Goal: Information Seeking & Learning: Learn about a topic

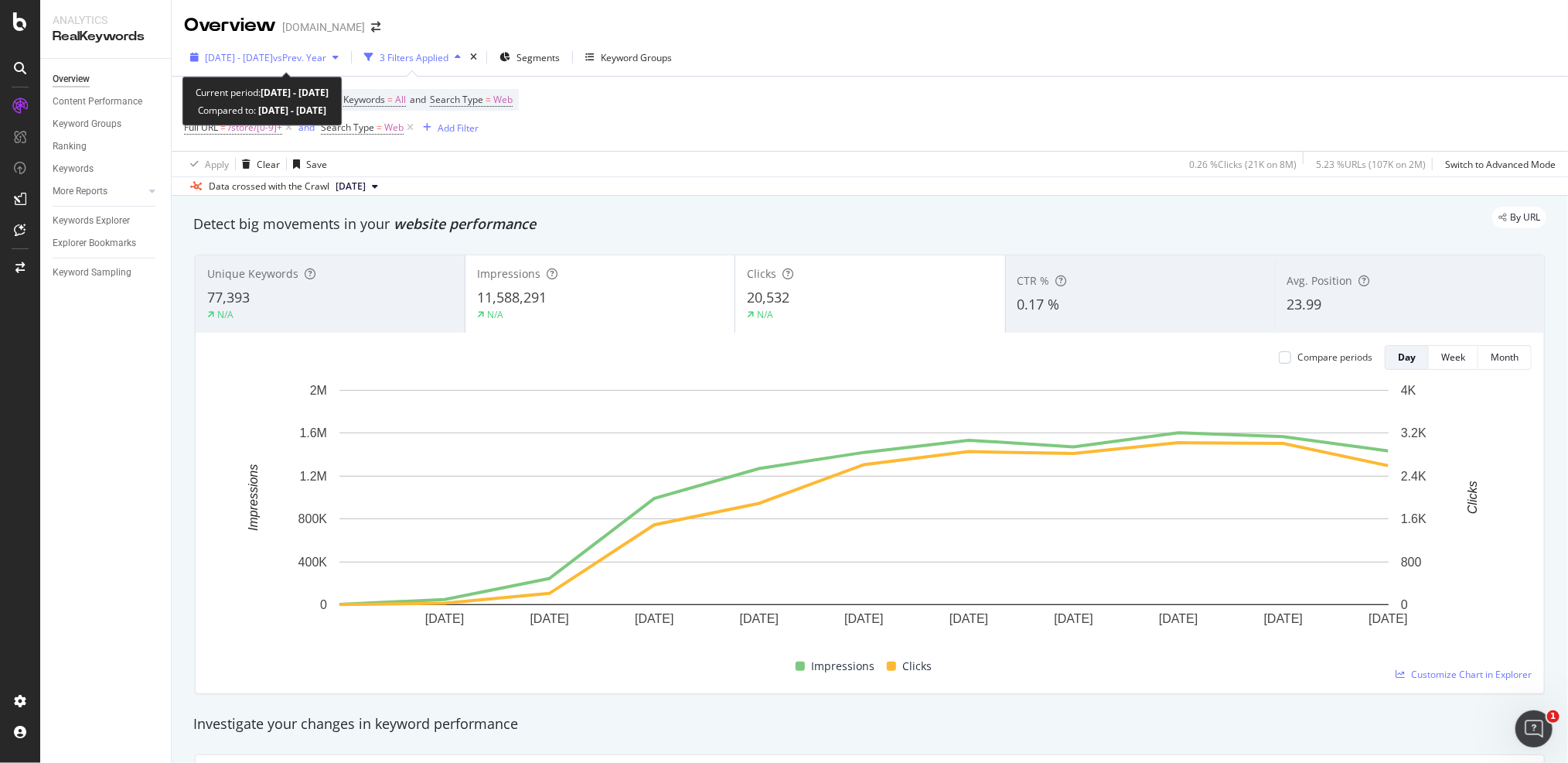
click at [273, 57] on span "2025 Aug. 6th - Aug. 16th" at bounding box center [238, 57] width 68 height 13
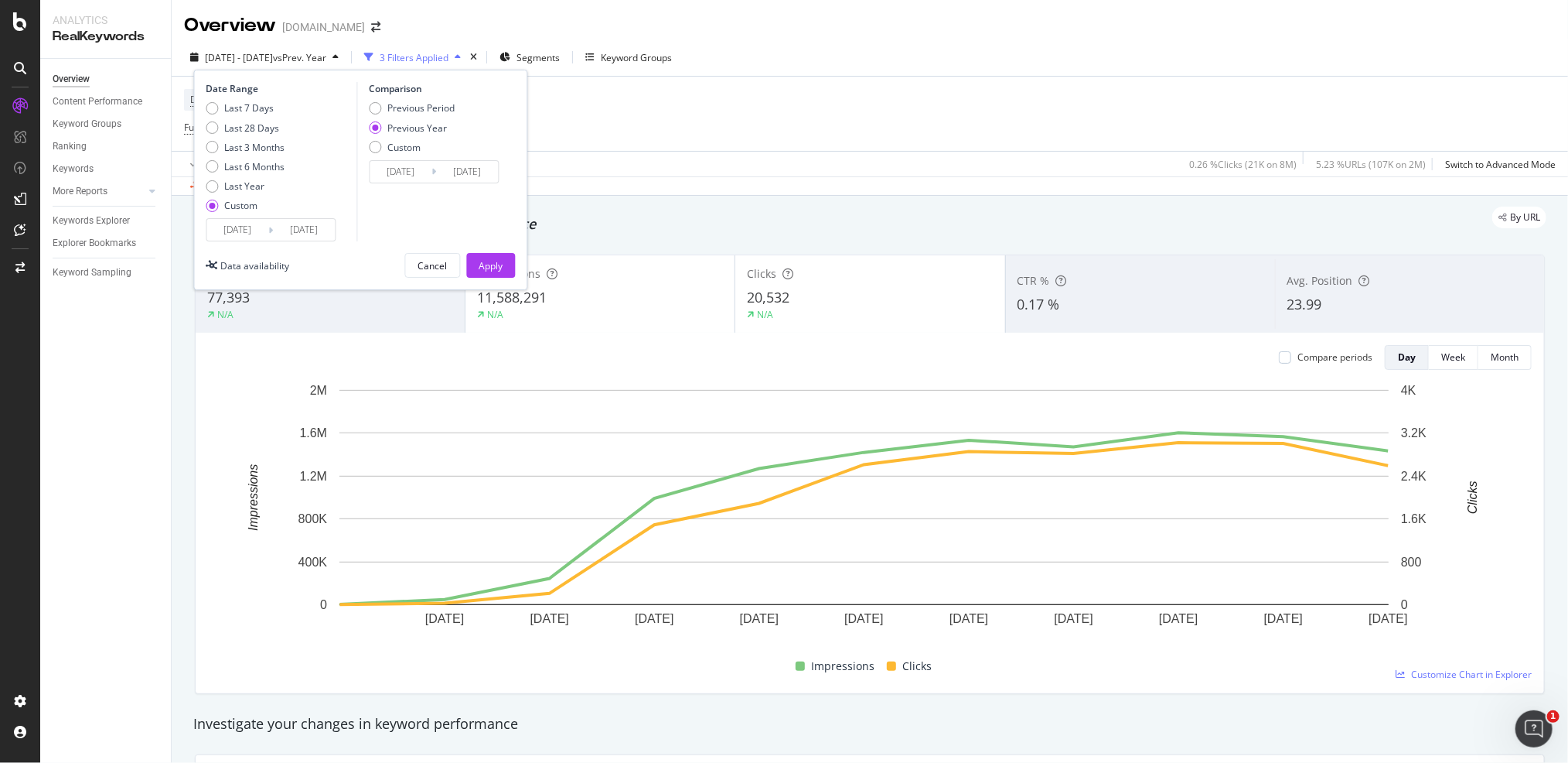
click at [241, 232] on input "2025/08/06" at bounding box center [237, 230] width 62 height 21
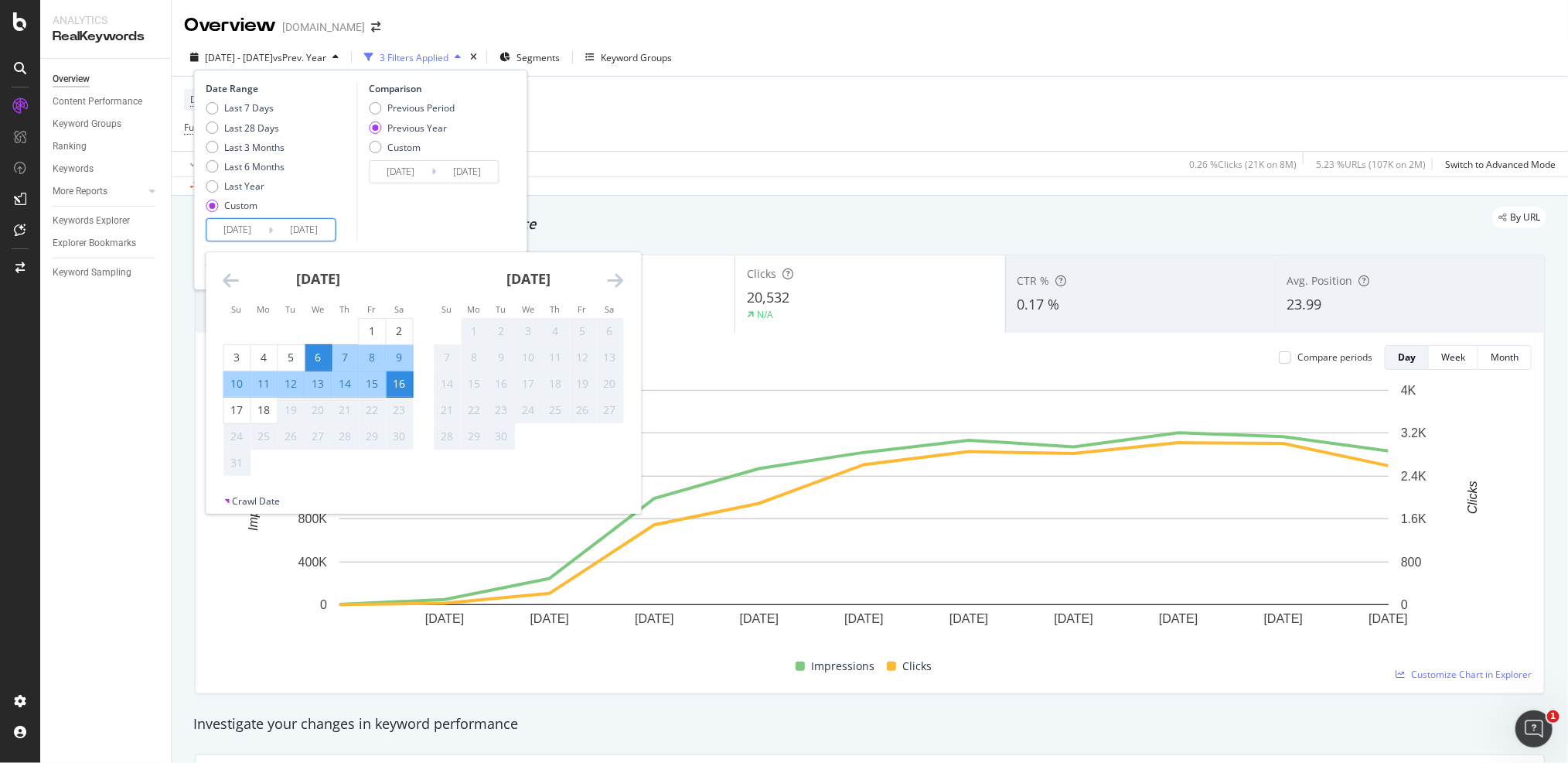
click at [230, 277] on icon "Move backward to switch to the previous month." at bounding box center [230, 280] width 16 height 19
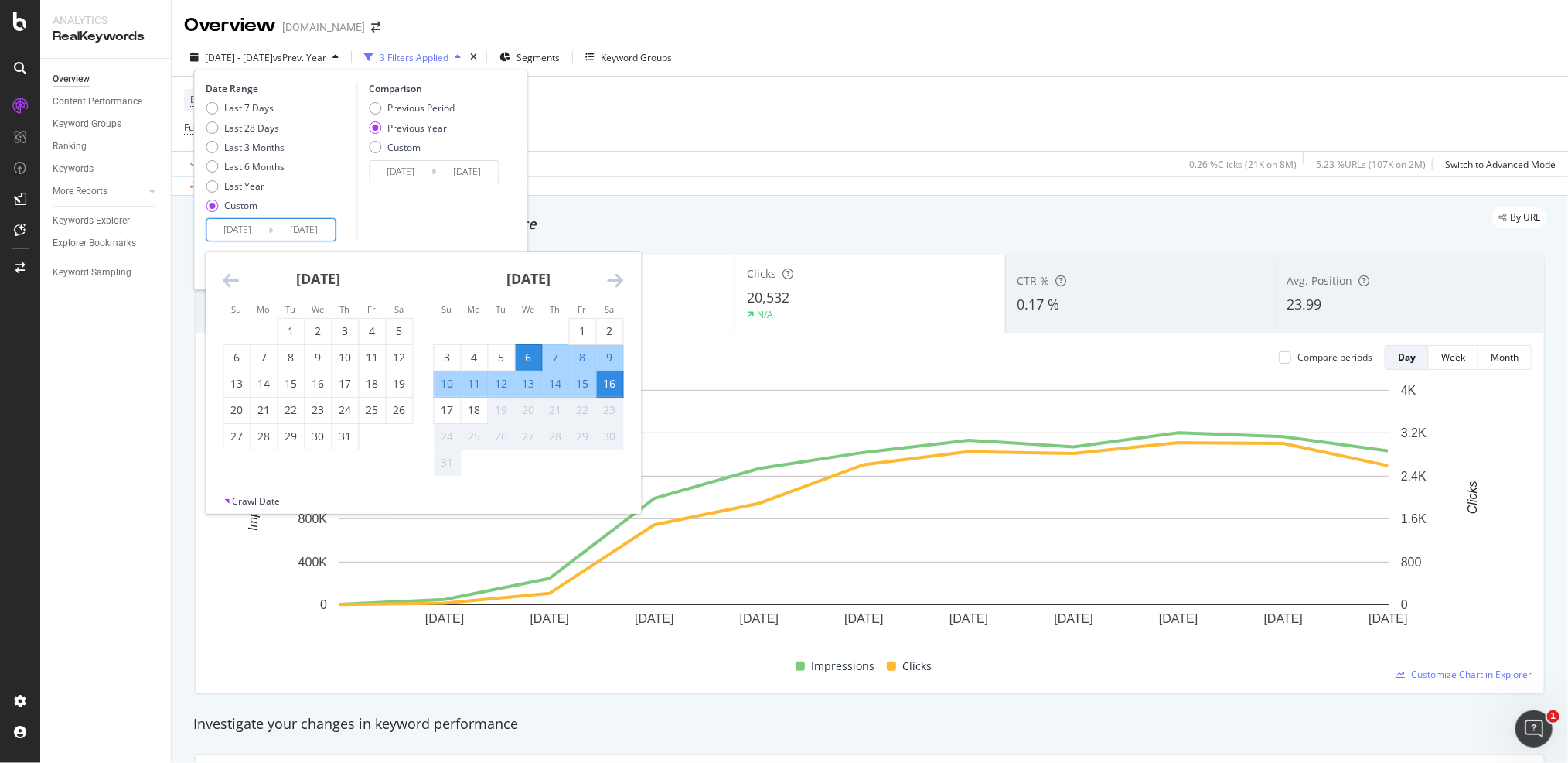
click at [231, 277] on icon "Move backward to switch to the previous month." at bounding box center [230, 280] width 16 height 19
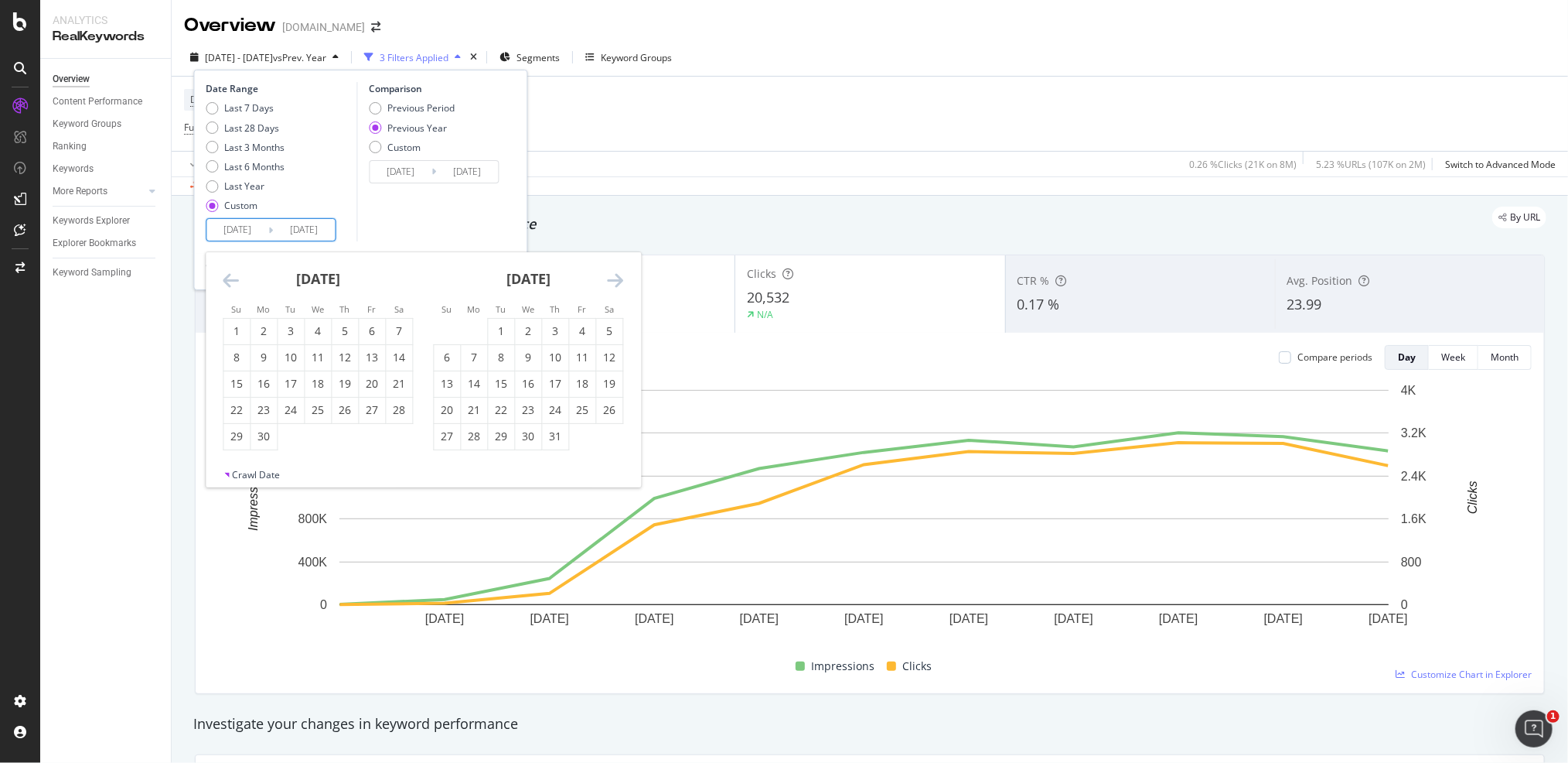
click at [231, 277] on icon "Move backward to switch to the previous month." at bounding box center [230, 280] width 16 height 19
click at [234, 277] on icon "Move backward to switch to the previous month." at bounding box center [230, 280] width 16 height 19
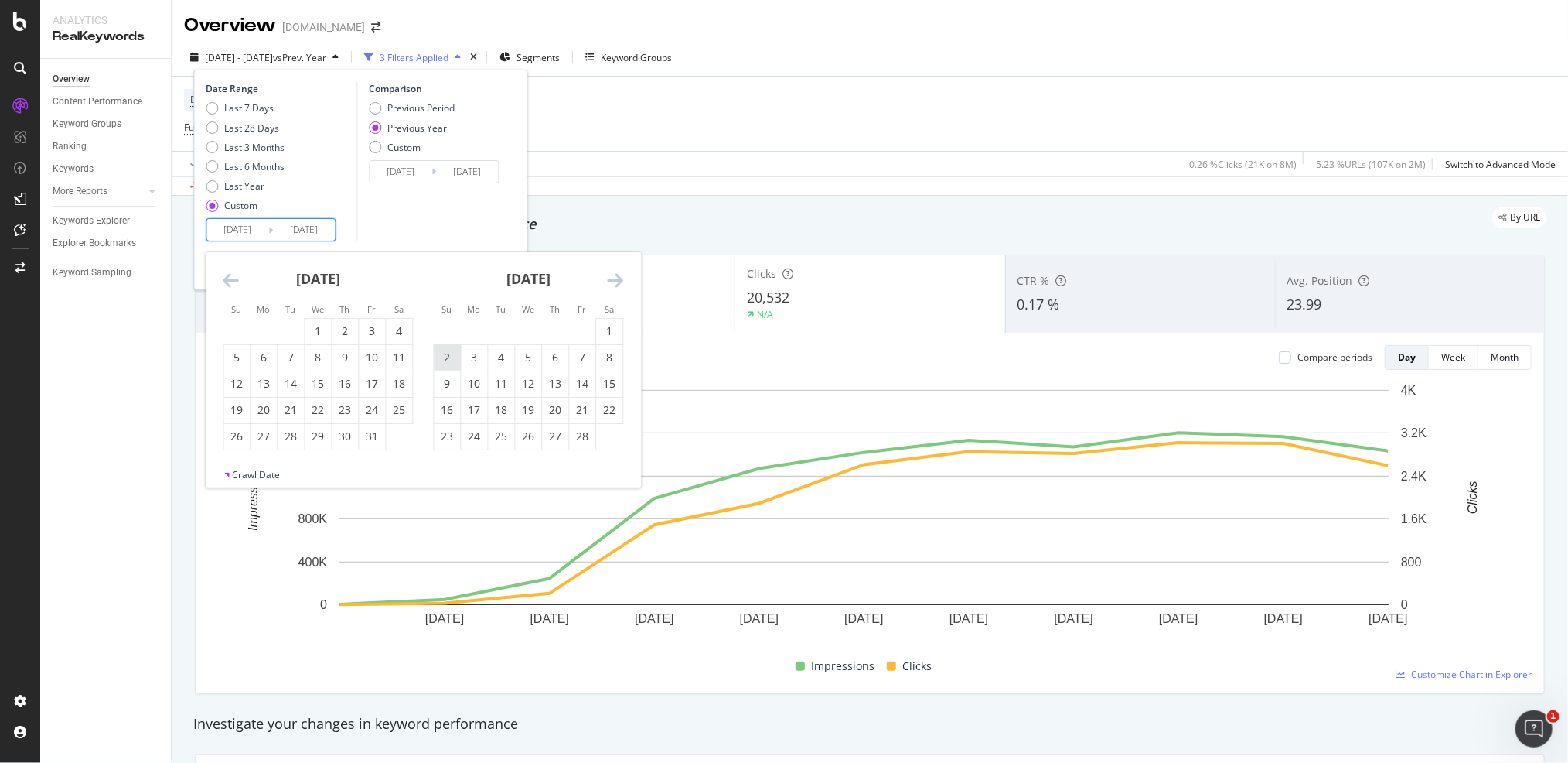
click at [446, 359] on div "2" at bounding box center [446, 356] width 26 height 15
type input "2025/02/02"
type input "2024/02/04"
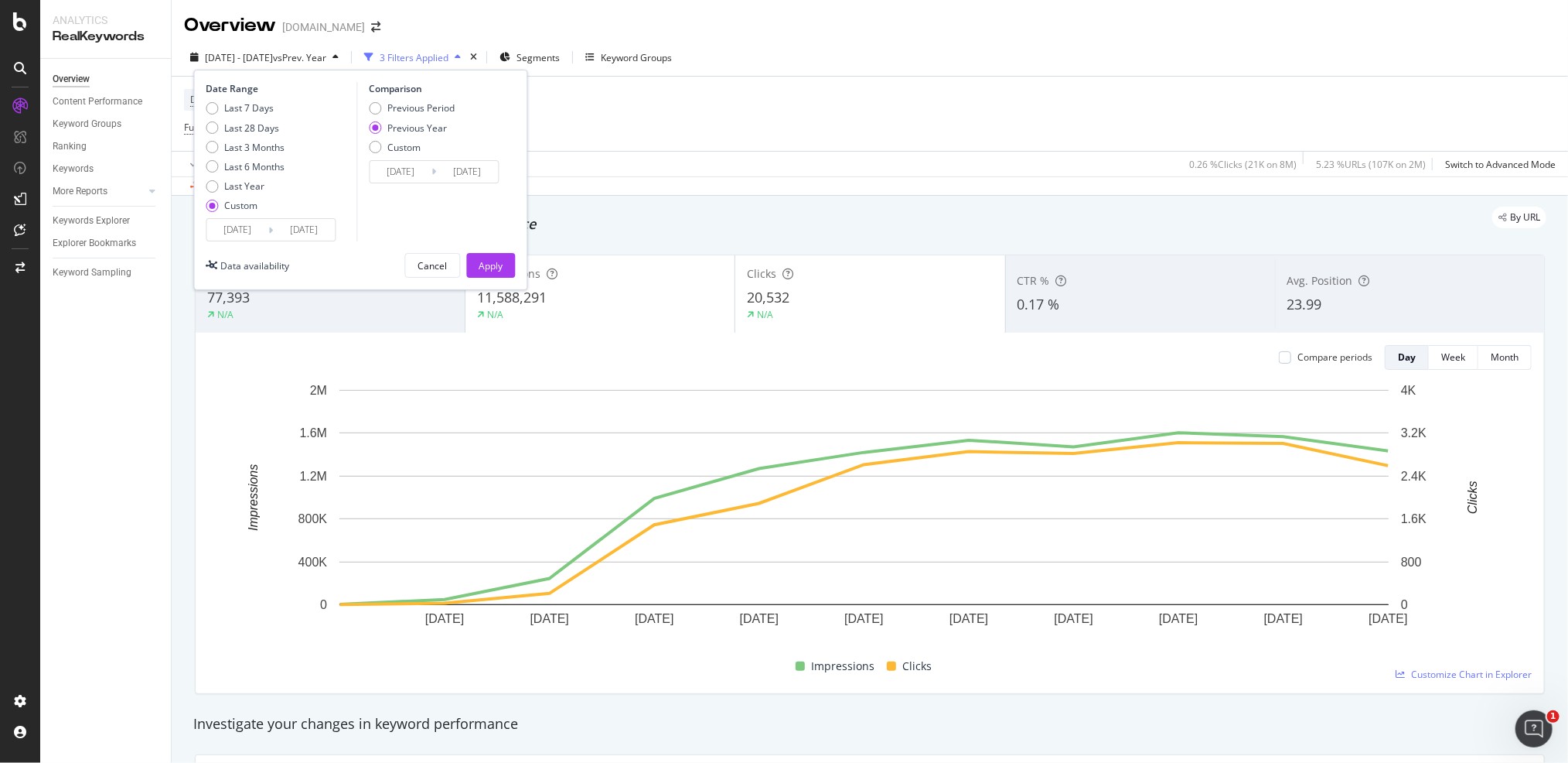
click at [420, 130] on div "Previous Year" at bounding box center [417, 128] width 60 height 13
click at [486, 261] on div "Apply" at bounding box center [490, 265] width 24 height 13
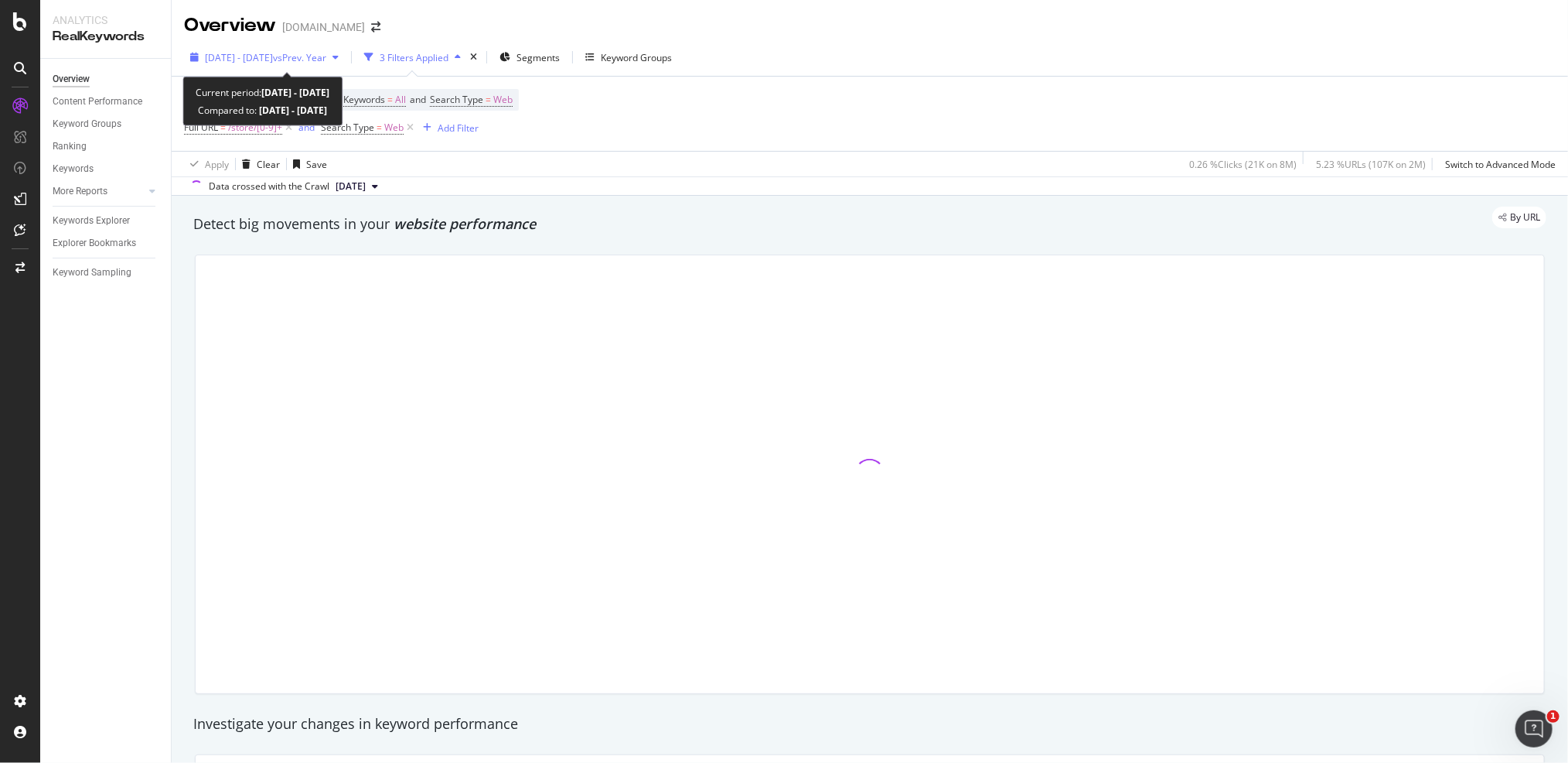
click at [273, 62] on span "2025 Feb. 2nd - Aug. 16th" at bounding box center [238, 57] width 68 height 13
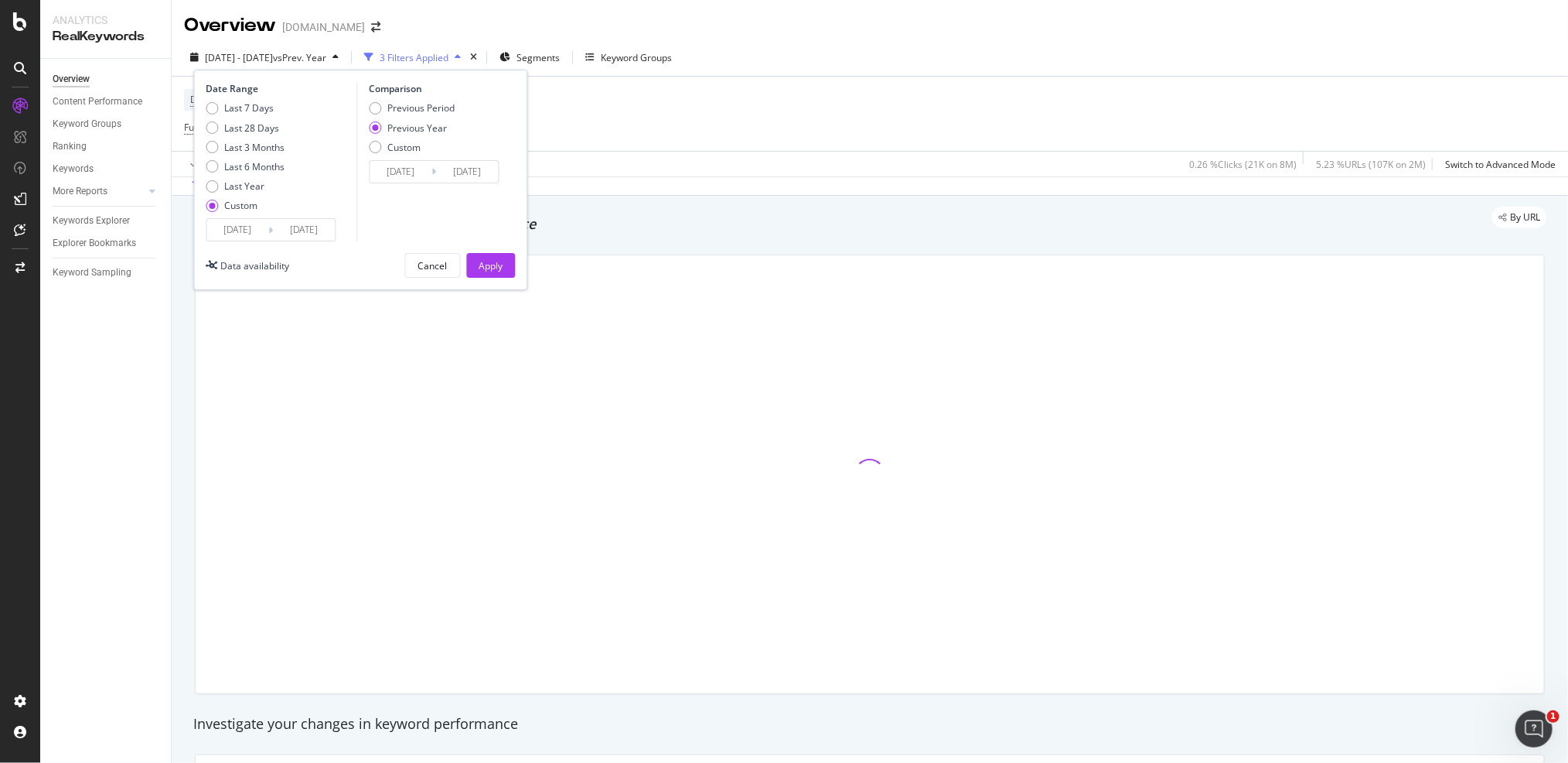
click at [246, 230] on input "2025/02/02" at bounding box center [237, 230] width 62 height 21
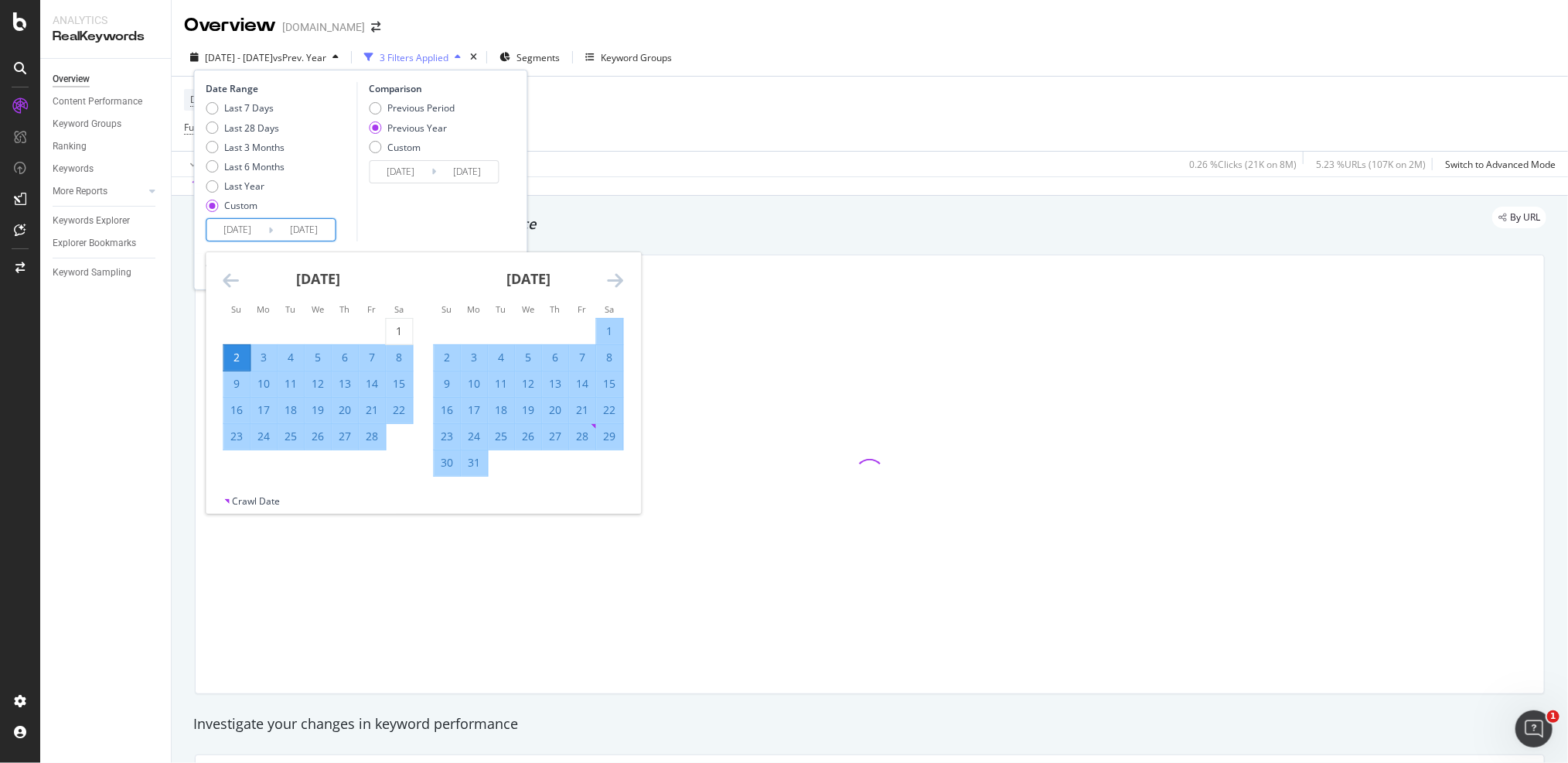
click at [234, 275] on icon "Move backward to switch to the previous month." at bounding box center [230, 280] width 16 height 19
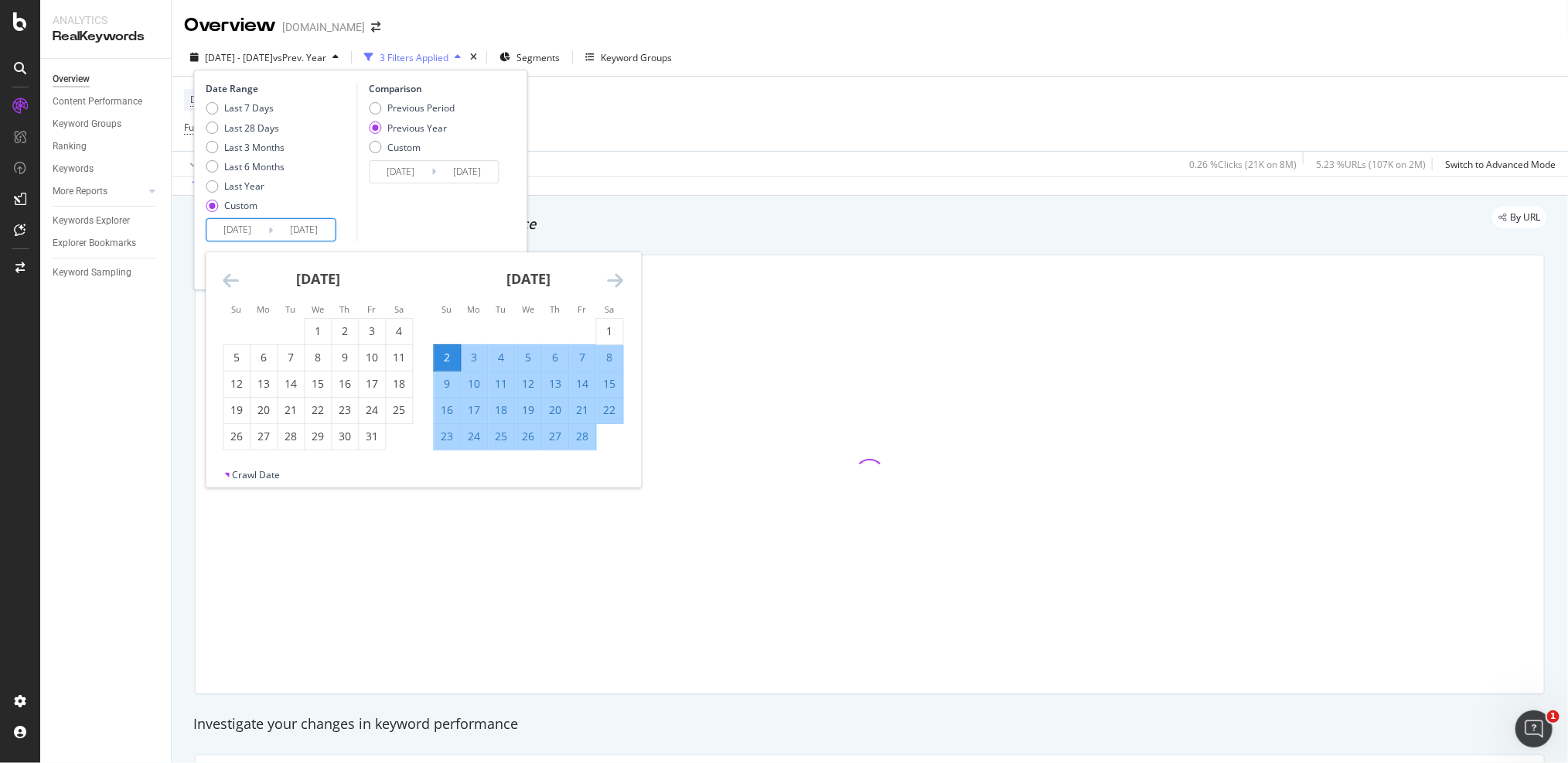
click at [234, 275] on icon "Move backward to switch to the previous month." at bounding box center [230, 280] width 16 height 19
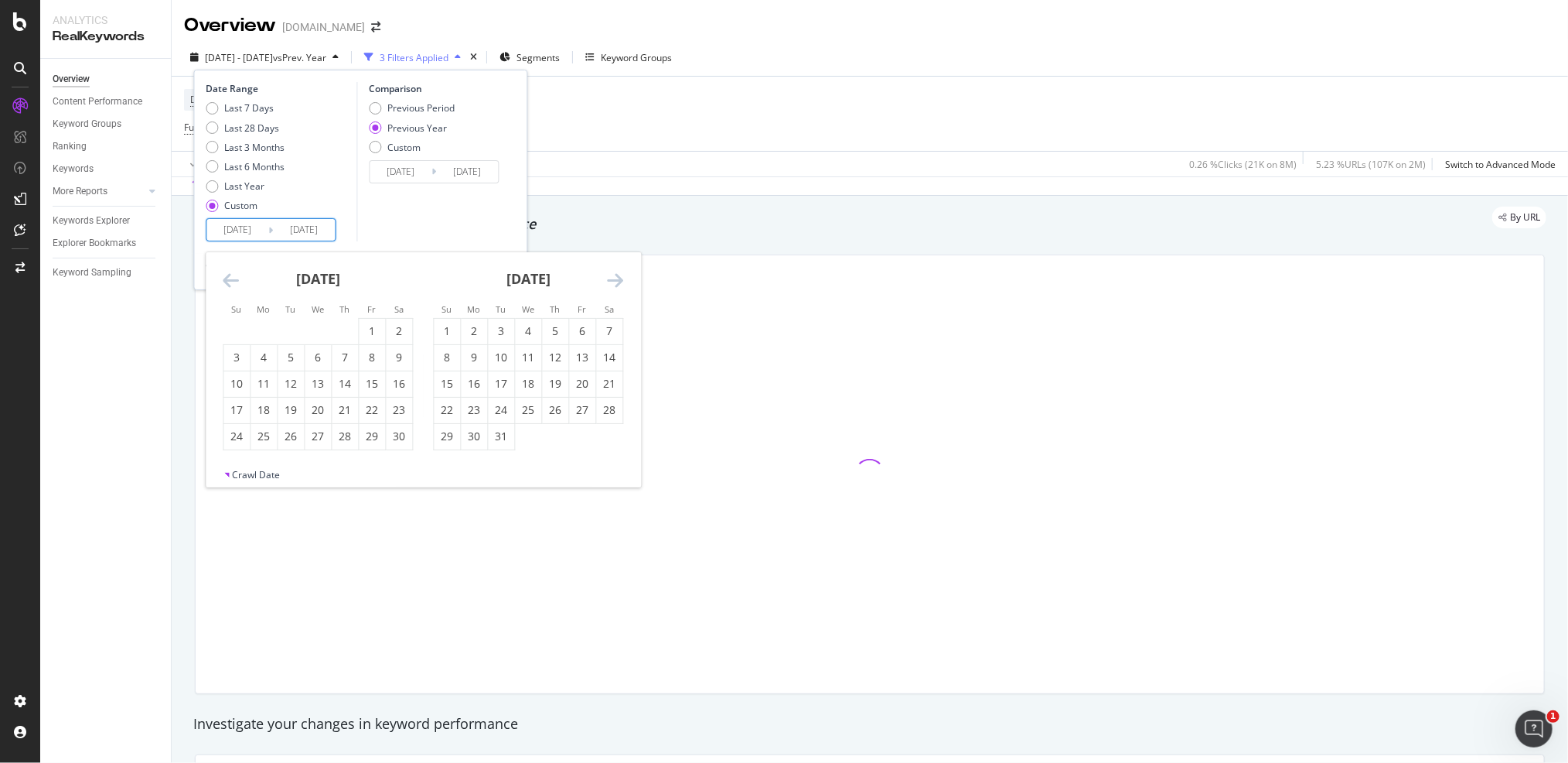
click at [234, 275] on icon "Move backward to switch to the previous month." at bounding box center [230, 280] width 16 height 19
click at [233, 275] on icon "Move backward to switch to the previous month." at bounding box center [230, 280] width 16 height 19
click at [614, 277] on icon "Move forward to switch to the next month." at bounding box center [615, 280] width 16 height 19
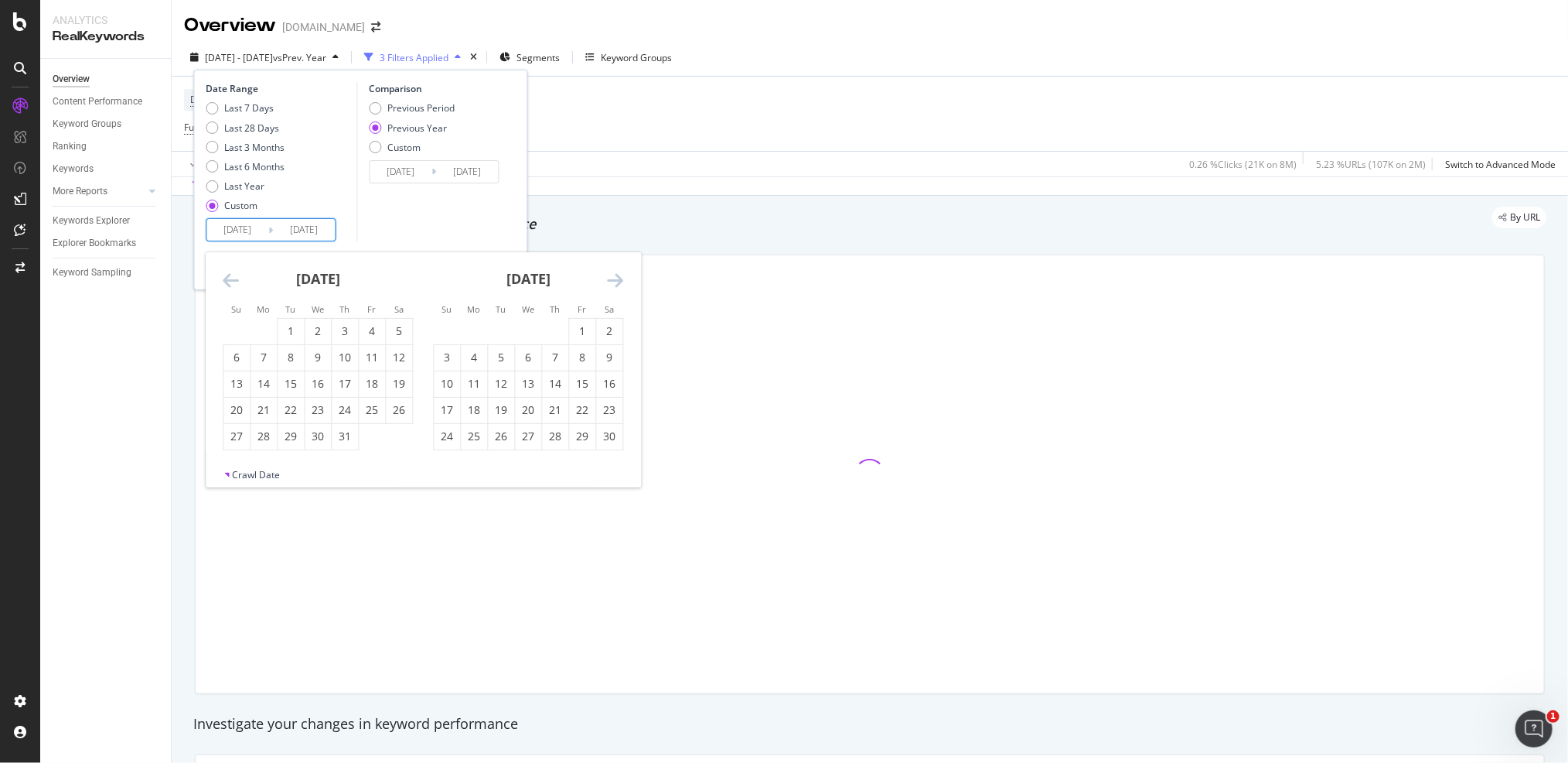
click at [614, 277] on icon "Move forward to switch to the next month." at bounding box center [615, 280] width 16 height 19
click at [615, 277] on icon "Move forward to switch to the next month." at bounding box center [615, 280] width 16 height 19
click at [616, 277] on icon "Move forward to switch to the next month." at bounding box center [615, 280] width 16 height 19
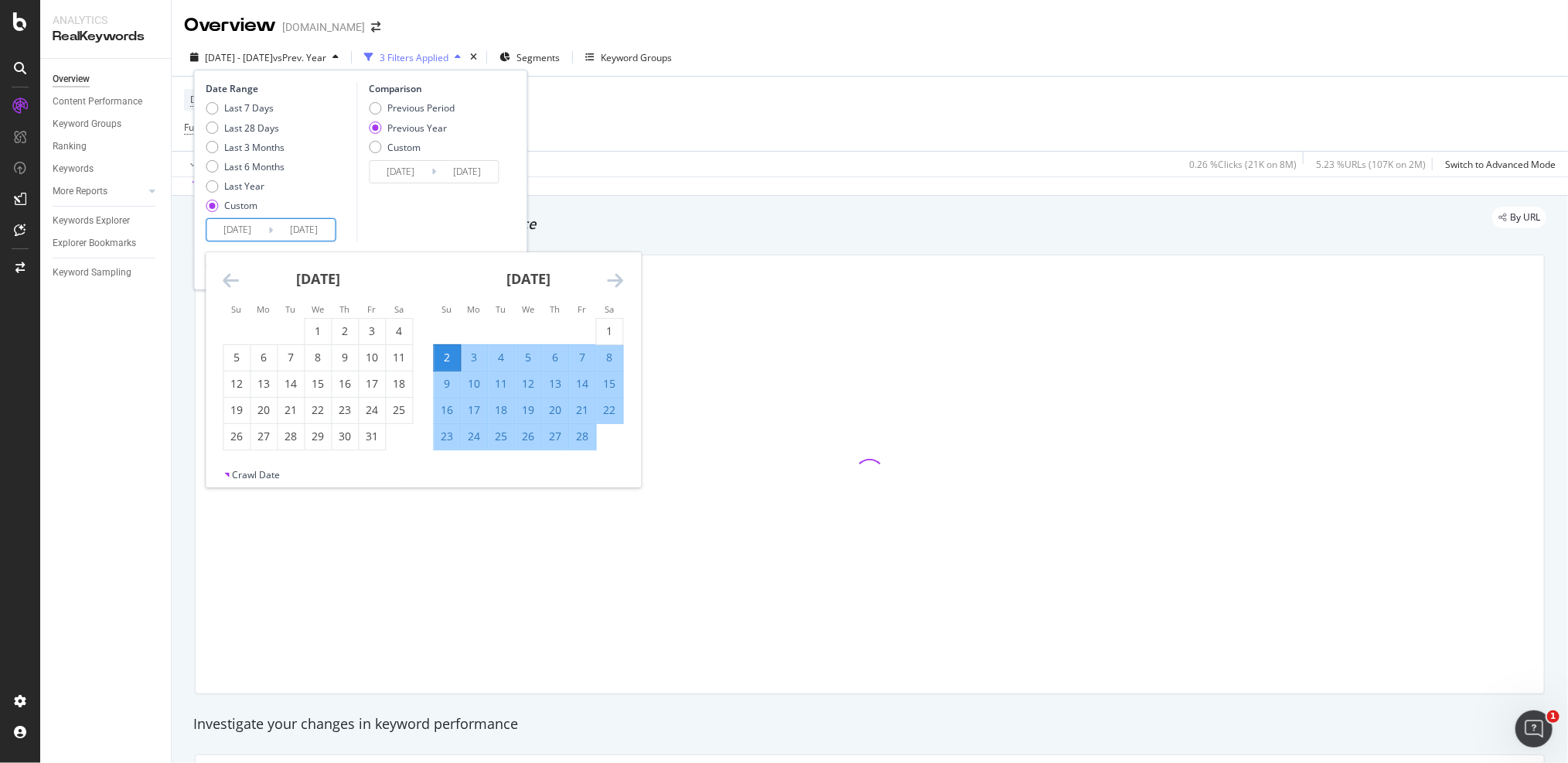
click at [616, 277] on icon "Move forward to switch to the next month." at bounding box center [615, 280] width 16 height 19
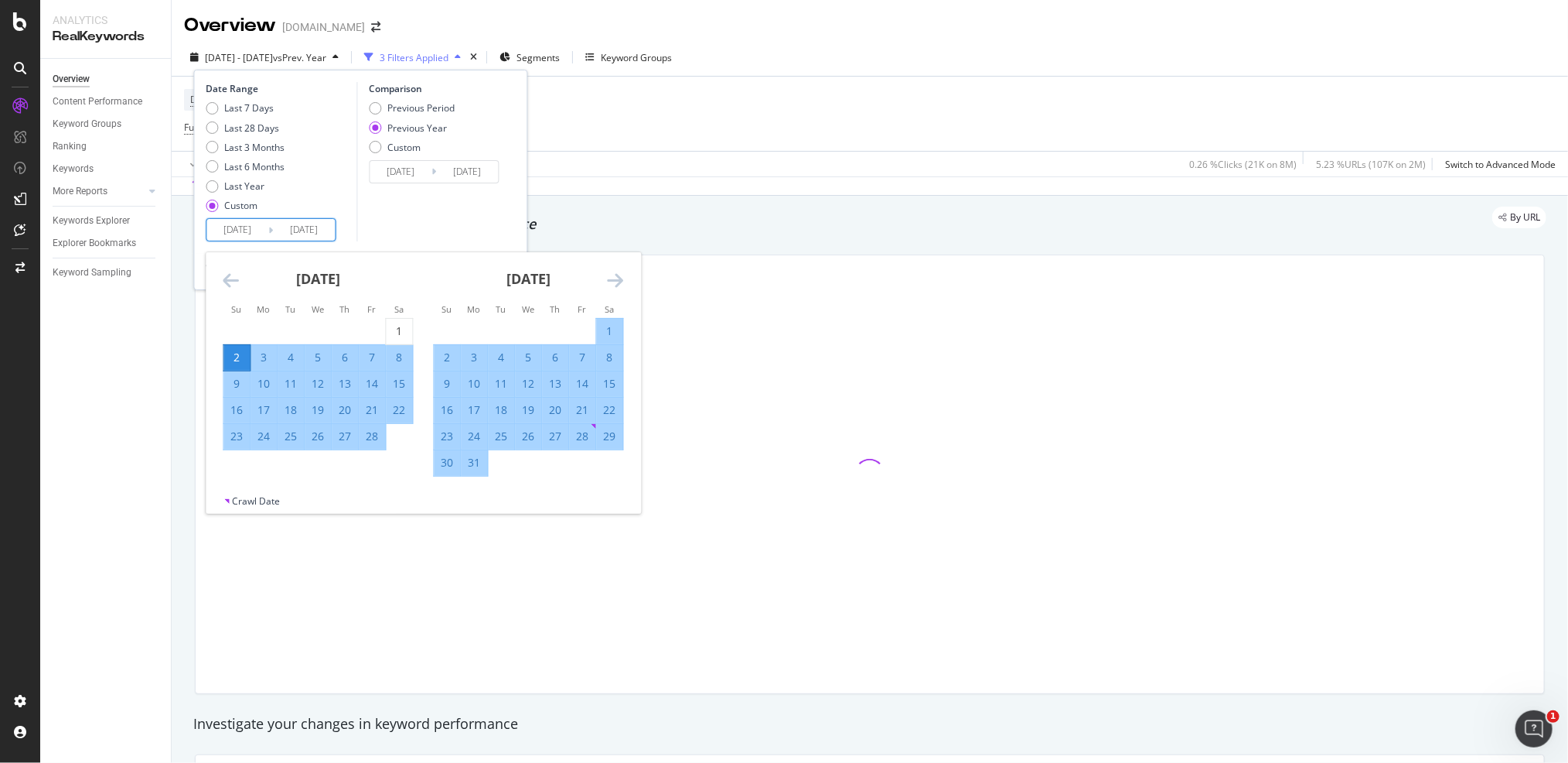
click at [616, 277] on icon "Move forward to switch to the next month." at bounding box center [615, 280] width 16 height 19
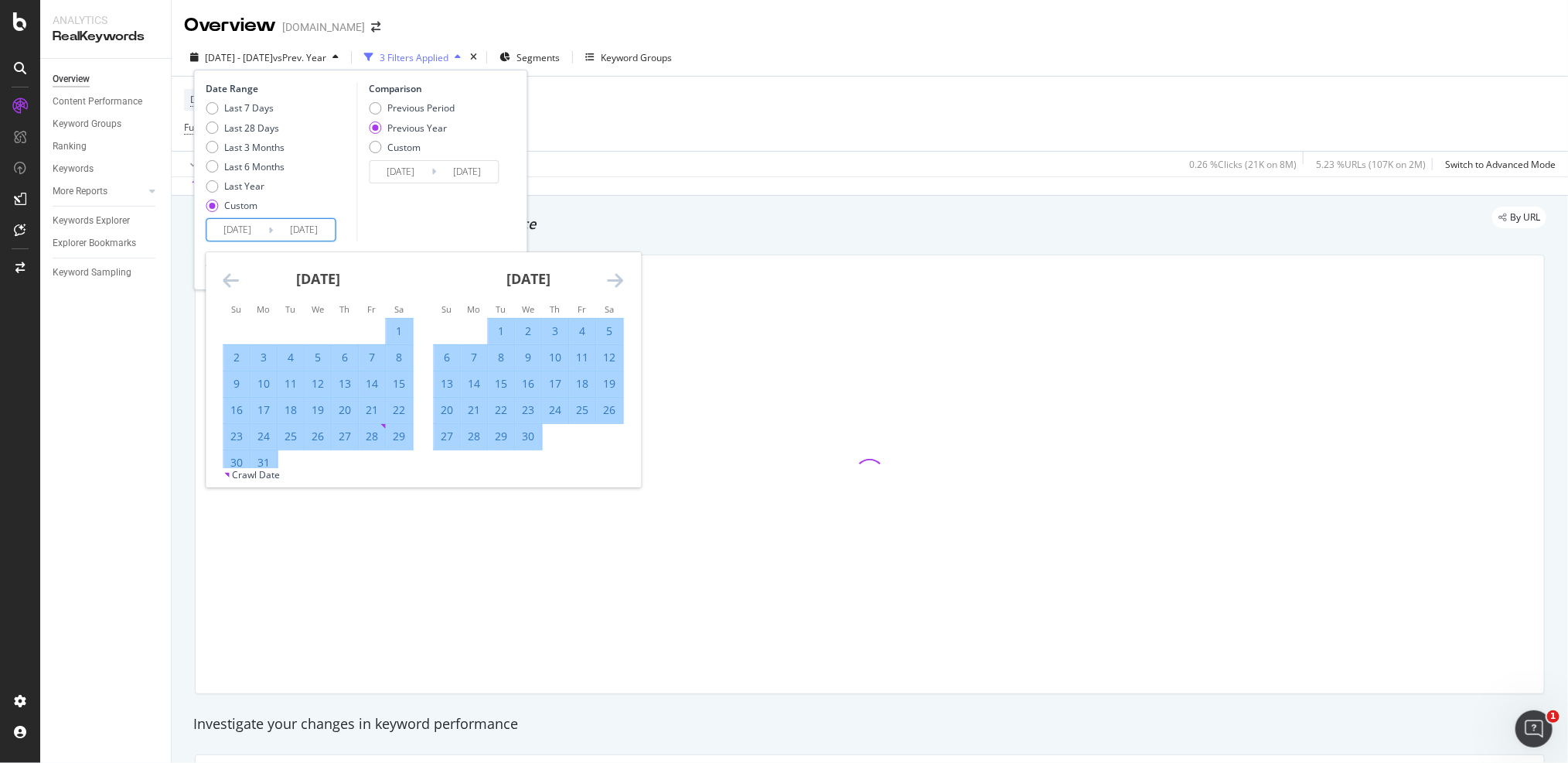
click at [616, 277] on icon "Move forward to switch to the next month." at bounding box center [615, 280] width 16 height 19
click at [617, 277] on icon "Move forward to switch to the next month." at bounding box center [615, 280] width 16 height 19
click at [614, 277] on icon "Move forward to switch to the next month." at bounding box center [615, 280] width 16 height 19
click at [446, 353] on div "6" at bounding box center [446, 356] width 26 height 15
type input "[DATE]"
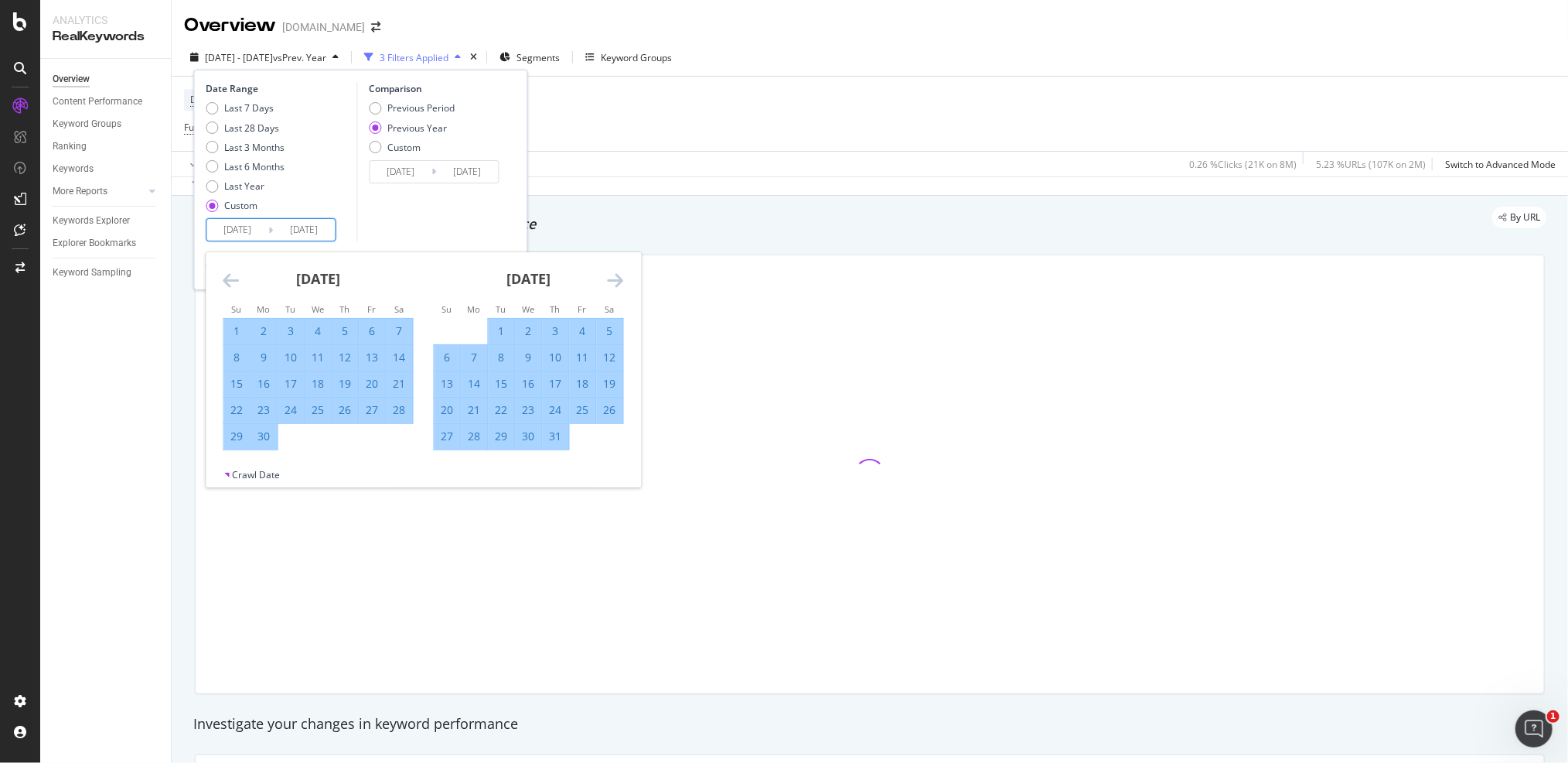
type input "[DATE]"
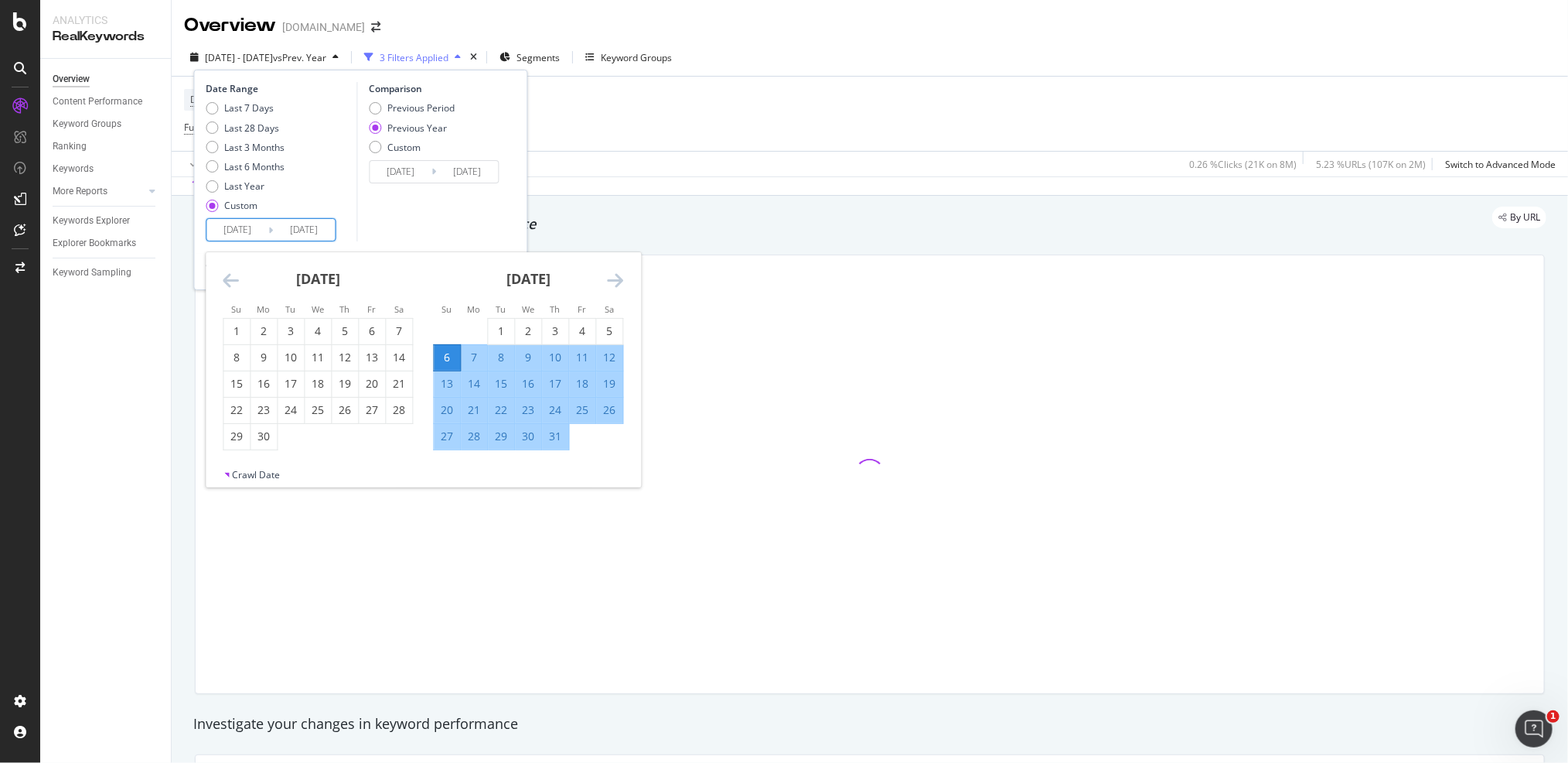
click at [493, 220] on div "Comparison Previous Period Previous Year Custom 2024/07/07 Navigate forward to …" at bounding box center [430, 162] width 147 height 159
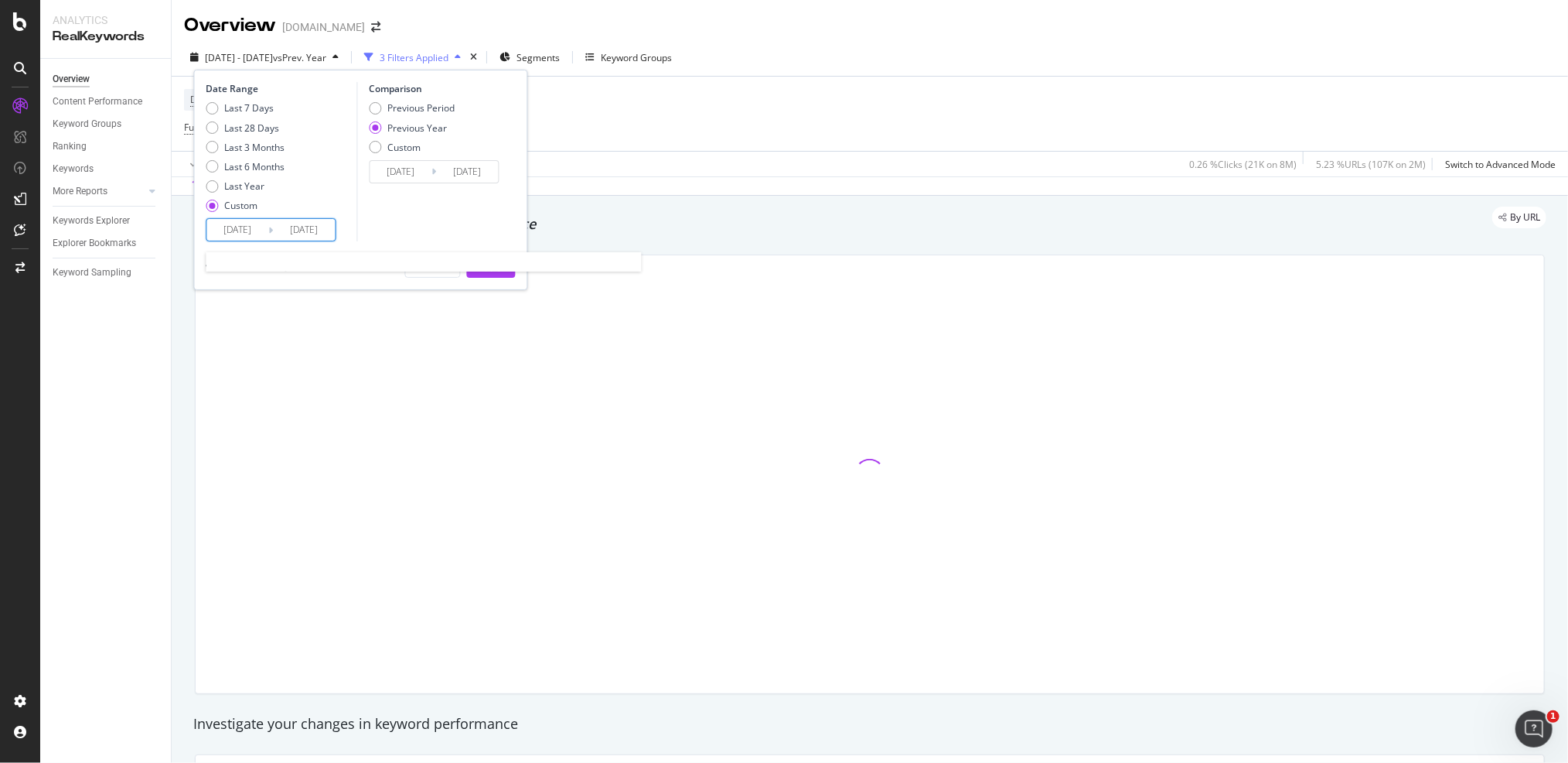
click at [303, 222] on input "[DATE]" at bounding box center [304, 230] width 62 height 21
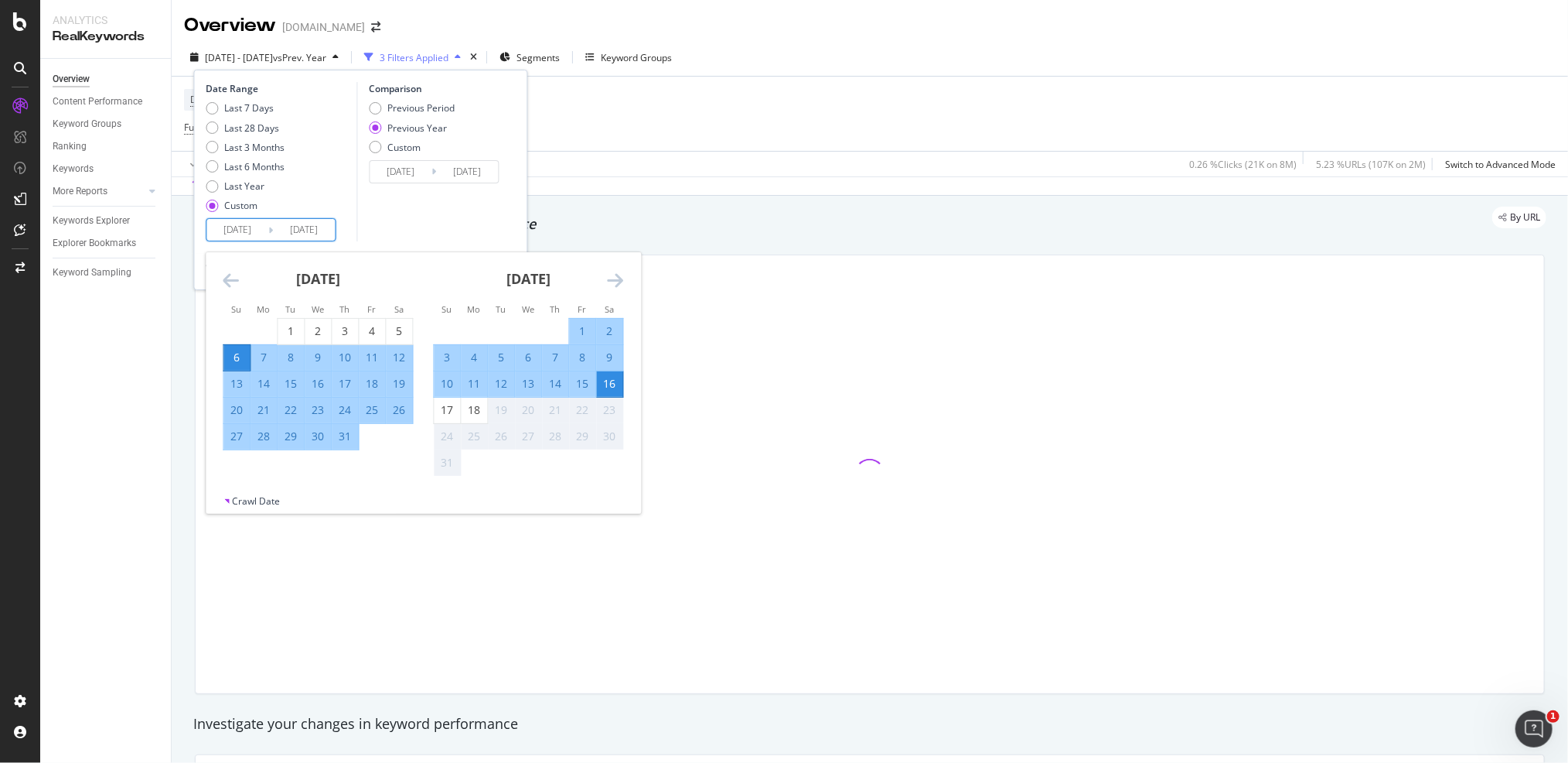
click at [608, 382] on div "16" at bounding box center [609, 383] width 26 height 15
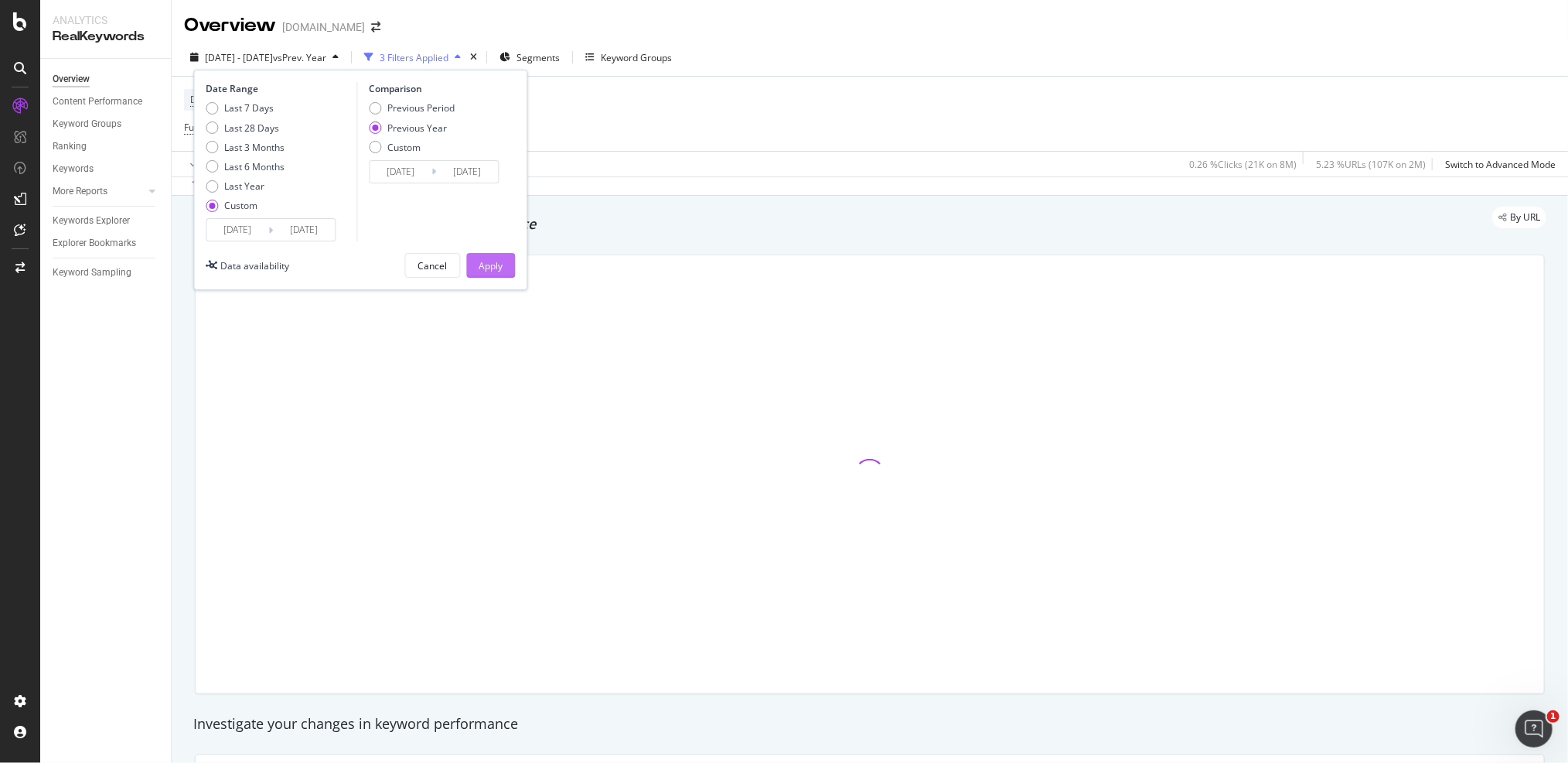
click at [488, 257] on div "Apply" at bounding box center [490, 265] width 24 height 23
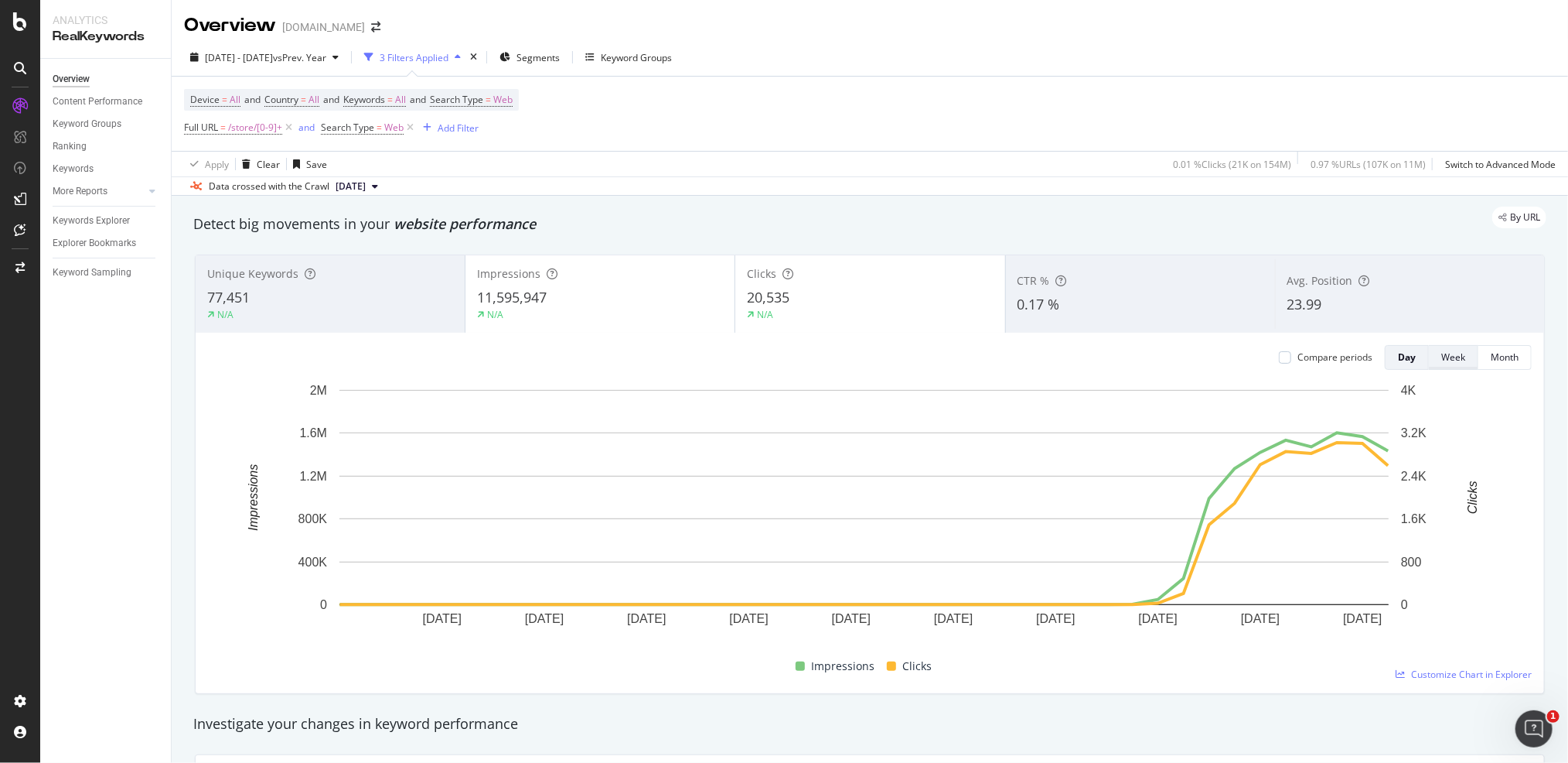
click at [1441, 350] on div "Week" at bounding box center [1453, 356] width 24 height 13
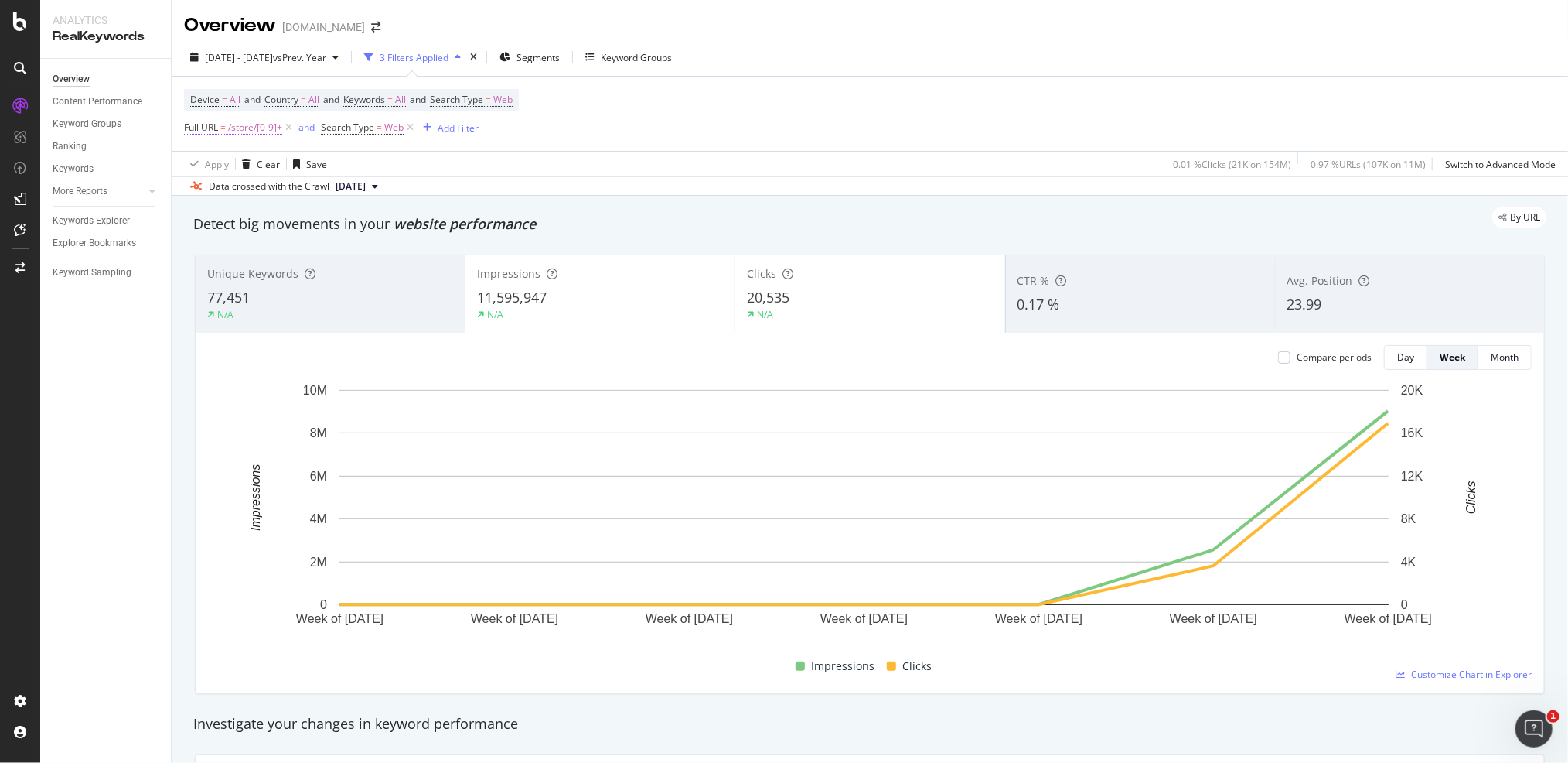
click at [245, 125] on span "/store/[0-9]+" at bounding box center [254, 128] width 54 height 21
click at [272, 197] on input "/store/[0-9]+" at bounding box center [271, 191] width 146 height 25
drag, startPoint x: 291, startPoint y: 182, endPoint x: 299, endPoint y: 187, distance: 9.4
click at [291, 184] on input "/store/[0-9]+" at bounding box center [271, 191] width 146 height 25
click at [303, 189] on input "/store/[0-9]+" at bounding box center [271, 191] width 146 height 25
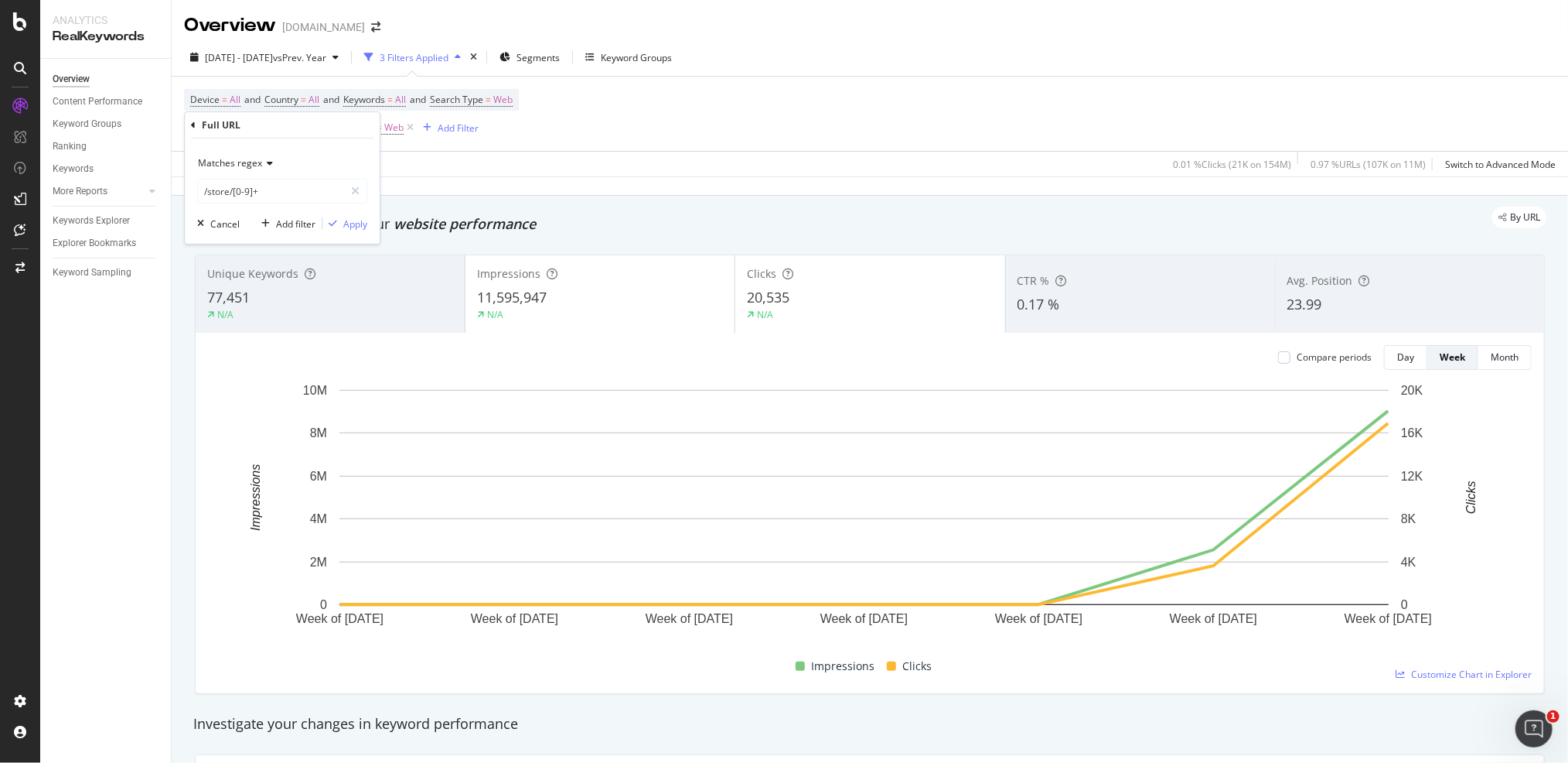
click at [621, 122] on div "Device = All and Country = All and Keywords = All and Search Type = Web Full UR…" at bounding box center [870, 113] width 1372 height 74
click at [255, 125] on span "/store/[0-9]+" at bounding box center [254, 128] width 54 height 21
click at [519, 130] on div "Device = All and Country = All and Keywords = All and Search Type = Web Full UR…" at bounding box center [351, 113] width 335 height 49
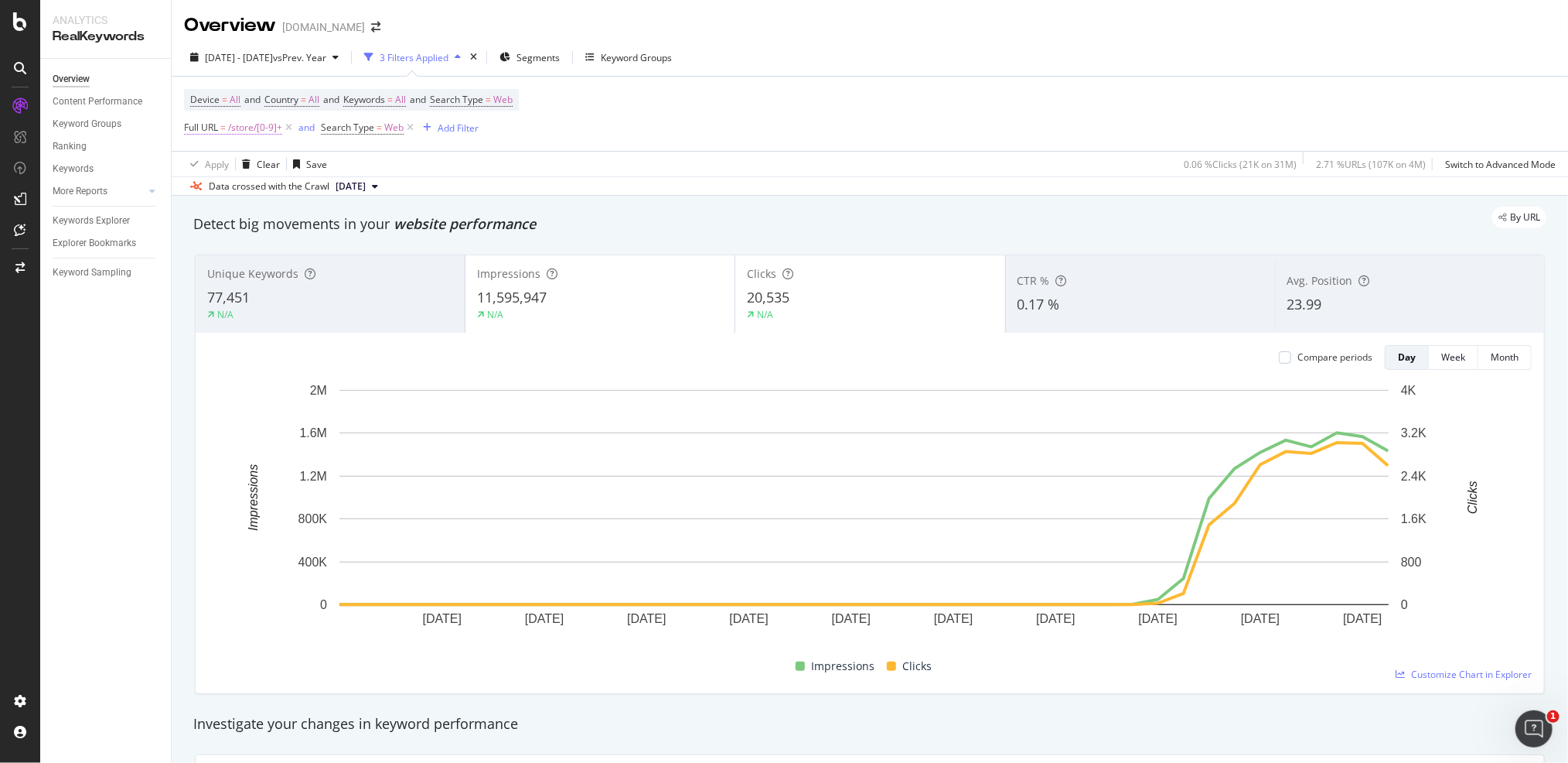
click at [254, 130] on span "/store/[0-9]+" at bounding box center [254, 128] width 54 height 21
click at [256, 161] on span "Matches regex" at bounding box center [230, 163] width 64 height 13
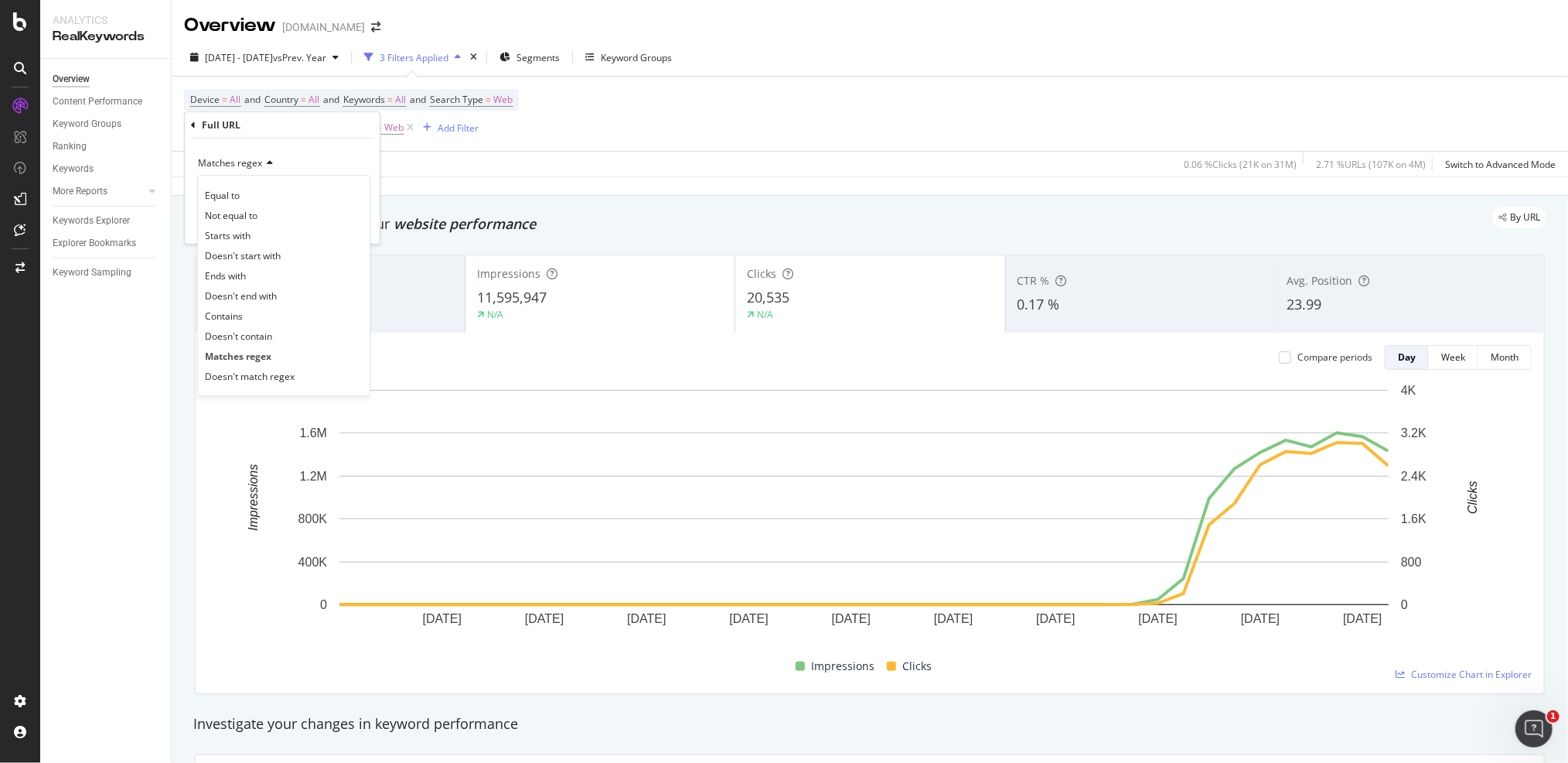
click at [297, 155] on div "Matches regex" at bounding box center [282, 164] width 171 height 25
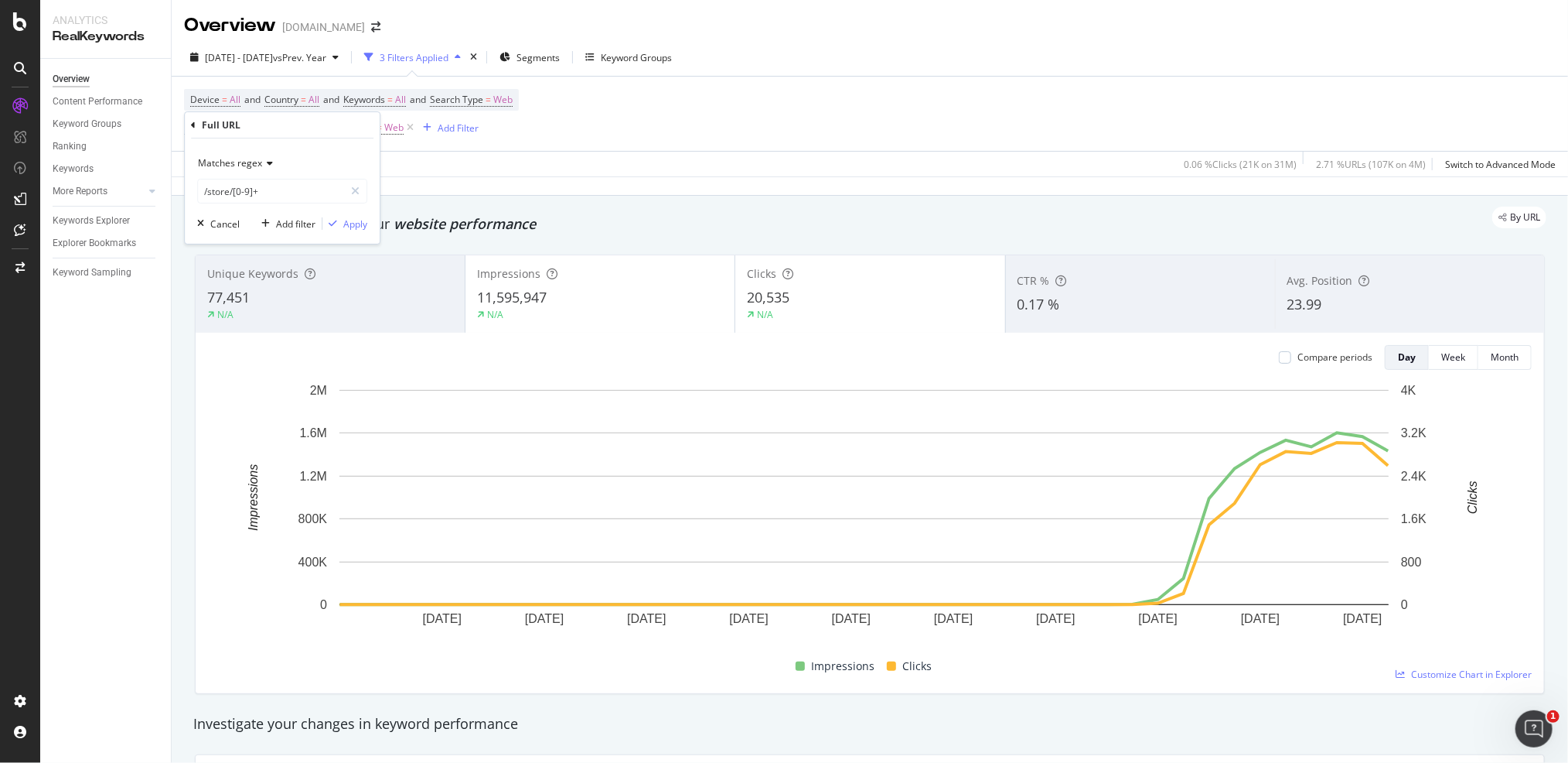
click at [258, 159] on span "Matches regex" at bounding box center [230, 163] width 64 height 13
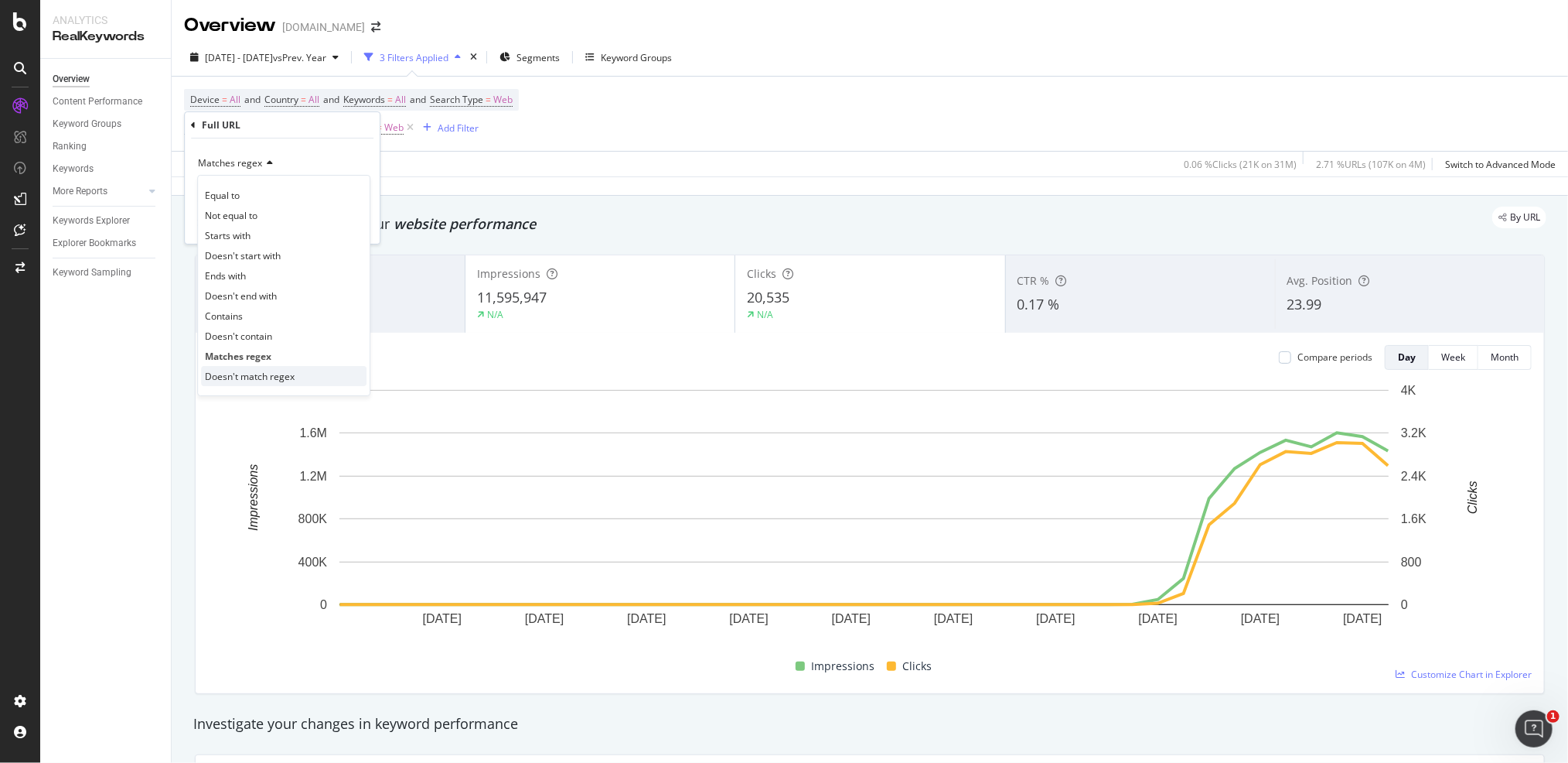
click at [265, 376] on span "Doesn't match regex" at bounding box center [249, 376] width 89 height 13
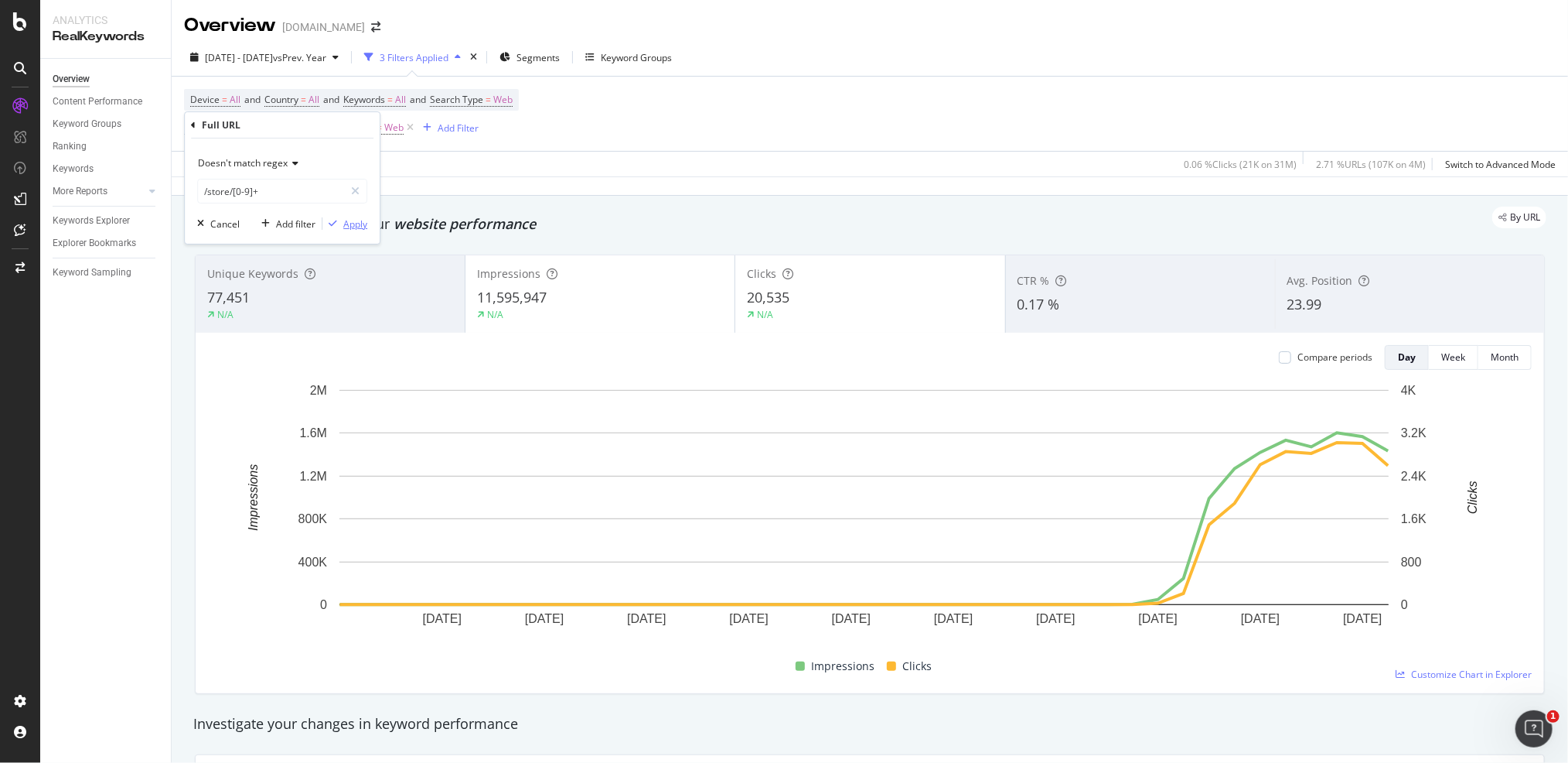
click at [345, 219] on div "Apply" at bounding box center [355, 223] width 24 height 13
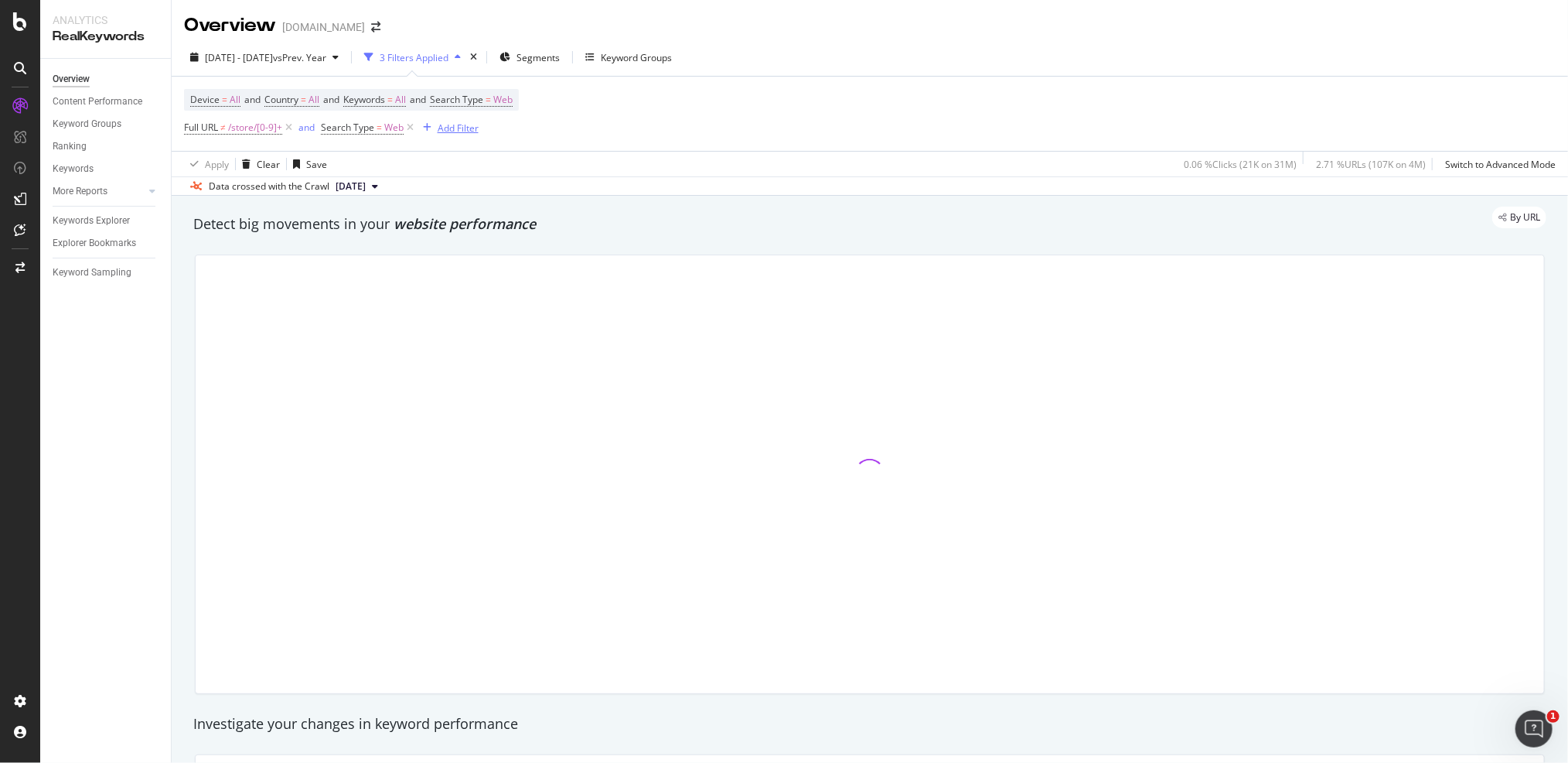
click at [463, 123] on div "Add Filter" at bounding box center [458, 128] width 41 height 13
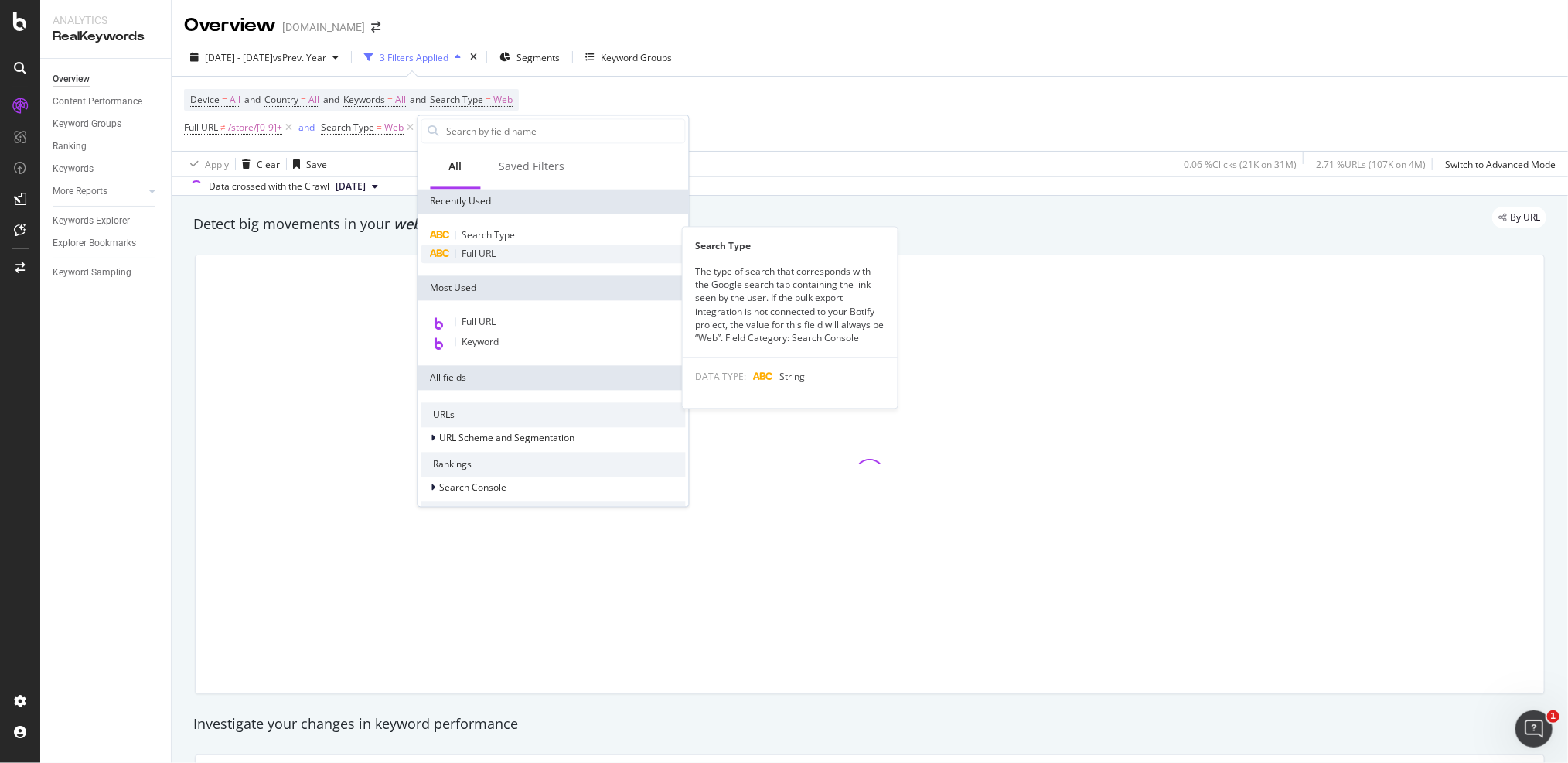
click at [488, 246] on div "Full URL" at bounding box center [554, 254] width 264 height 19
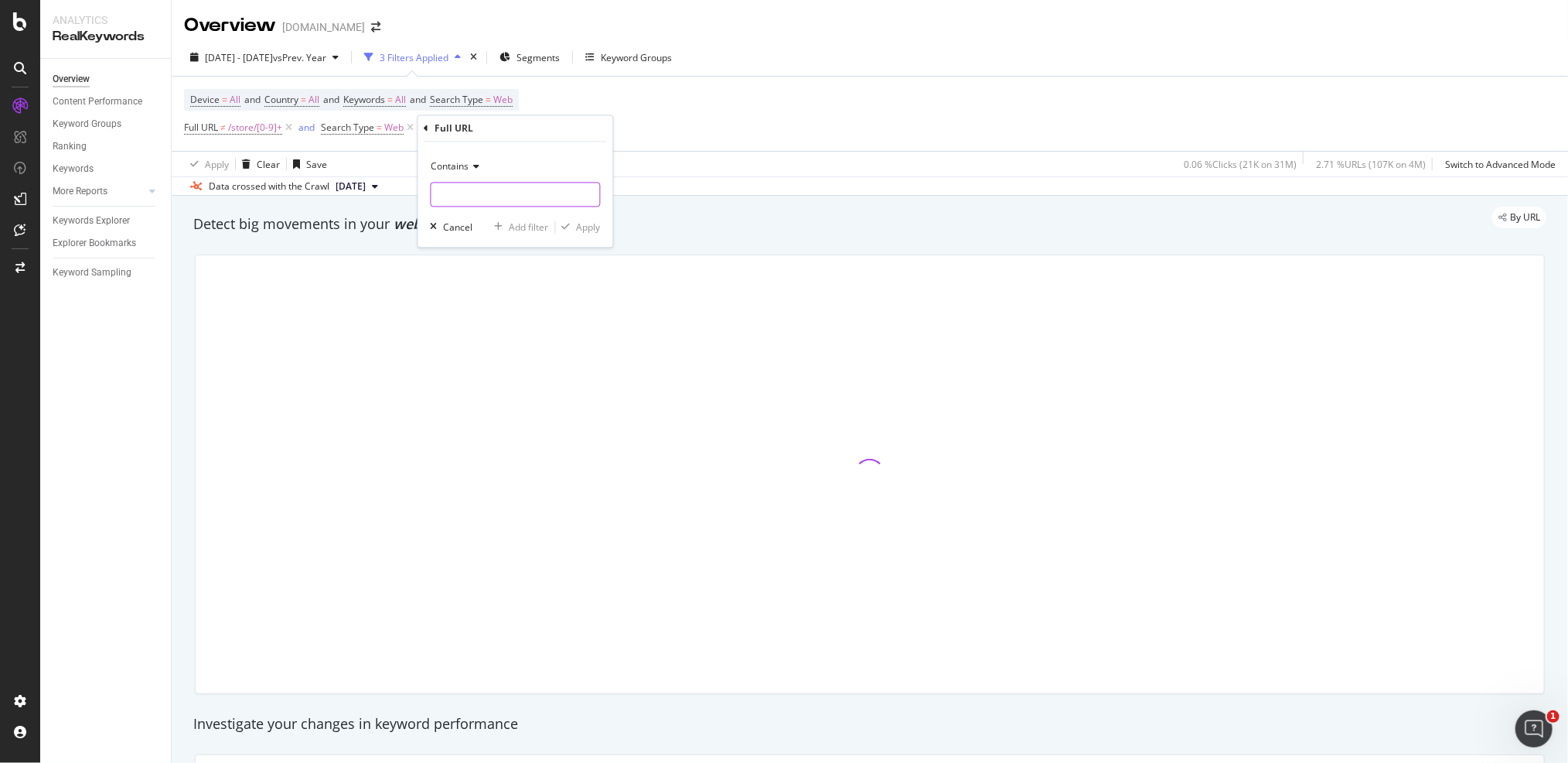
click at [507, 194] on input "text" at bounding box center [515, 195] width 169 height 25
click at [482, 166] on div "Contains" at bounding box center [515, 167] width 171 height 25
click at [486, 320] on div "Contains" at bounding box center [517, 319] width 165 height 21
click at [510, 195] on input "store" at bounding box center [505, 195] width 146 height 25
type input "/store/"
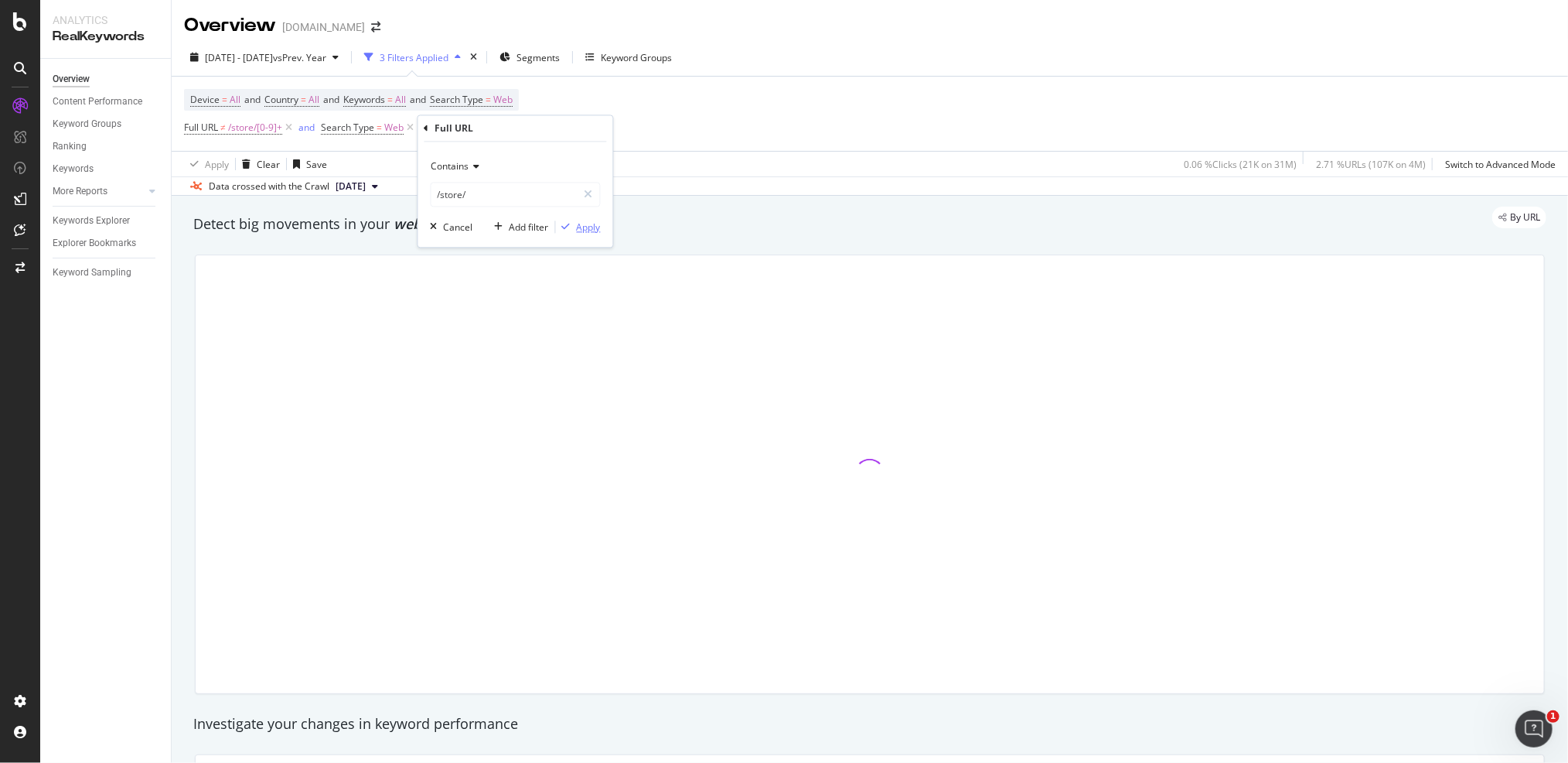
drag, startPoint x: 577, startPoint y: 228, endPoint x: 482, endPoint y: 157, distance: 118.6
click at [577, 228] on div "Apply" at bounding box center [588, 227] width 24 height 13
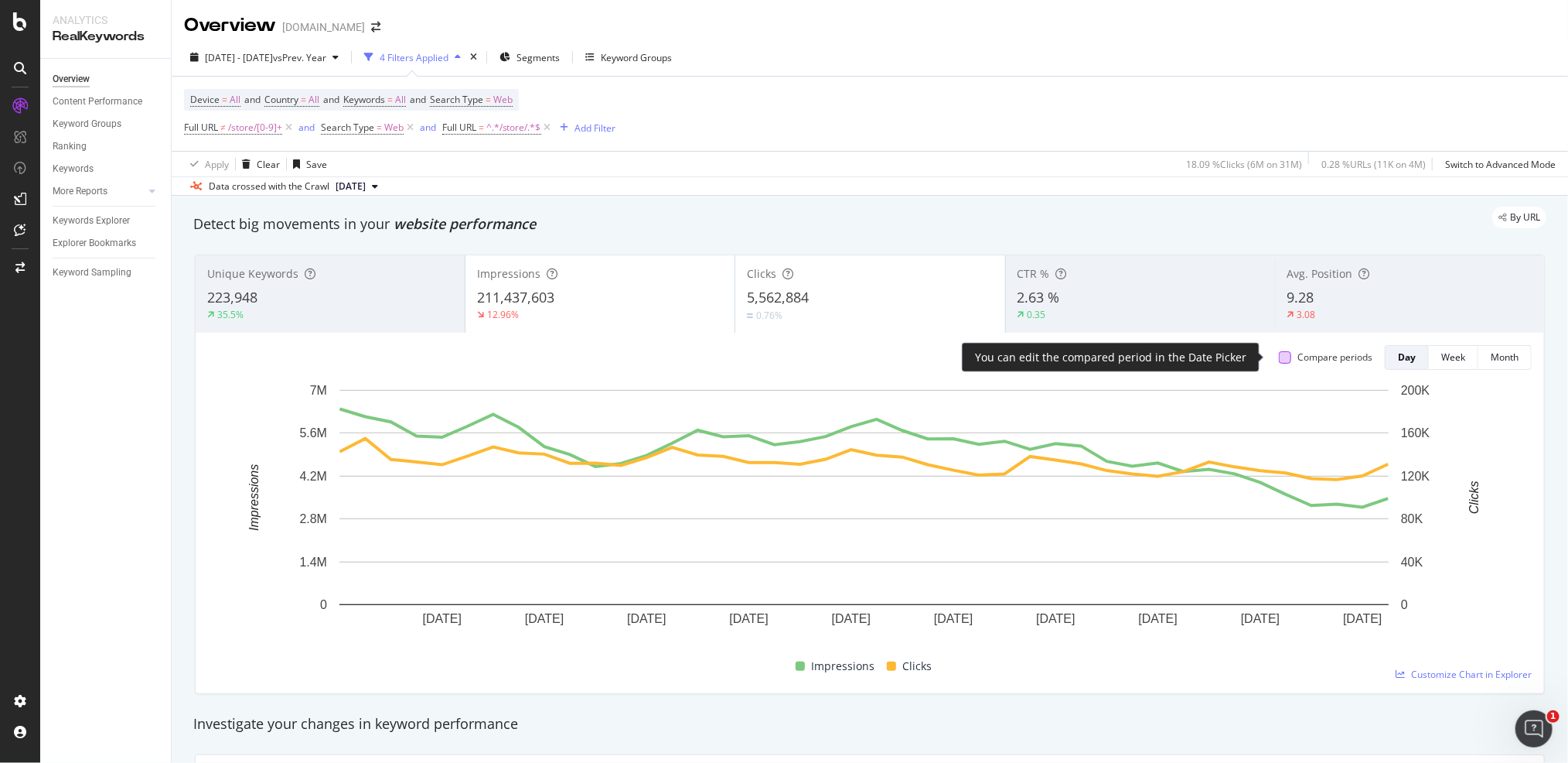
click at [1279, 356] on div at bounding box center [1285, 357] width 13 height 13
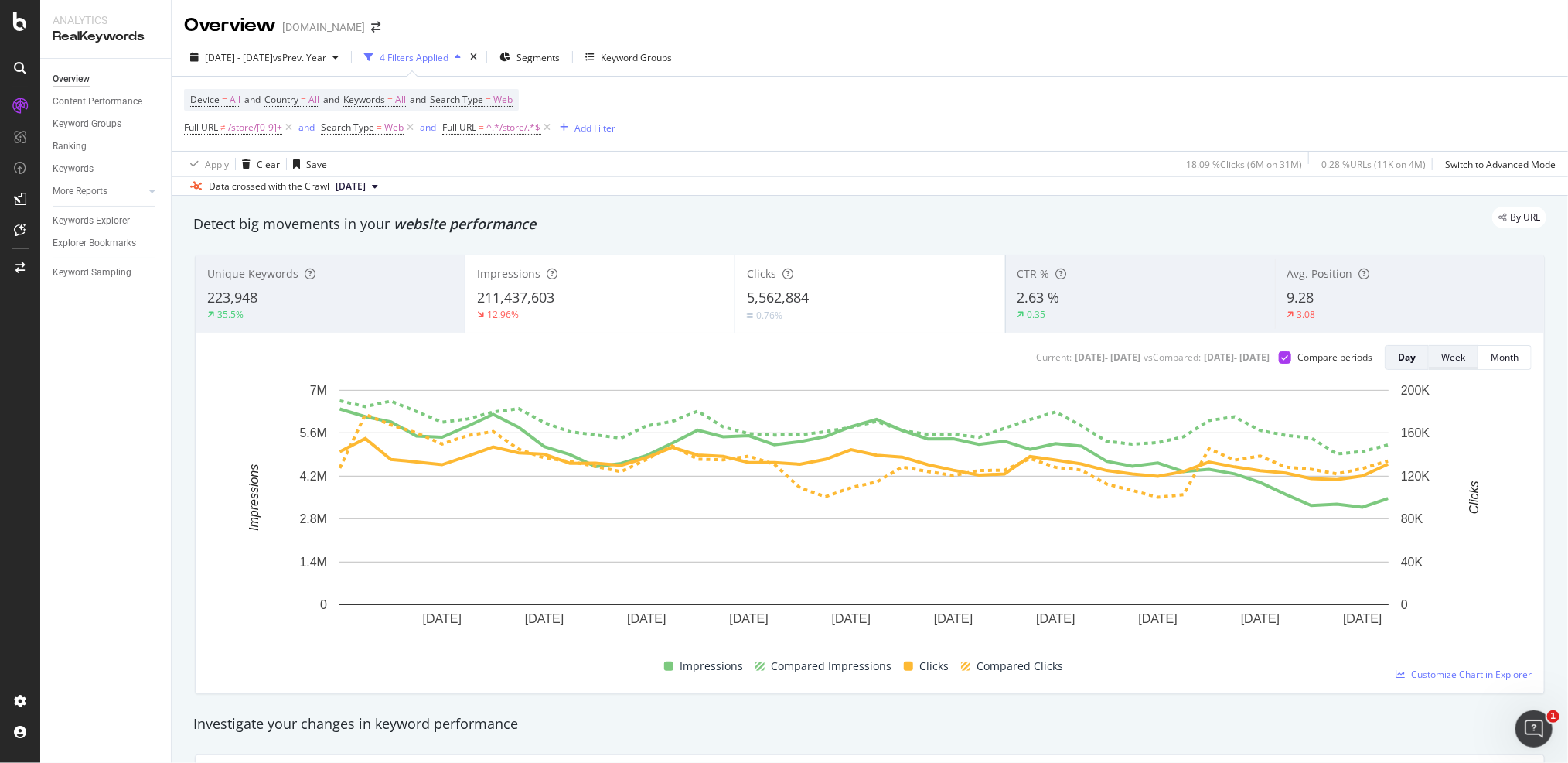
click at [1443, 353] on div "Week" at bounding box center [1453, 356] width 24 height 13
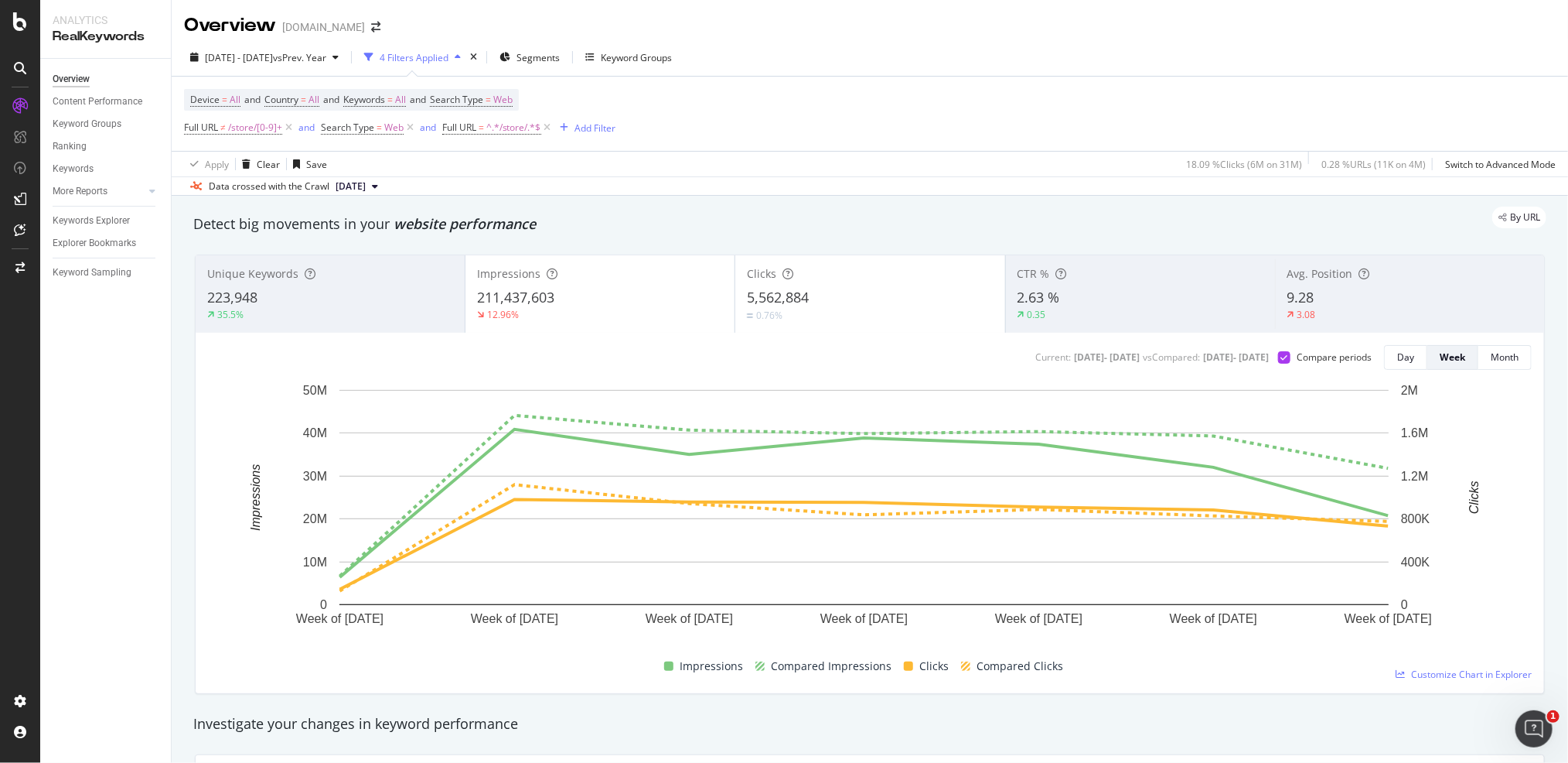
click at [329, 29] on div "[DOMAIN_NAME]" at bounding box center [323, 27] width 83 height 15
click at [380, 27] on icon "arrow-right-arrow-left" at bounding box center [376, 27] width 9 height 11
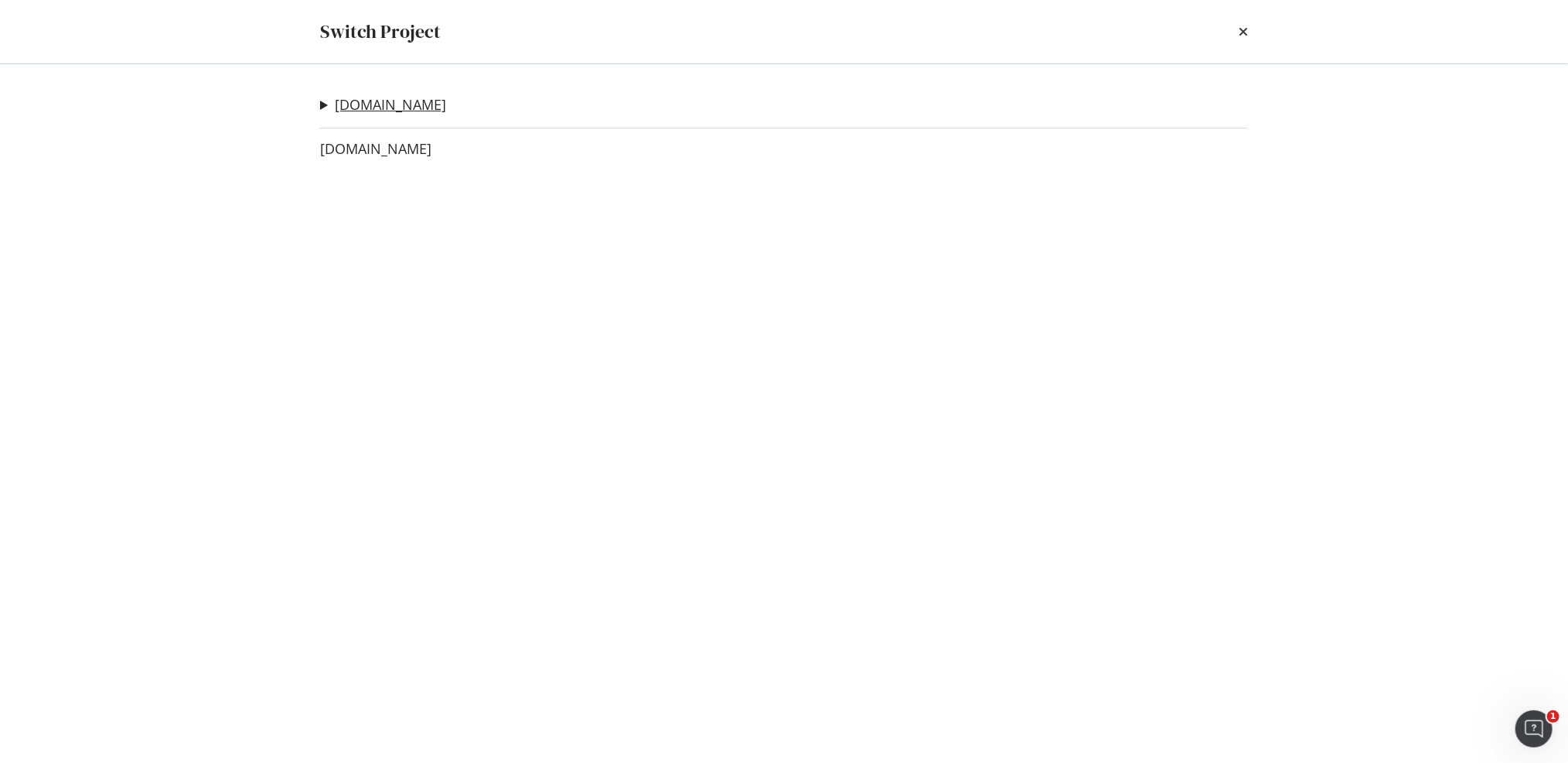
click at [369, 99] on link "www.lowes.com" at bounding box center [390, 105] width 112 height 16
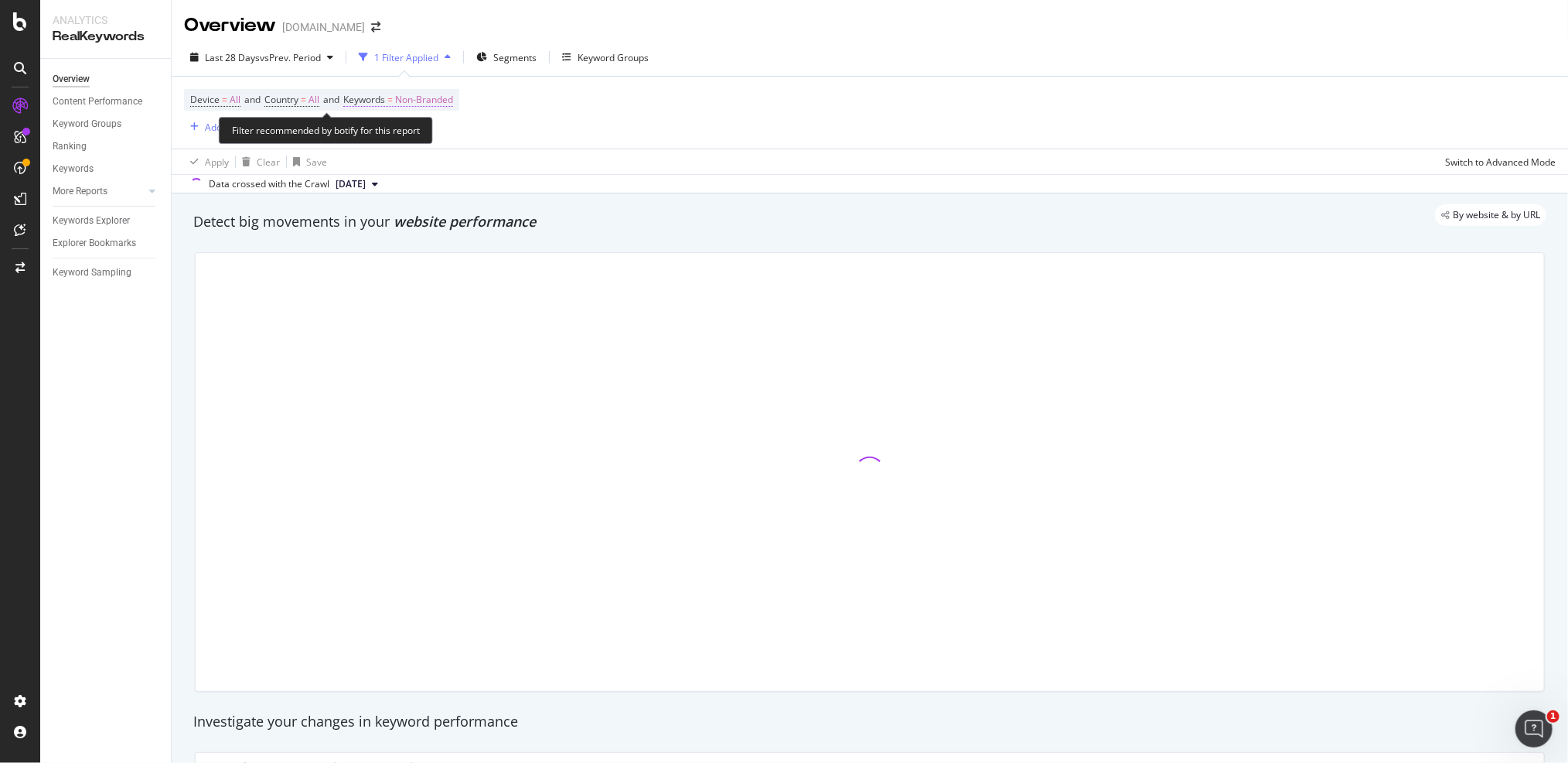
click at [375, 97] on span "Keywords" at bounding box center [364, 99] width 42 height 13
click at [410, 133] on span "Non-Branded" at bounding box center [398, 136] width 64 height 13
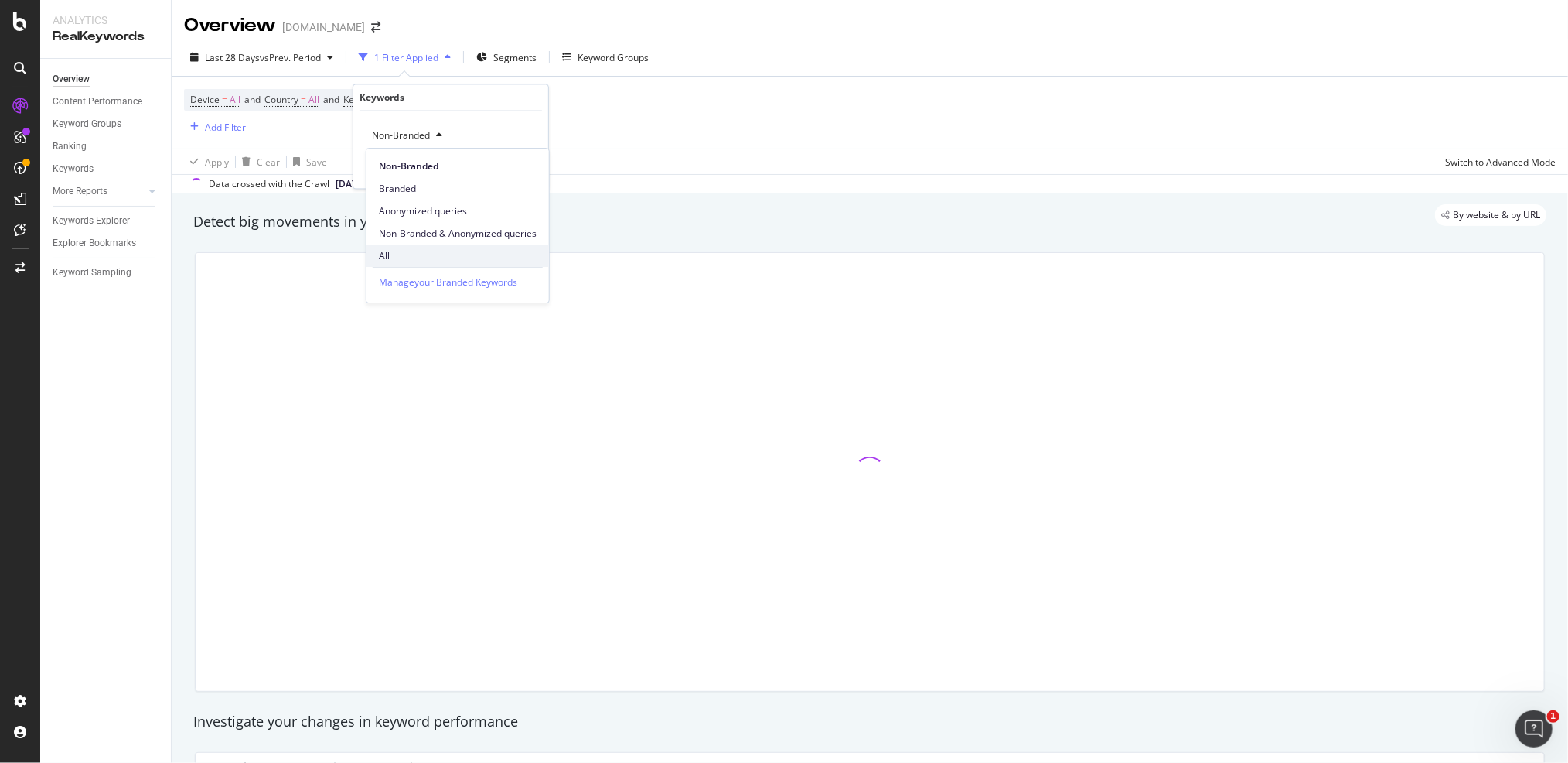
click at [392, 250] on span "All" at bounding box center [457, 256] width 158 height 14
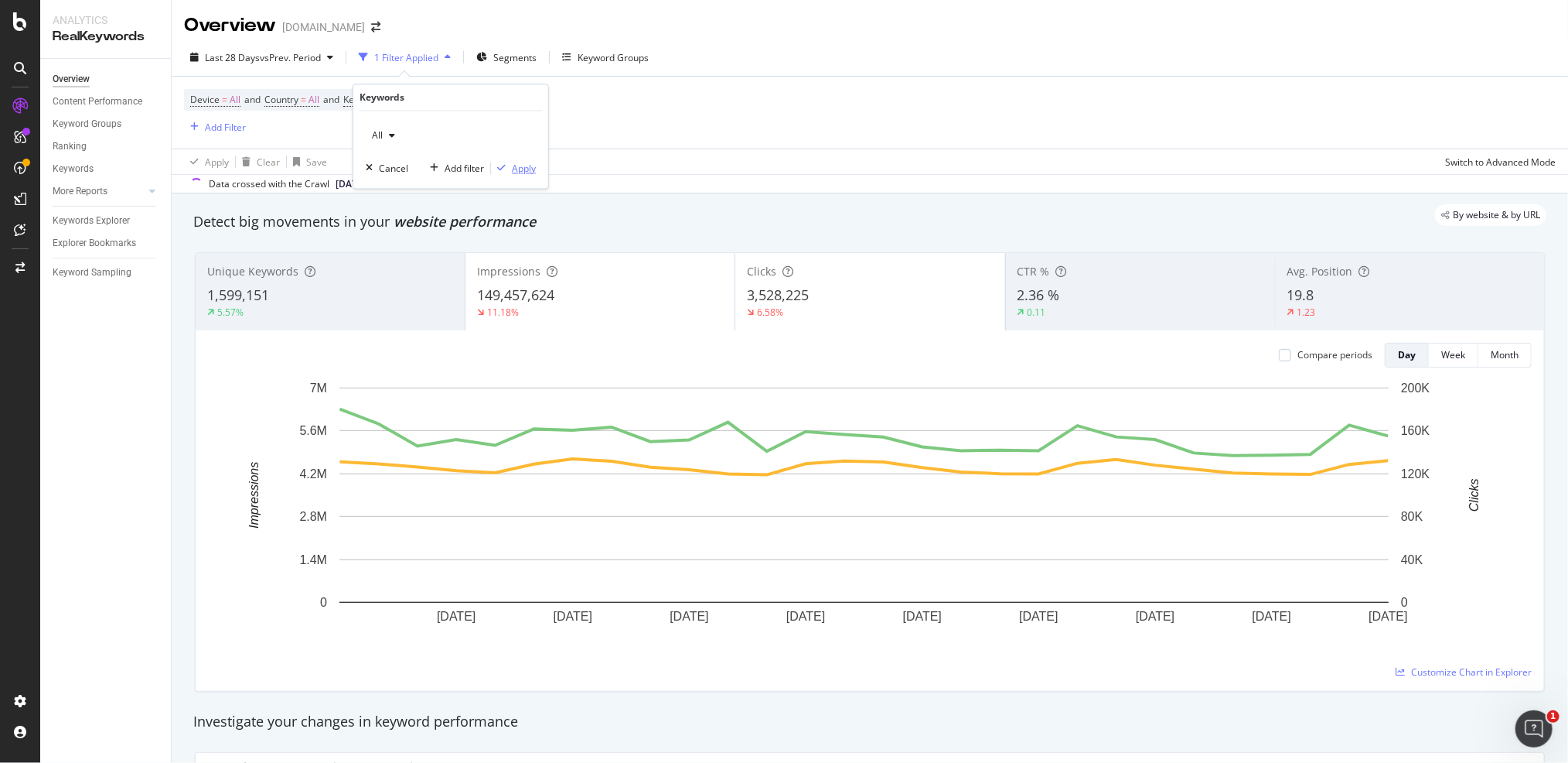
click at [515, 166] on div "Apply" at bounding box center [523, 168] width 24 height 13
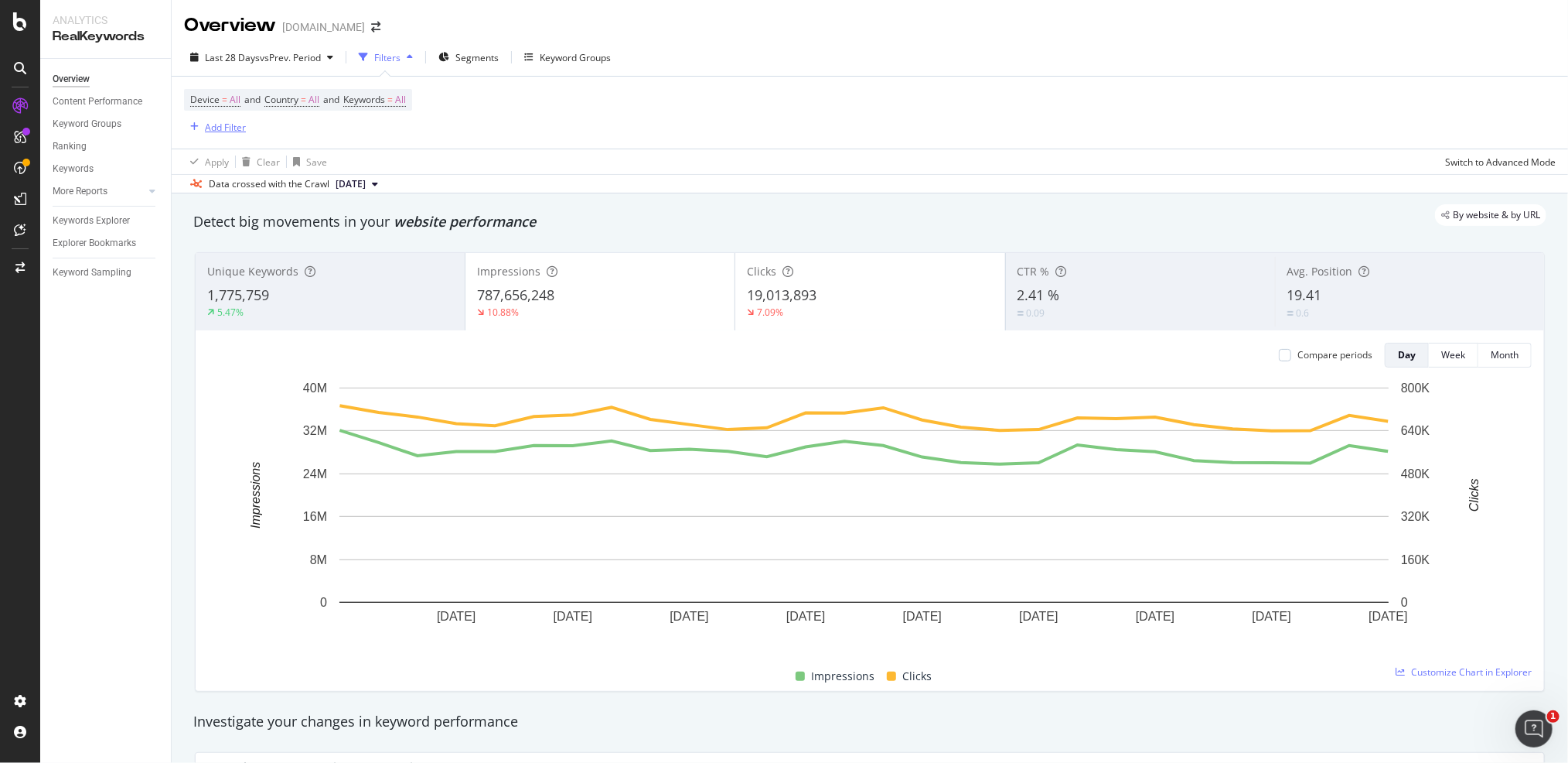
click at [227, 122] on div "Add Filter" at bounding box center [225, 127] width 41 height 13
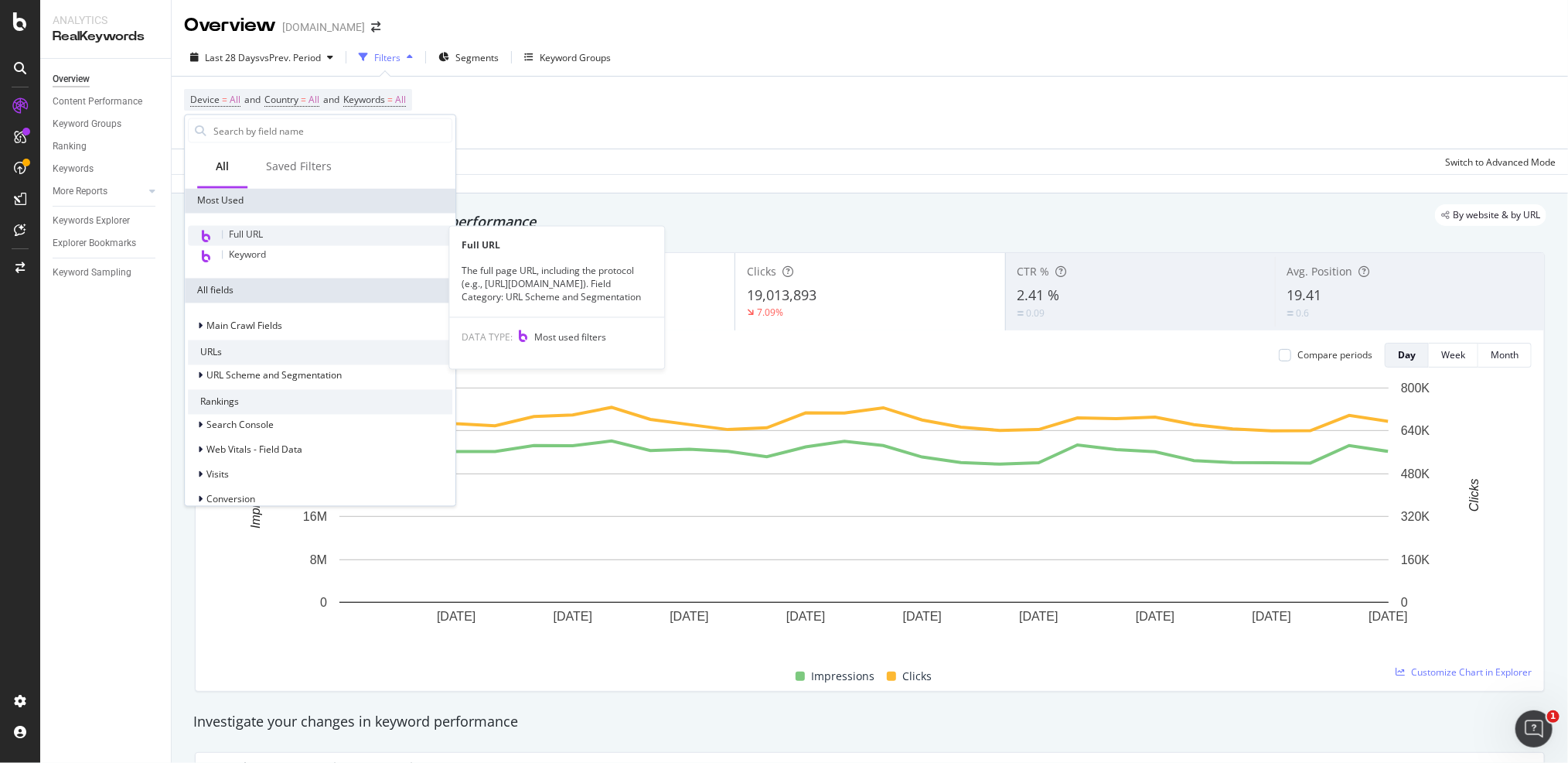
click at [267, 237] on div "Full URL" at bounding box center [320, 236] width 264 height 21
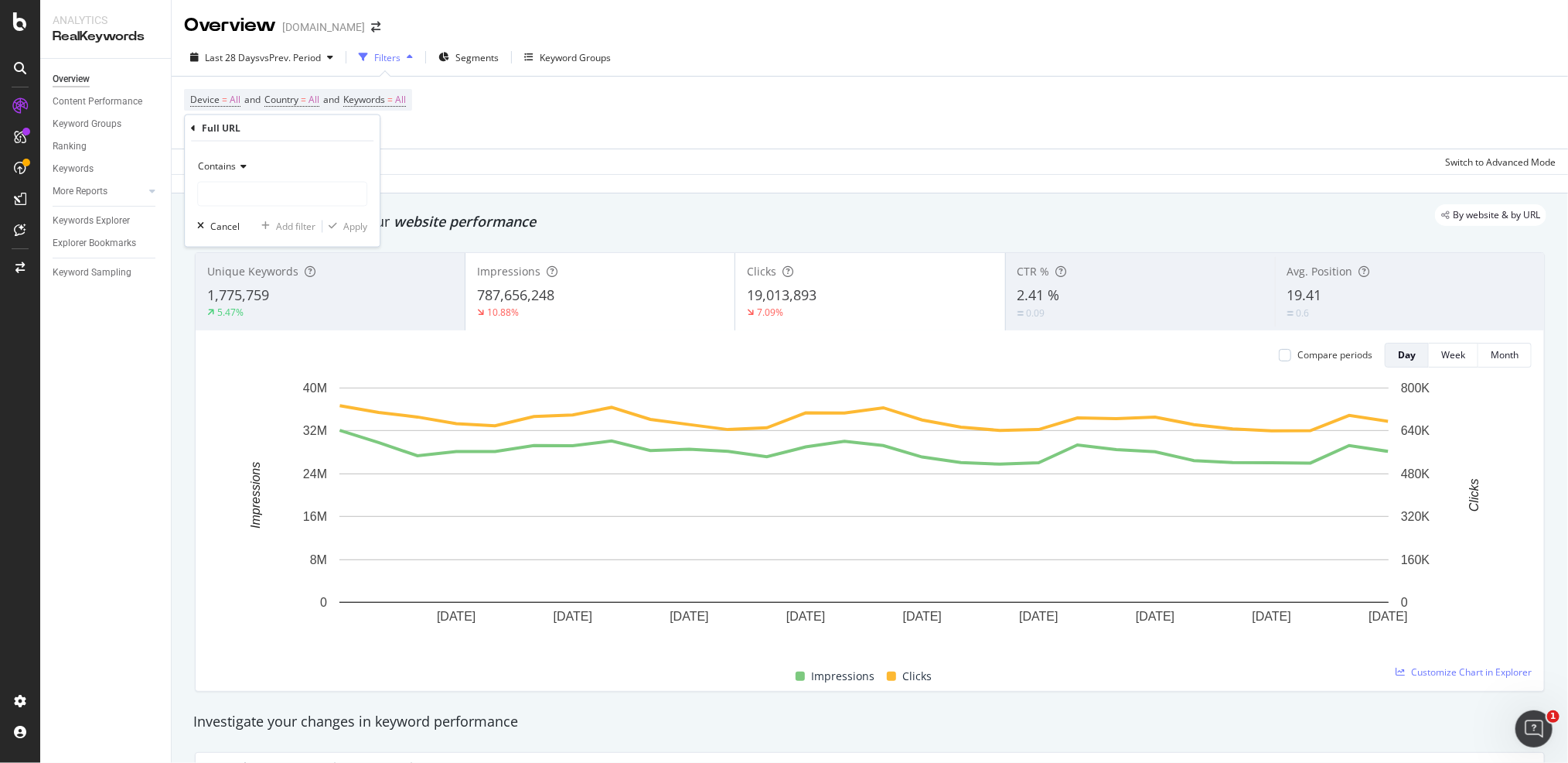
click at [253, 166] on div "Contains" at bounding box center [282, 166] width 171 height 25
click at [262, 315] on div "Contains" at bounding box center [283, 319] width 165 height 21
click at [248, 184] on input "text" at bounding box center [282, 195] width 169 height 25
click at [233, 163] on span "Contains" at bounding box center [217, 165] width 38 height 13
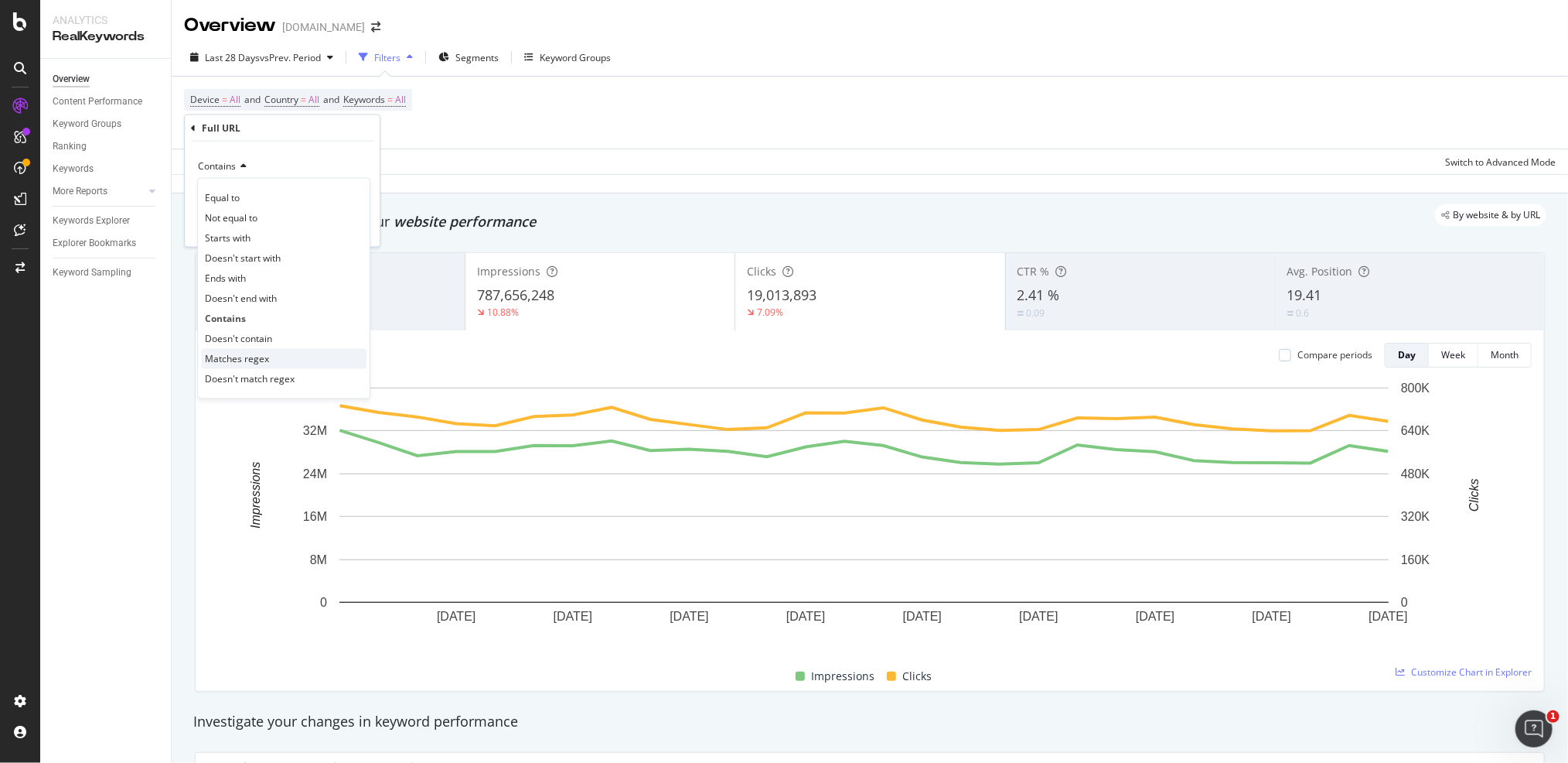
click at [260, 359] on span "Matches regex" at bounding box center [237, 358] width 64 height 13
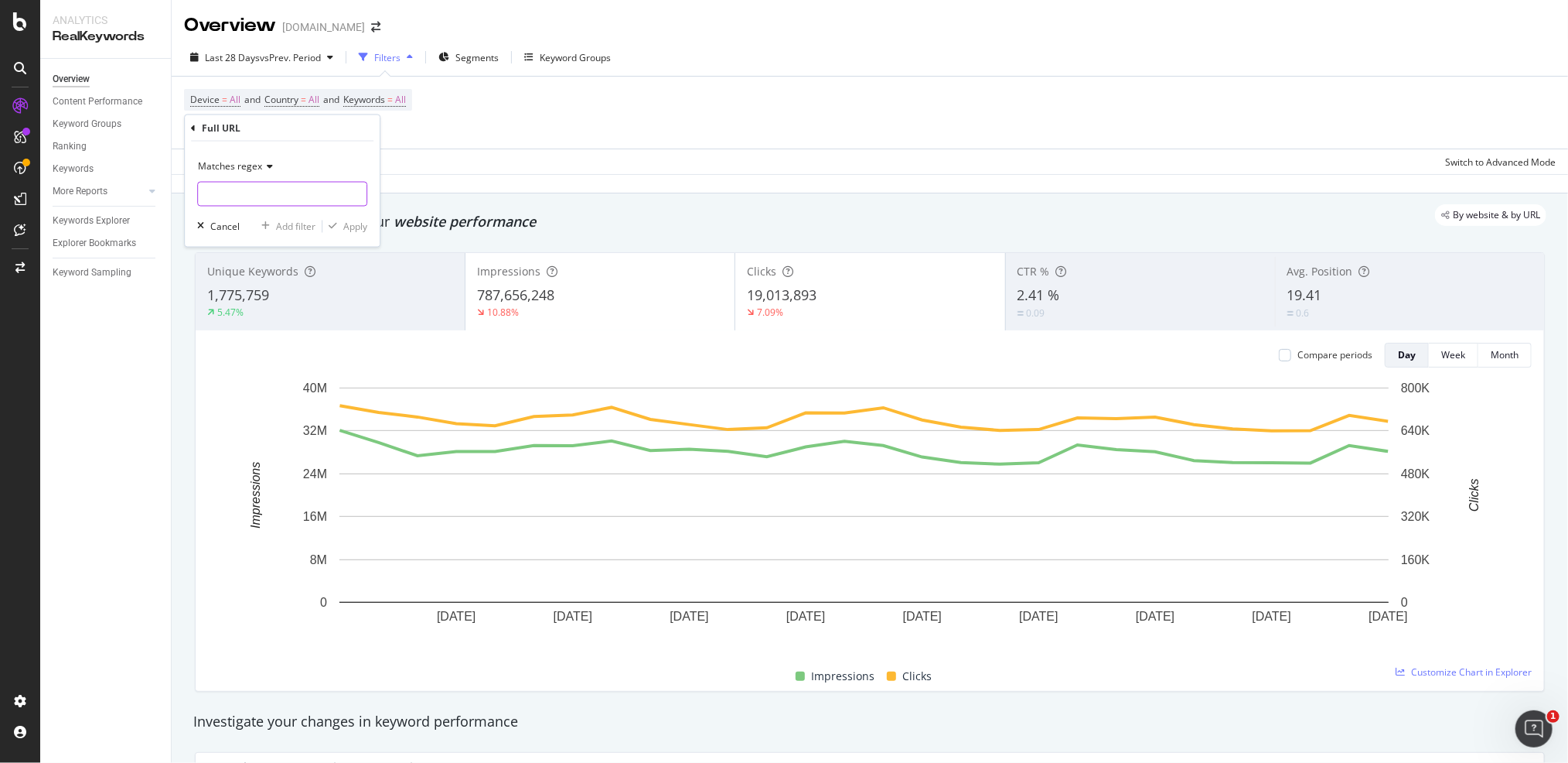
click at [290, 197] on input "text" at bounding box center [282, 195] width 169 height 25
paste input "/store/[0-9]+"
type input "/store/[0-9]+"
click at [359, 222] on div "Apply" at bounding box center [355, 226] width 24 height 13
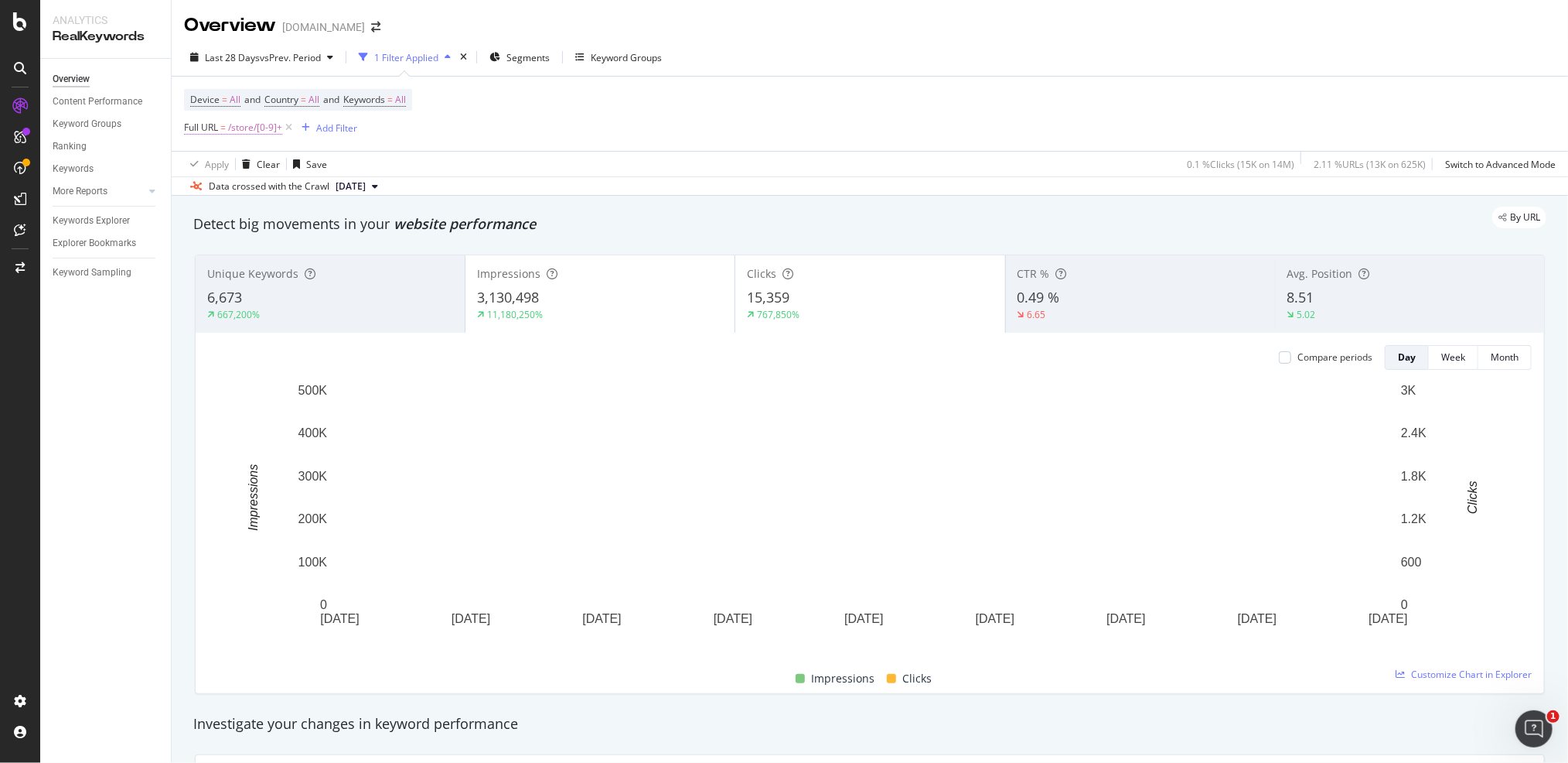
click at [229, 129] on span "/store/[0-9]+" at bounding box center [254, 128] width 54 height 21
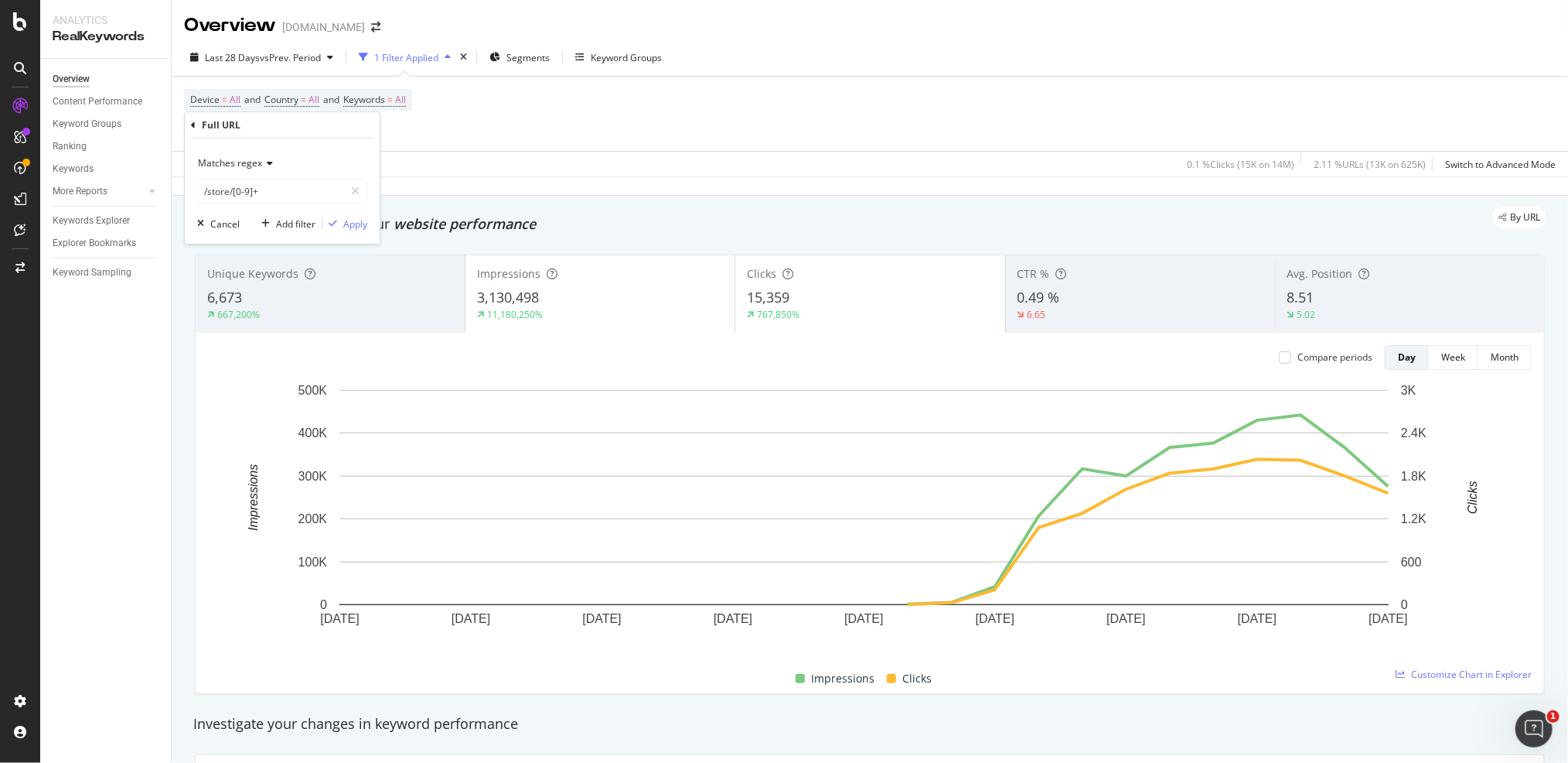
click at [238, 156] on span "Matches regex" at bounding box center [230, 163] width 64 height 13
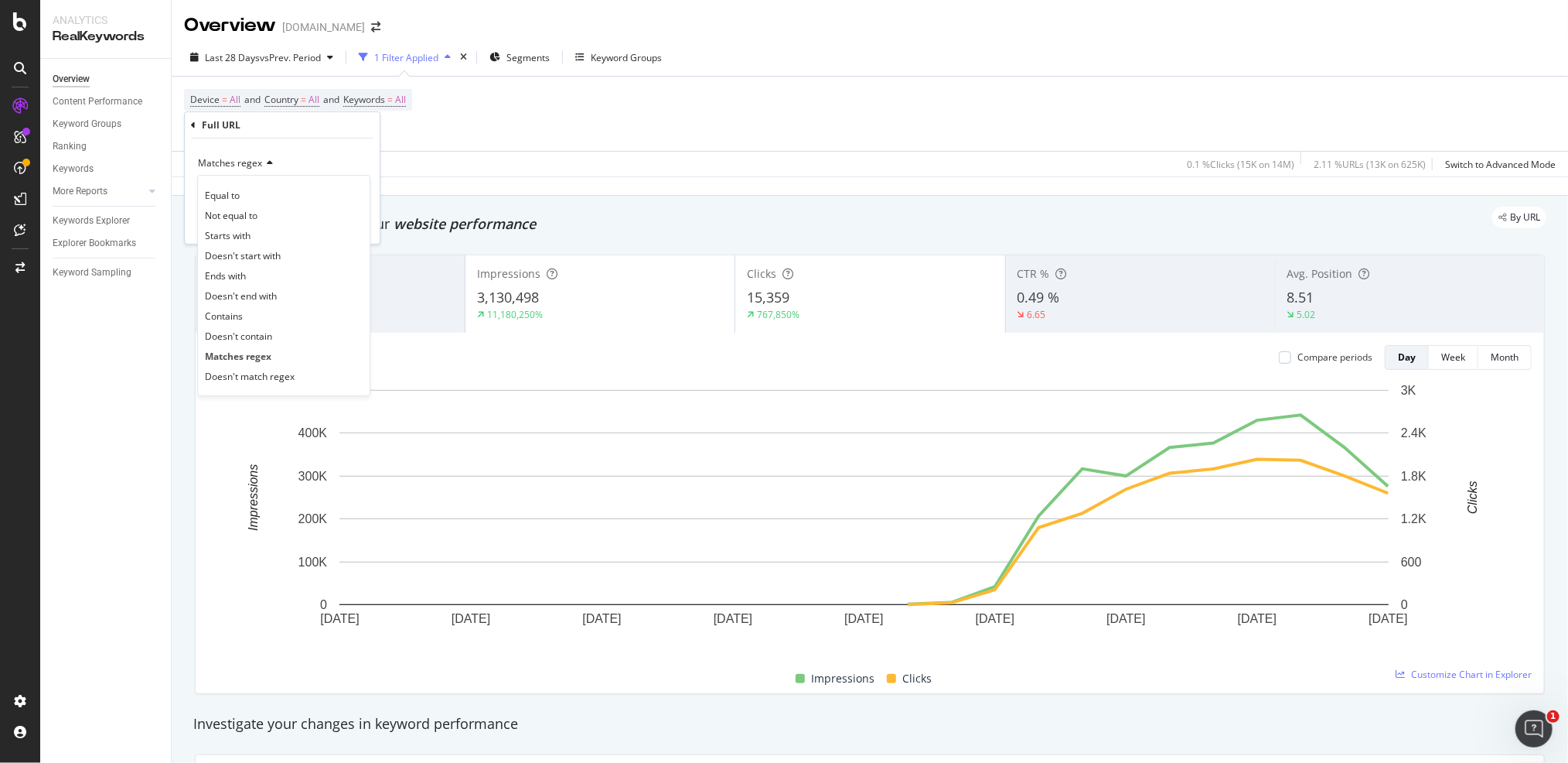
click at [280, 329] on div "Doesn't contain" at bounding box center [283, 336] width 165 height 21
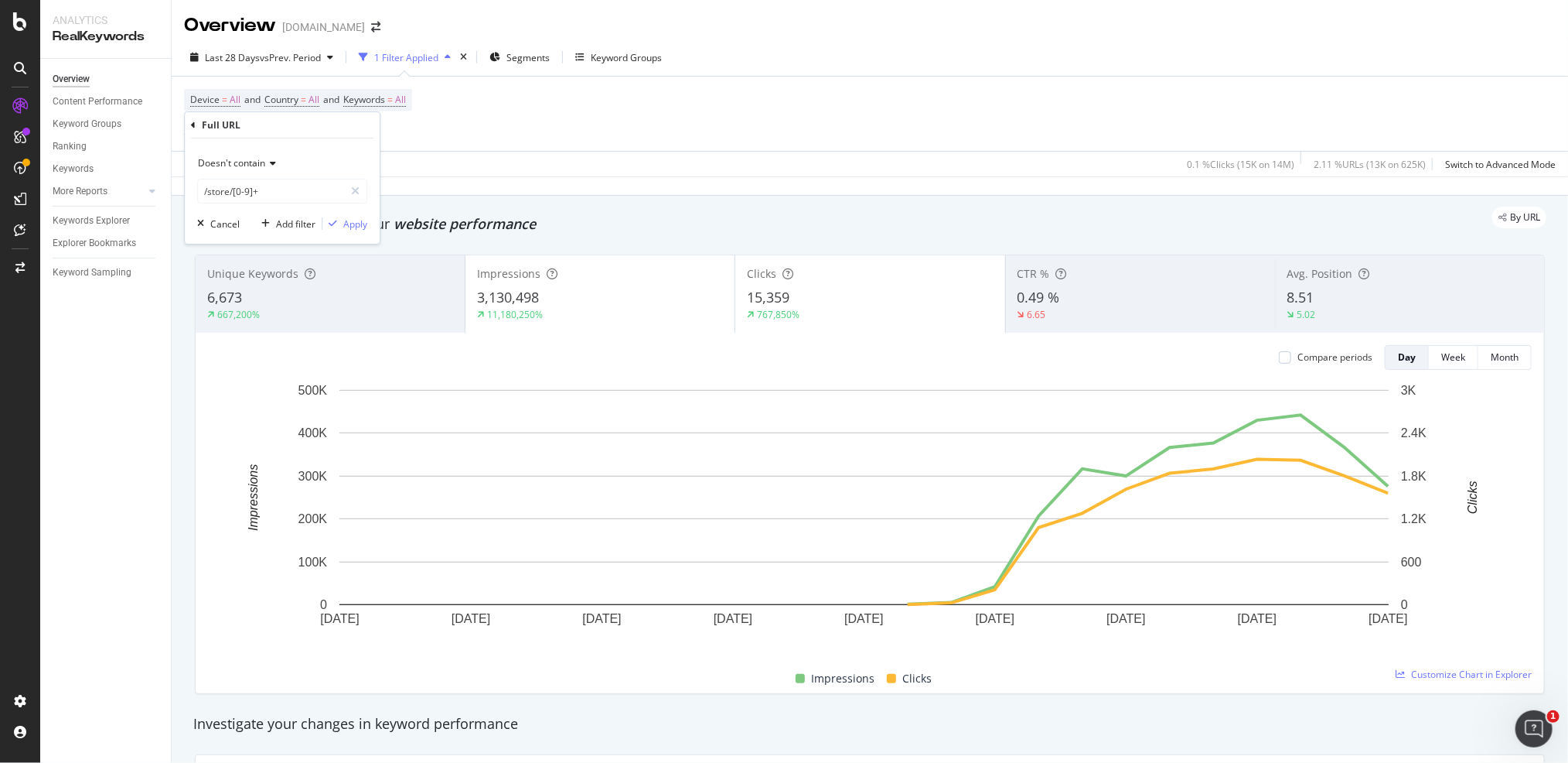
click at [247, 164] on span "Doesn't contain" at bounding box center [231, 163] width 67 height 13
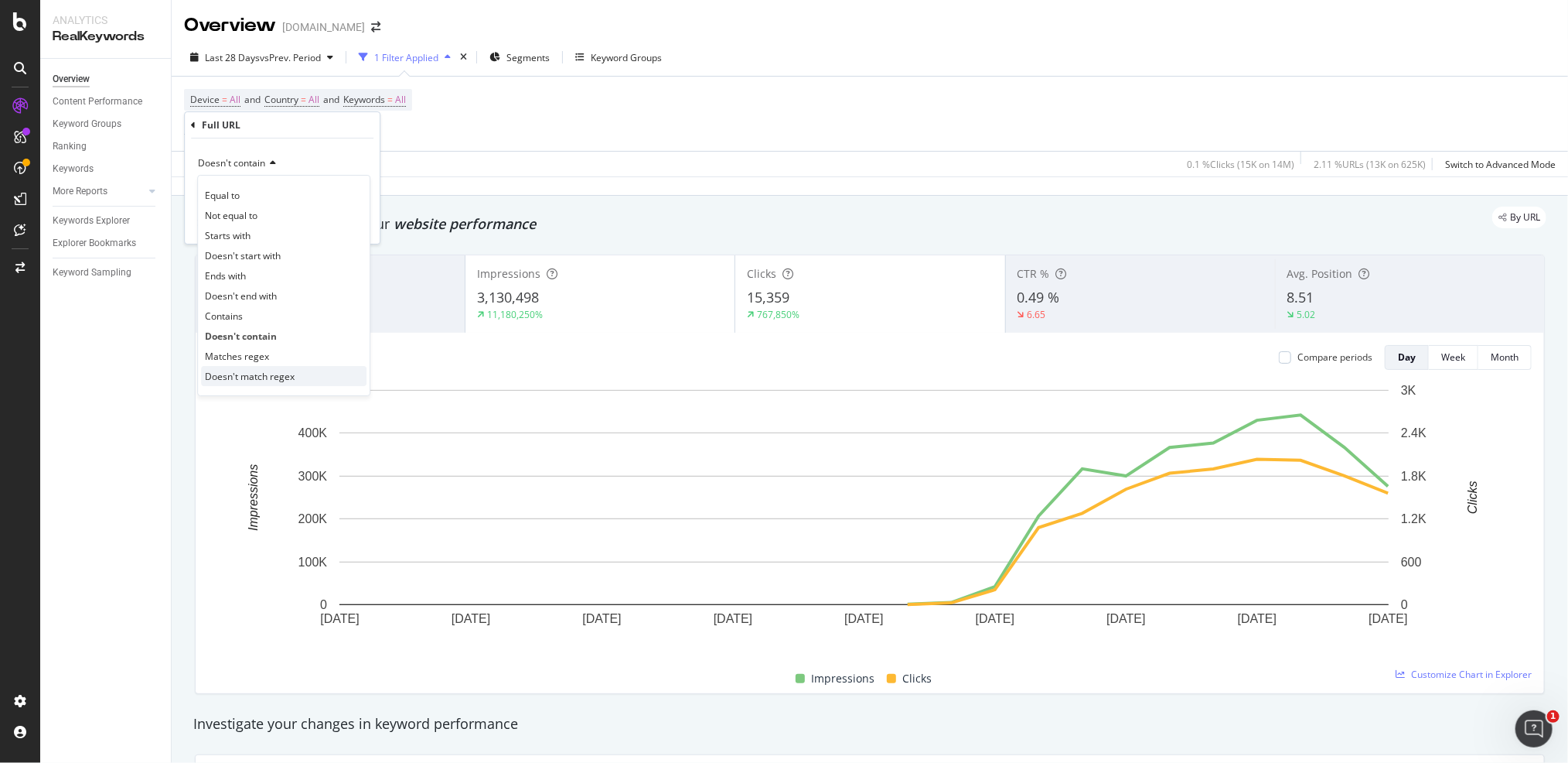
click at [273, 370] on span "Doesn't match regex" at bounding box center [249, 376] width 89 height 13
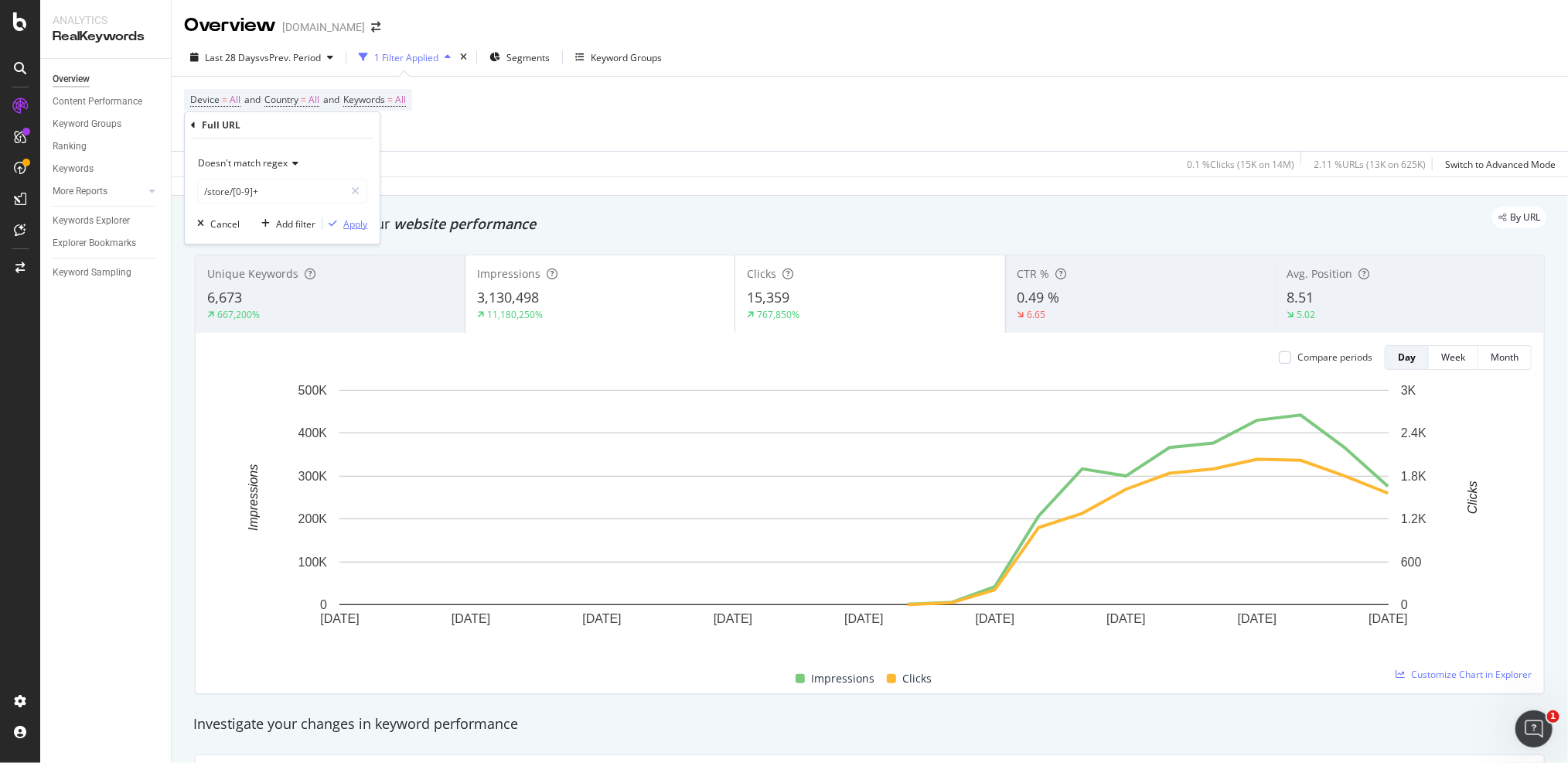
click at [346, 226] on div "Apply" at bounding box center [355, 223] width 24 height 13
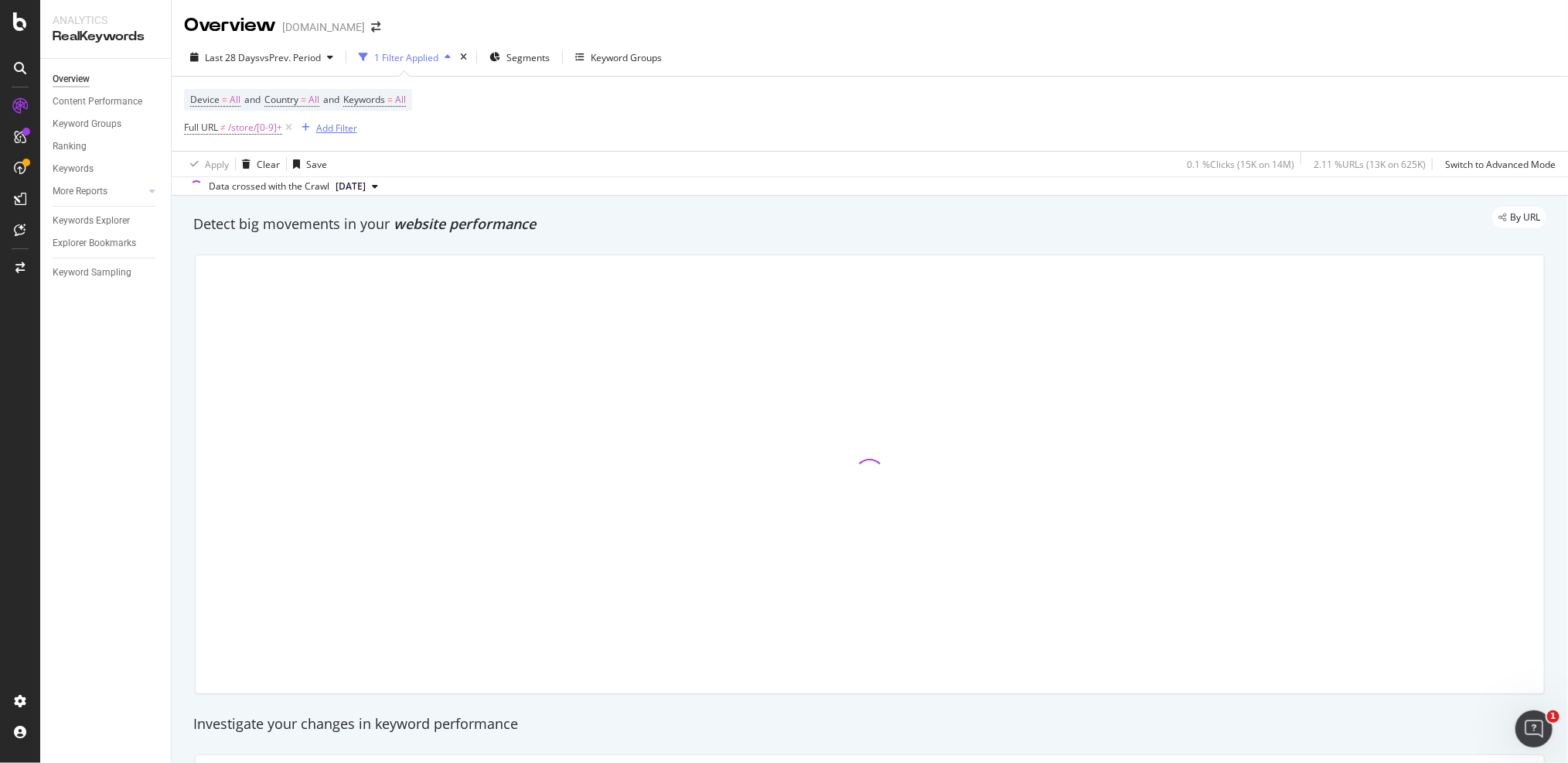
click at [340, 125] on div "Add Filter" at bounding box center [337, 128] width 41 height 13
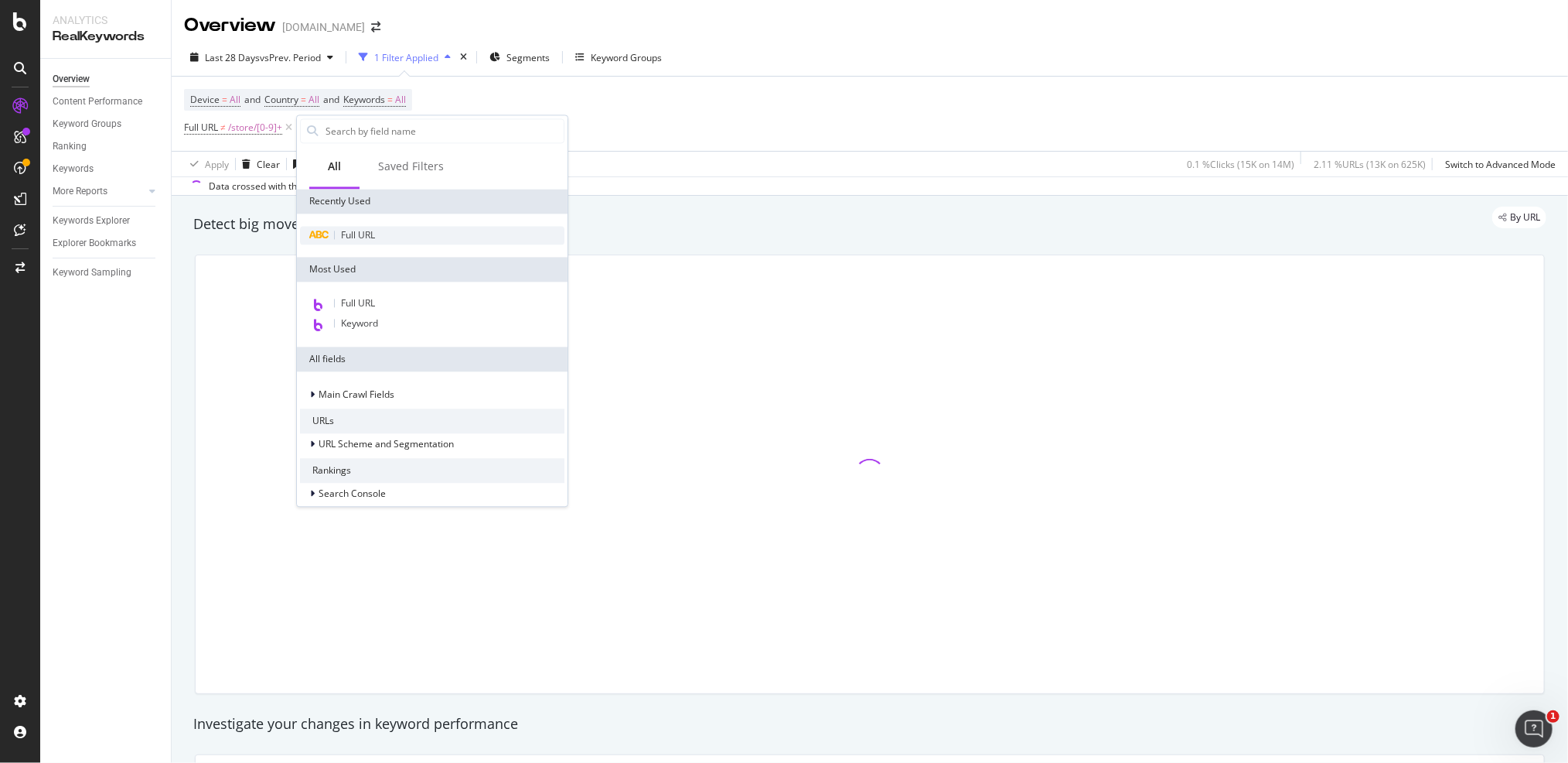
click at [355, 234] on span "Full URL" at bounding box center [358, 234] width 34 height 13
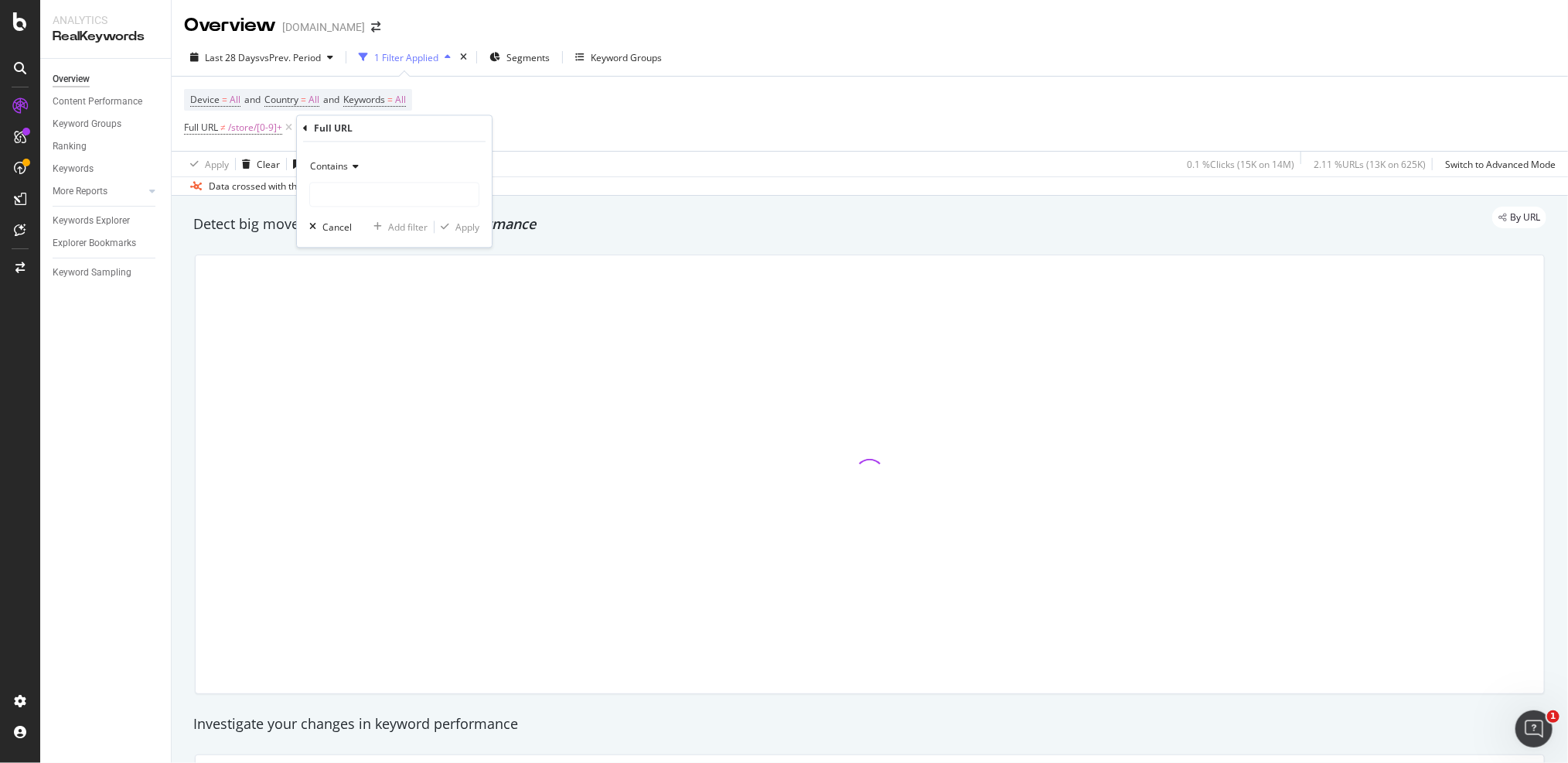
click at [353, 168] on icon at bounding box center [354, 167] width 11 height 9
click at [389, 356] on div "Matches regex" at bounding box center [396, 359] width 165 height 21
drag, startPoint x: 388, startPoint y: 197, endPoint x: 442, endPoint y: 200, distance: 54.1
click at [391, 197] on input "text" at bounding box center [394, 195] width 169 height 25
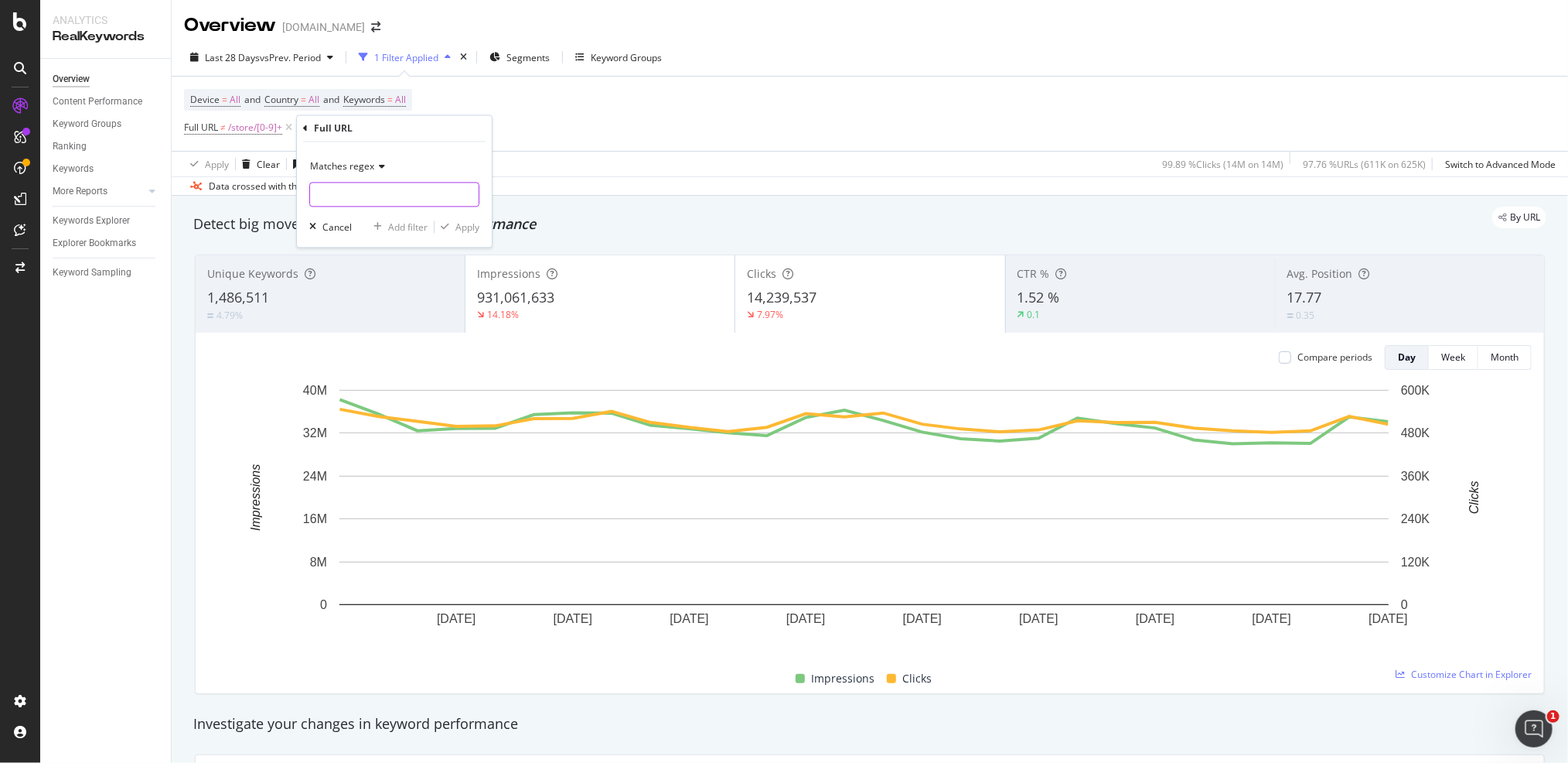
click at [385, 192] on input "text" at bounding box center [394, 195] width 169 height 25
type input "."
click at [412, 193] on input "/store/|" at bounding box center [383, 195] width 146 height 25
click at [413, 192] on input "/store/|" at bounding box center [383, 195] width 146 height 25
click at [414, 192] on input "/store/|" at bounding box center [383, 195] width 146 height 25
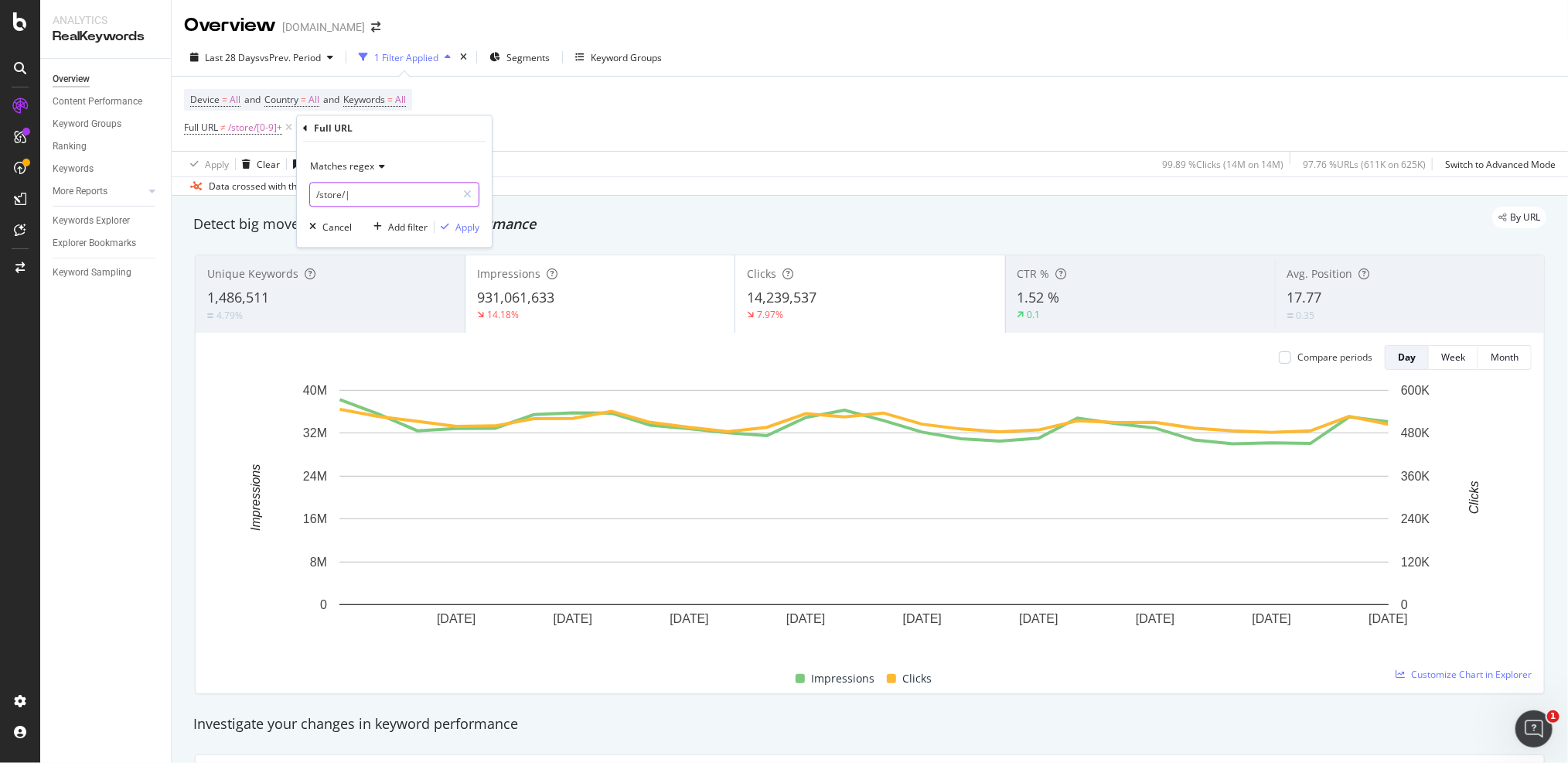
paste input "Lowes-Stores"
type input "/store/|Lowes-Stores"
click at [464, 228] on div "Apply" at bounding box center [467, 227] width 24 height 13
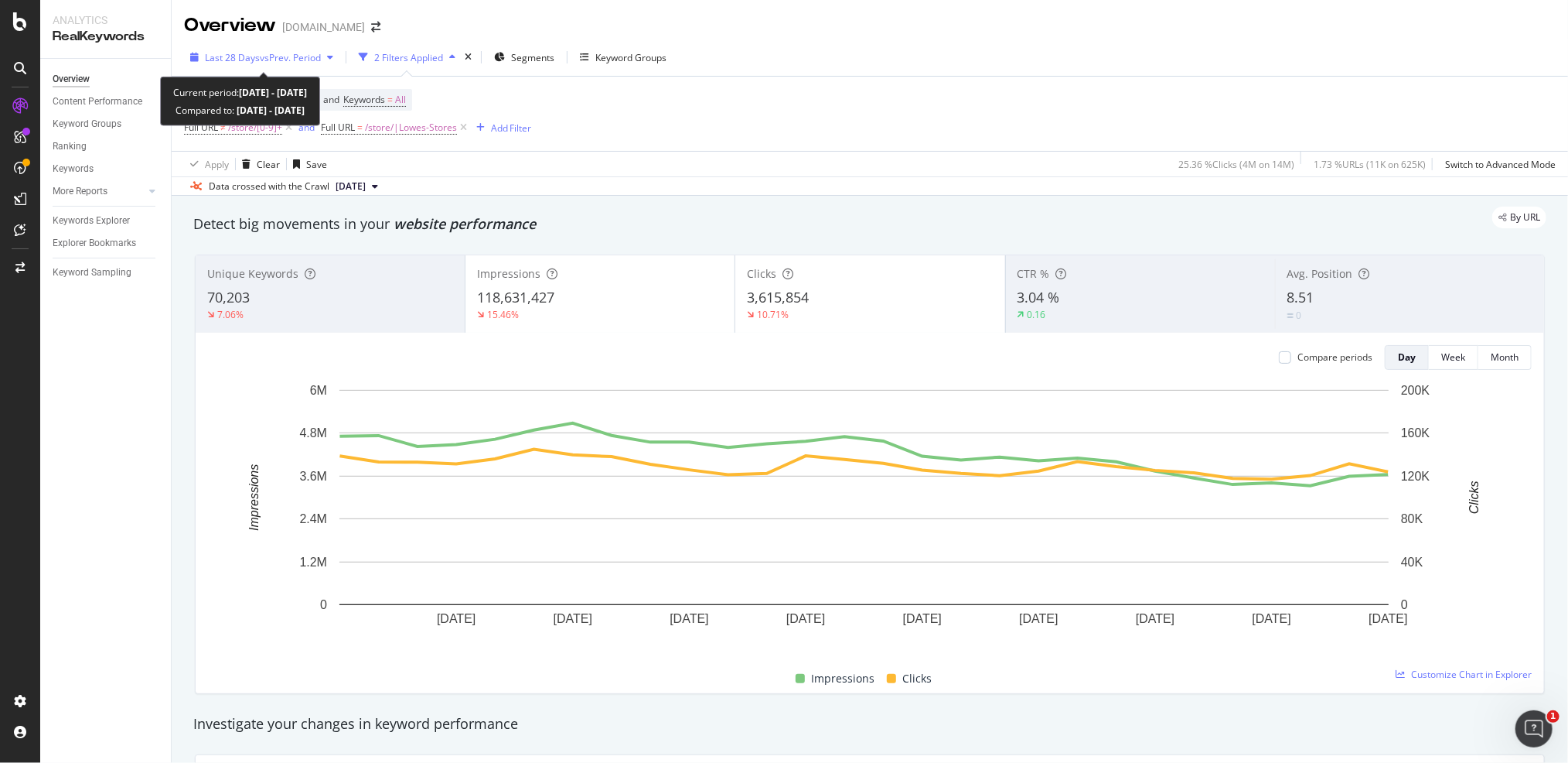
click at [266, 57] on span "vs Prev. Period" at bounding box center [290, 57] width 61 height 13
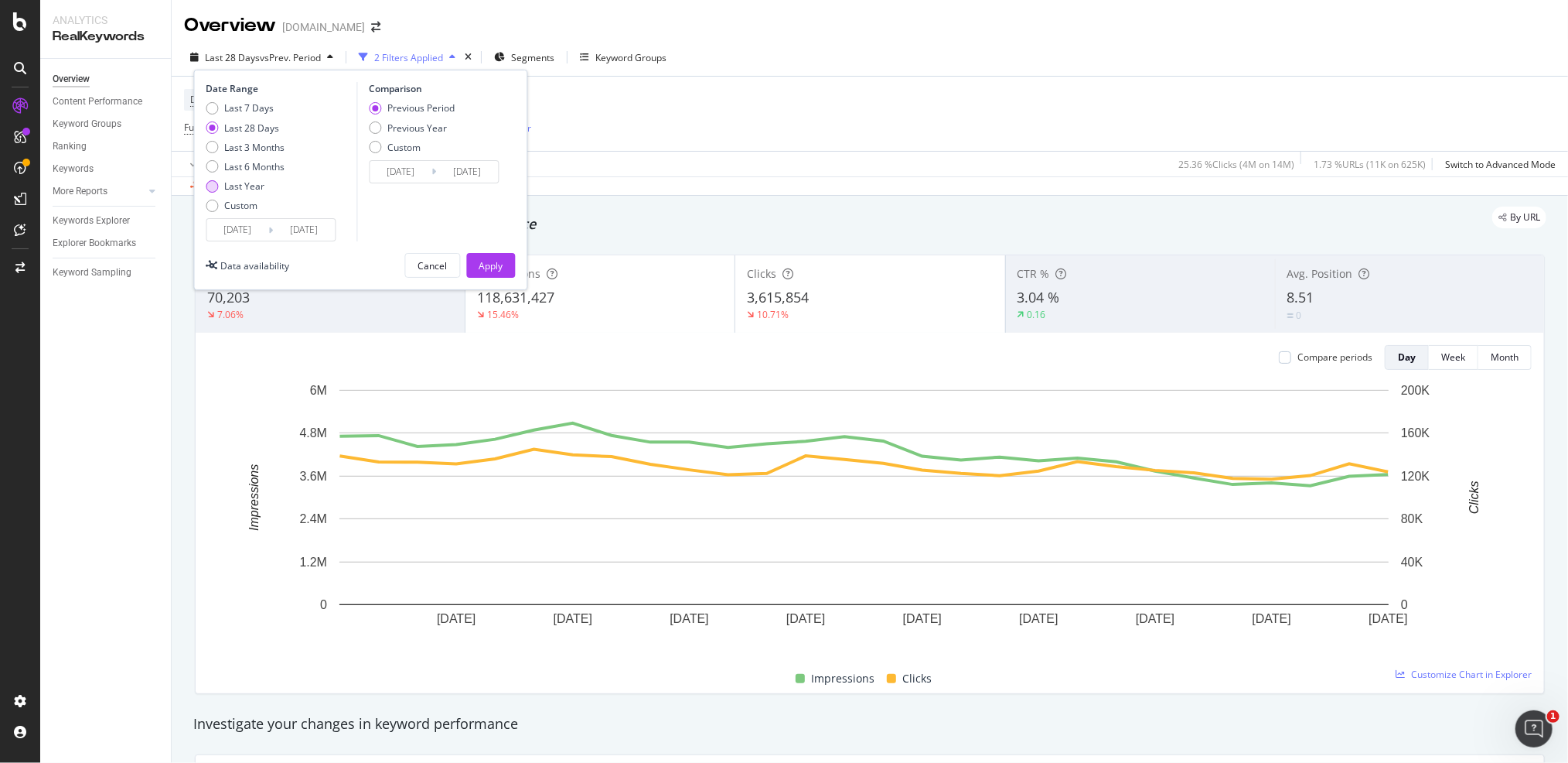
click at [218, 187] on div "Last Year" at bounding box center [245, 186] width 79 height 13
type input "2024/08/18"
type input "2023/08/19"
type input "[DATE]"
drag, startPoint x: 379, startPoint y: 130, endPoint x: 395, endPoint y: 134, distance: 16.5
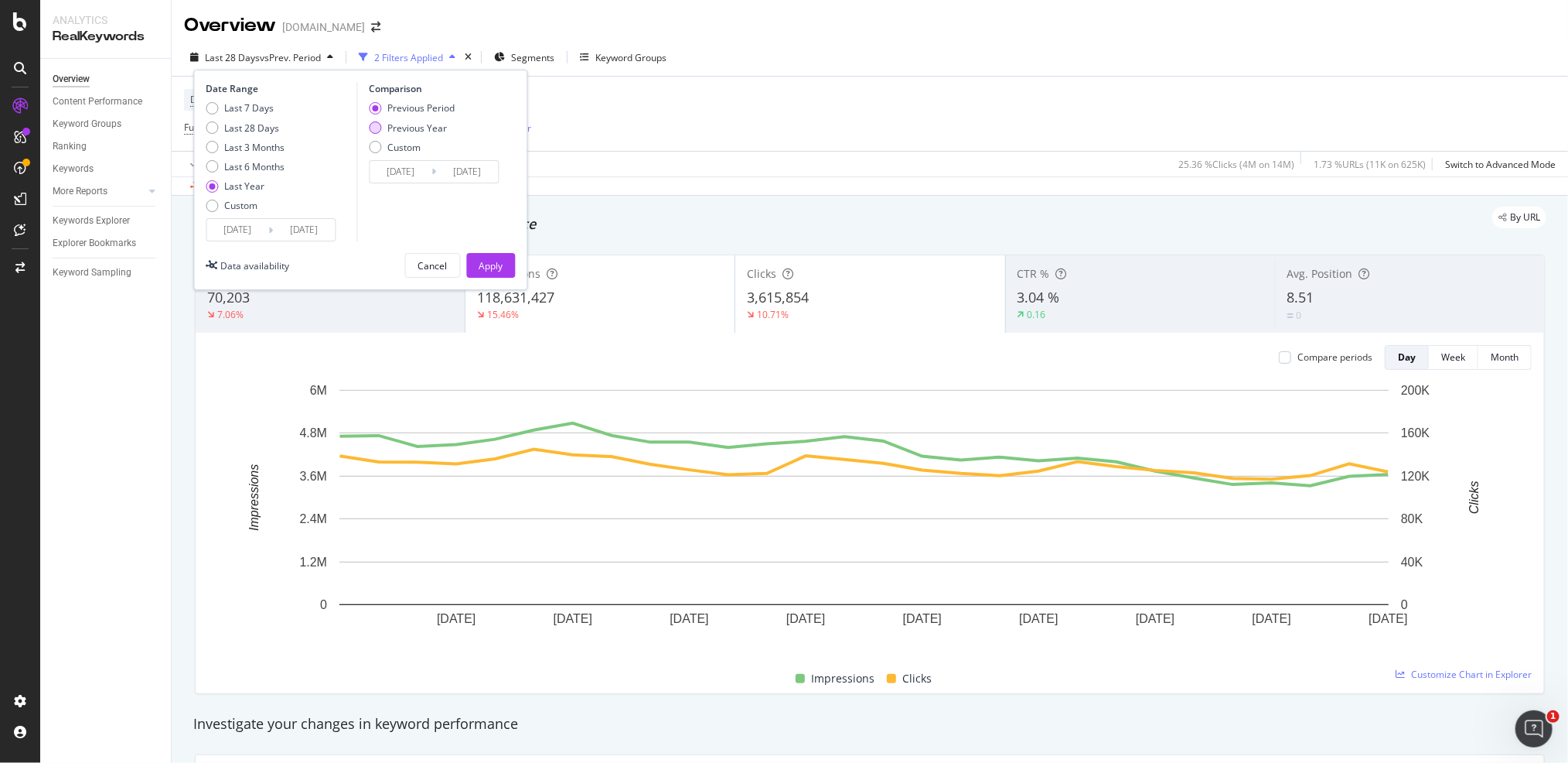
click at [379, 130] on div "Previous Year" at bounding box center [375, 128] width 13 height 13
type input "2023/08/20"
type input "2024/08/18"
click at [495, 260] on div "Apply" at bounding box center [490, 265] width 24 height 13
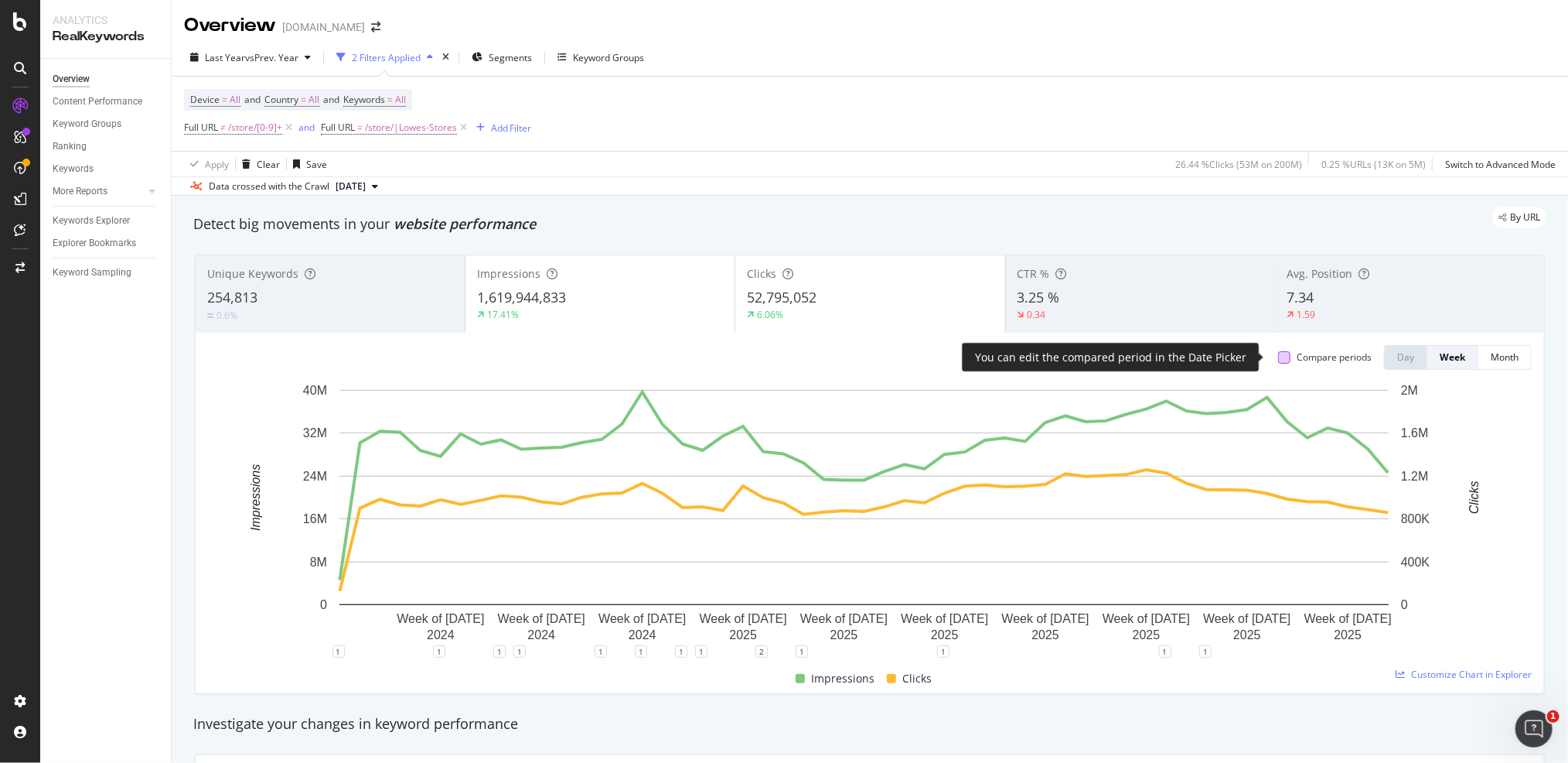
click at [1279, 356] on div at bounding box center [1285, 357] width 13 height 13
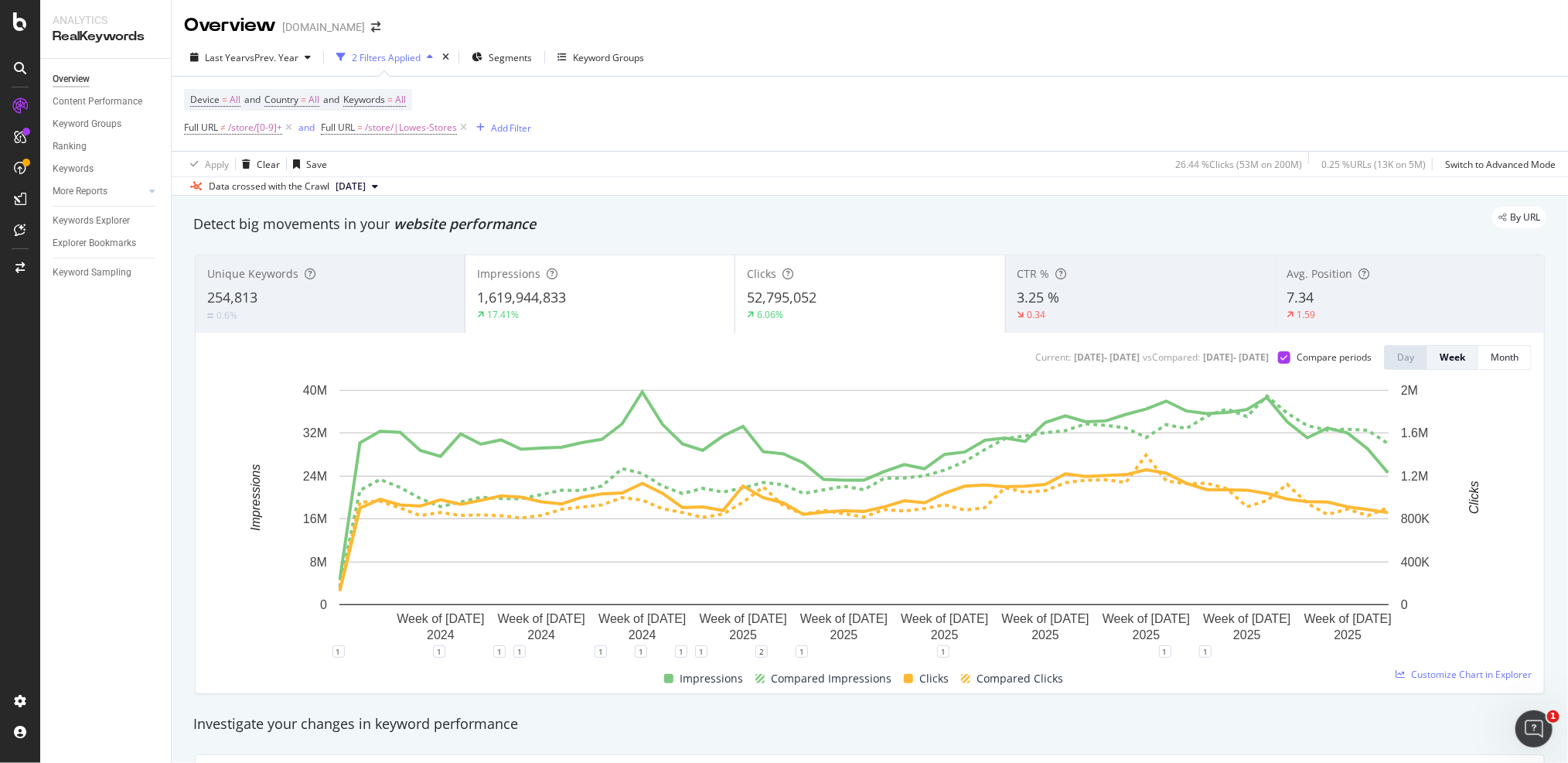
click at [228, 137] on span "Full URL ≠ /store/[0-9]+" at bounding box center [239, 128] width 112 height 21
click at [239, 122] on span "/store/[0-9]+" at bounding box center [254, 128] width 54 height 21
click at [242, 164] on span "Doesn't match regex" at bounding box center [243, 163] width 89 height 13
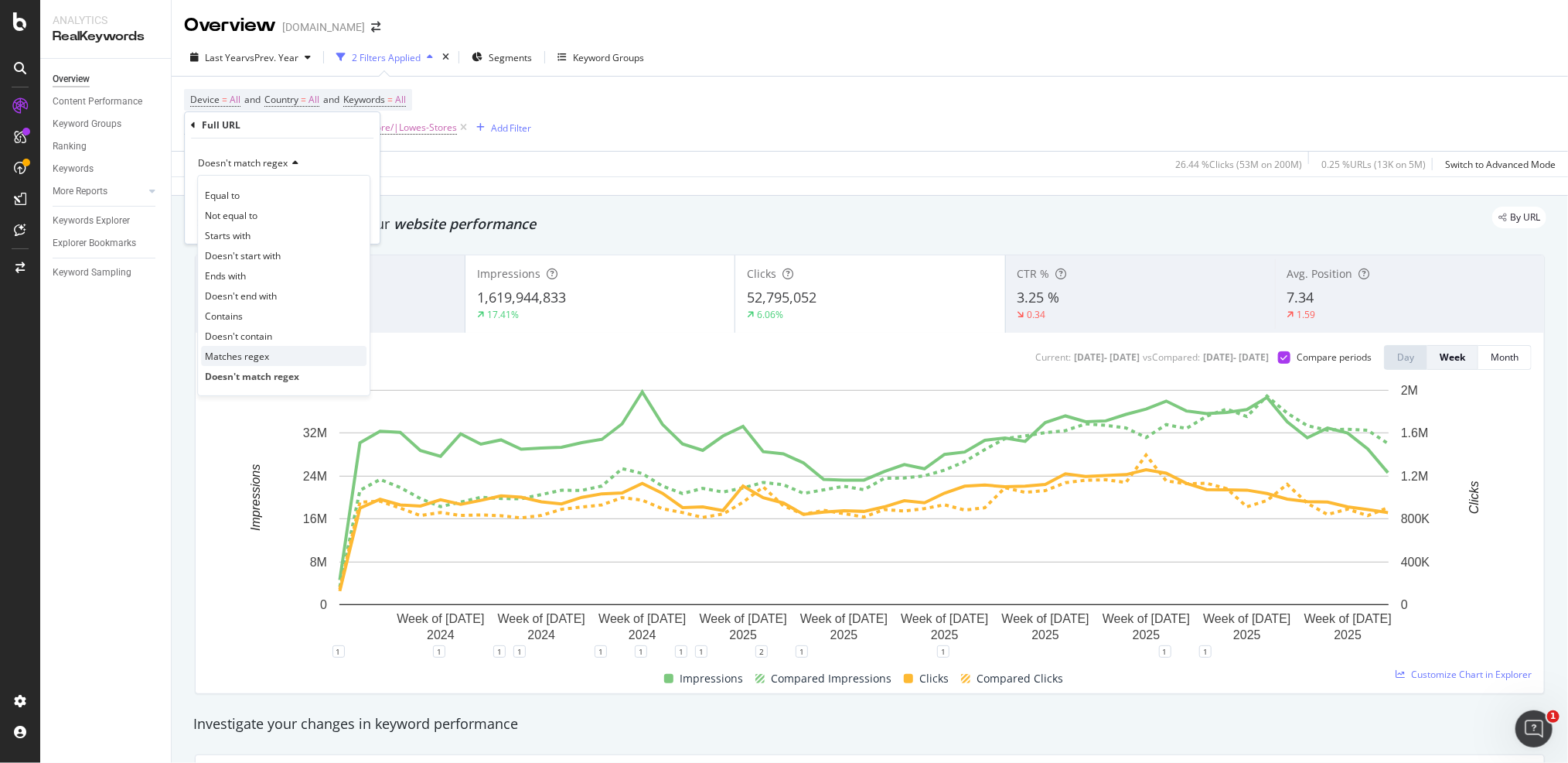
click at [241, 354] on span "Matches regex" at bounding box center [237, 356] width 64 height 13
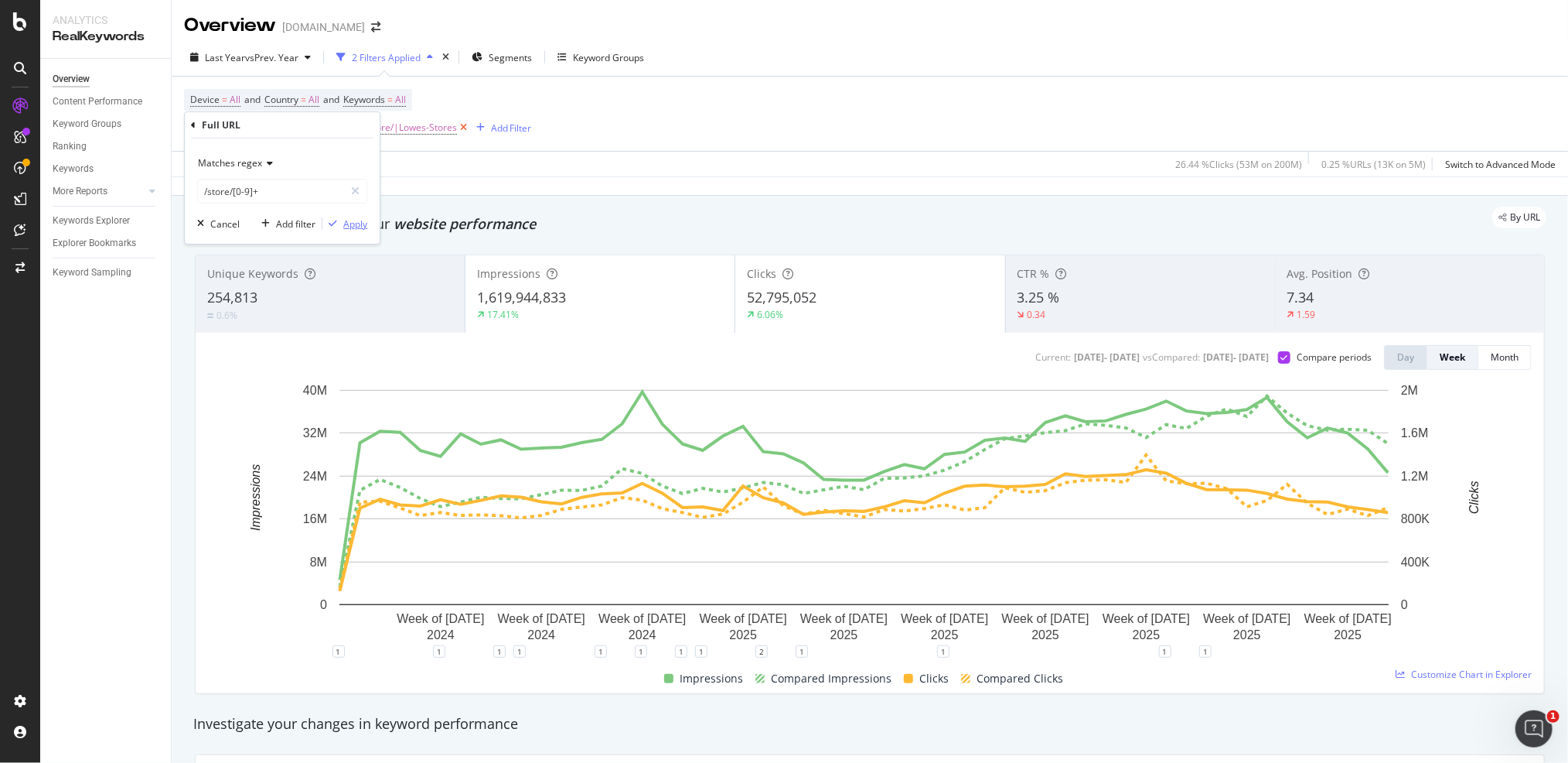
click at [349, 222] on div "Apply" at bounding box center [355, 223] width 24 height 13
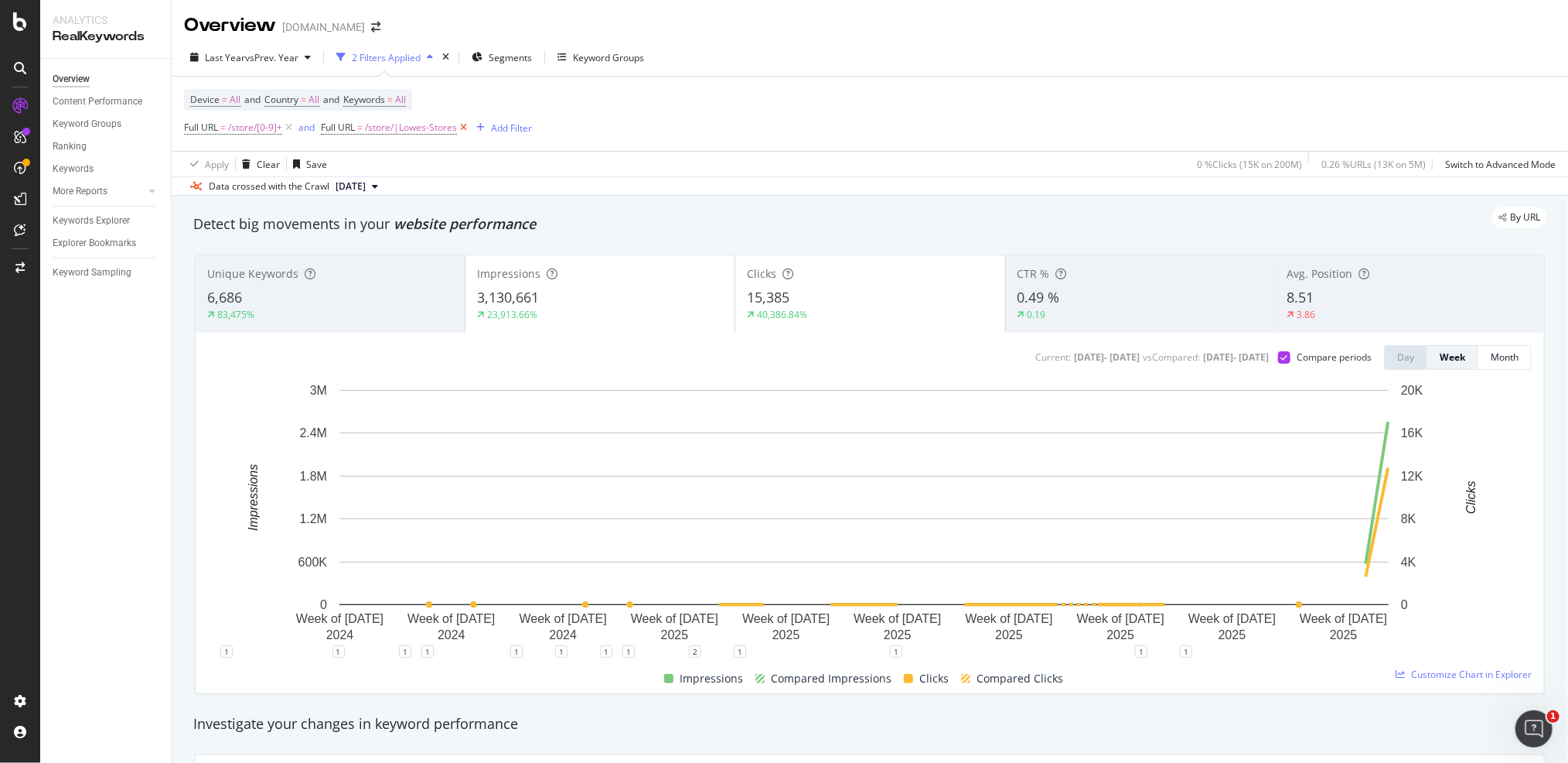
click at [465, 126] on icon at bounding box center [463, 127] width 13 height 15
click at [1384, 326] on div "Unique Keywords 6,686 83,475% Impressions 3,130,661 23,913.66% Clicks 15,385 40…" at bounding box center [870, 474] width 1348 height 438
click at [582, 122] on div "Device = All and Country = All and Keywords = All Full URL = /store/[0-9]+ Add …" at bounding box center [870, 113] width 1372 height 74
drag, startPoint x: 780, startPoint y: 9, endPoint x: 200, endPoint y: 6, distance: 580.0
click at [644, 133] on div "Device = All and Country = All and Keywords = All Full URL = /store/[0-9]+ and …" at bounding box center [870, 113] width 1372 height 74
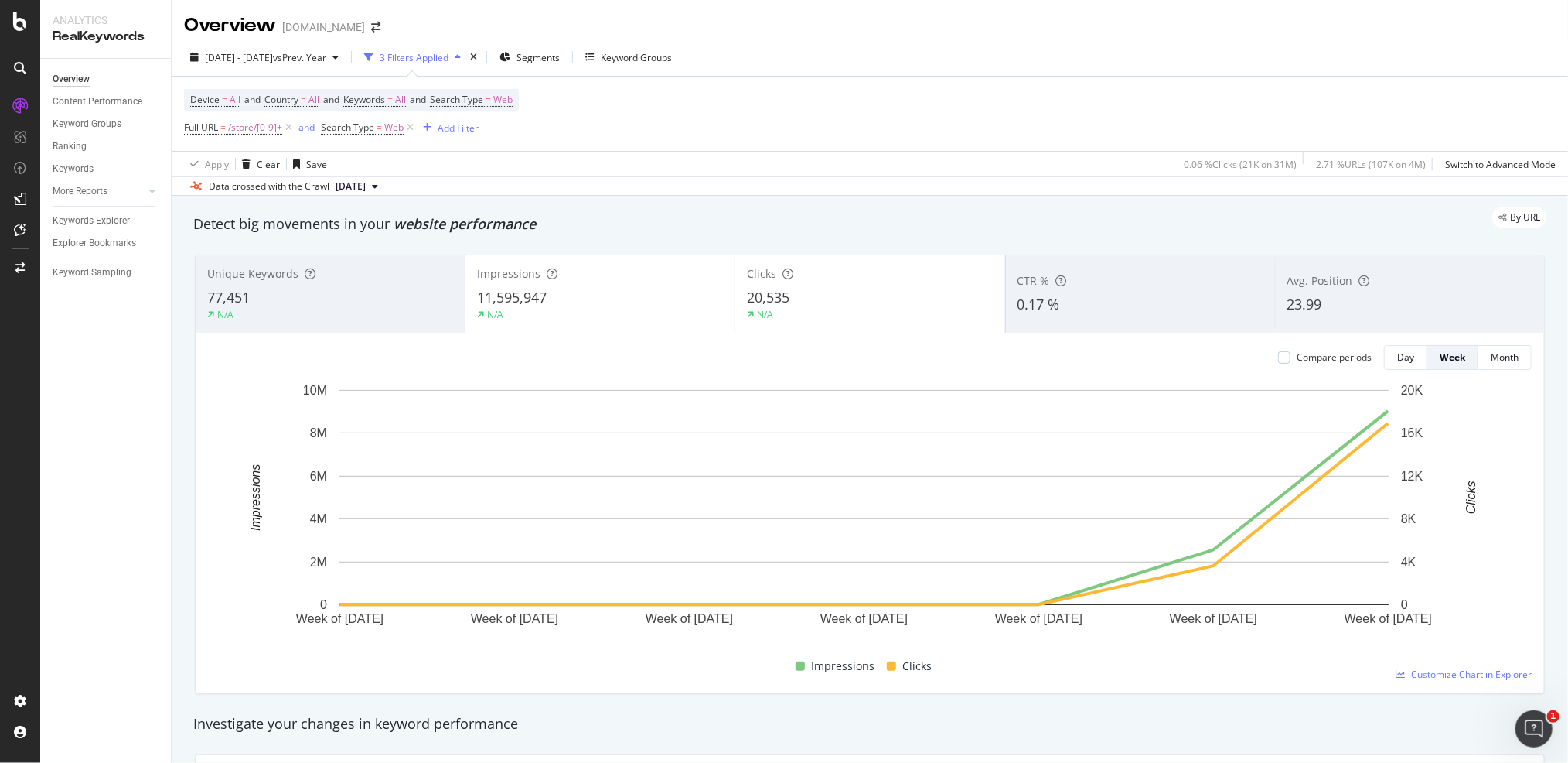
click at [600, 182] on div "Data crossed with the Crawl [DATE]" at bounding box center [870, 185] width 1397 height 19
click at [584, 176] on div "Data crossed with the Crawl [DATE]" at bounding box center [870, 185] width 1397 height 19
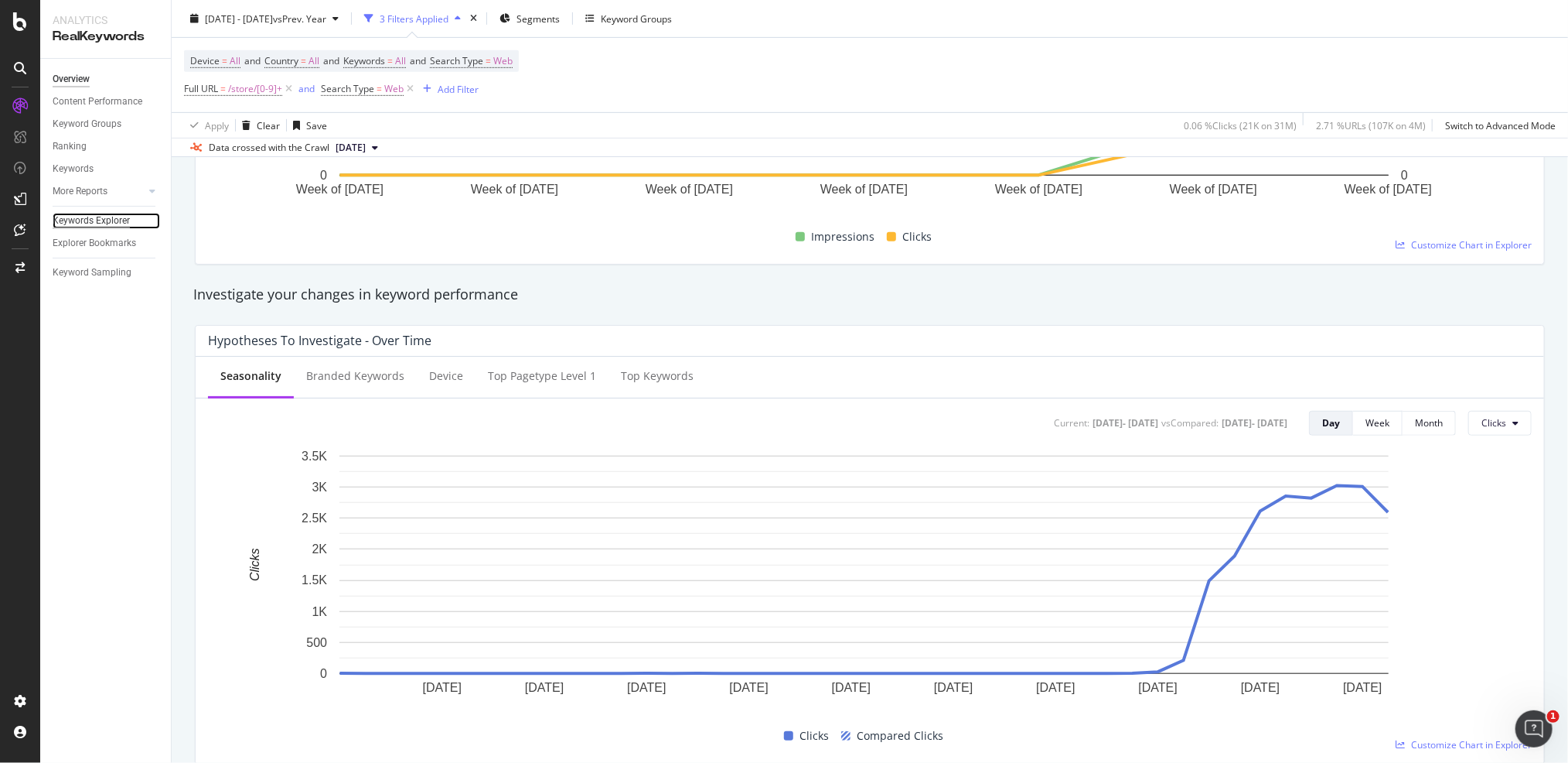
click at [116, 219] on div "Keywords Explorer" at bounding box center [91, 221] width 78 height 16
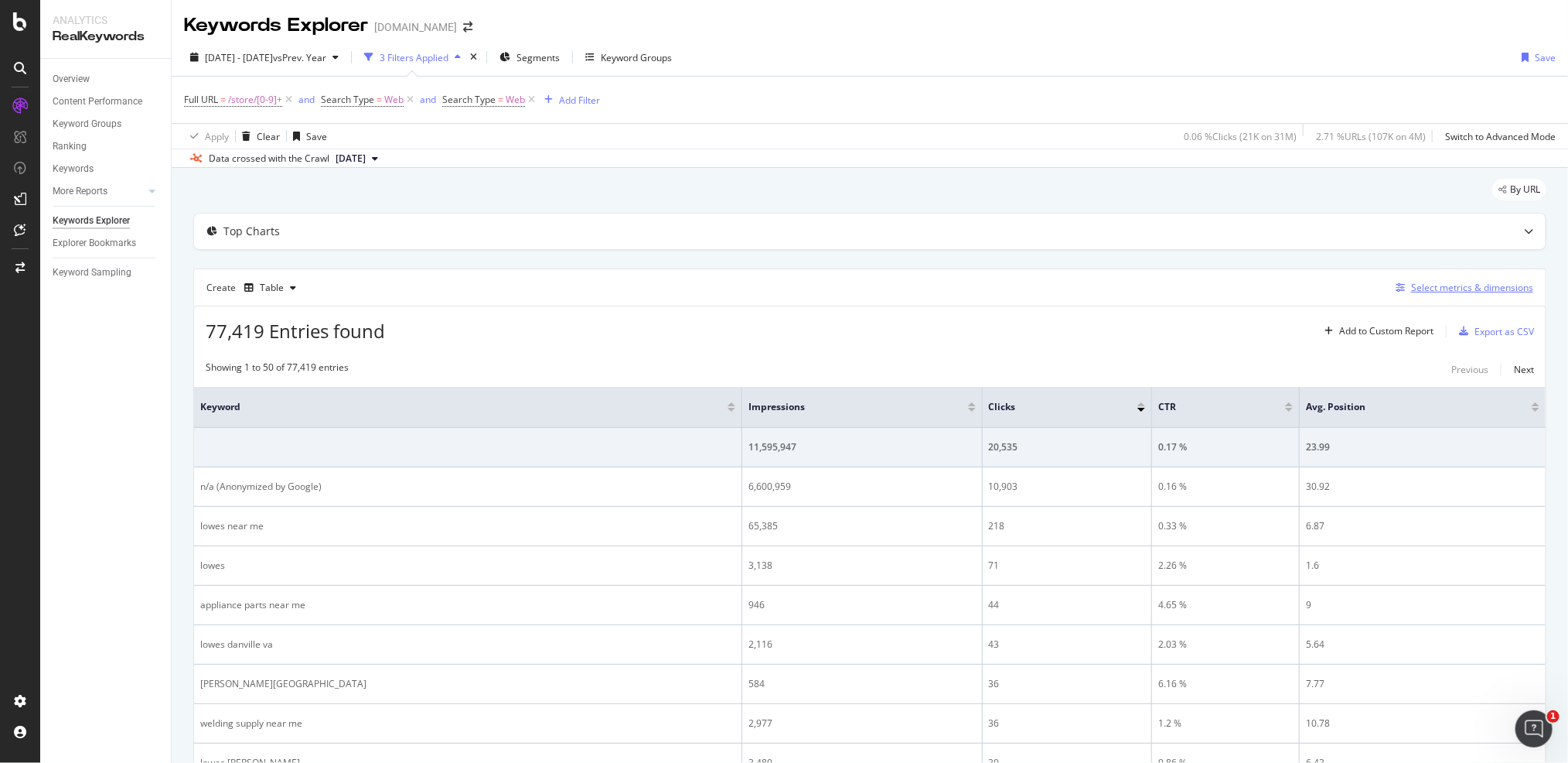
click at [1417, 283] on div "Select metrics & dimensions" at bounding box center [1472, 287] width 122 height 13
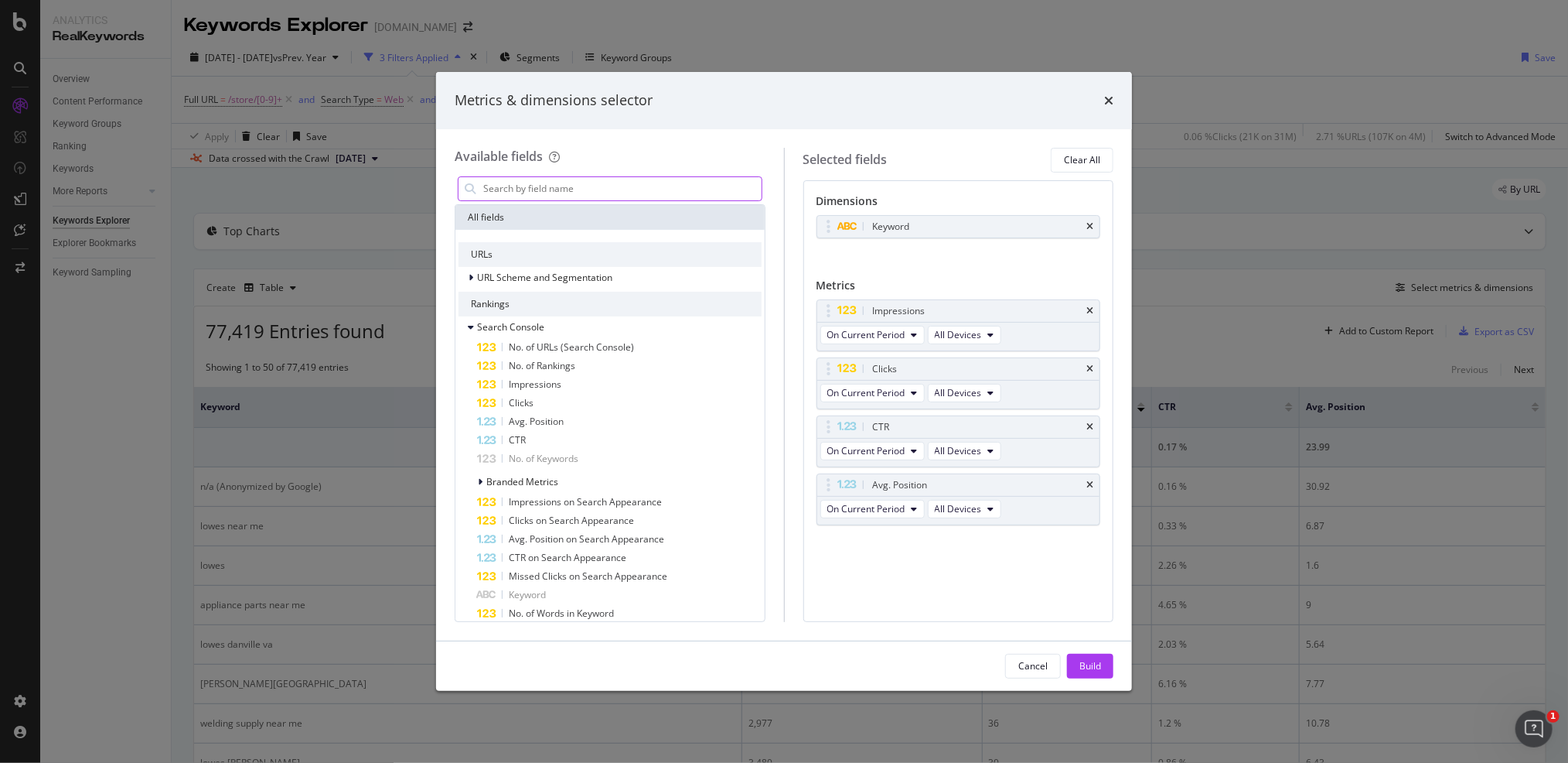
click at [625, 183] on input "modal" at bounding box center [622, 189] width 280 height 23
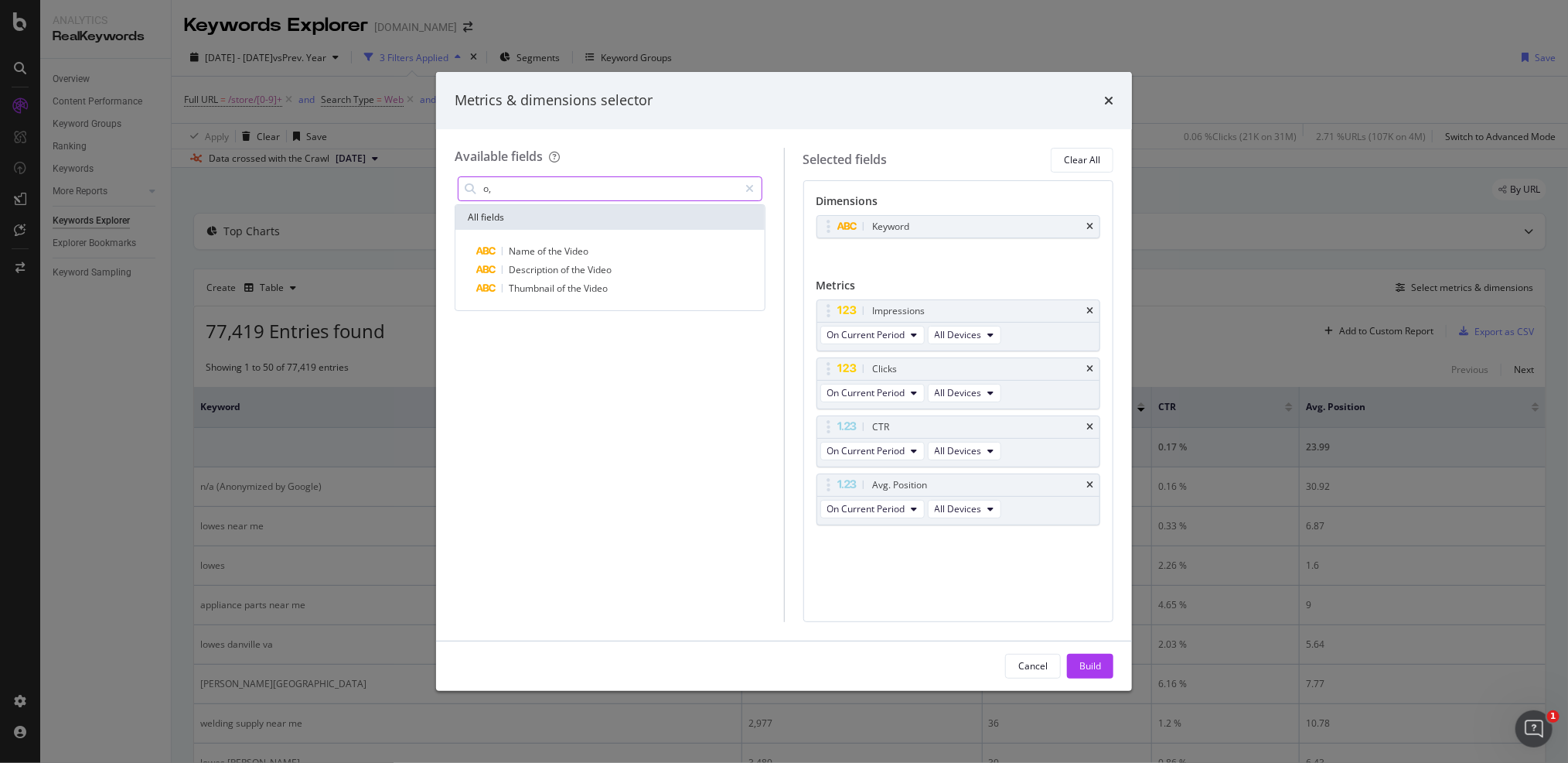
type input "o"
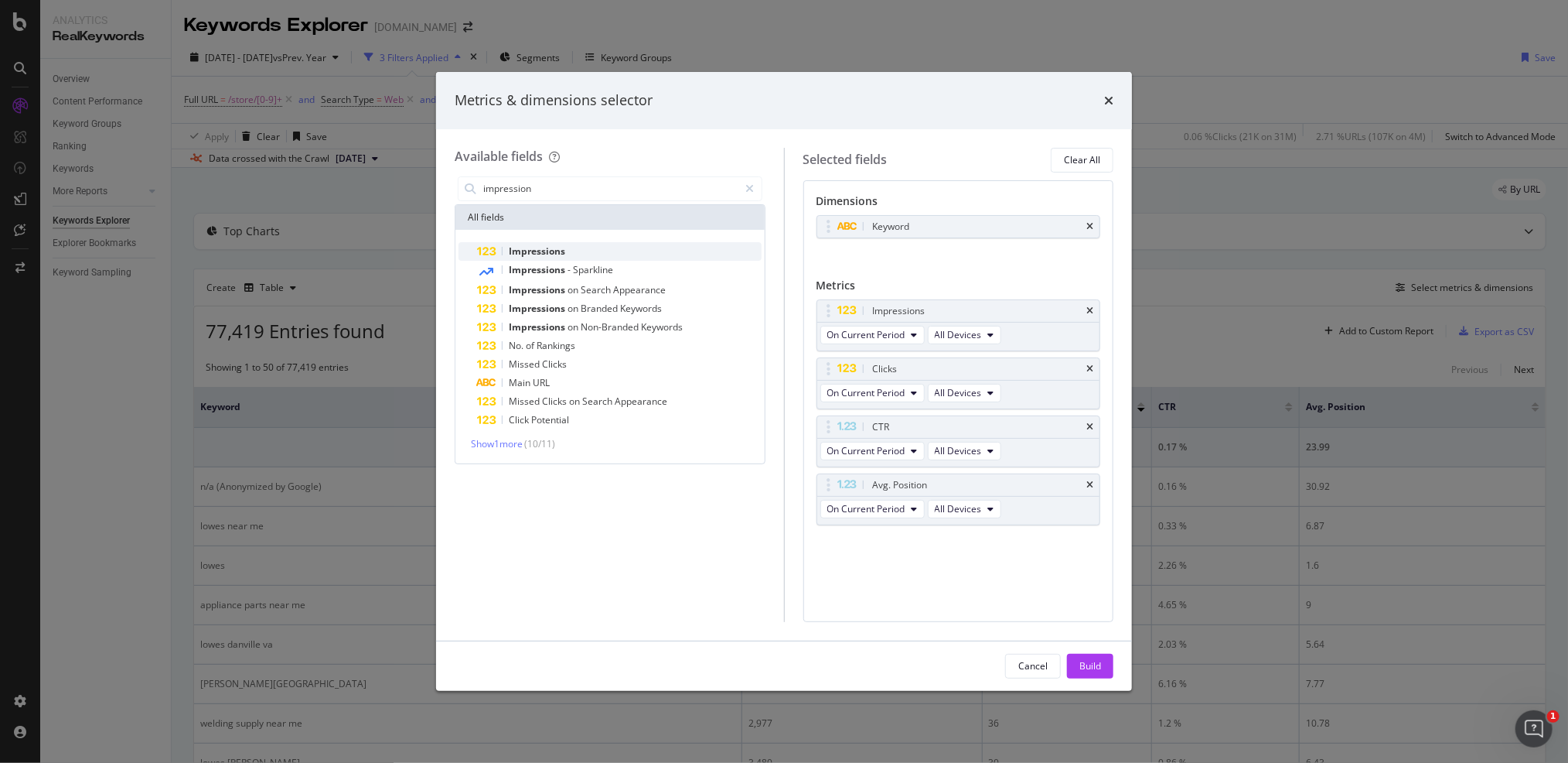
click at [581, 257] on div "Impressions" at bounding box center [619, 251] width 285 height 19
drag, startPoint x: 822, startPoint y: 537, endPoint x: 826, endPoint y: 205, distance: 332.0
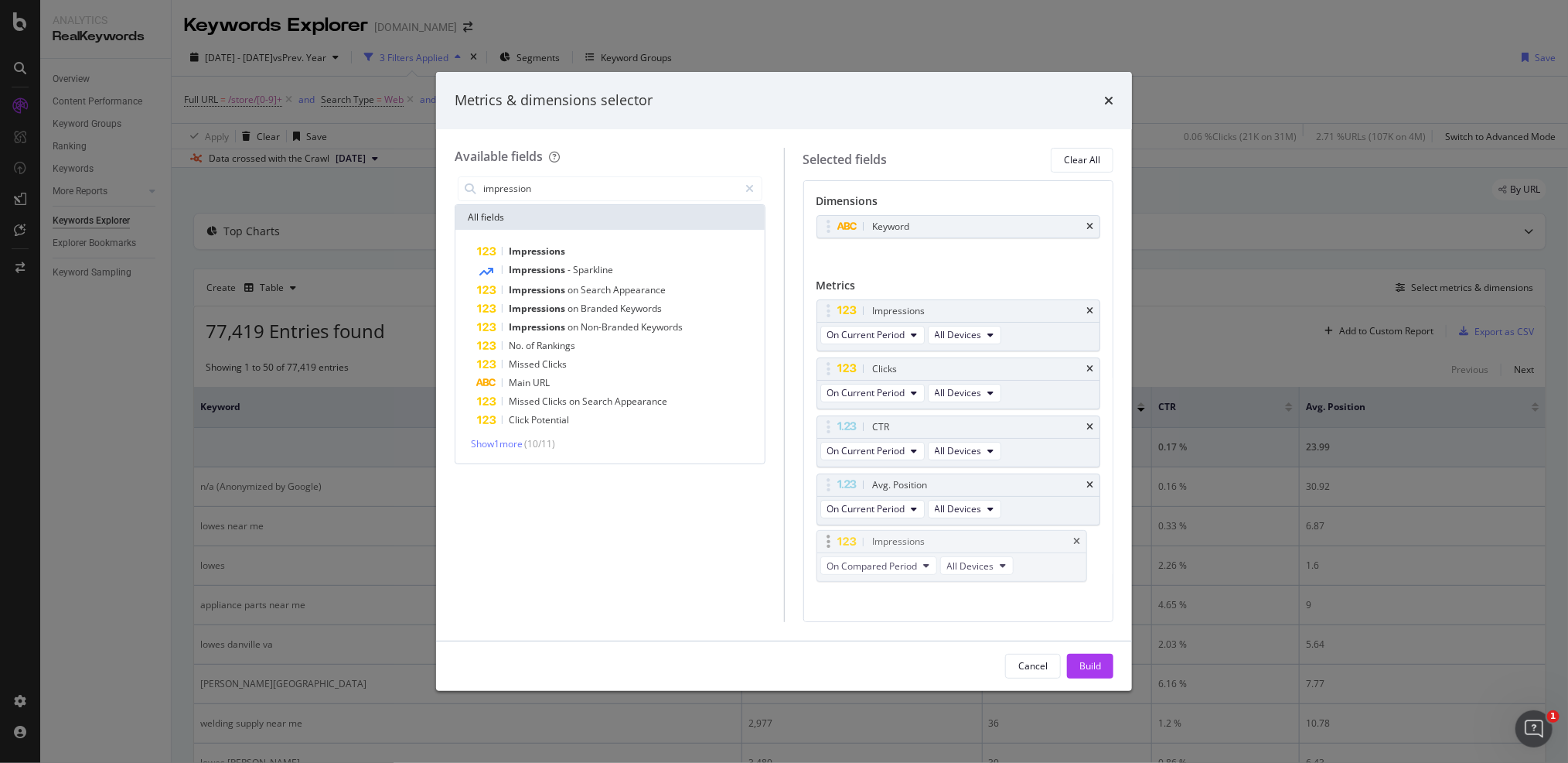
click at [827, 205] on body "Analytics RealKeywords Overview Content Performance Keyword Groups Ranking Keyw…" at bounding box center [784, 382] width 1568 height 763
click at [1087, 542] on icon "times" at bounding box center [1090, 543] width 7 height 9
drag, startPoint x: 596, startPoint y: 178, endPoint x: 610, endPoint y: 178, distance: 14.0
click at [595, 178] on input "impression" at bounding box center [611, 189] width 257 height 23
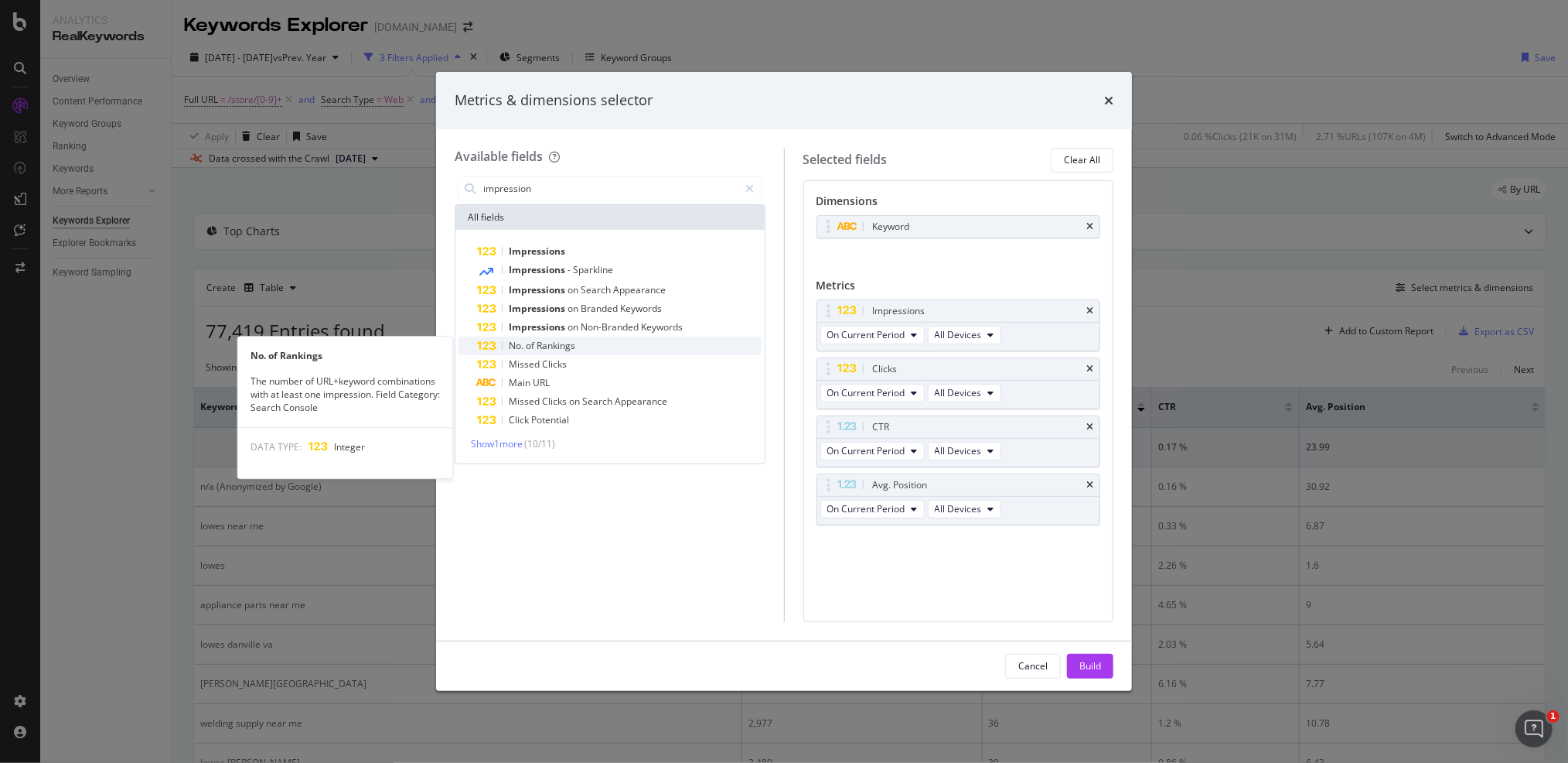
click at [564, 345] on span "Rankings" at bounding box center [555, 345] width 38 height 13
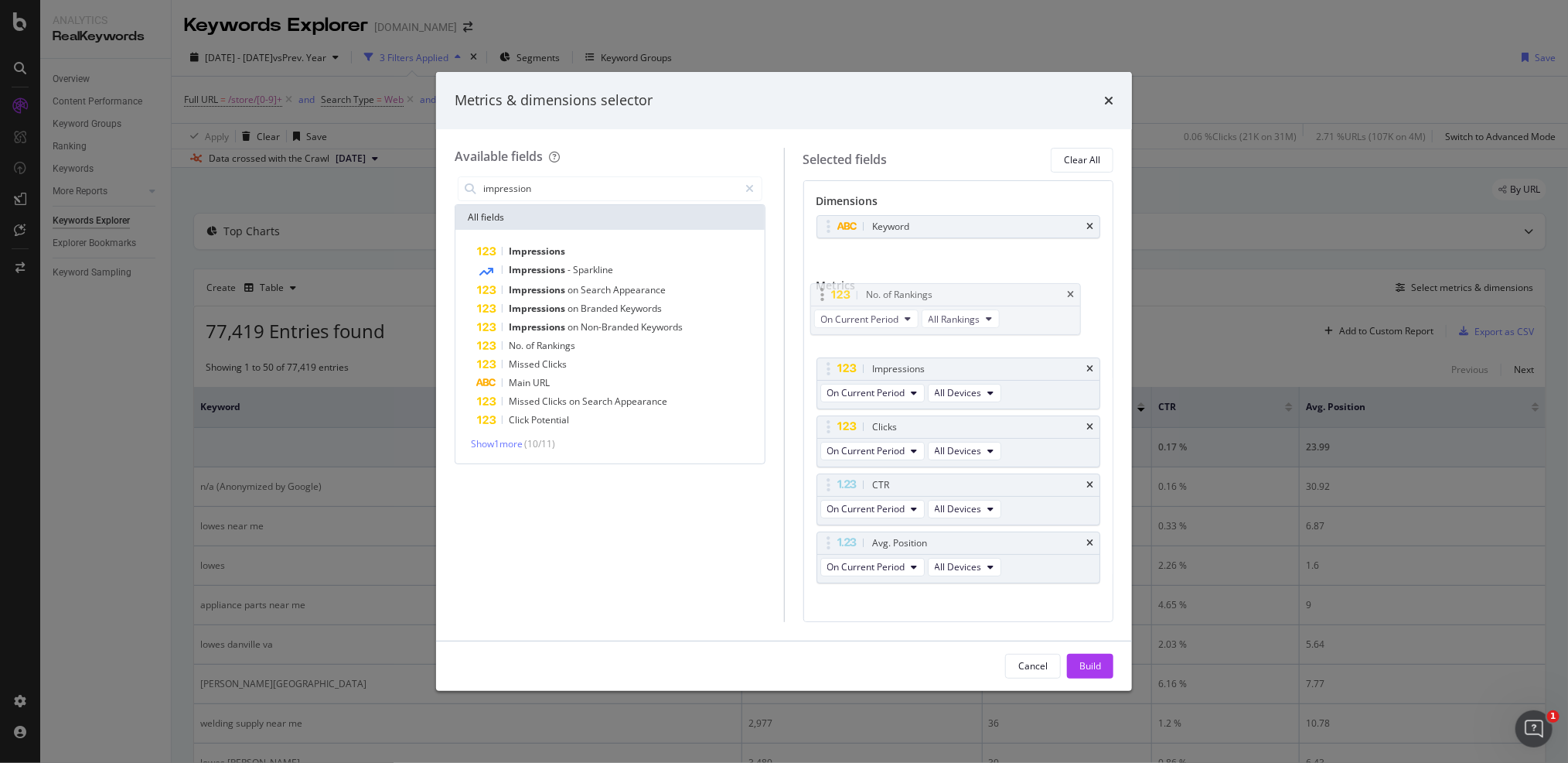
drag, startPoint x: 829, startPoint y: 540, endPoint x: 823, endPoint y: 294, distance: 246.1
click at [823, 294] on body "Analytics RealKeywords Overview Content Performance Keyword Groups Ranking Keyw…" at bounding box center [784, 382] width 1568 height 763
click at [1087, 365] on icon "times" at bounding box center [1090, 369] width 7 height 9
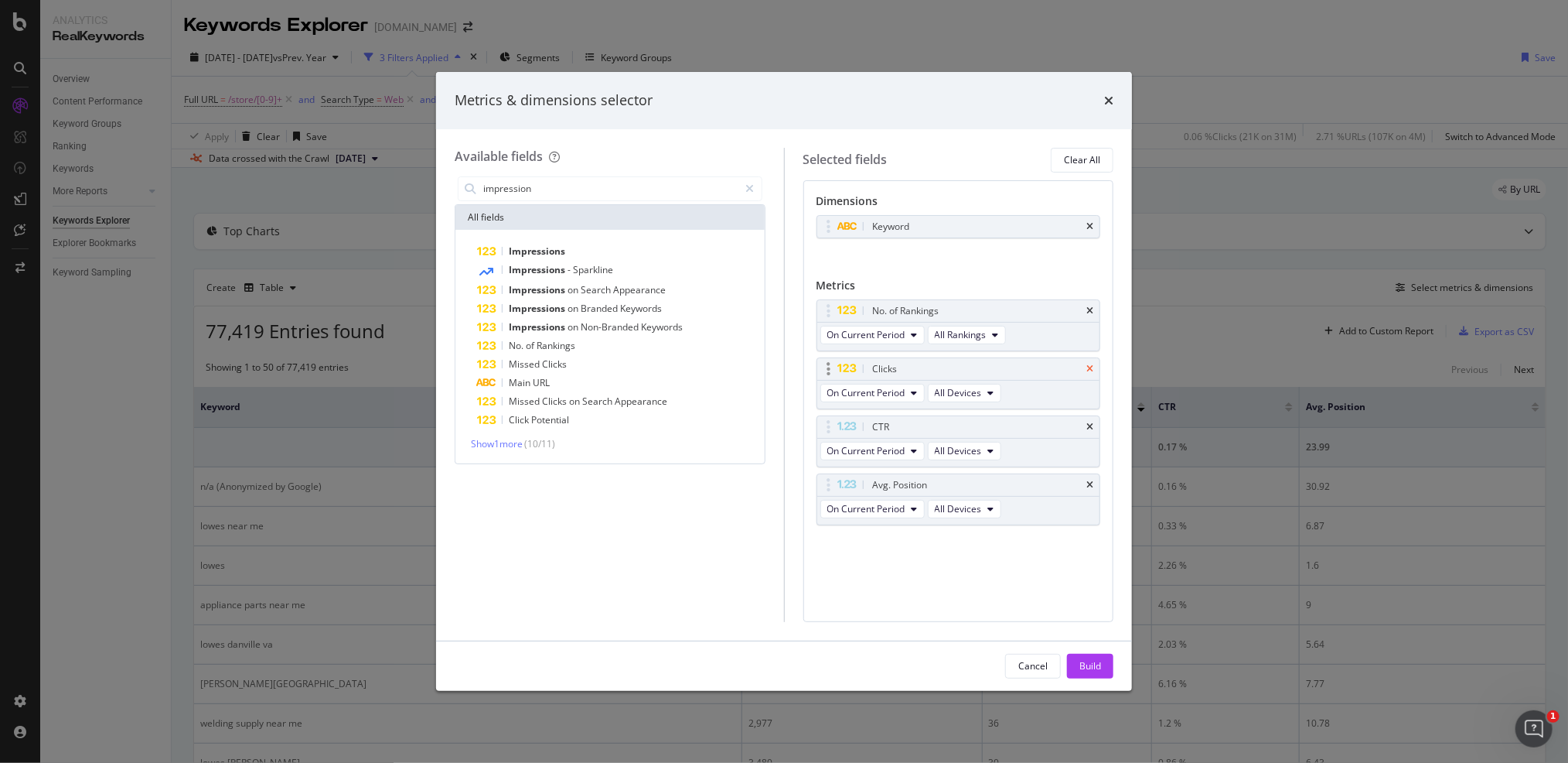
click at [1091, 368] on icon "times" at bounding box center [1090, 369] width 7 height 9
click at [1094, 368] on icon "times" at bounding box center [1090, 369] width 7 height 9
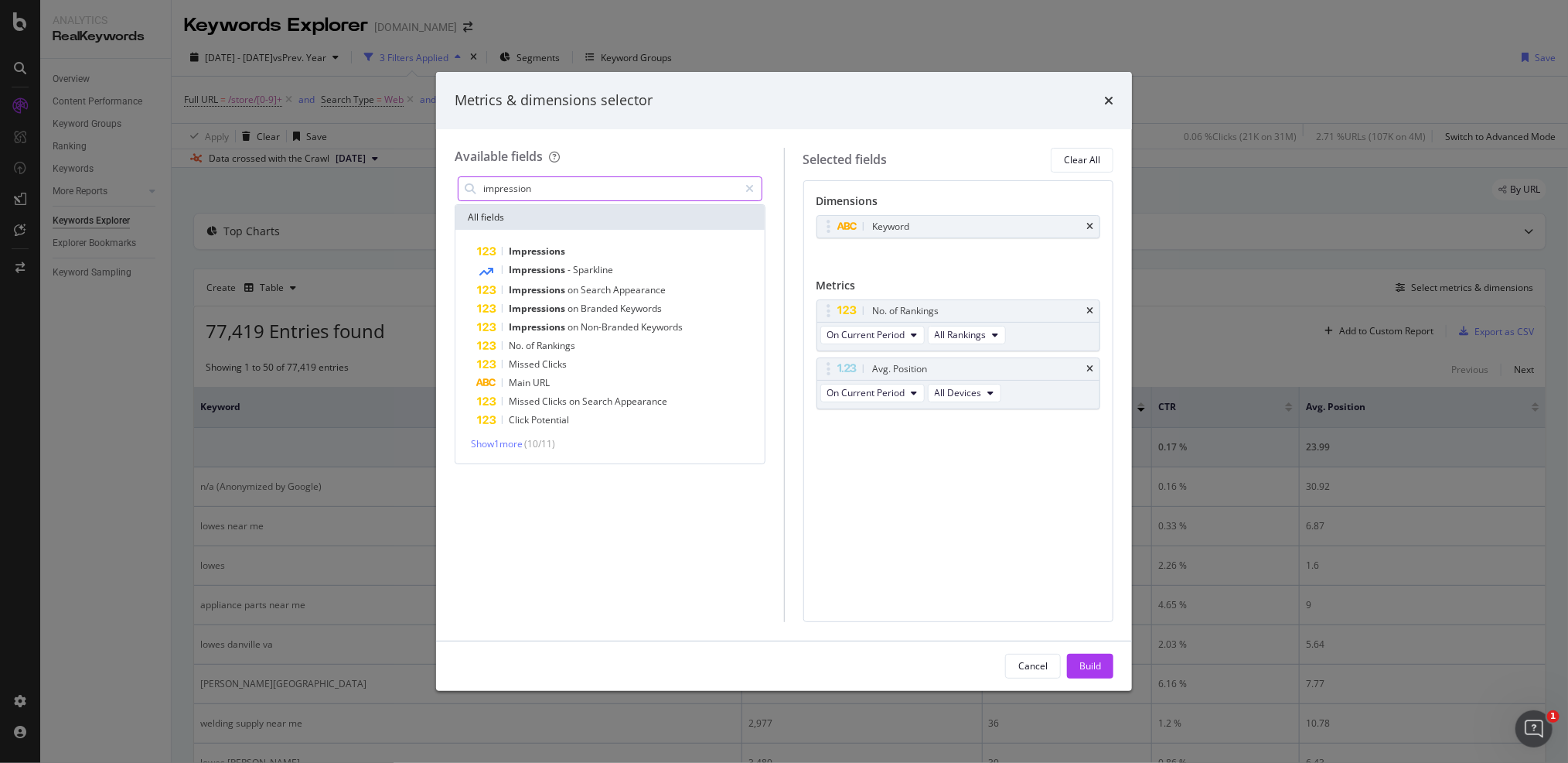
drag, startPoint x: 505, startPoint y: 177, endPoint x: 536, endPoint y: 183, distance: 31.6
click at [505, 177] on input "impression" at bounding box center [611, 189] width 257 height 23
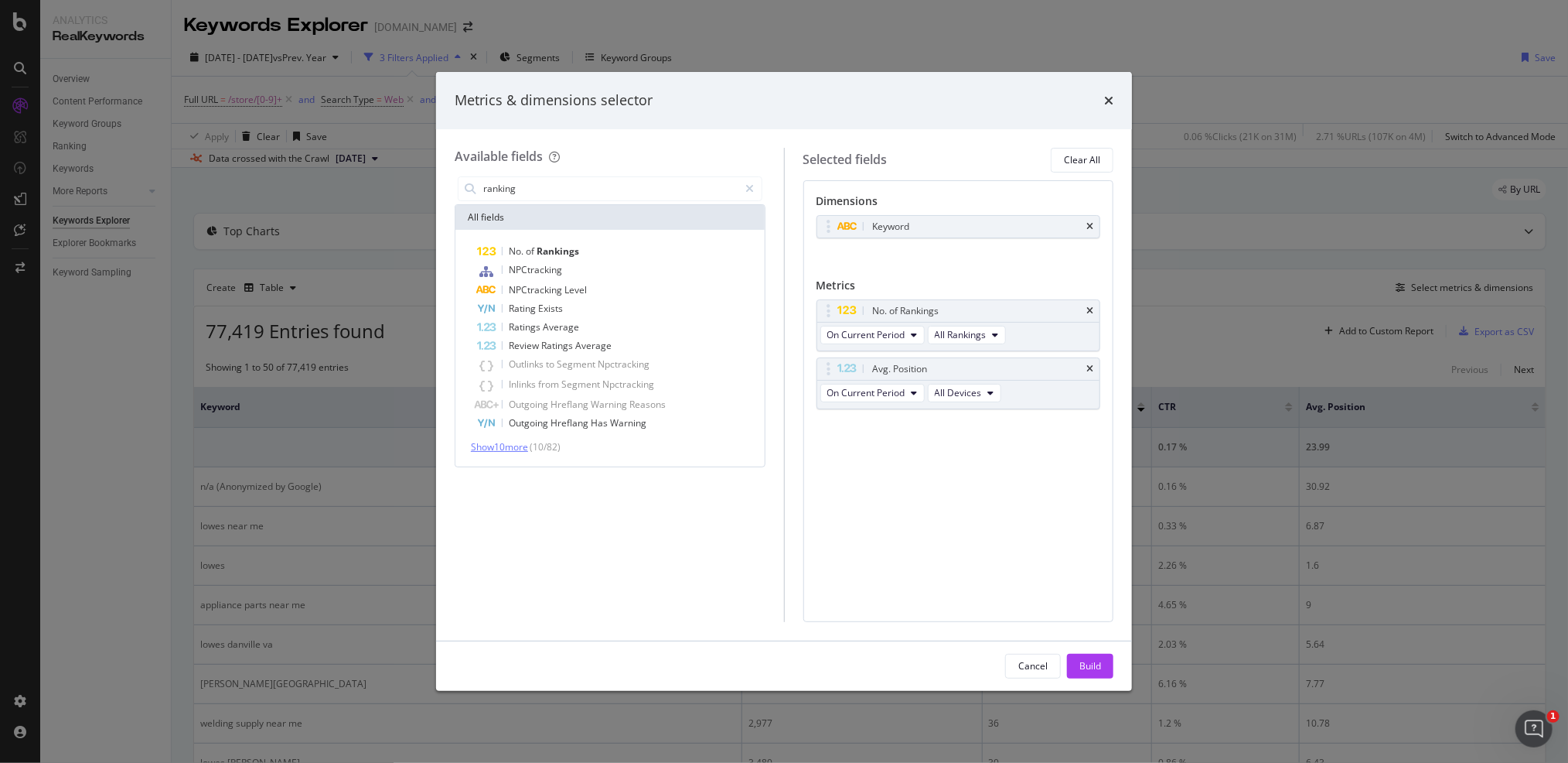
click at [502, 450] on span "Show 10 more" at bounding box center [499, 447] width 57 height 13
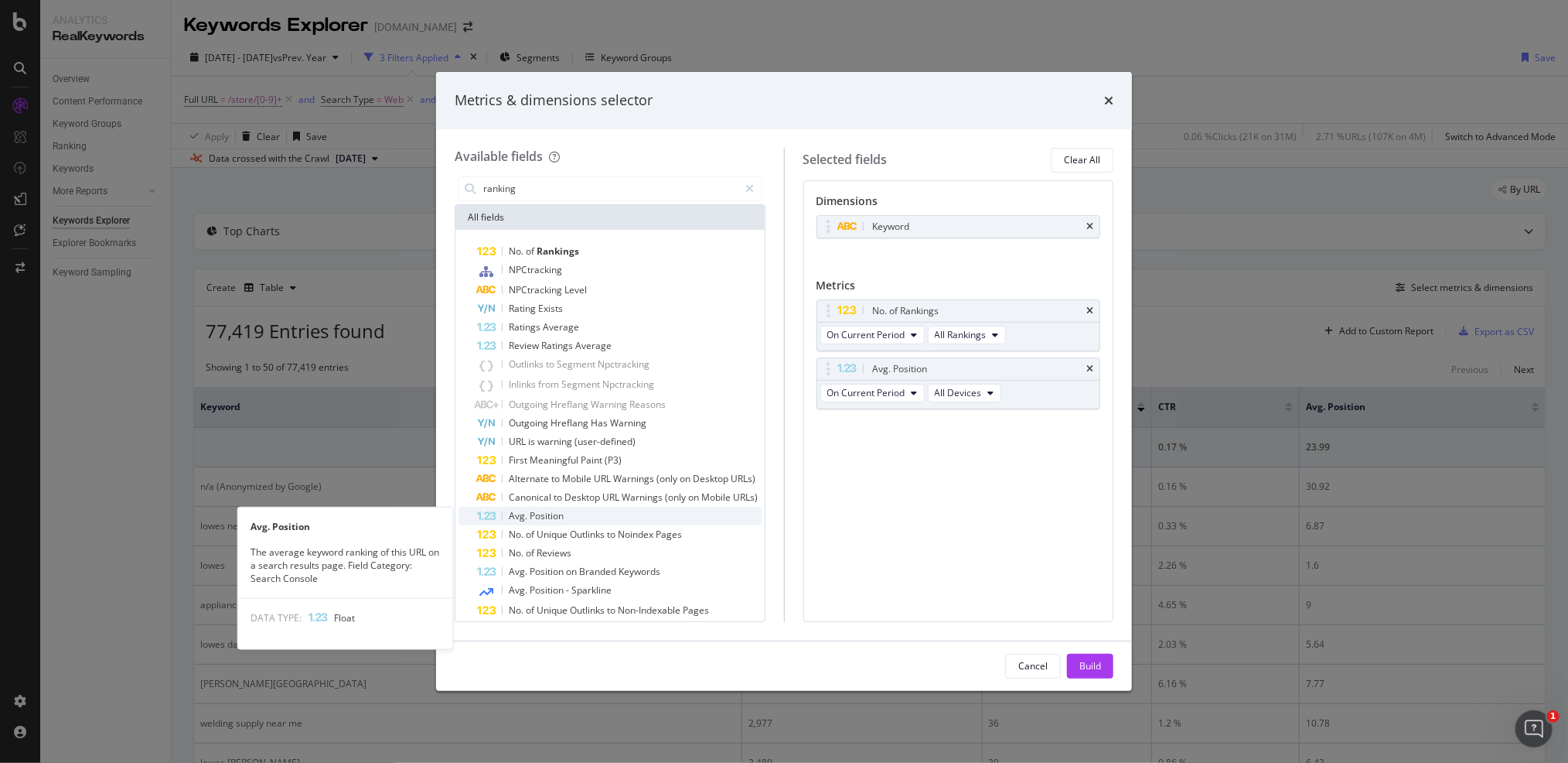
click at [551, 516] on span "Position" at bounding box center [546, 516] width 34 height 13
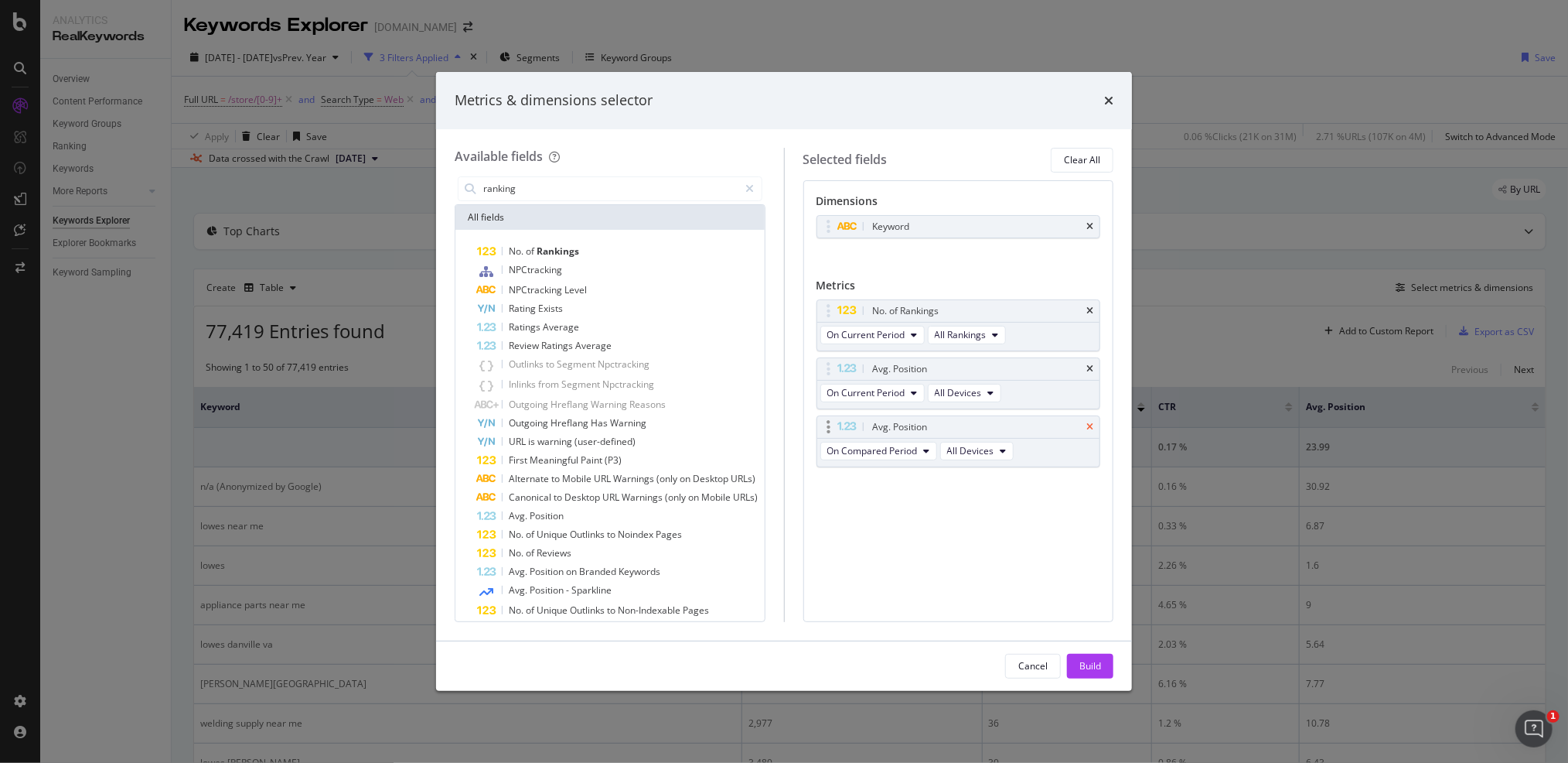
click at [1090, 425] on icon "times" at bounding box center [1090, 427] width 7 height 9
click at [563, 239] on div "No. of Rankings NPCtracking NPCtracking Level Rating Exists Ratings Average Rev…" at bounding box center [610, 441] width 309 height 424
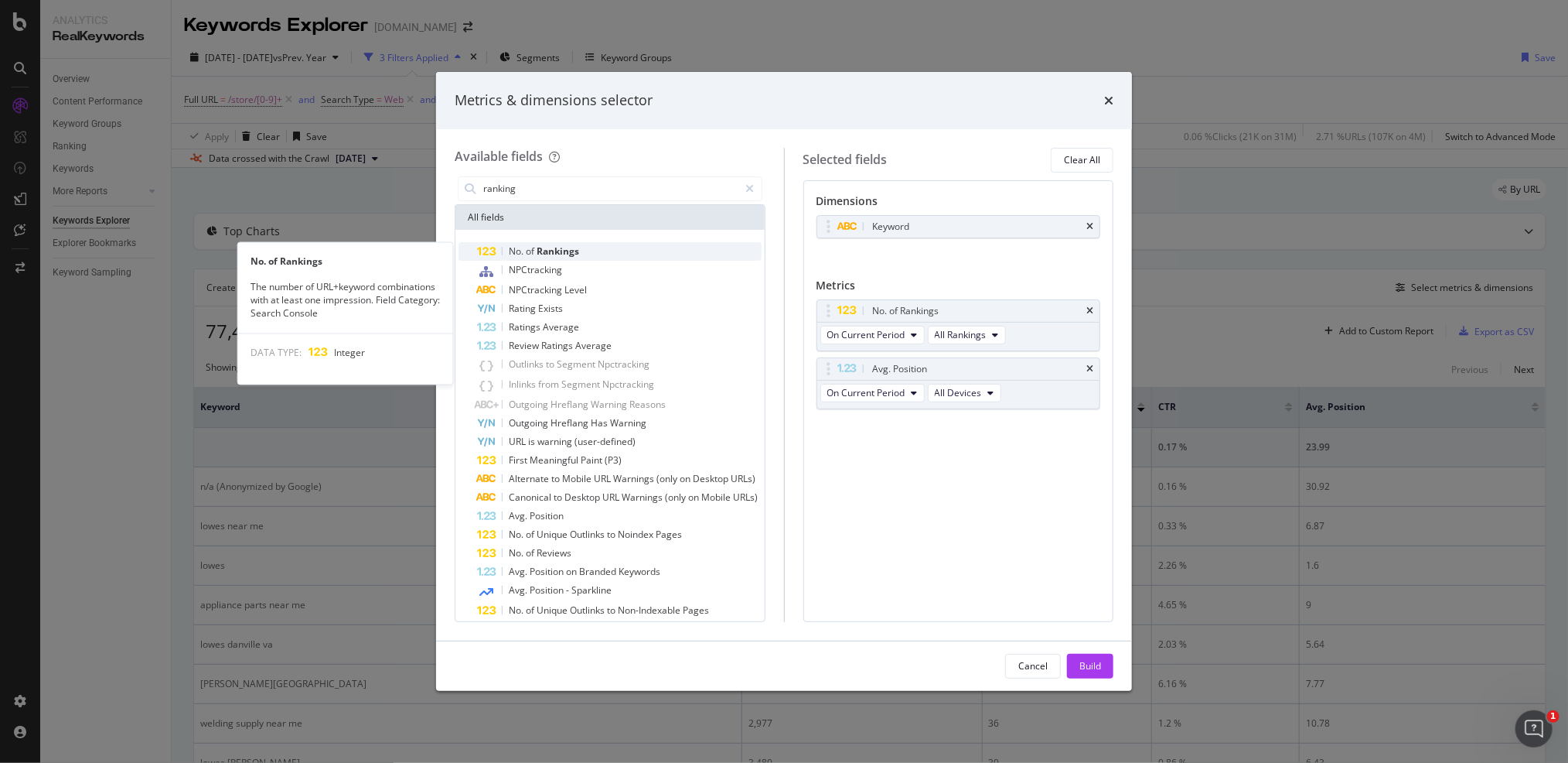
click at [558, 247] on span "Rankings" at bounding box center [558, 251] width 43 height 13
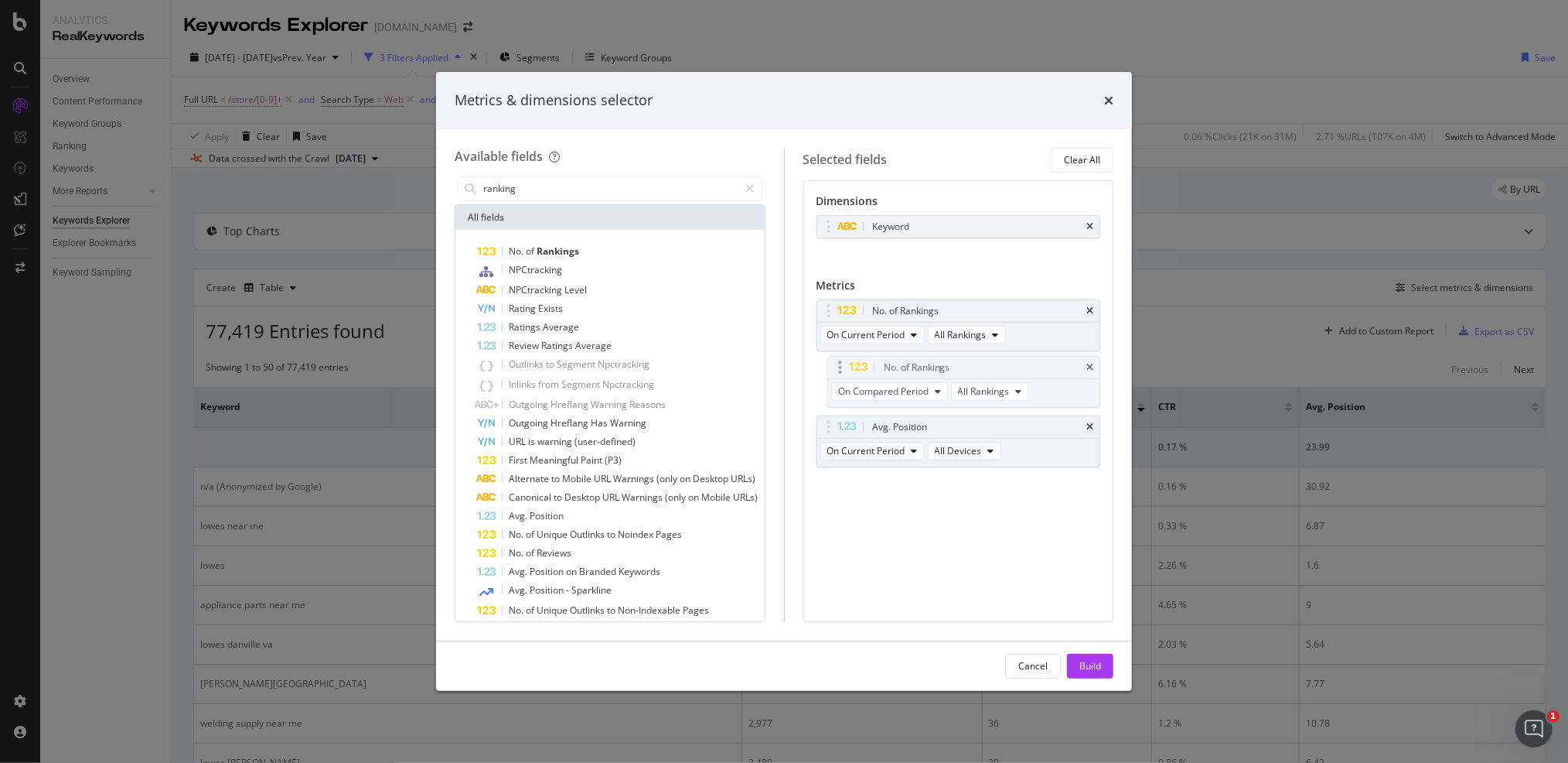
drag, startPoint x: 835, startPoint y: 425, endPoint x: 835, endPoint y: 366, distance: 59.0
click at [835, 366] on body "Analytics RealKeywords Overview Content Performance Keyword Groups Ranking Keyw…" at bounding box center [784, 382] width 1568 height 763
click at [1092, 223] on icon "times" at bounding box center [1090, 227] width 7 height 9
click at [563, 198] on input "ranking" at bounding box center [611, 189] width 257 height 23
drag, startPoint x: 532, startPoint y: 182, endPoint x: 546, endPoint y: 190, distance: 16.1
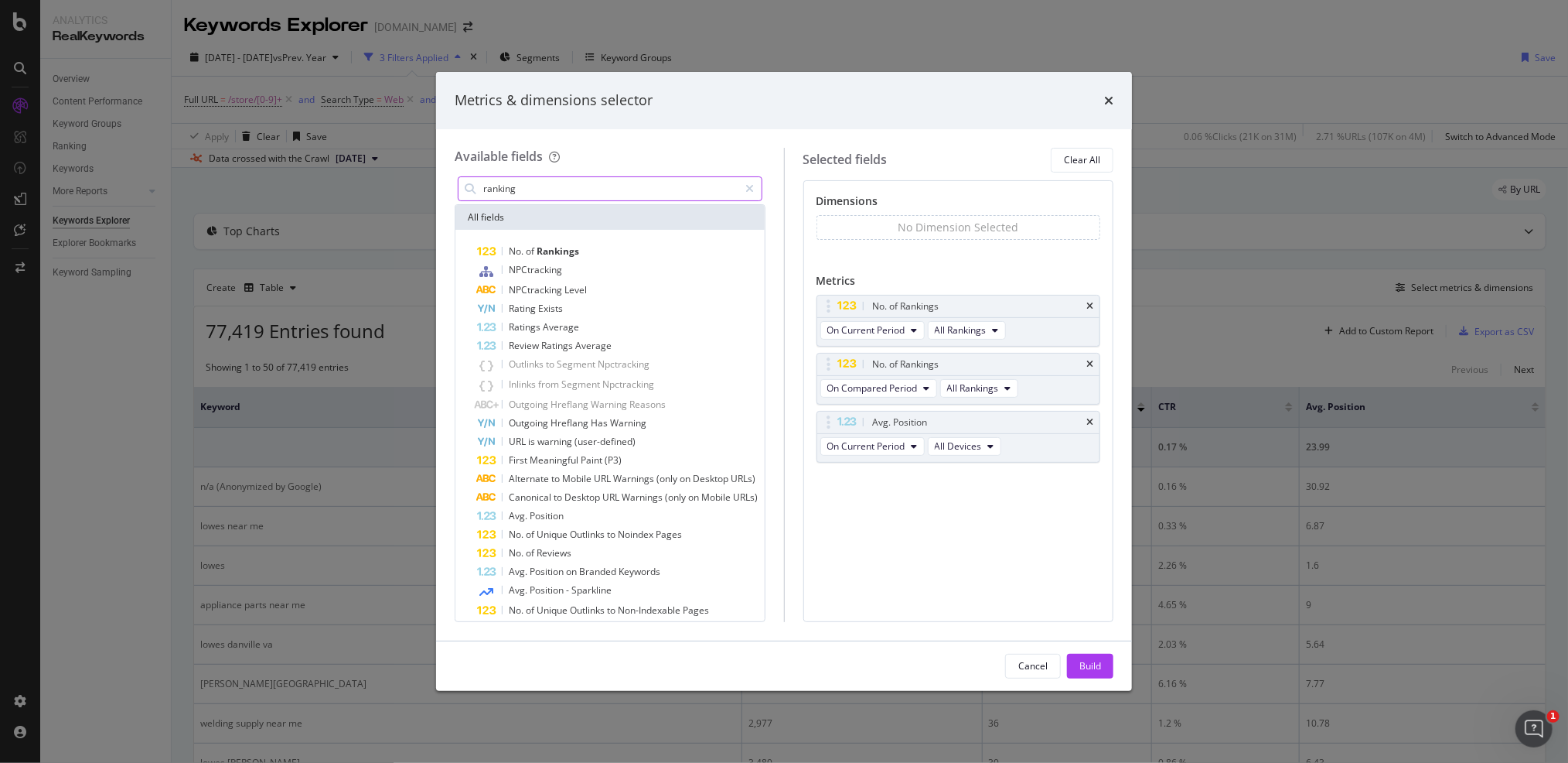
click at [533, 183] on input "ranking" at bounding box center [611, 189] width 257 height 23
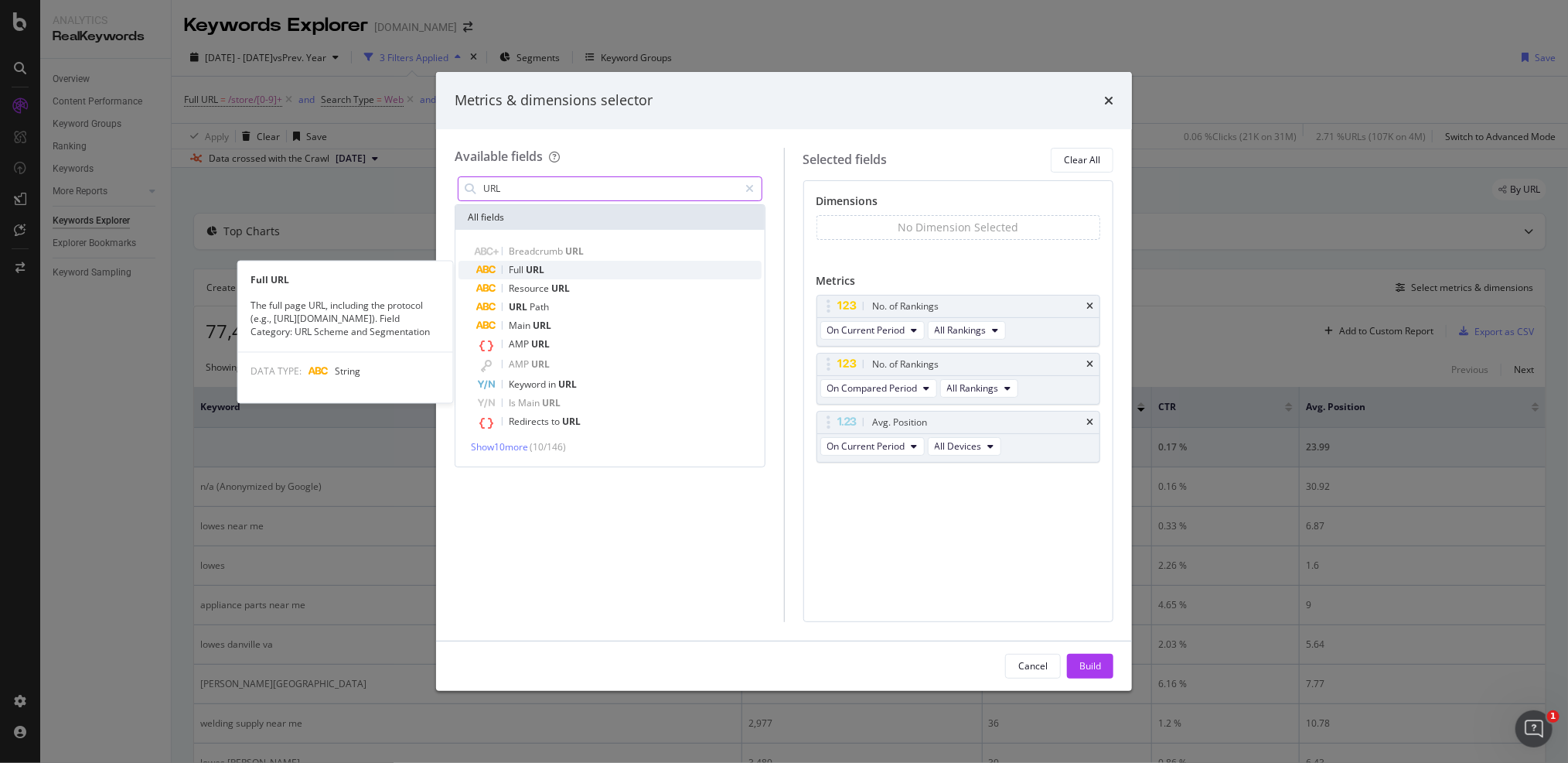
type input "URL"
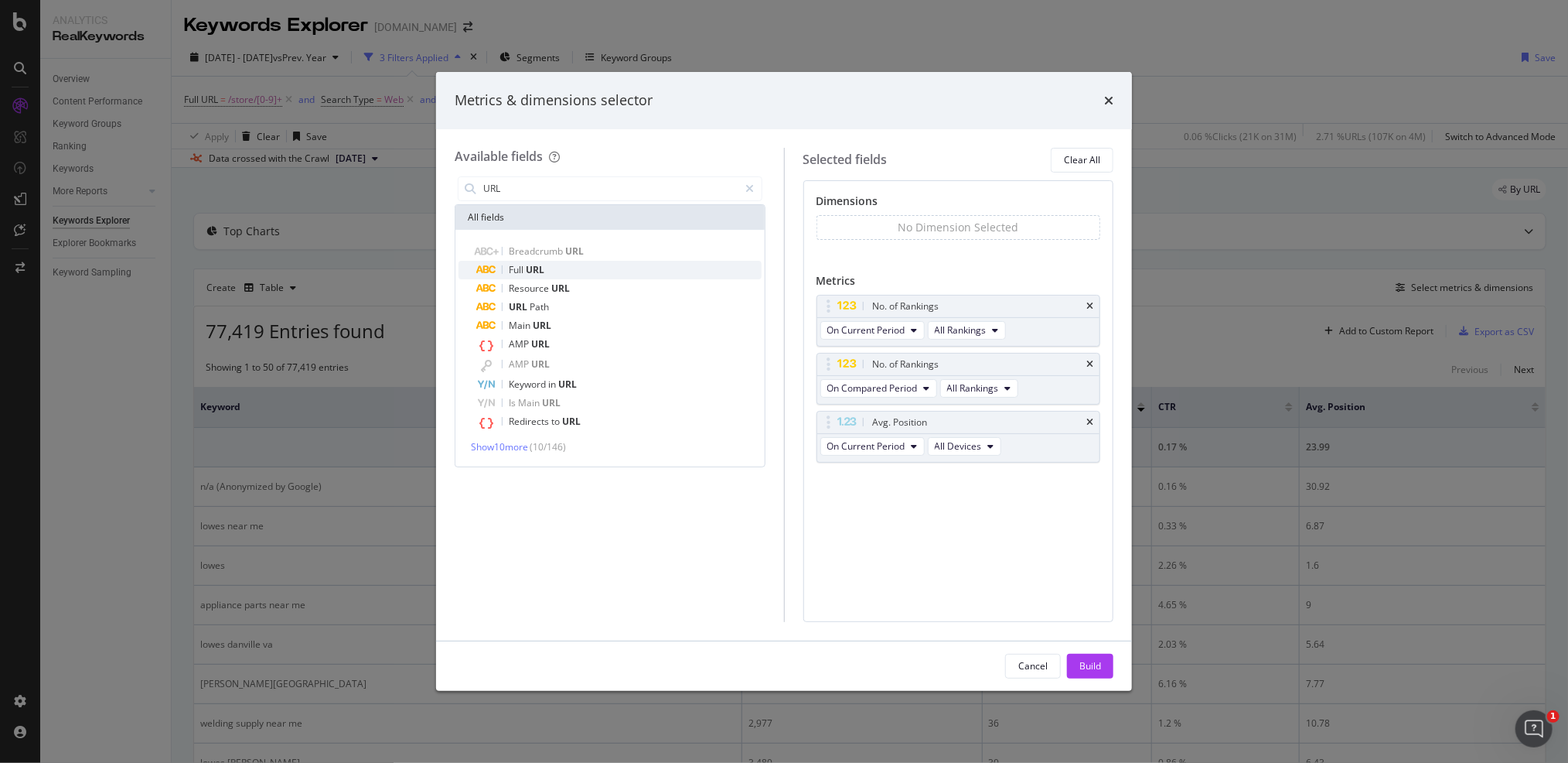
click at [530, 271] on span "URL" at bounding box center [535, 269] width 19 height 13
click at [889, 451] on span "On Current Period" at bounding box center [866, 450] width 78 height 13
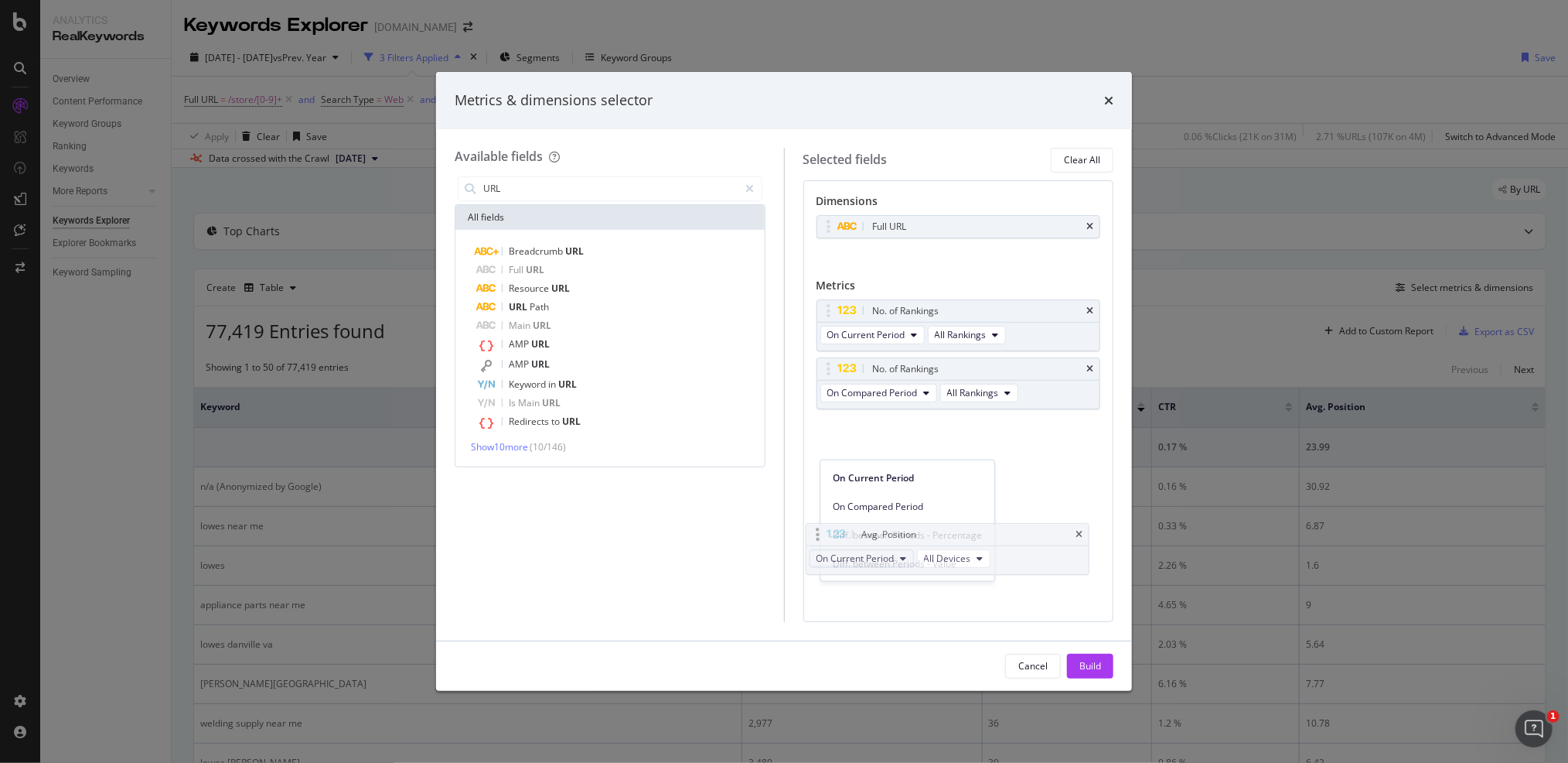
drag, startPoint x: 890, startPoint y: 451, endPoint x: 874, endPoint y: 568, distance: 118.1
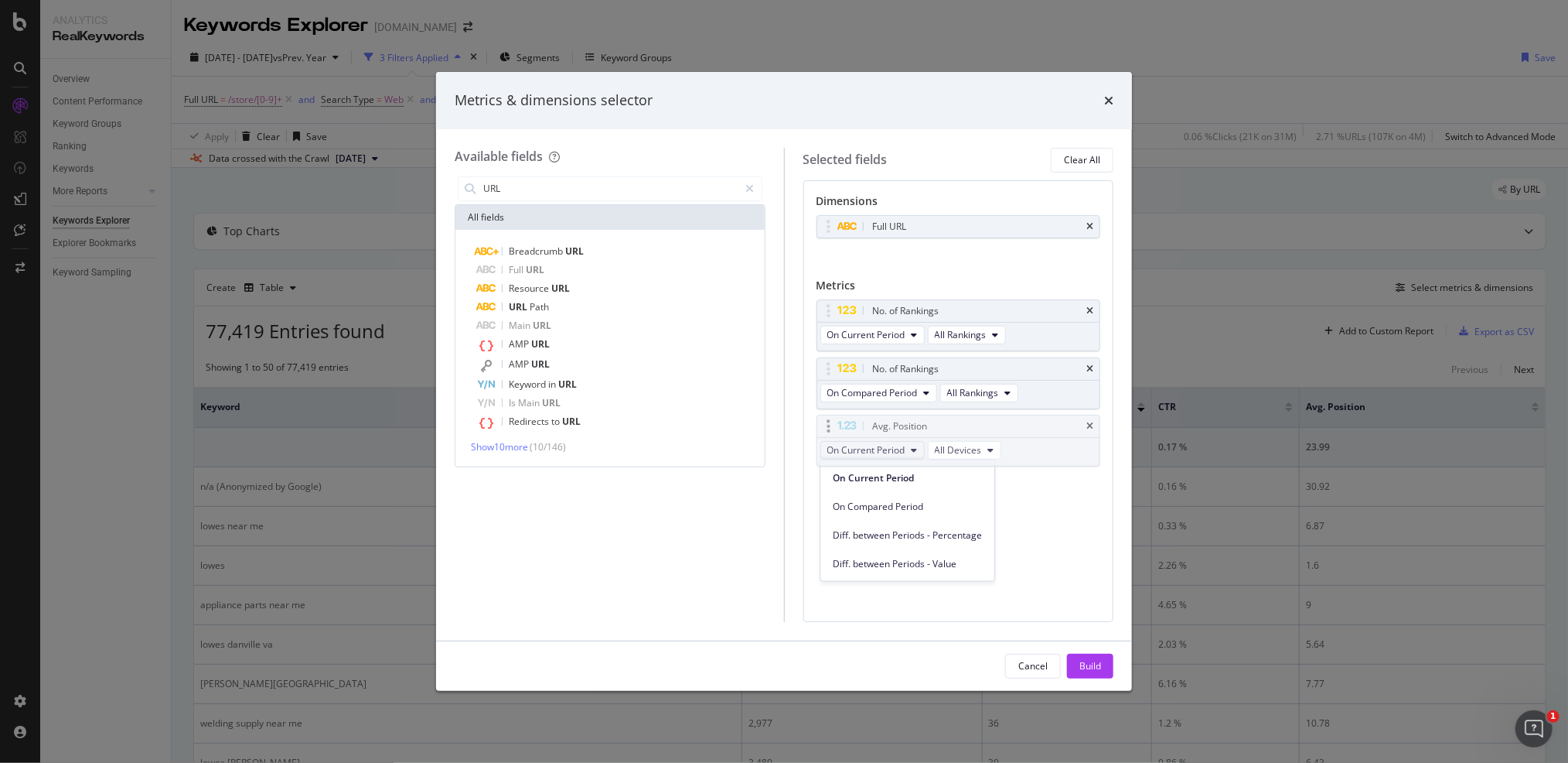
click at [874, 568] on body "Analytics RealKeywords Overview Content Performance Keyword Groups Ranking Keyw…" at bounding box center [784, 382] width 1568 height 763
click at [879, 562] on span "Diff. between Periods - Value" at bounding box center [907, 564] width 149 height 14
click at [1082, 666] on div "Build" at bounding box center [1090, 666] width 21 height 13
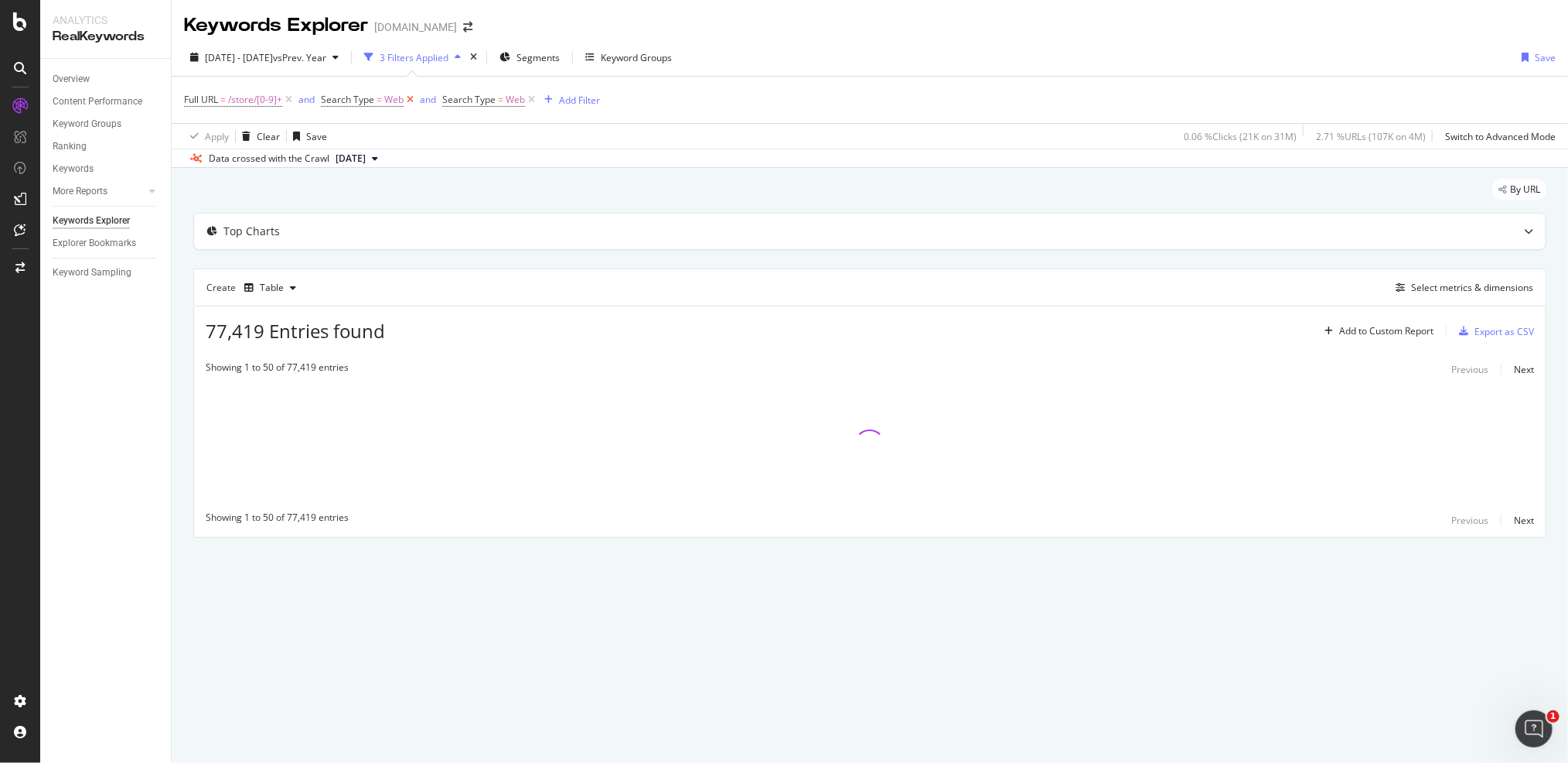
click at [412, 97] on icon at bounding box center [410, 99] width 13 height 15
click at [412, 96] on icon at bounding box center [410, 99] width 13 height 15
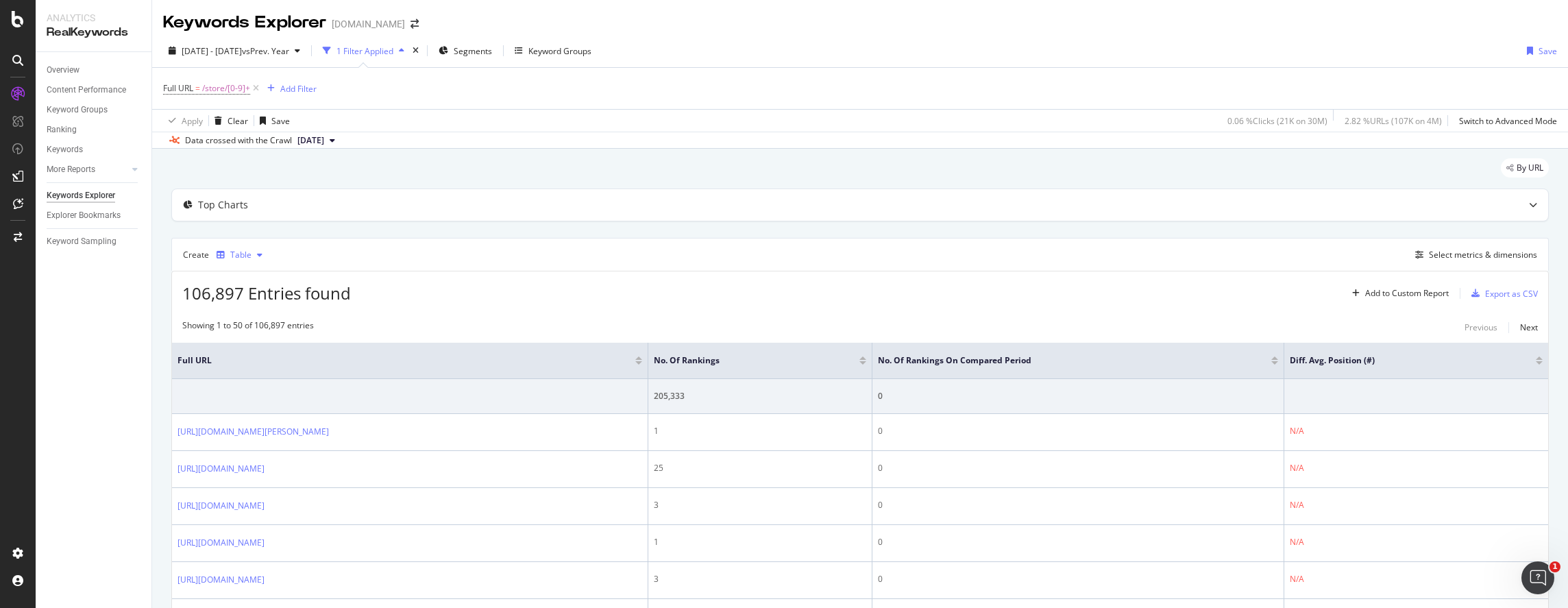
click at [244, 253] on div "Table" at bounding box center [241, 255] width 21 height 8
click at [244, 395] on div "KPI" at bounding box center [249, 390] width 12 height 12
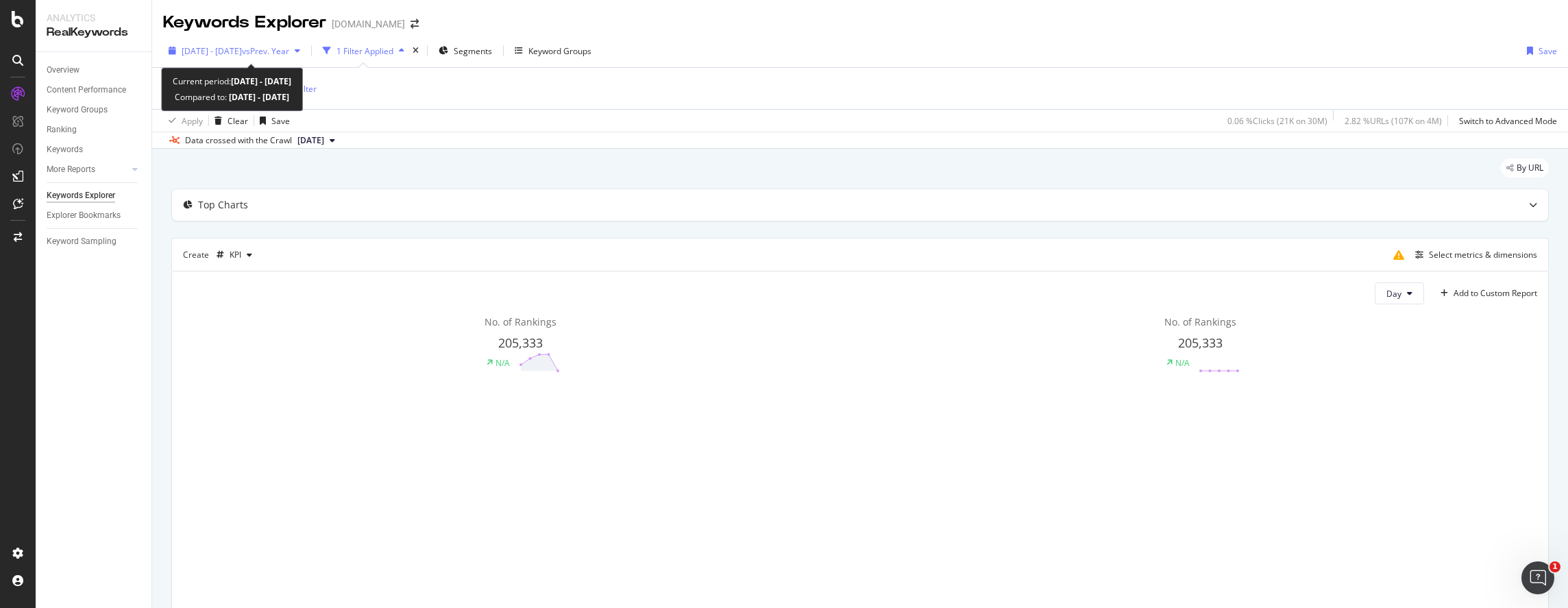
click at [242, 52] on span "2025 Jul. 6th - Aug. 16th" at bounding box center [211, 51] width 60 height 12
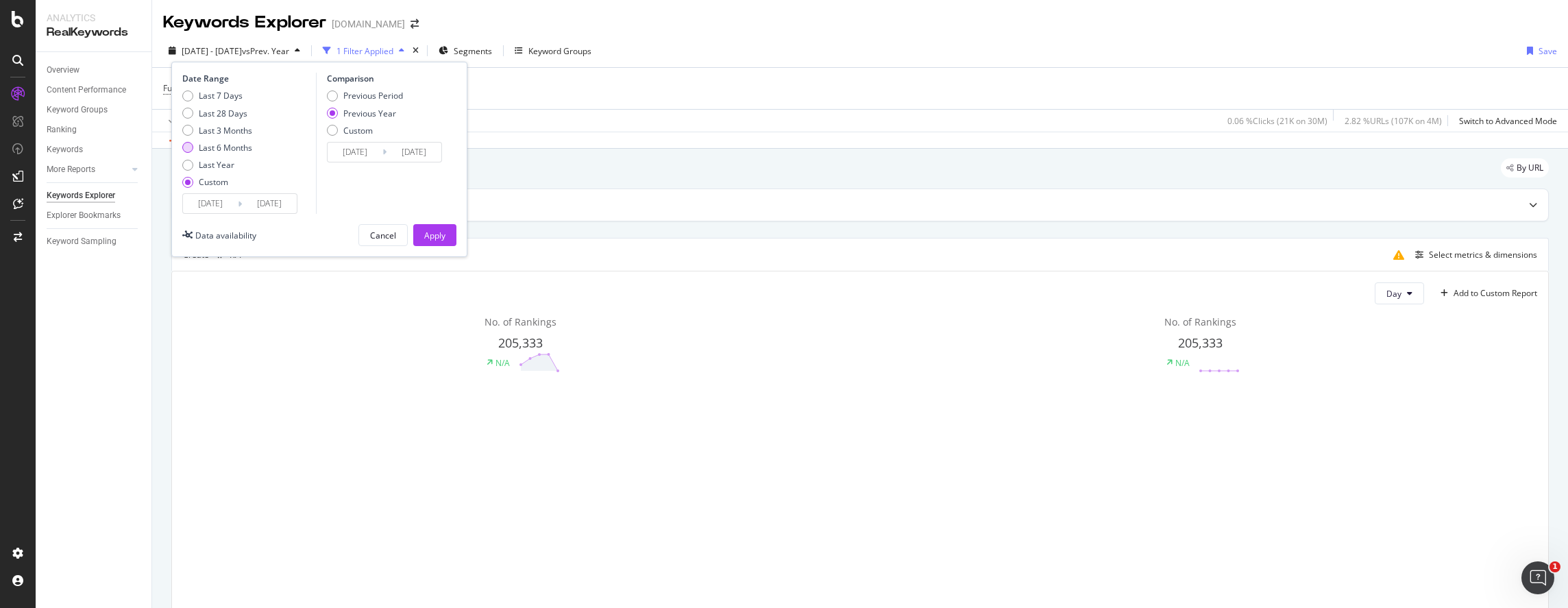
click at [216, 145] on div "Last 6 Months" at bounding box center [226, 147] width 54 height 12
type input "2025/02/19"
type input "2025/08/18"
type input "2024/02/21"
type input "2024/08/19"
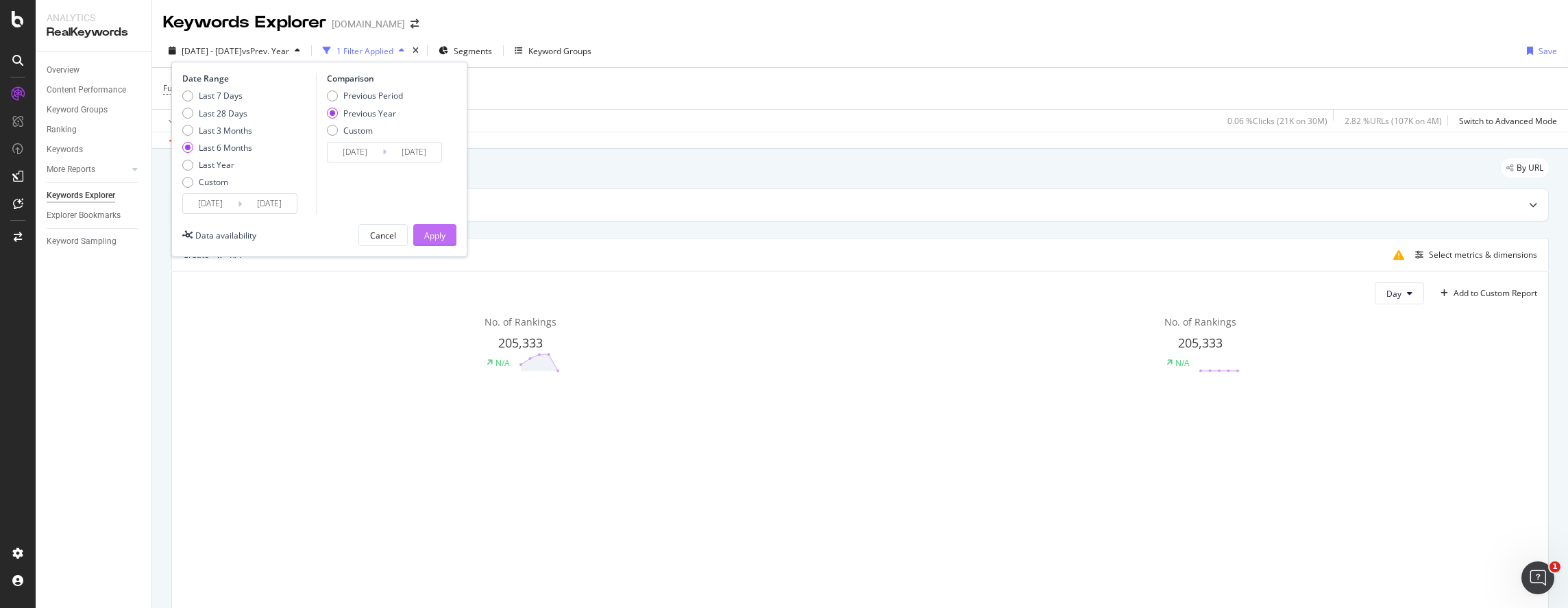
click at [447, 238] on button "Apply" at bounding box center [435, 235] width 44 height 22
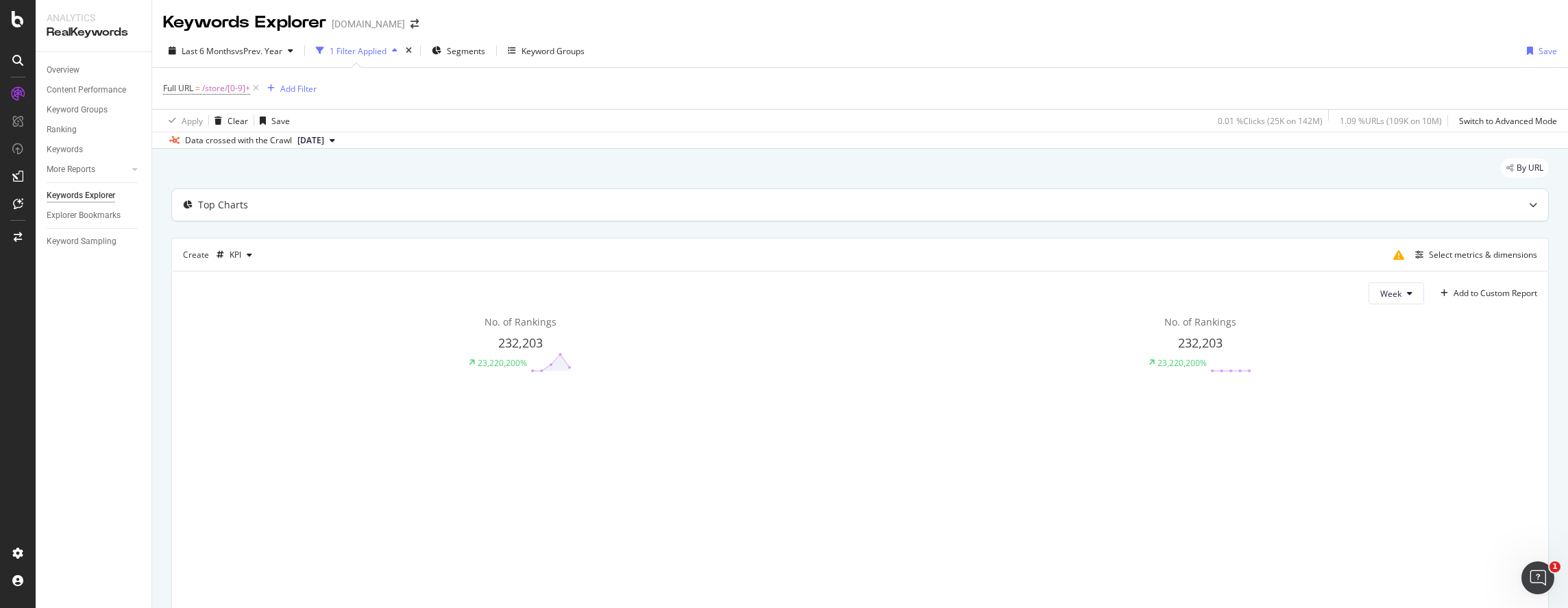
click at [592, 198] on div "Top Charts" at bounding box center [833, 204] width 1323 height 13
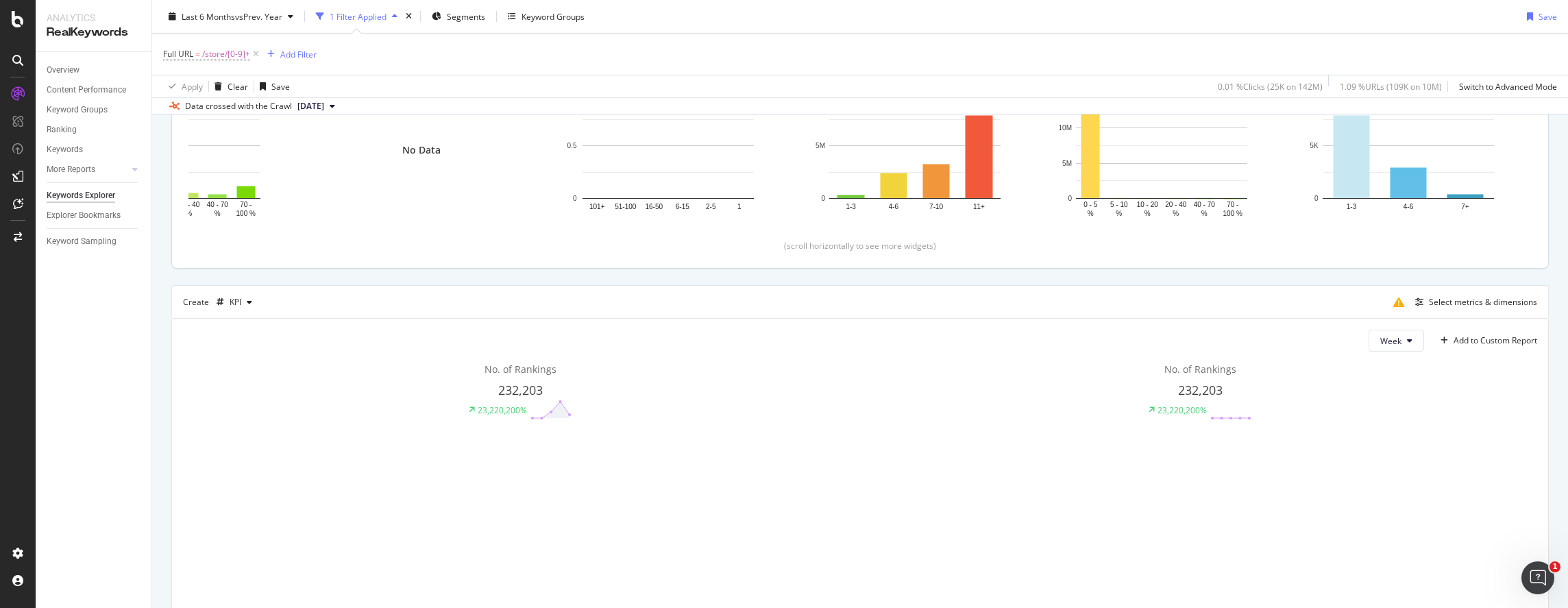
scroll to position [274, 0]
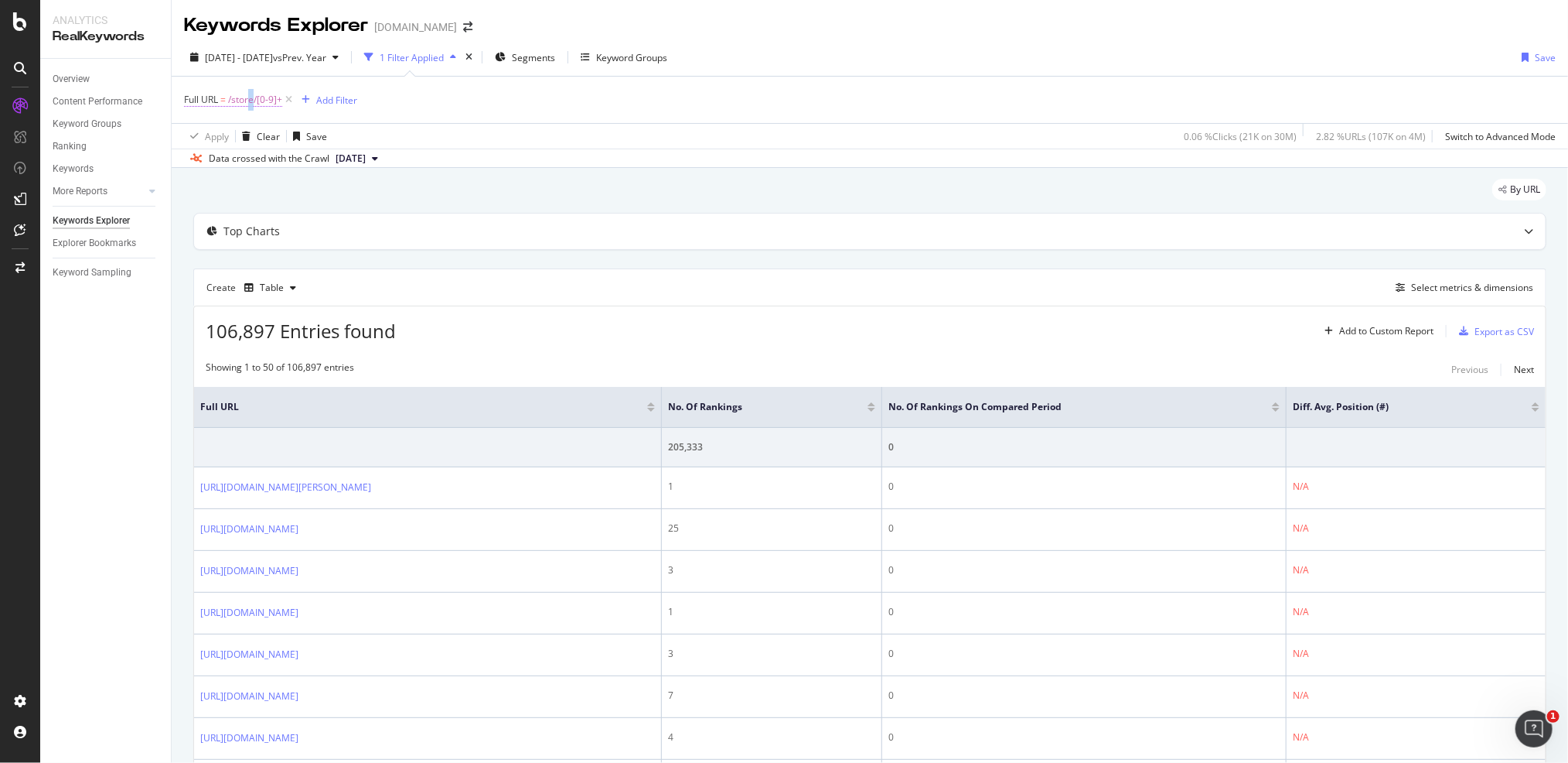
click at [252, 96] on span "/store/[0-9]+" at bounding box center [254, 100] width 54 height 21
click at [228, 130] on span "Matches regex" at bounding box center [230, 136] width 64 height 13
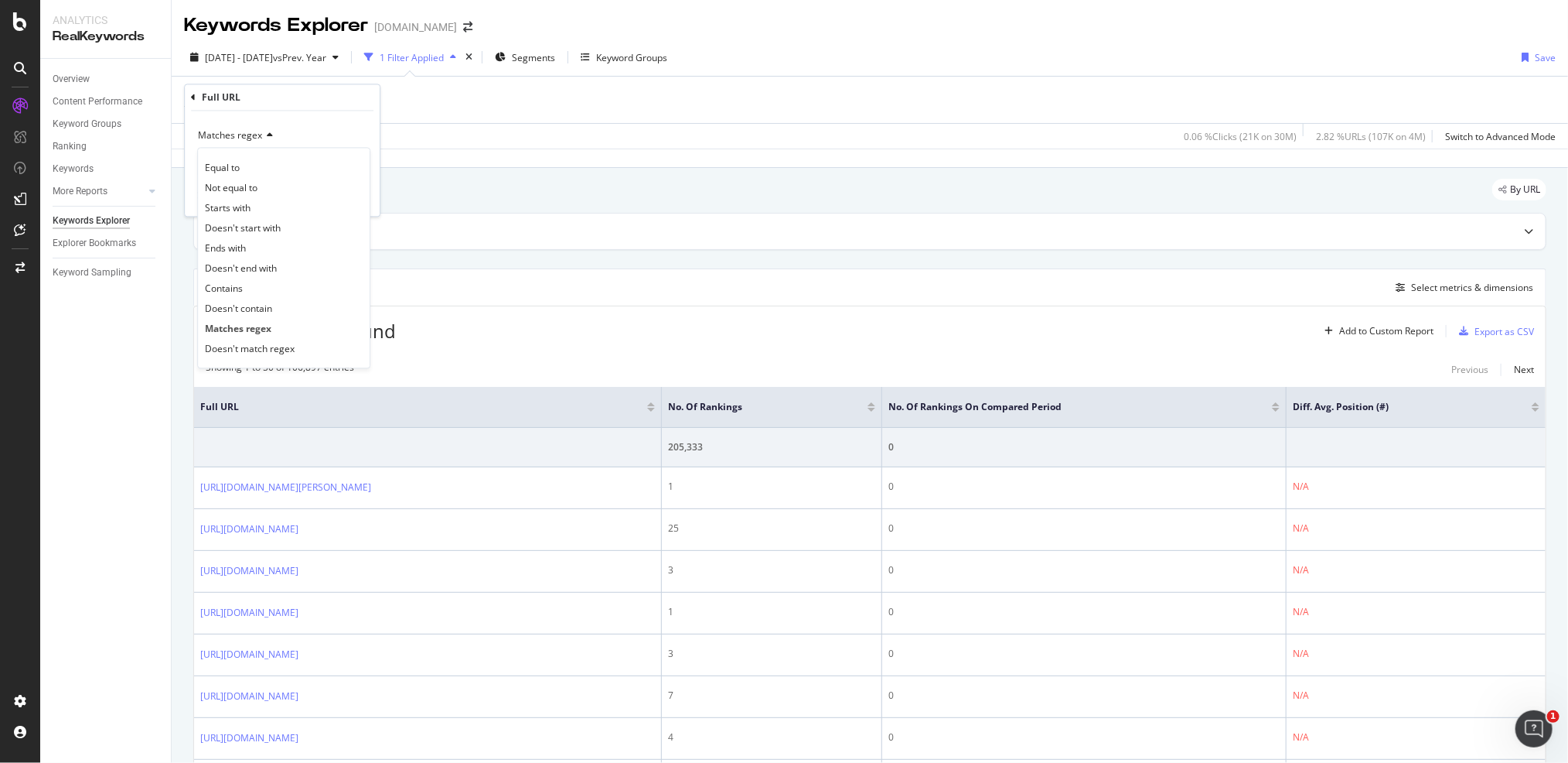
click at [274, 351] on span "Doesn't match regex" at bounding box center [249, 348] width 89 height 13
click at [353, 194] on div "Apply" at bounding box center [355, 196] width 24 height 13
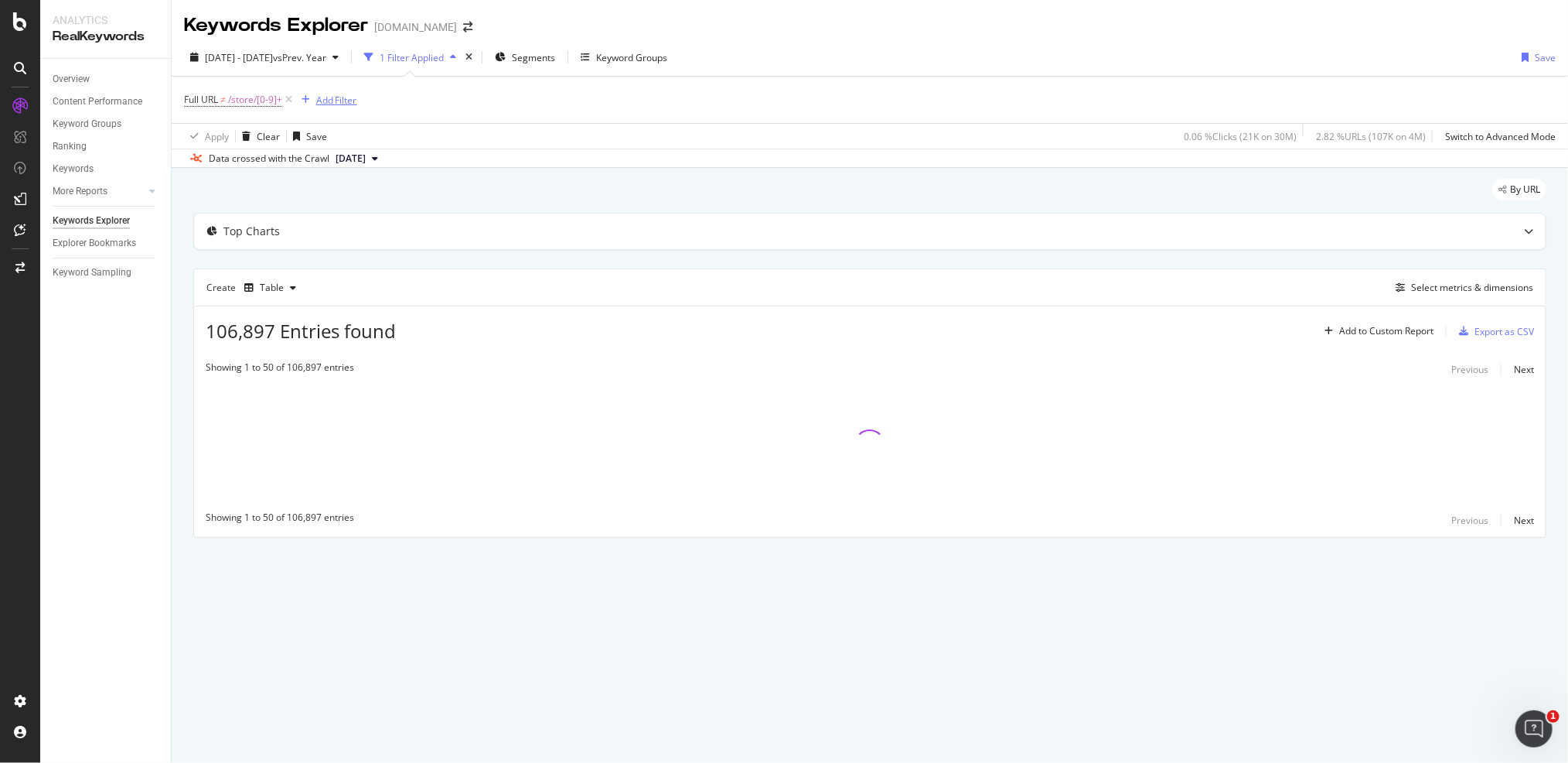
click at [338, 102] on div "Add Filter" at bounding box center [337, 100] width 41 height 13
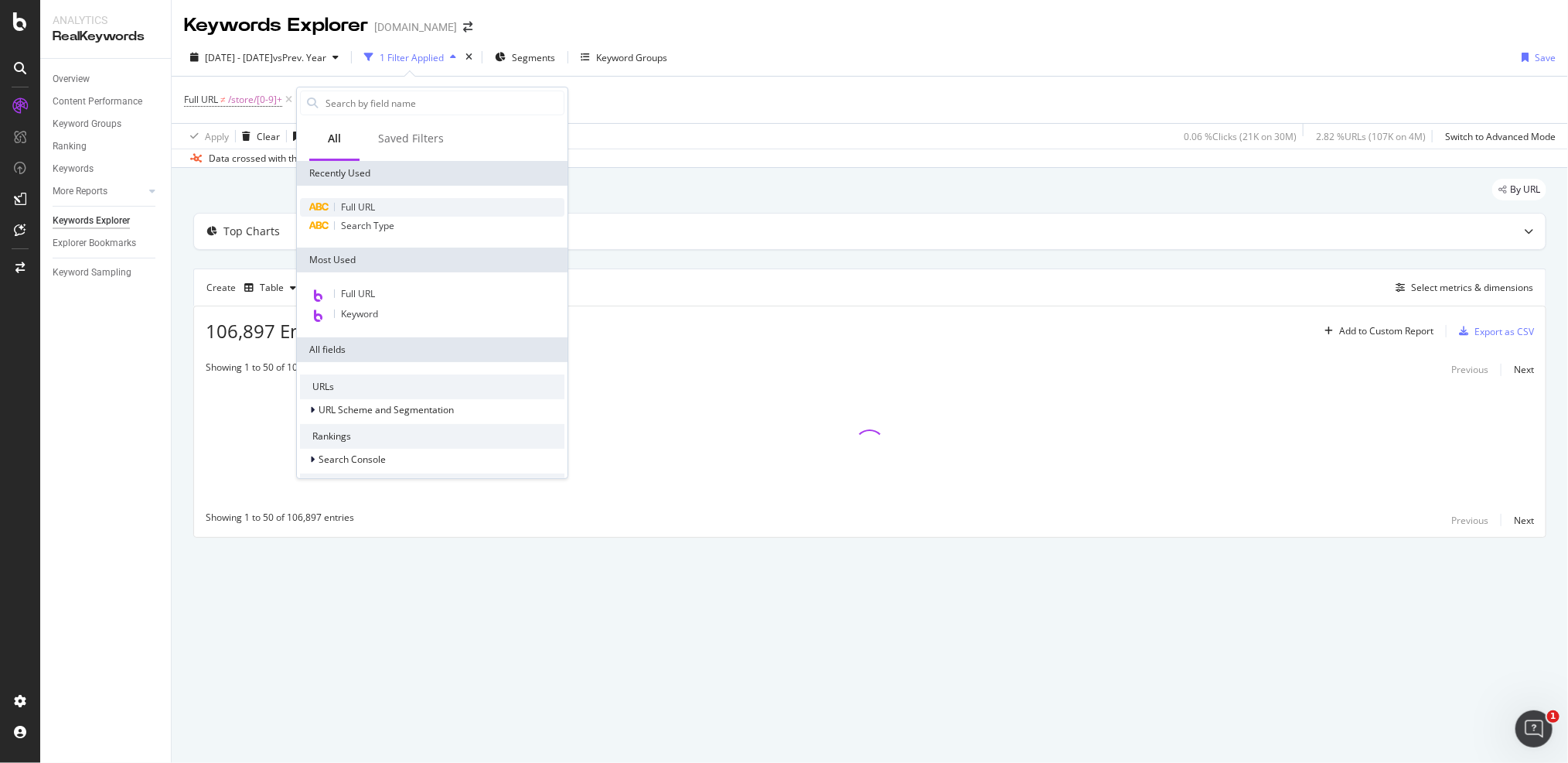
click at [364, 207] on span "Full URL" at bounding box center [358, 206] width 34 height 13
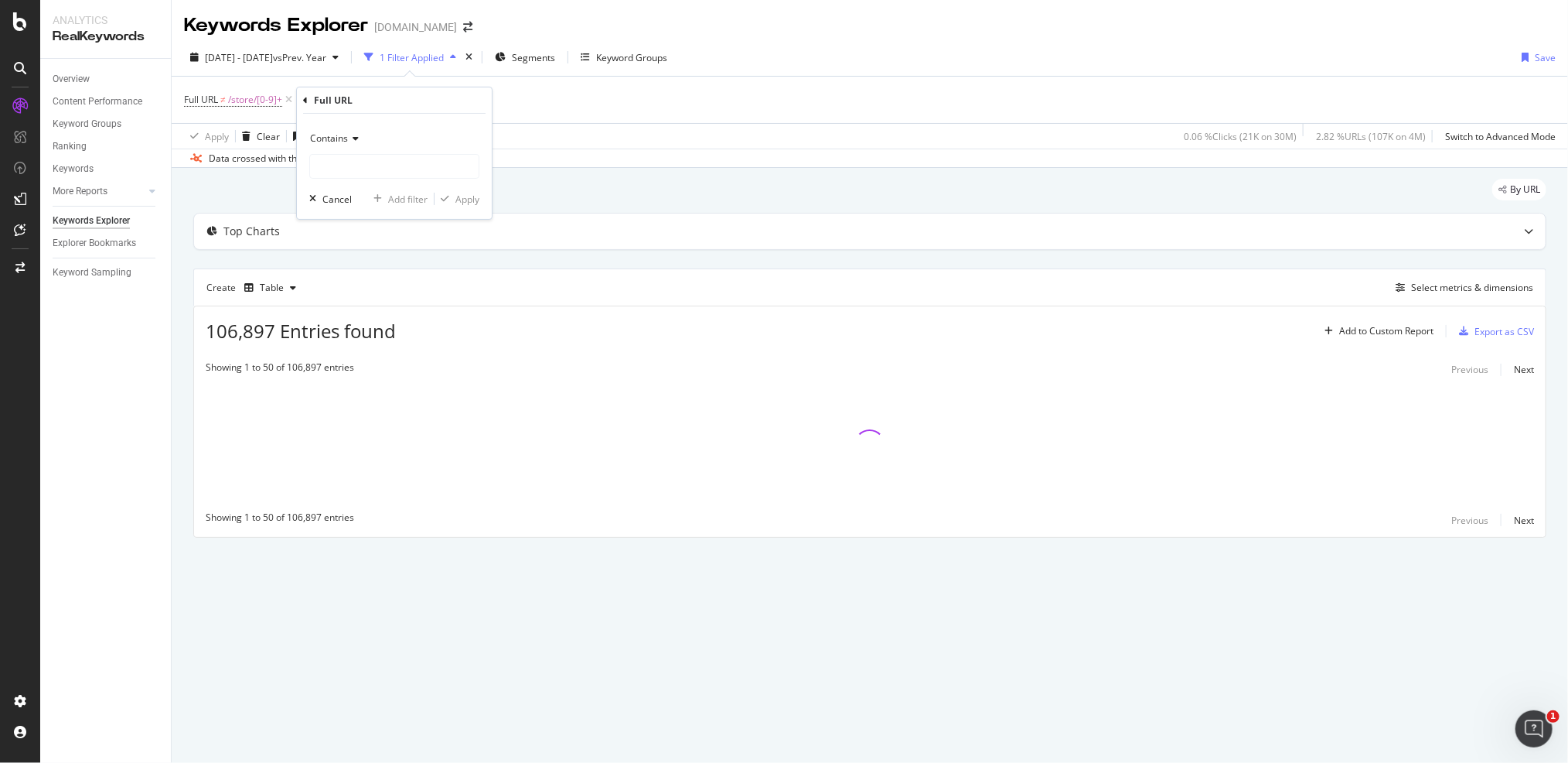
click at [339, 129] on div "Contains" at bounding box center [394, 138] width 171 height 25
drag, startPoint x: 384, startPoint y: 333, endPoint x: 396, endPoint y: 278, distance: 56.3
click at [385, 332] on div "Matches regex" at bounding box center [396, 331] width 165 height 21
click at [357, 136] on span "Matches regex" at bounding box center [342, 138] width 64 height 13
click at [356, 135] on span "Matches regex" at bounding box center [342, 138] width 64 height 13
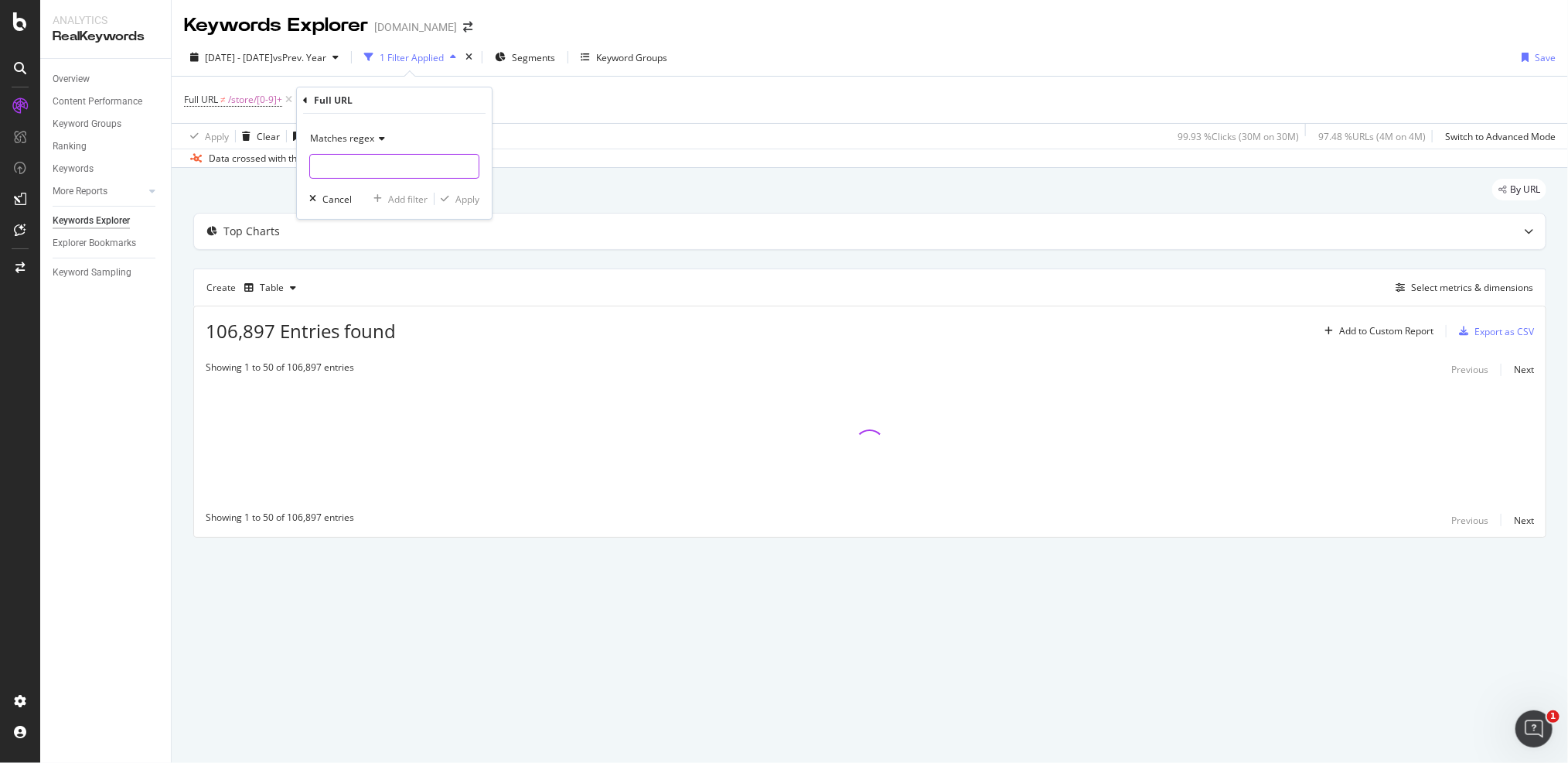
click at [373, 159] on input "text" at bounding box center [394, 166] width 169 height 25
click at [401, 162] on input "/store/|" at bounding box center [383, 166] width 146 height 25
click at [387, 164] on input "/store/|" at bounding box center [383, 166] width 146 height 25
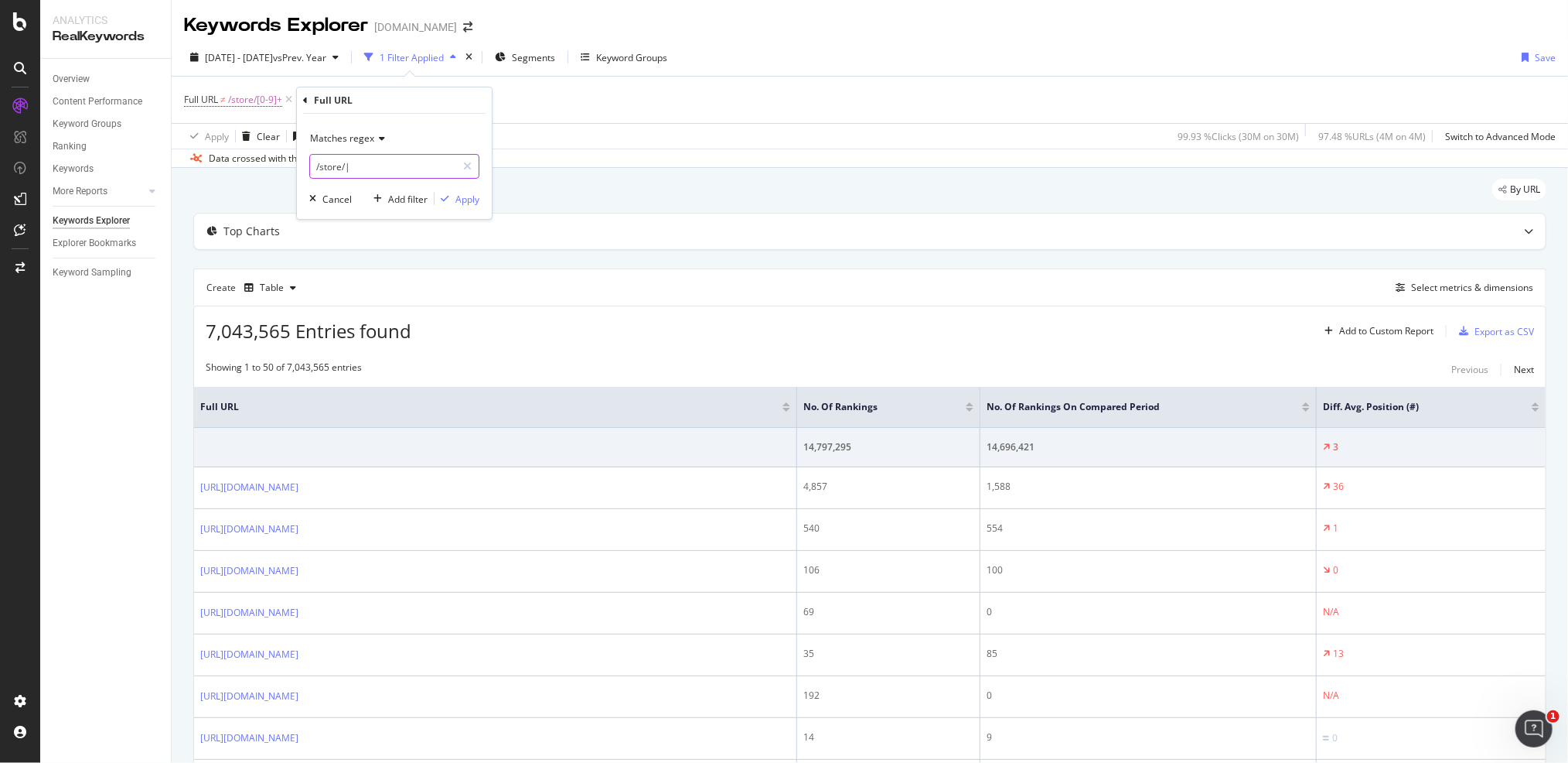
click at [373, 164] on input "/store/|" at bounding box center [383, 166] width 146 height 25
paste input "Lowes-Stores"
type input "/store/|Lowes-Stores"
click at [464, 197] on div "Apply" at bounding box center [467, 199] width 24 height 13
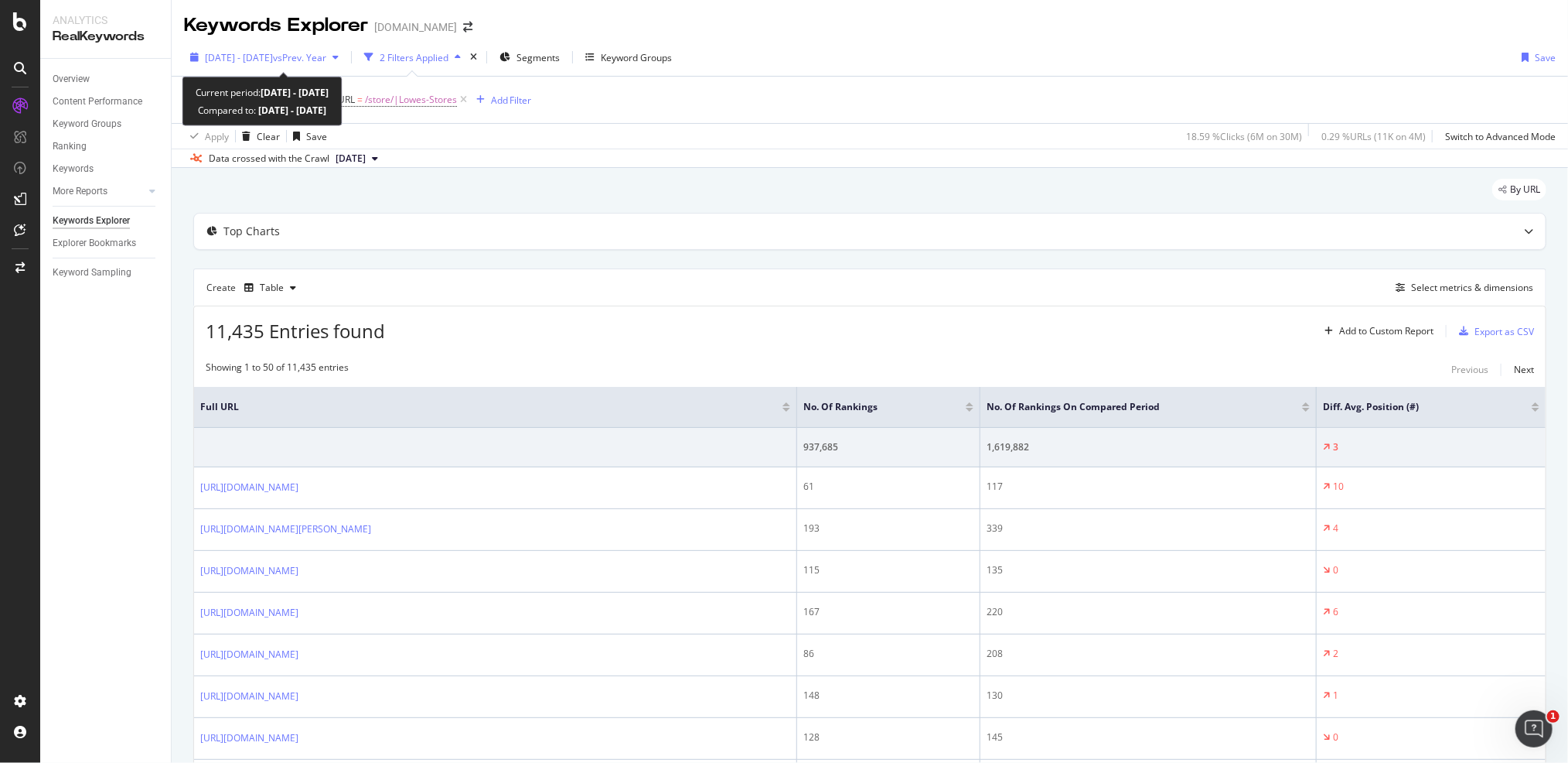
click at [309, 53] on span "vs Prev. Year" at bounding box center [300, 57] width 54 height 13
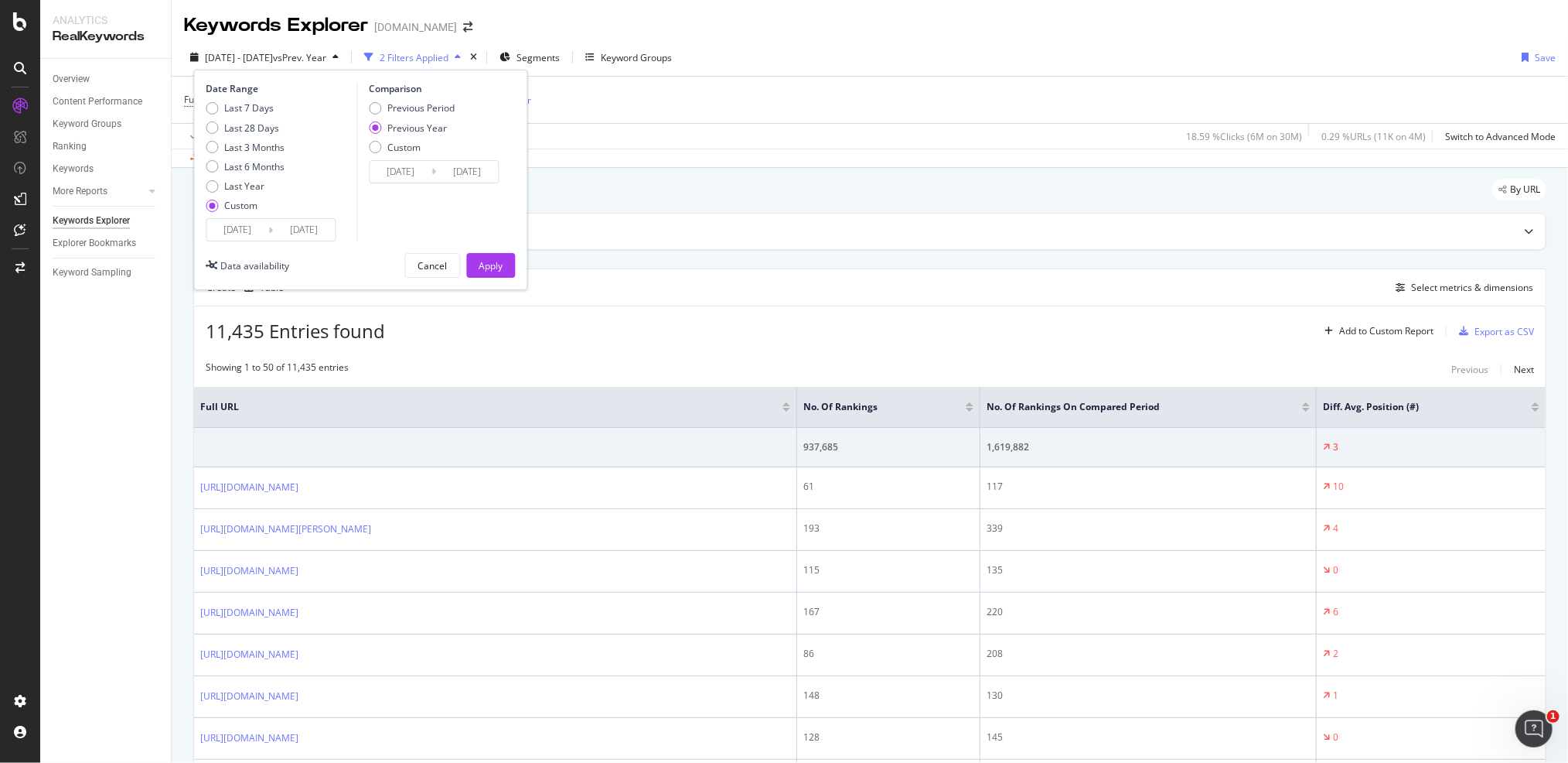
click at [251, 231] on input "[DATE]" at bounding box center [237, 230] width 62 height 21
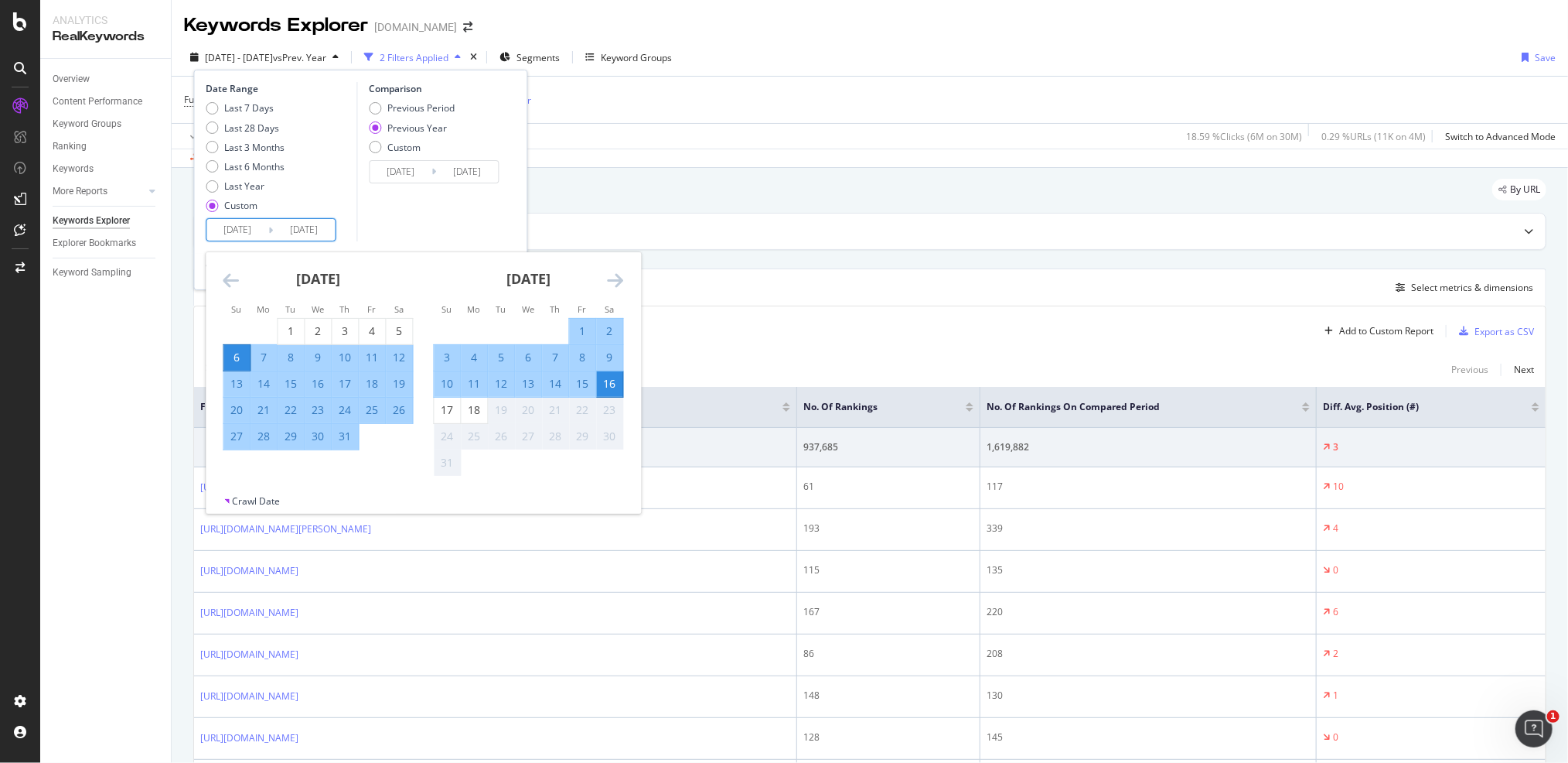
click at [438, 384] on div "10" at bounding box center [446, 383] width 26 height 15
type input "2025/08/10"
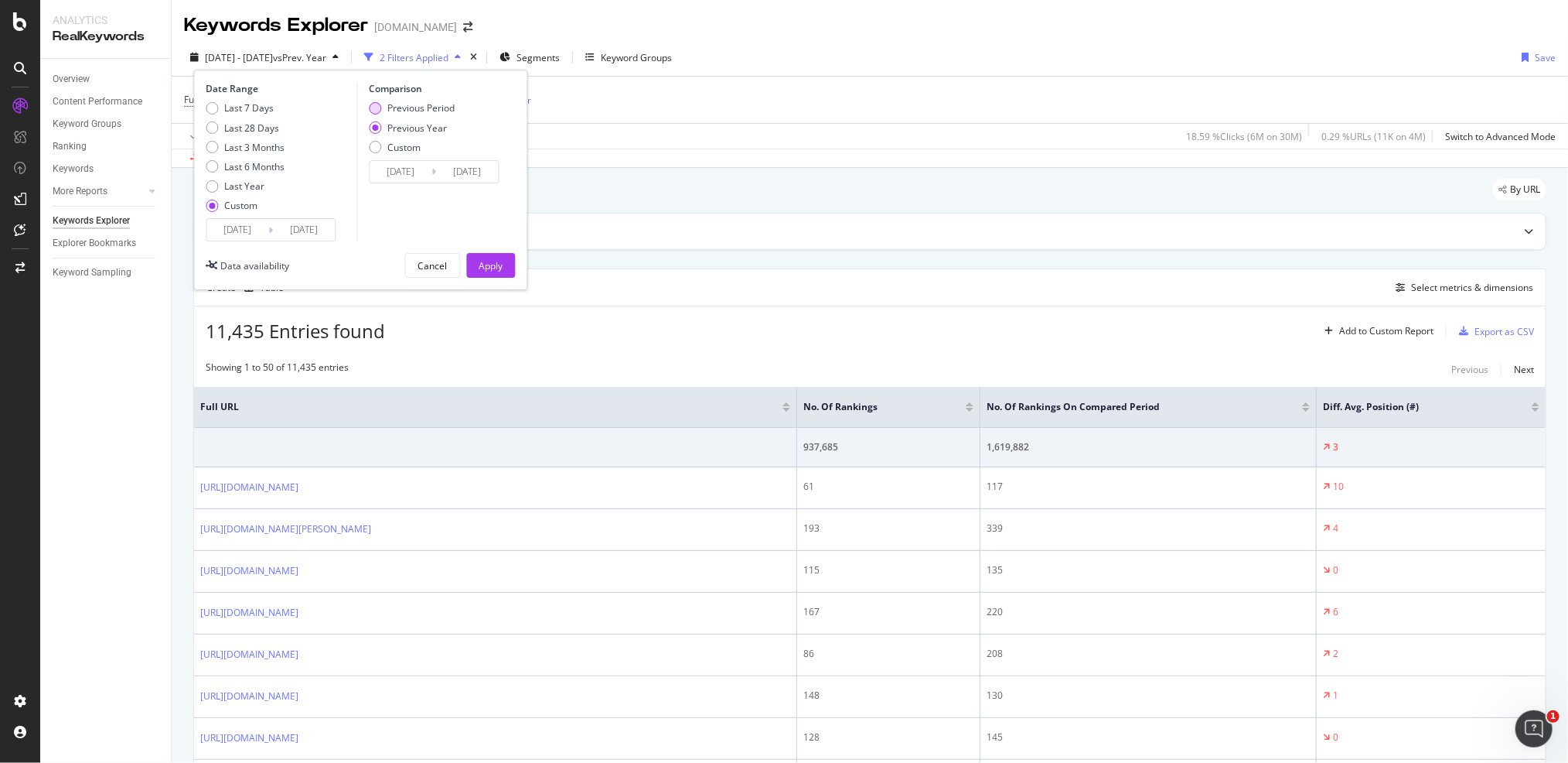
click at [430, 105] on div "Previous Period" at bounding box center [421, 107] width 67 height 13
type input "2025/08/03"
type input "2025/08/09"
click at [399, 178] on input "2025/08/03" at bounding box center [400, 172] width 62 height 21
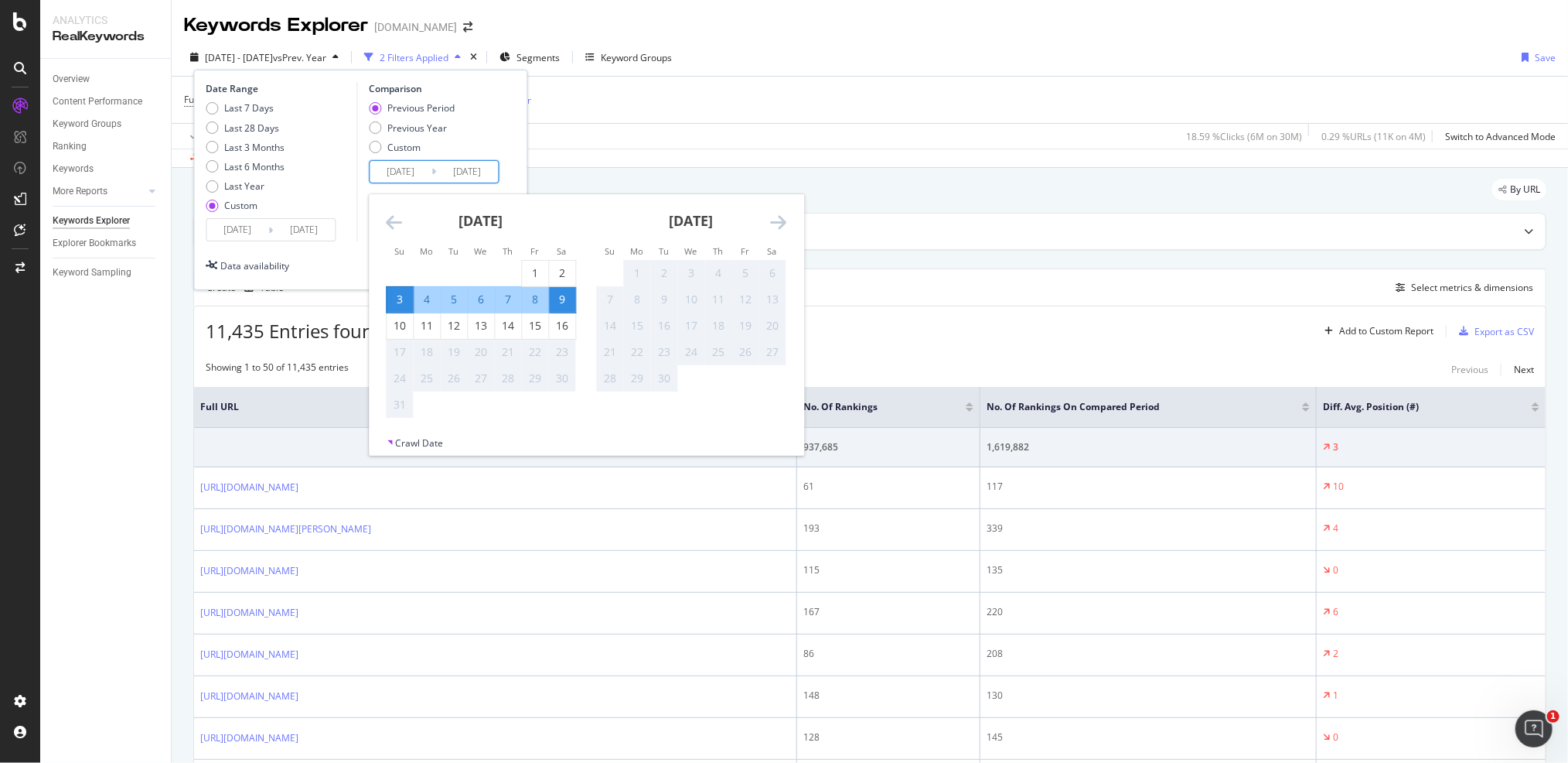
click at [392, 216] on icon "Move backward to switch to the previous month." at bounding box center [394, 222] width 16 height 19
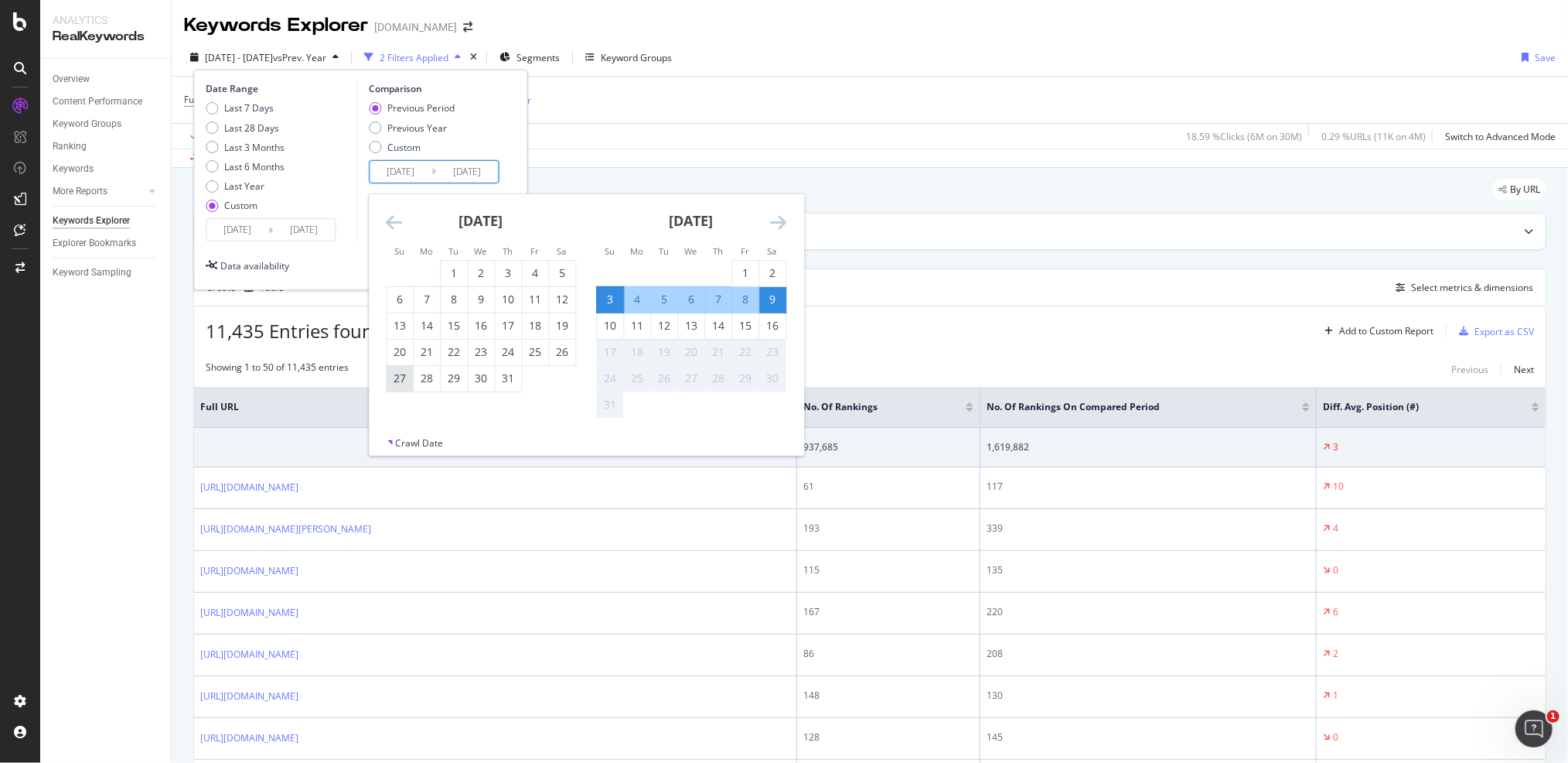
click at [396, 382] on div "27" at bounding box center [399, 378] width 26 height 15
type input "2025/07/27"
click at [771, 265] on div "2" at bounding box center [771, 272] width 26 height 15
type input "2025/08/02"
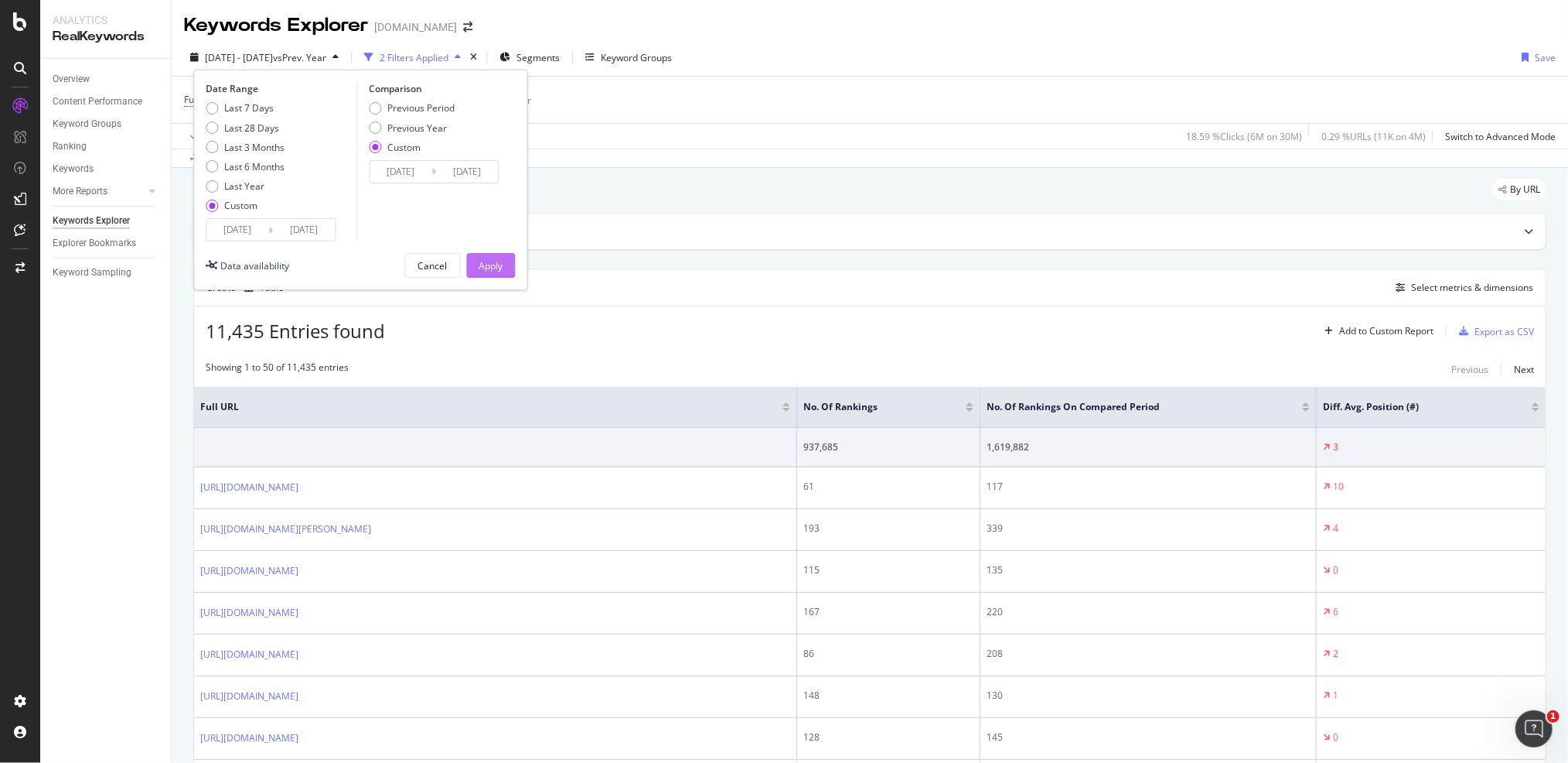
click at [496, 261] on div "Apply" at bounding box center [490, 265] width 24 height 13
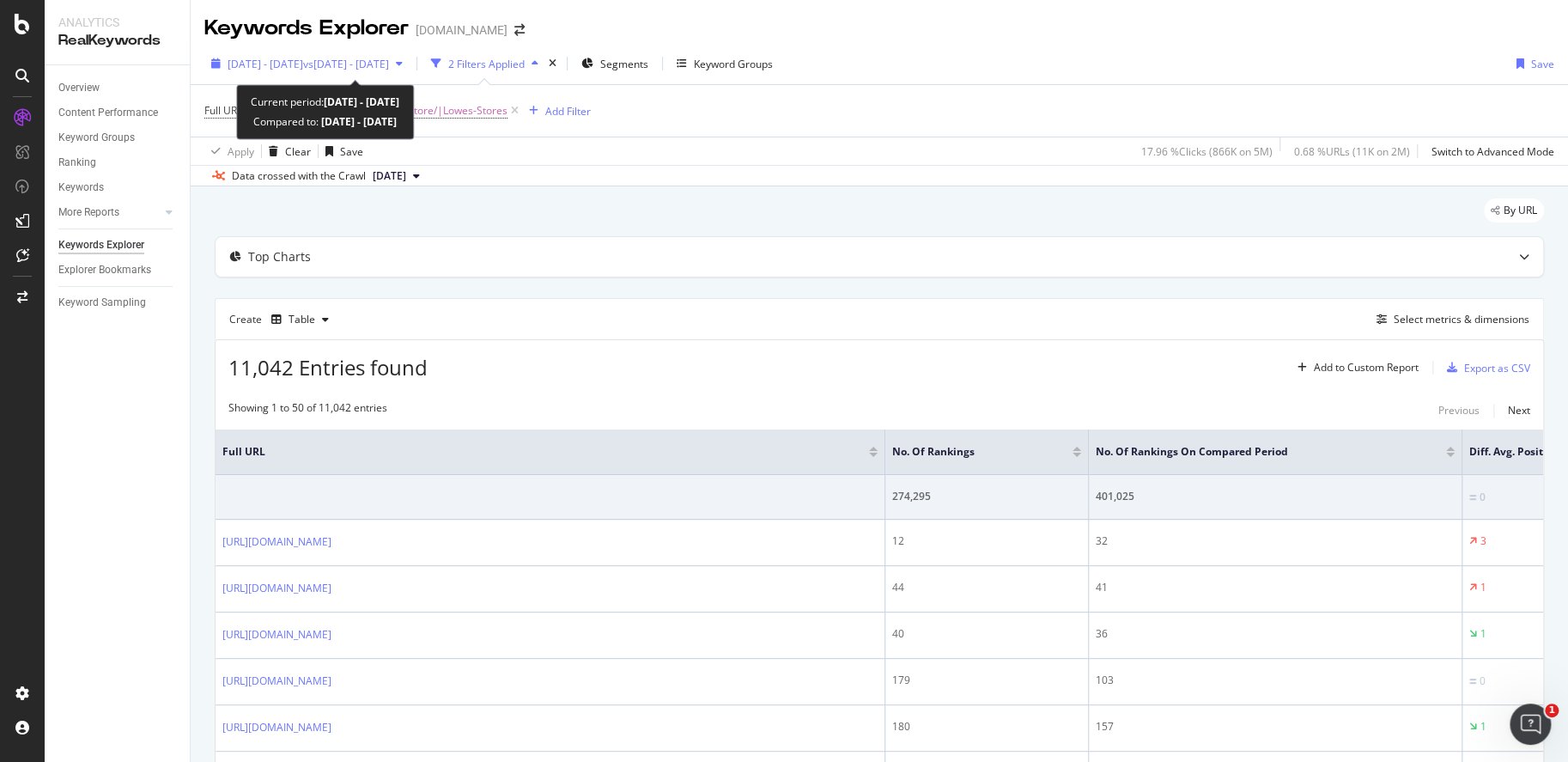
click at [389, 67] on span "vs 2025 Jul. 27th - Aug. 2nd" at bounding box center [346, 64] width 86 height 15
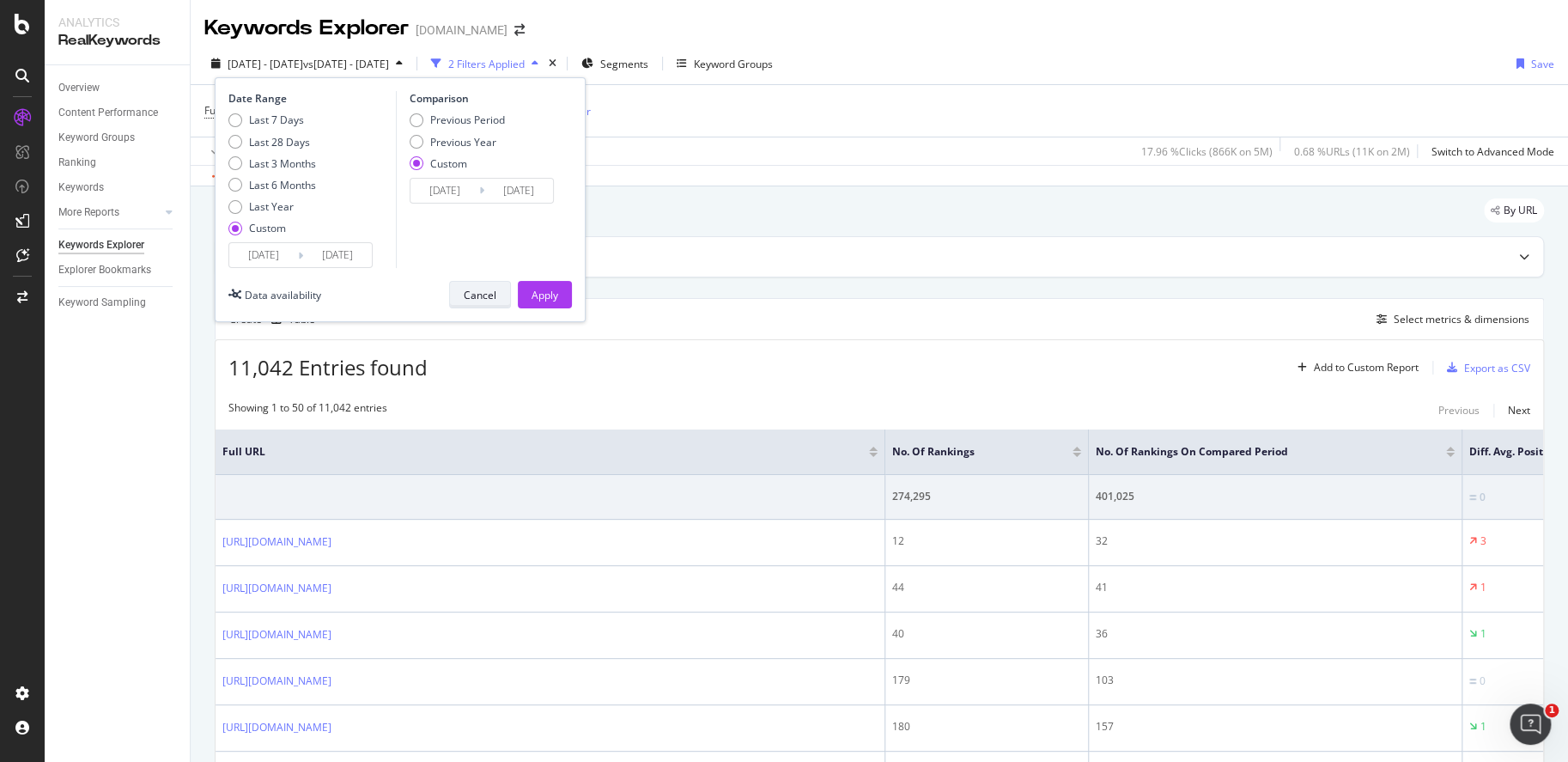
click at [478, 292] on div "Cancel" at bounding box center [480, 295] width 33 height 15
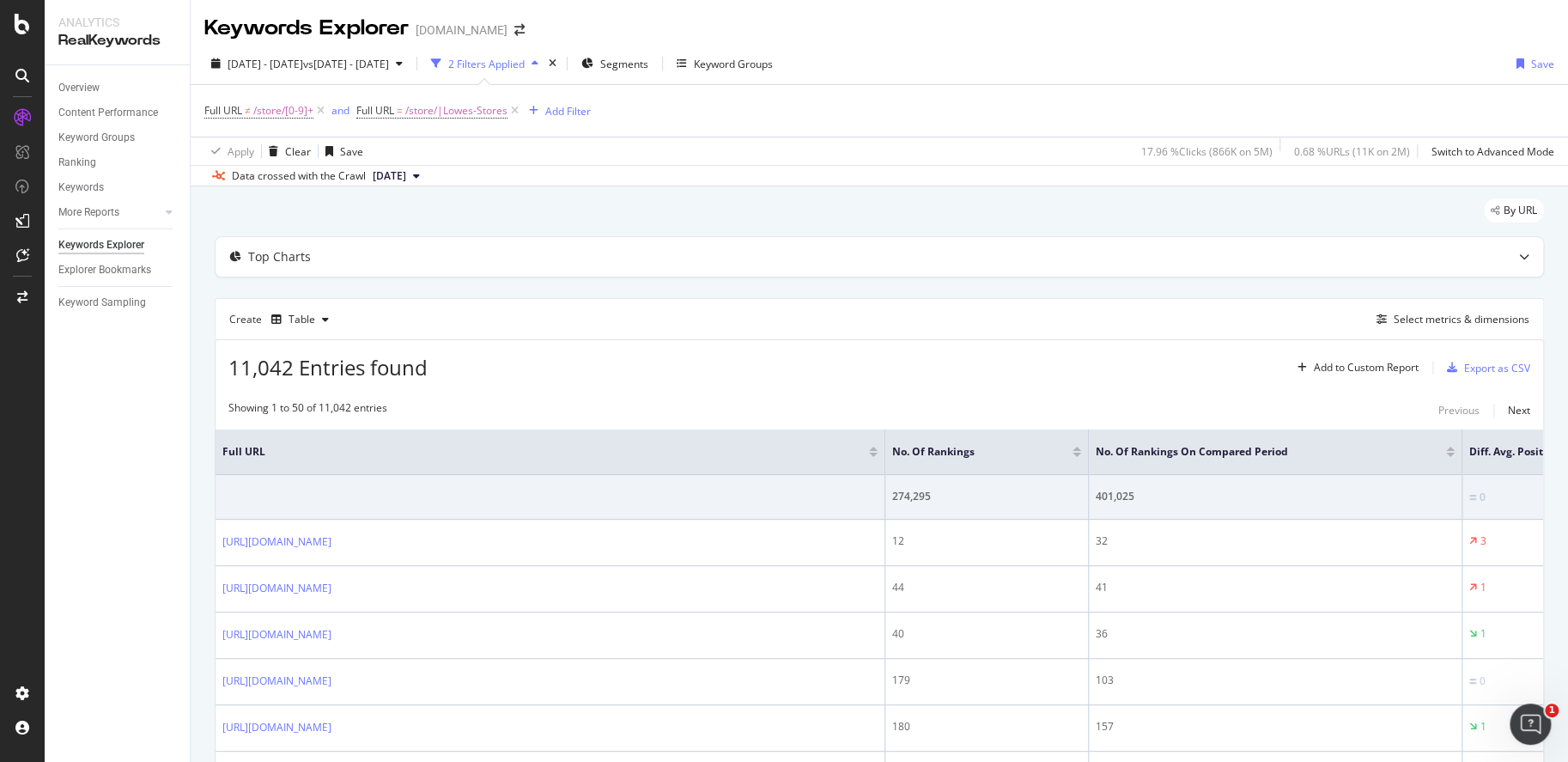
click at [773, 220] on div "By URL" at bounding box center [880, 217] width 1330 height 38
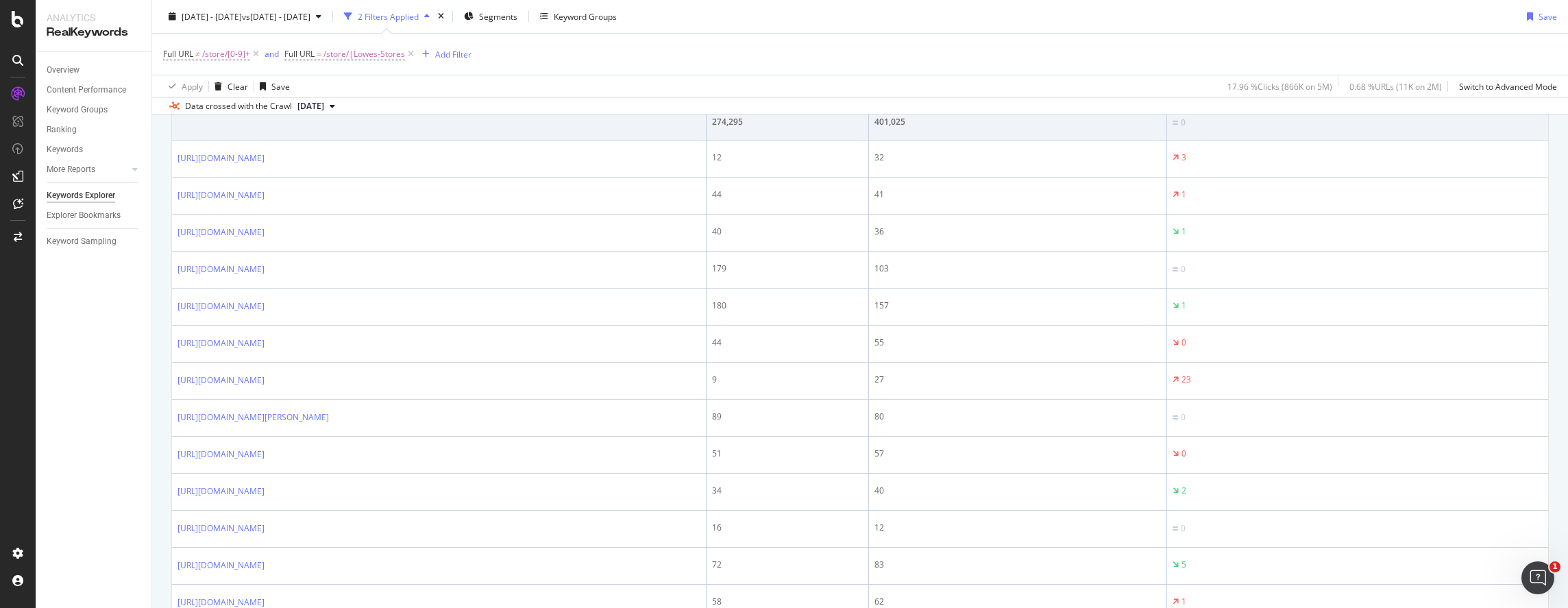
scroll to position [69, 0]
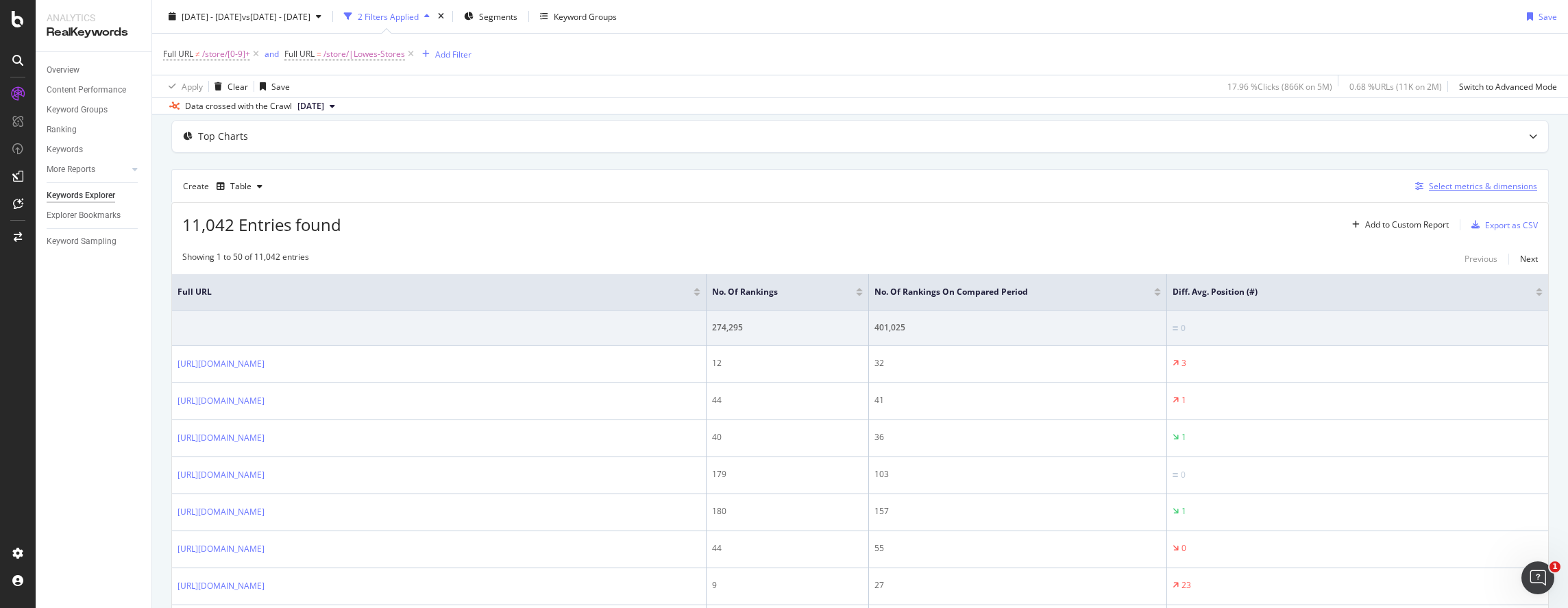
click at [1389, 188] on div "Select metrics & dimensions" at bounding box center [1483, 186] width 108 height 12
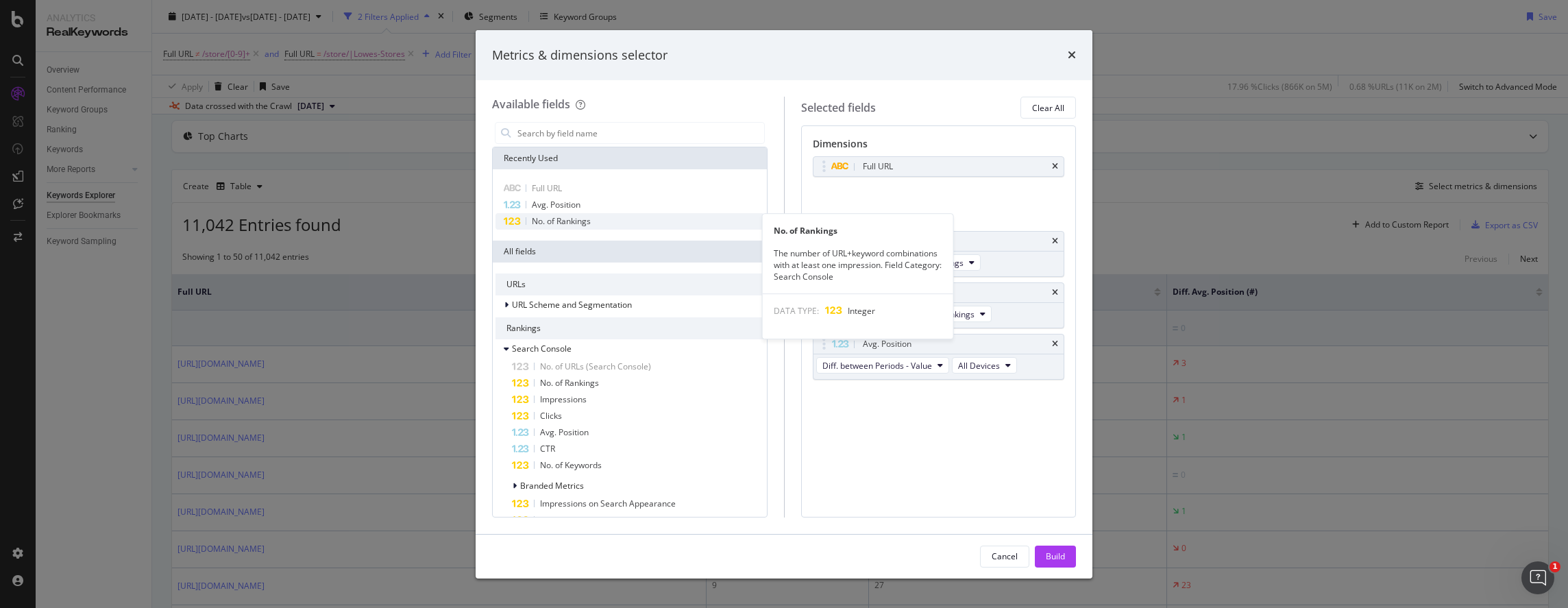
click at [568, 220] on span "No. of Rankings" at bounding box center [561, 221] width 59 height 12
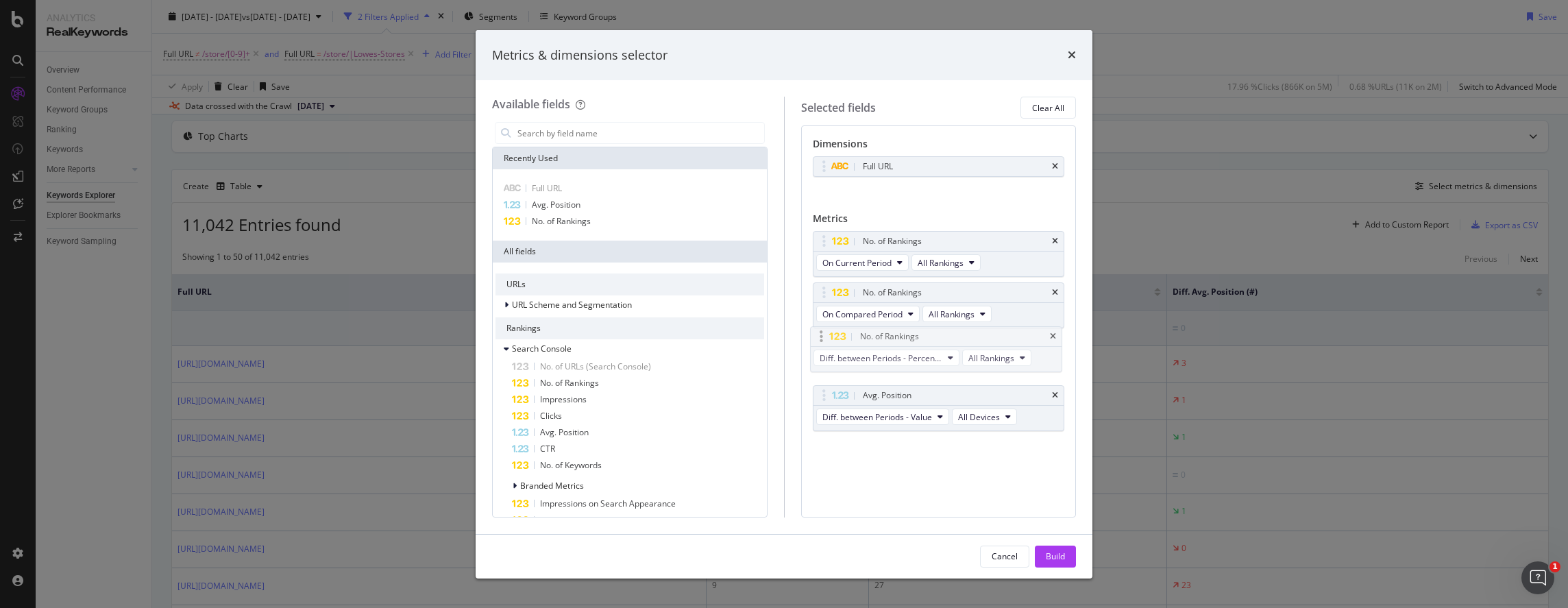
drag, startPoint x: 825, startPoint y: 395, endPoint x: 822, endPoint y: 337, distance: 58.1
click at [822, 337] on body "Analytics RealKeywords Overview Content Performance Keyword Groups Ranking Keyw…" at bounding box center [784, 304] width 1568 height 608
click at [928, 366] on span "Diff. between Periods - Percentage" at bounding box center [883, 366] width 123 height 12
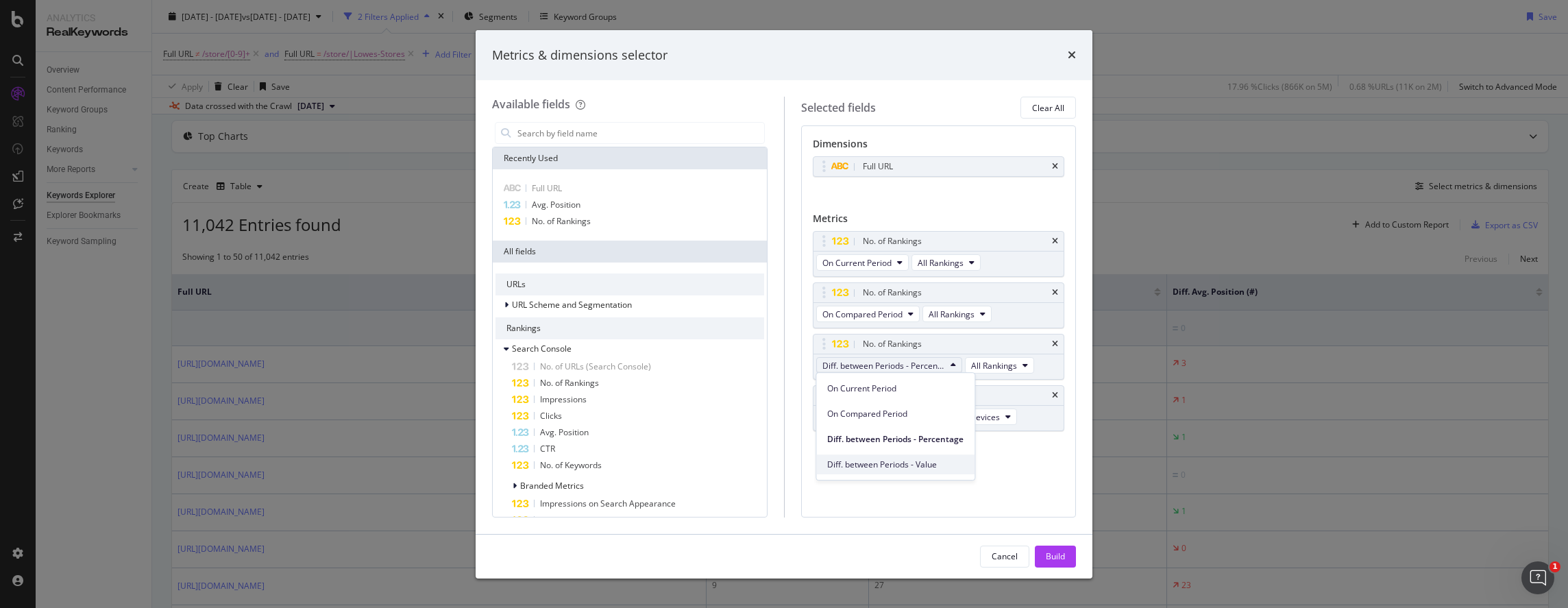
click at [926, 463] on span "Diff. between Periods - Value" at bounding box center [895, 465] width 136 height 13
click at [1053, 552] on div "Build" at bounding box center [1056, 556] width 19 height 12
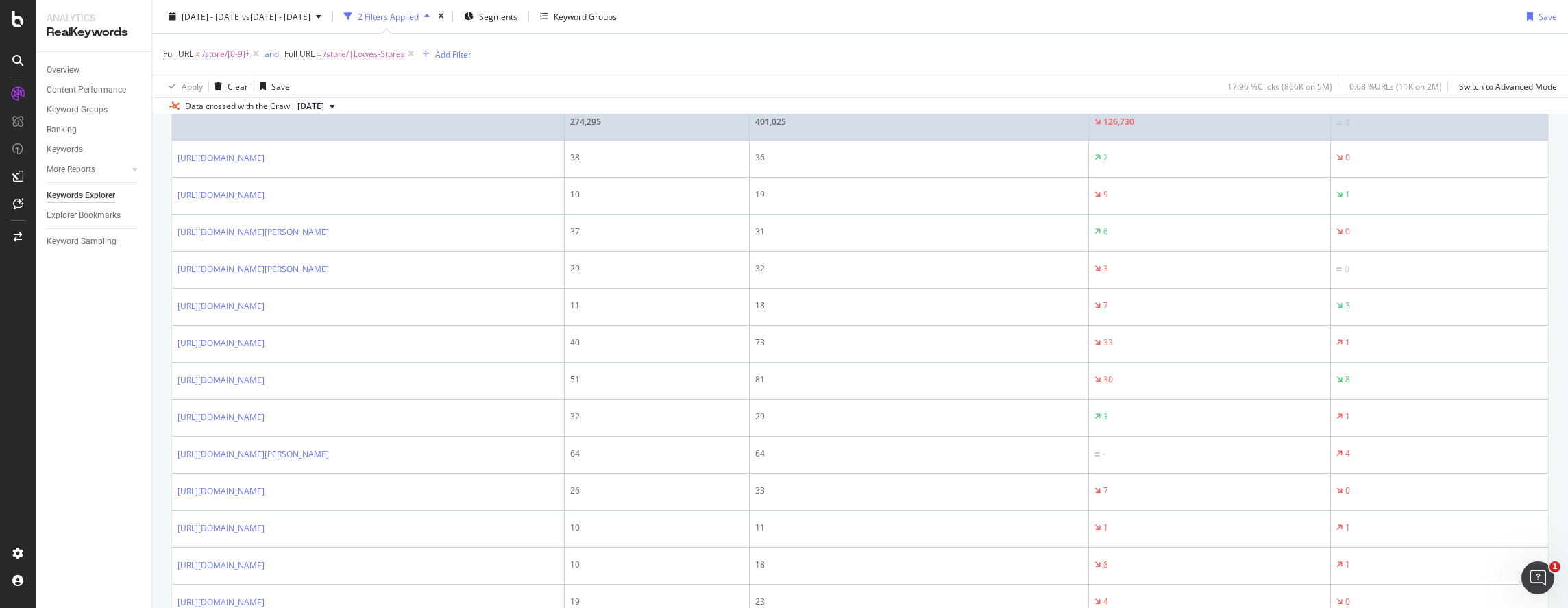
scroll to position [206, 0]
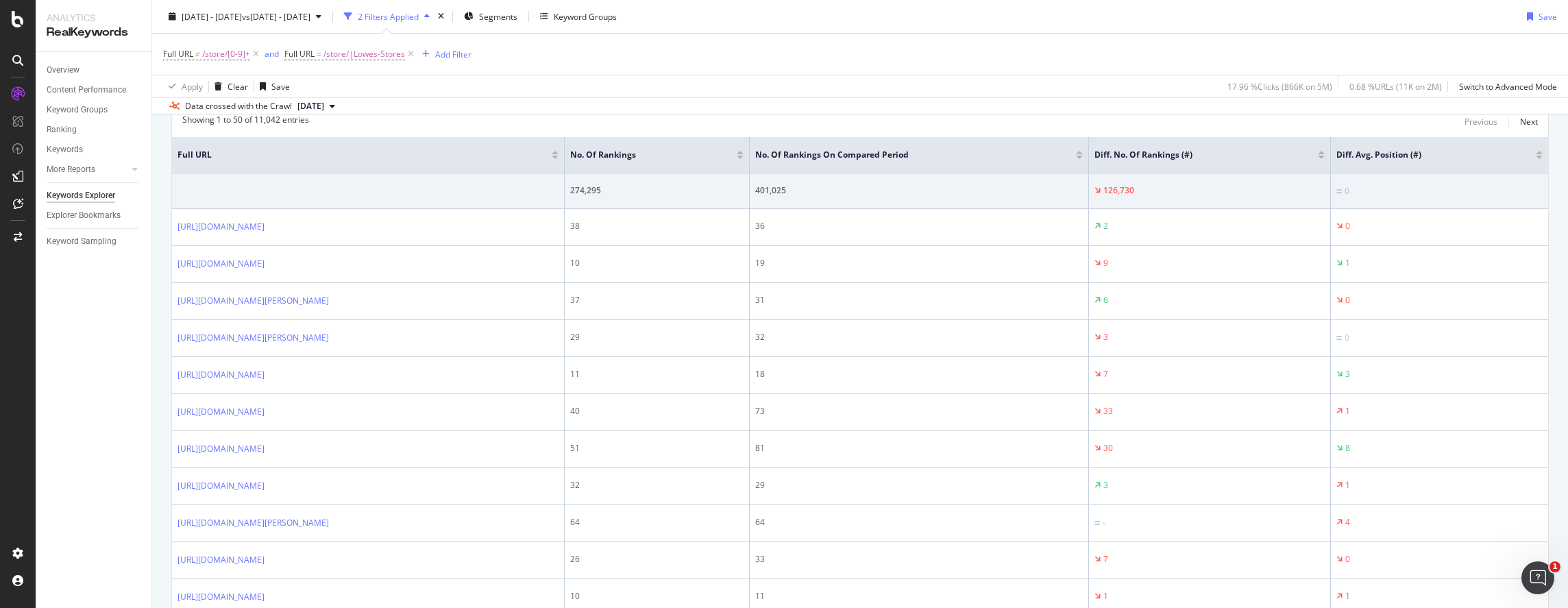
click at [1325, 151] on div at bounding box center [1321, 153] width 7 height 3
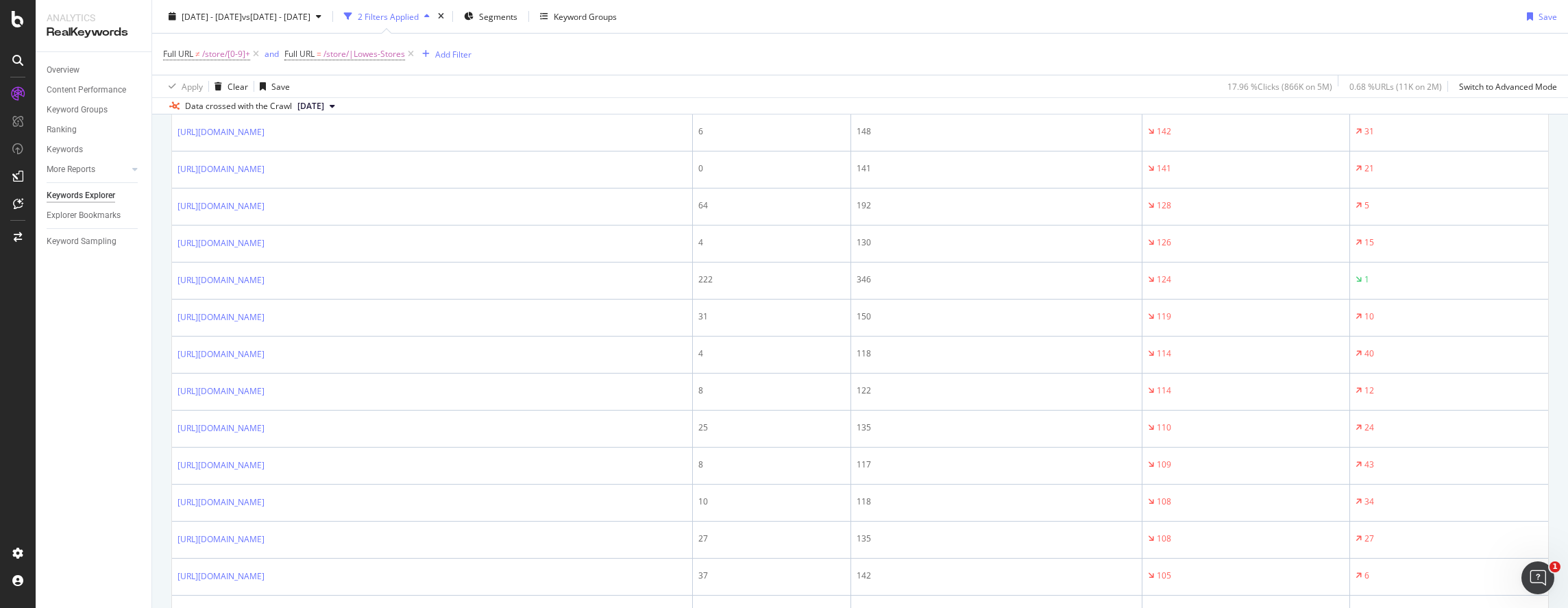
scroll to position [69, 0]
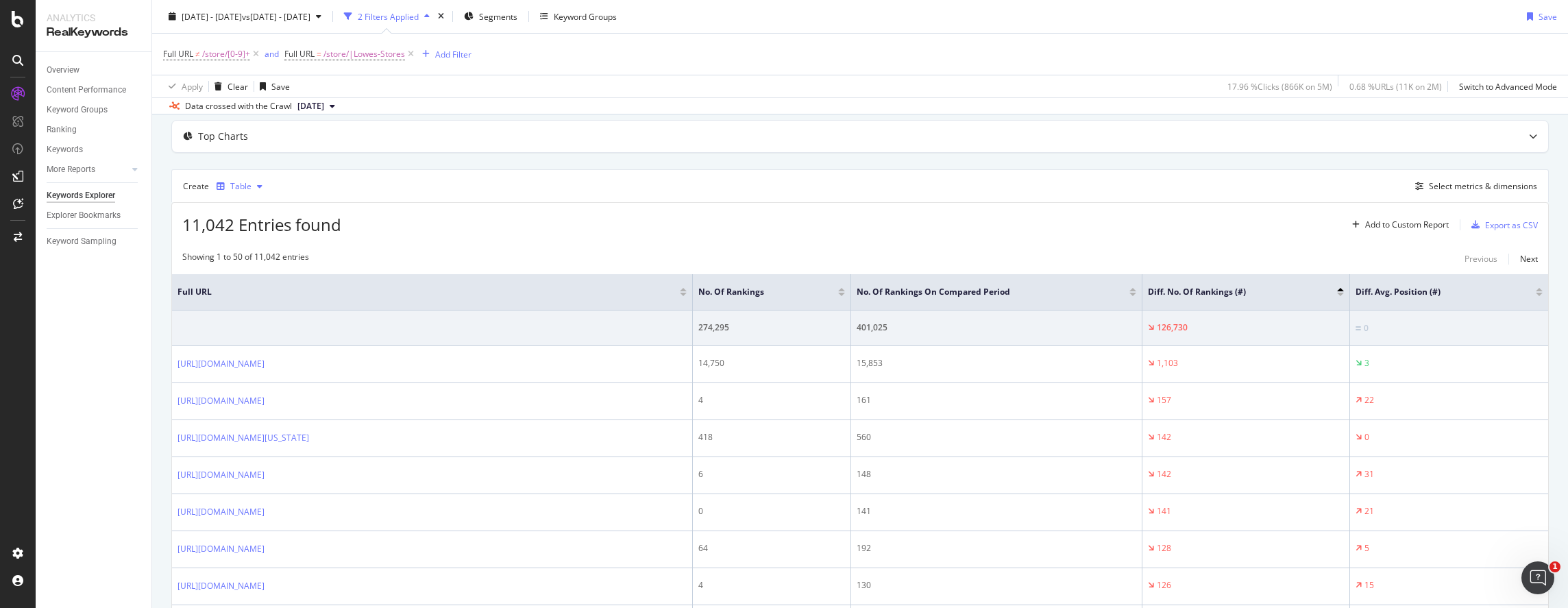
click at [249, 192] on div "Table" at bounding box center [240, 187] width 57 height 21
click at [253, 228] on div "Trend" at bounding box center [255, 231] width 23 height 12
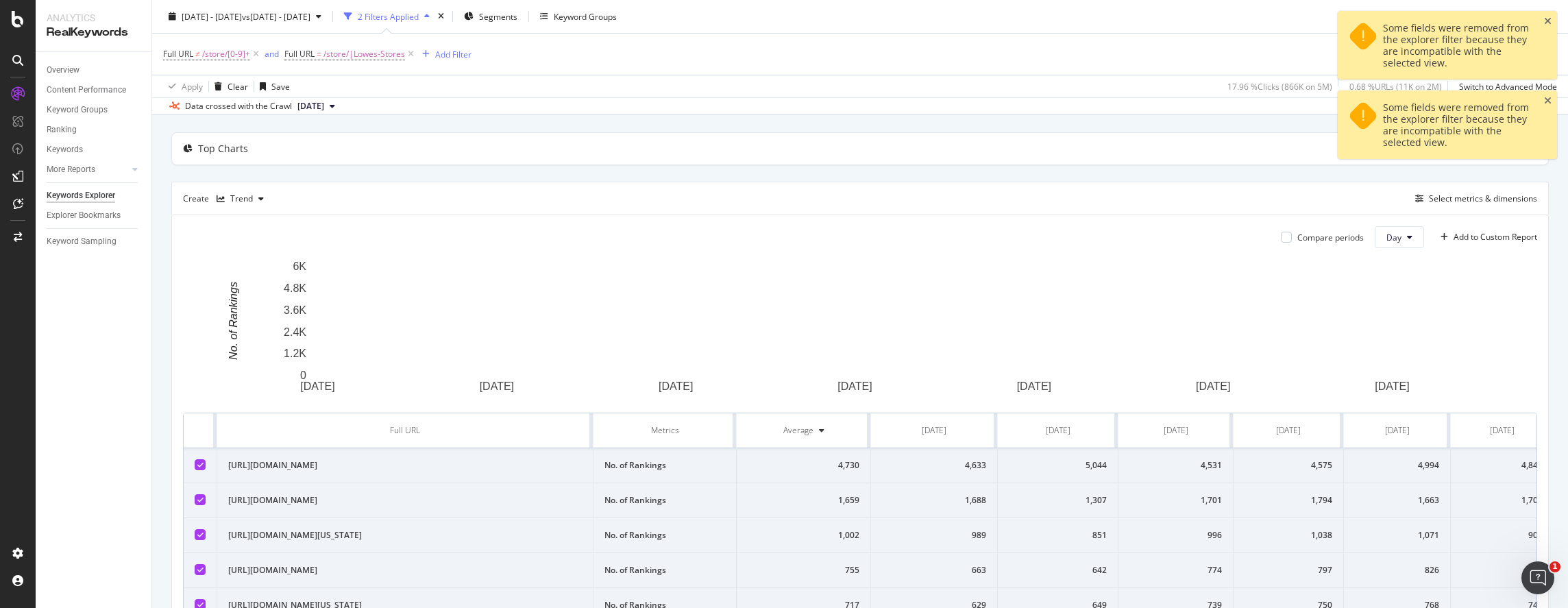
scroll to position [69, 0]
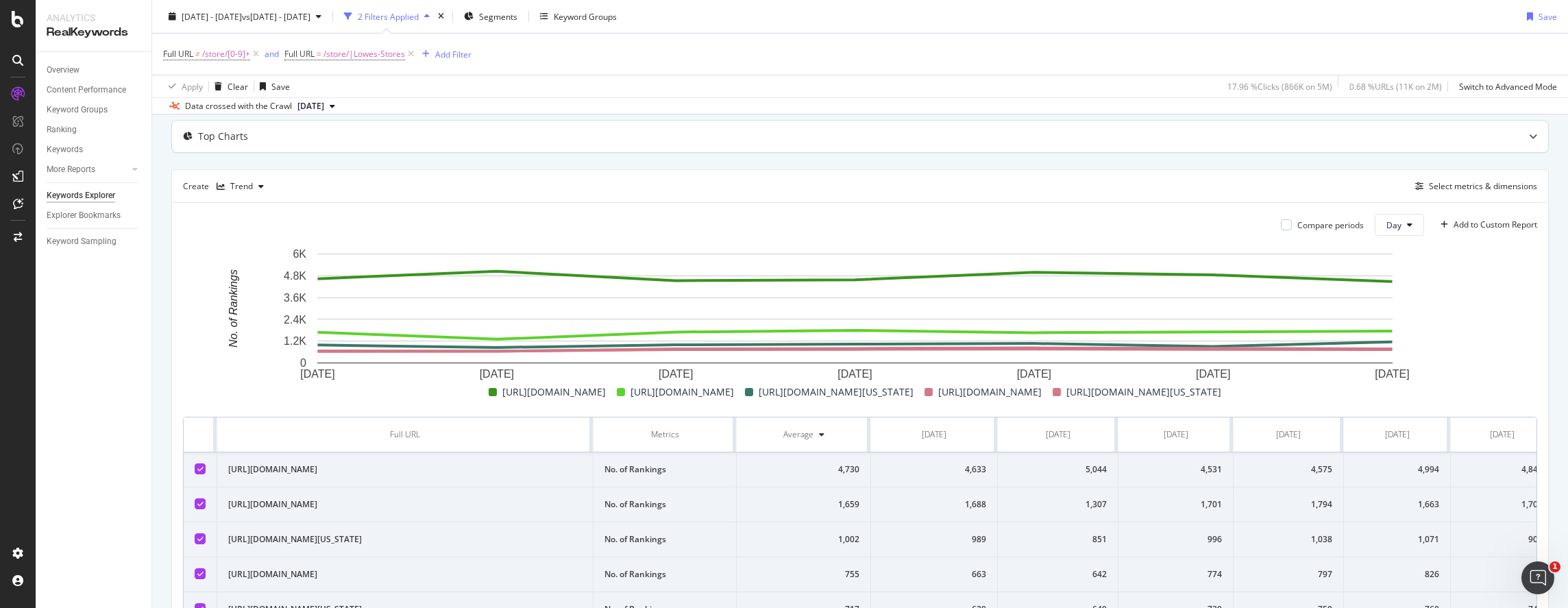
click at [386, 132] on div "Top Charts" at bounding box center [833, 136] width 1323 height 13
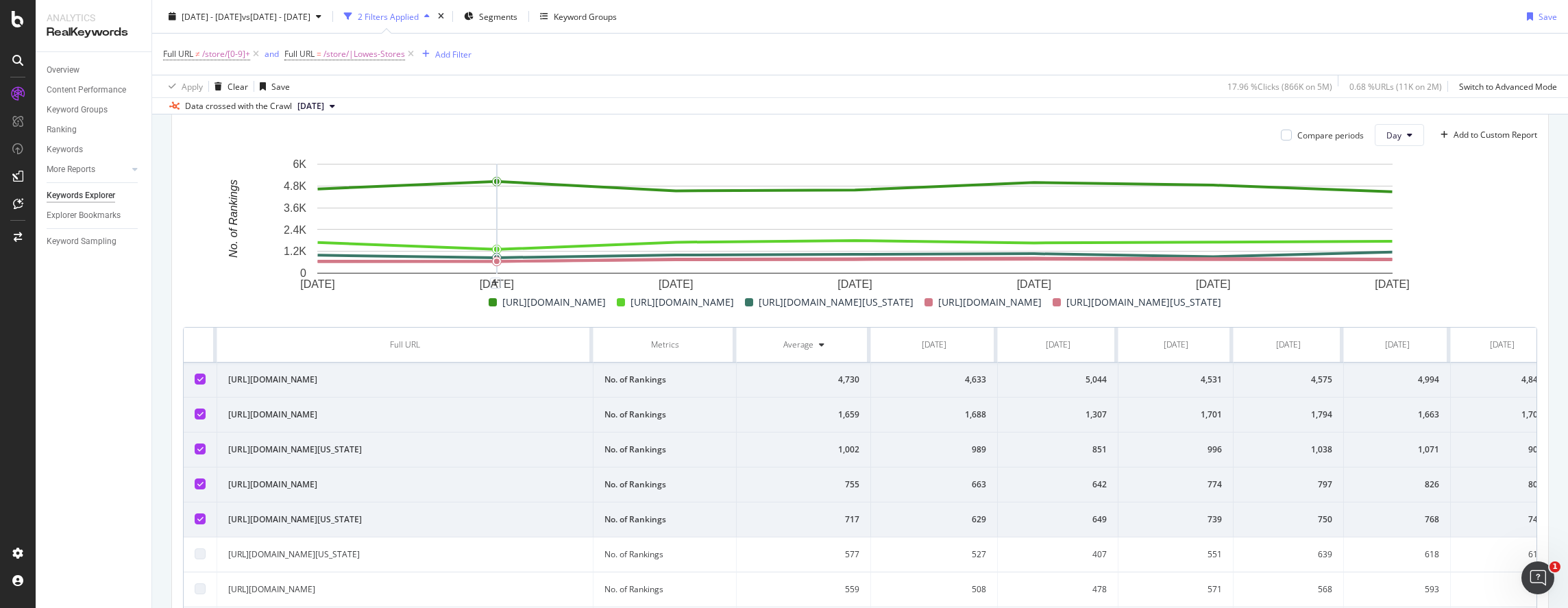
scroll to position [343, 0]
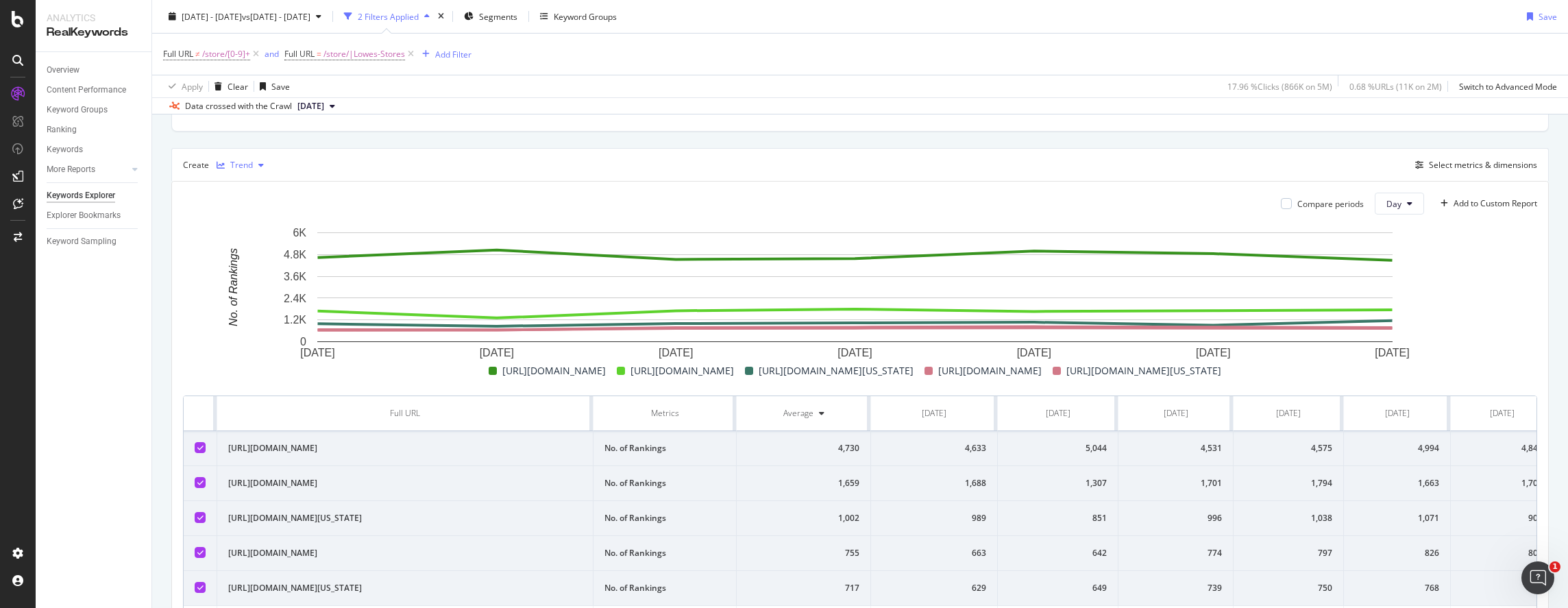
click at [265, 162] on div "button" at bounding box center [261, 165] width 17 height 8
click at [260, 188] on div "Table" at bounding box center [254, 187] width 21 height 12
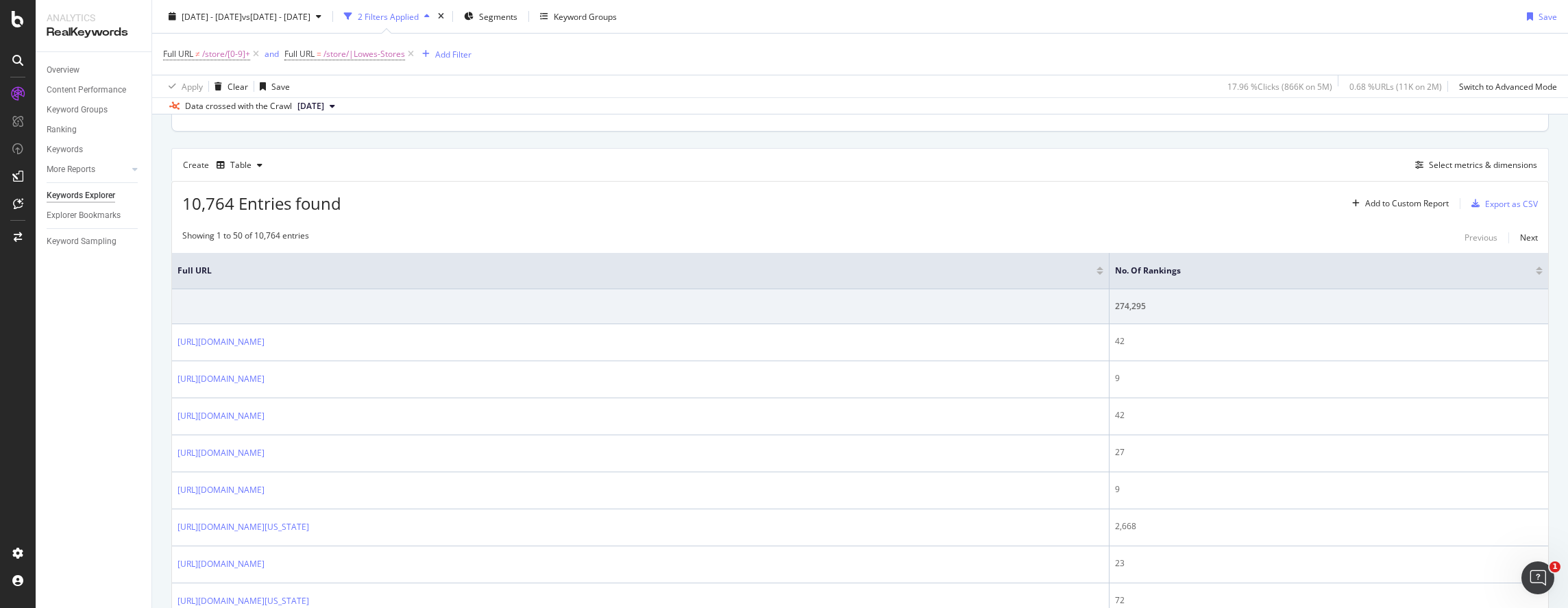
scroll to position [137, 0]
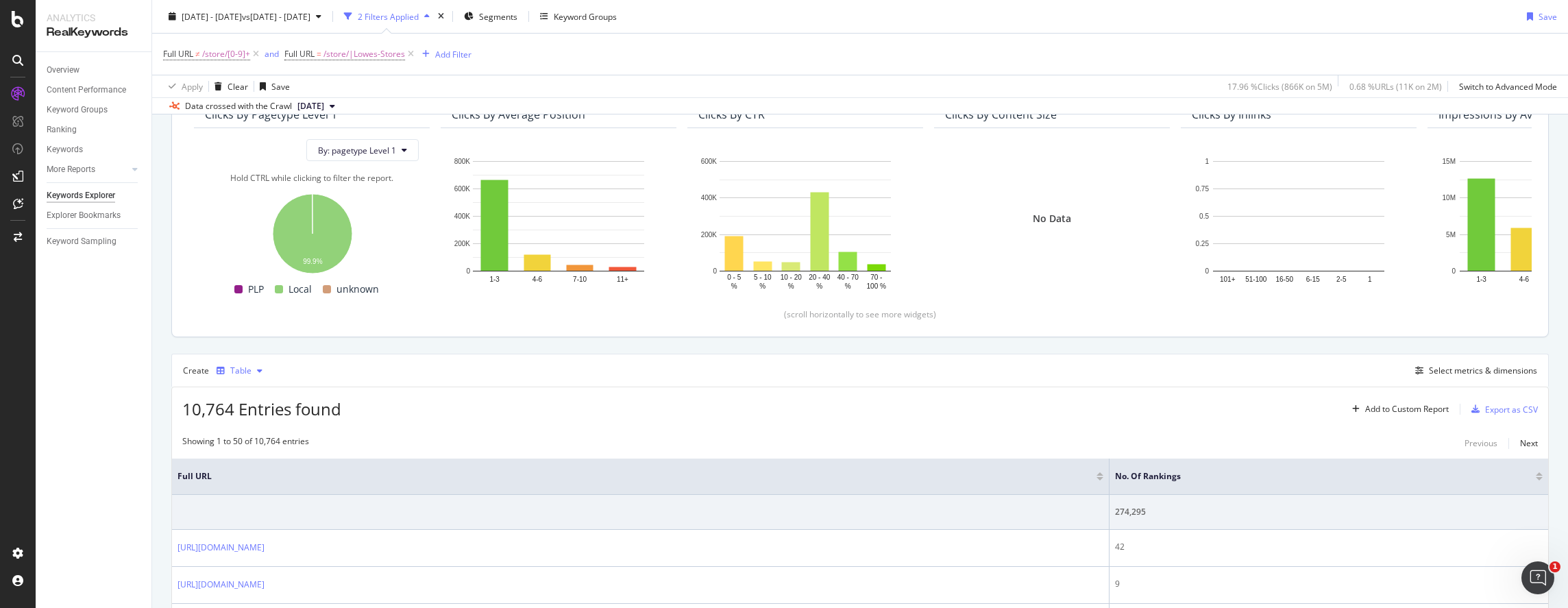
click at [248, 367] on div "Table" at bounding box center [241, 370] width 21 height 8
click at [252, 505] on div "KPI" at bounding box center [249, 506] width 12 height 12
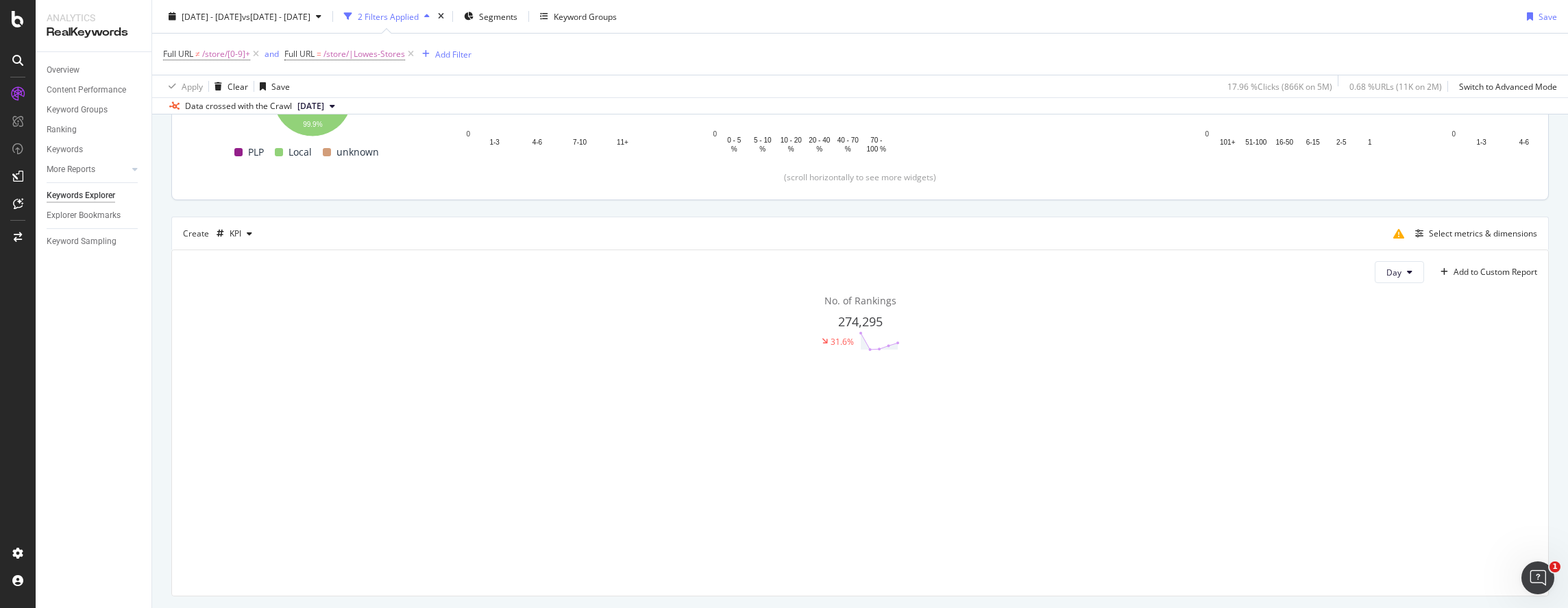
scroll to position [310, 0]
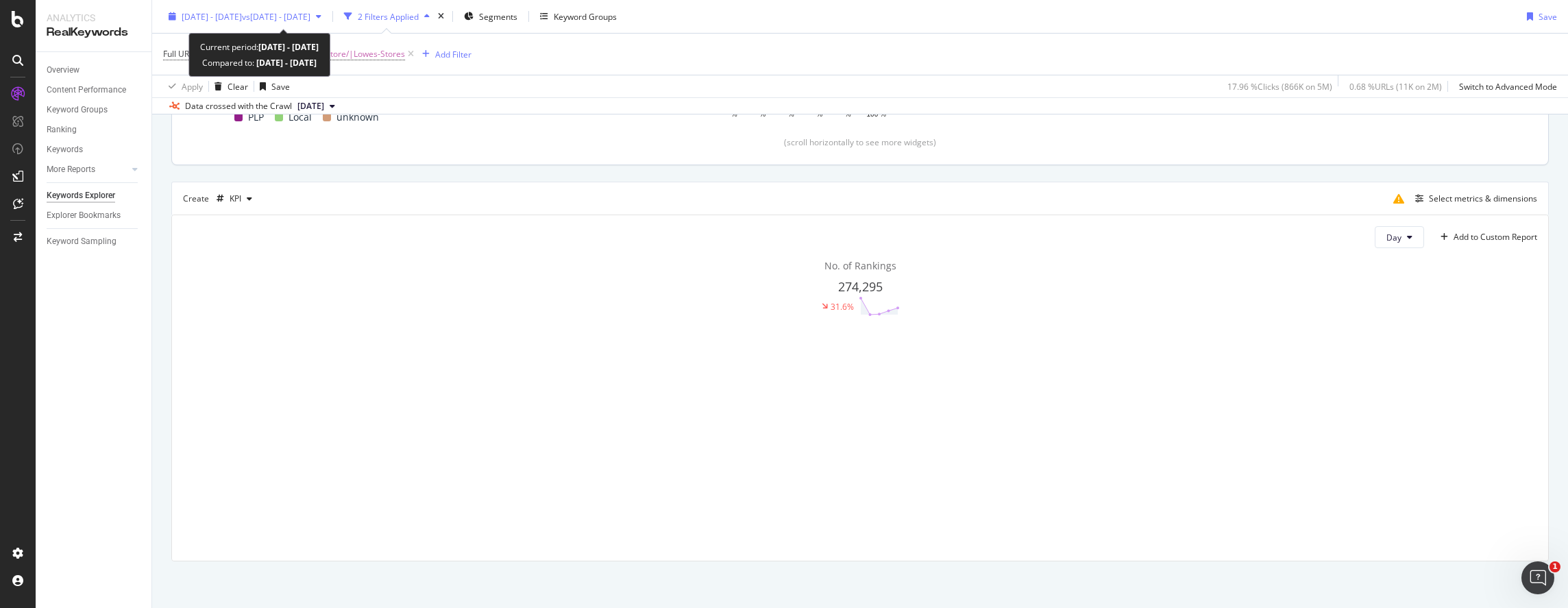
click at [242, 17] on span "[DATE] - [DATE]" at bounding box center [211, 16] width 60 height 12
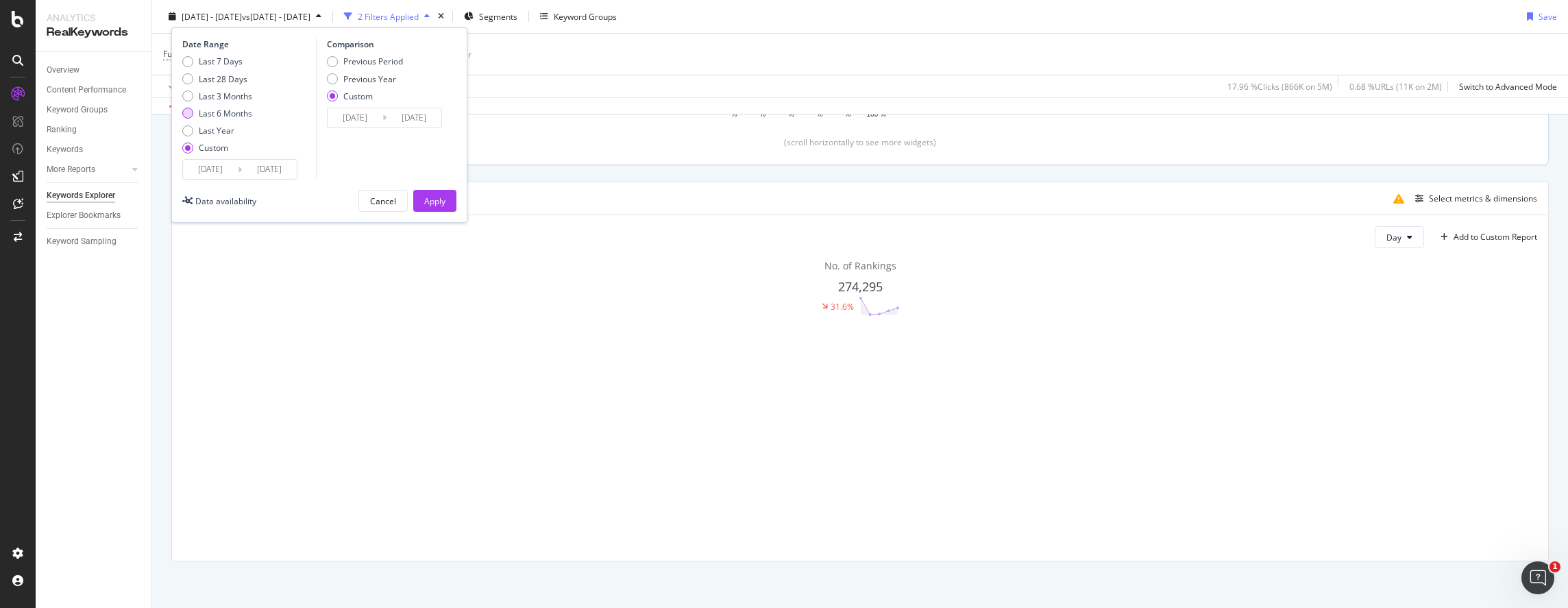
click at [195, 110] on div "Last 6 Months" at bounding box center [217, 113] width 70 height 12
type input "[DATE]"
click at [335, 77] on div "Previous Year" at bounding box center [332, 79] width 11 height 11
type input "[DATE]"
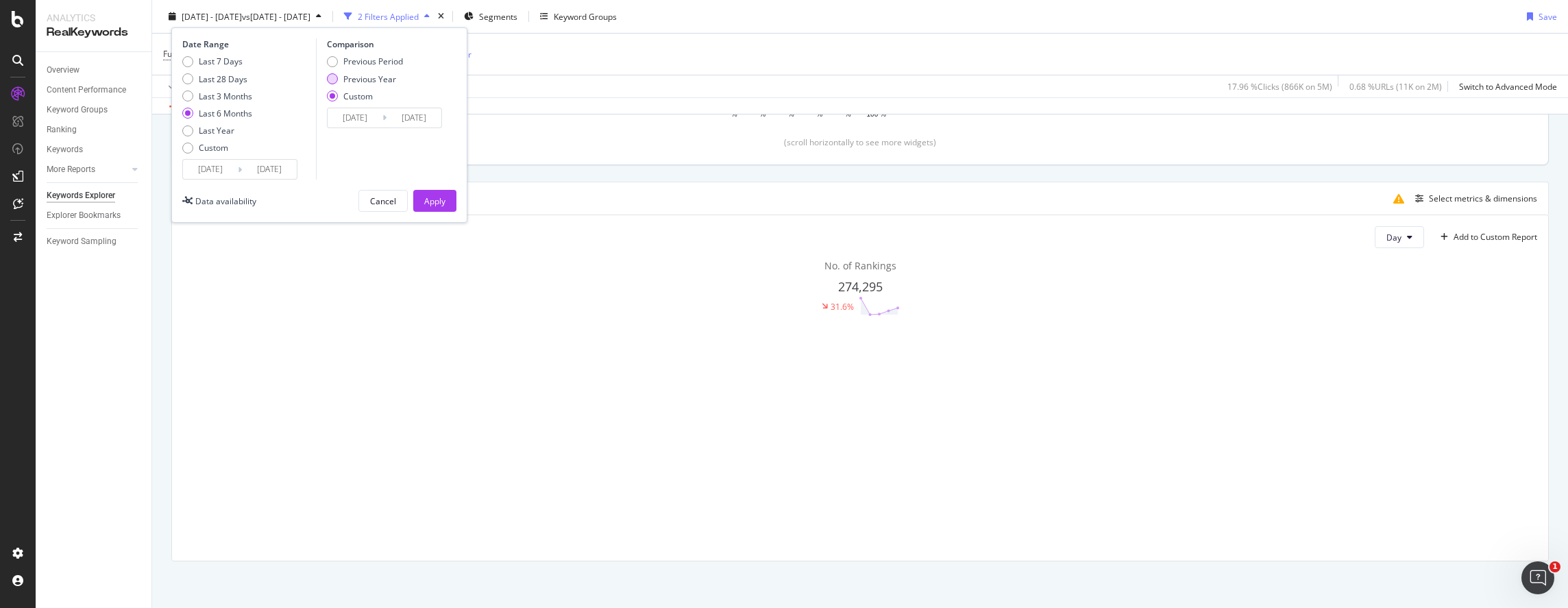
type input "[DATE]"
click at [427, 200] on div "Apply" at bounding box center [435, 200] width 21 height 12
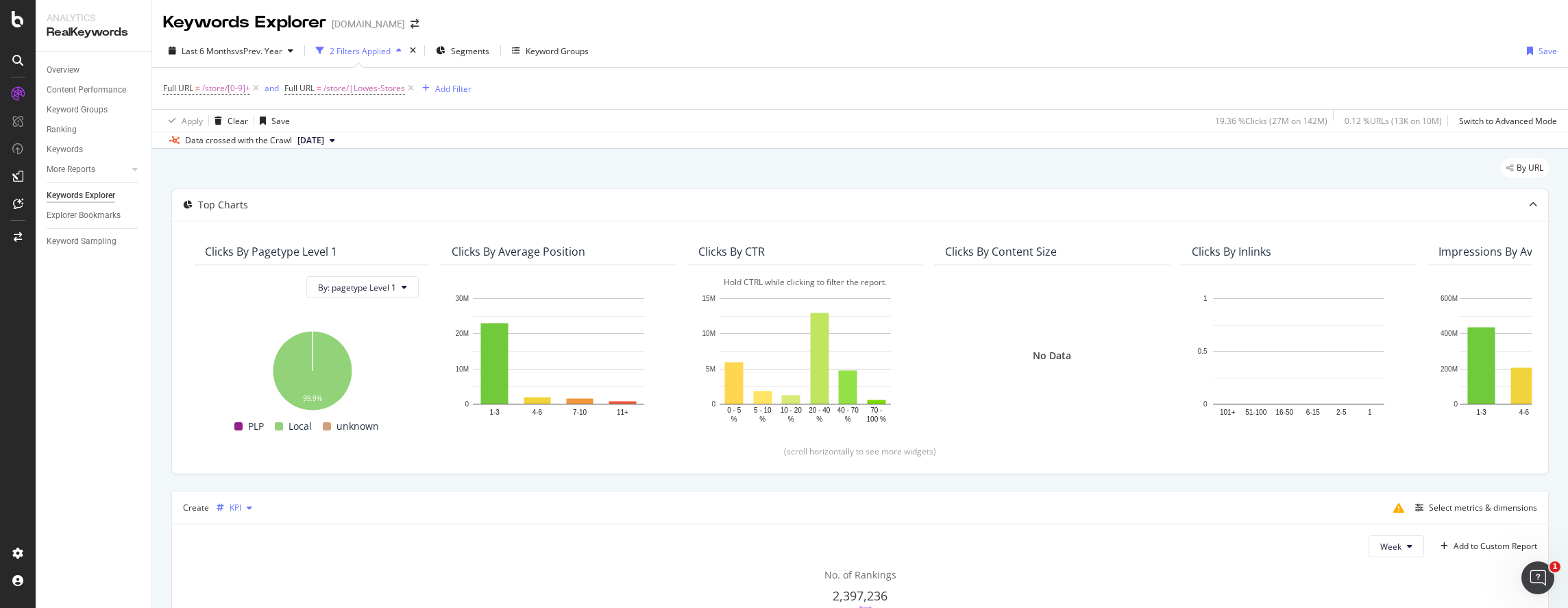
click at [238, 511] on div "KPI" at bounding box center [235, 508] width 12 height 8
click at [253, 372] on div "Table" at bounding box center [254, 370] width 21 height 12
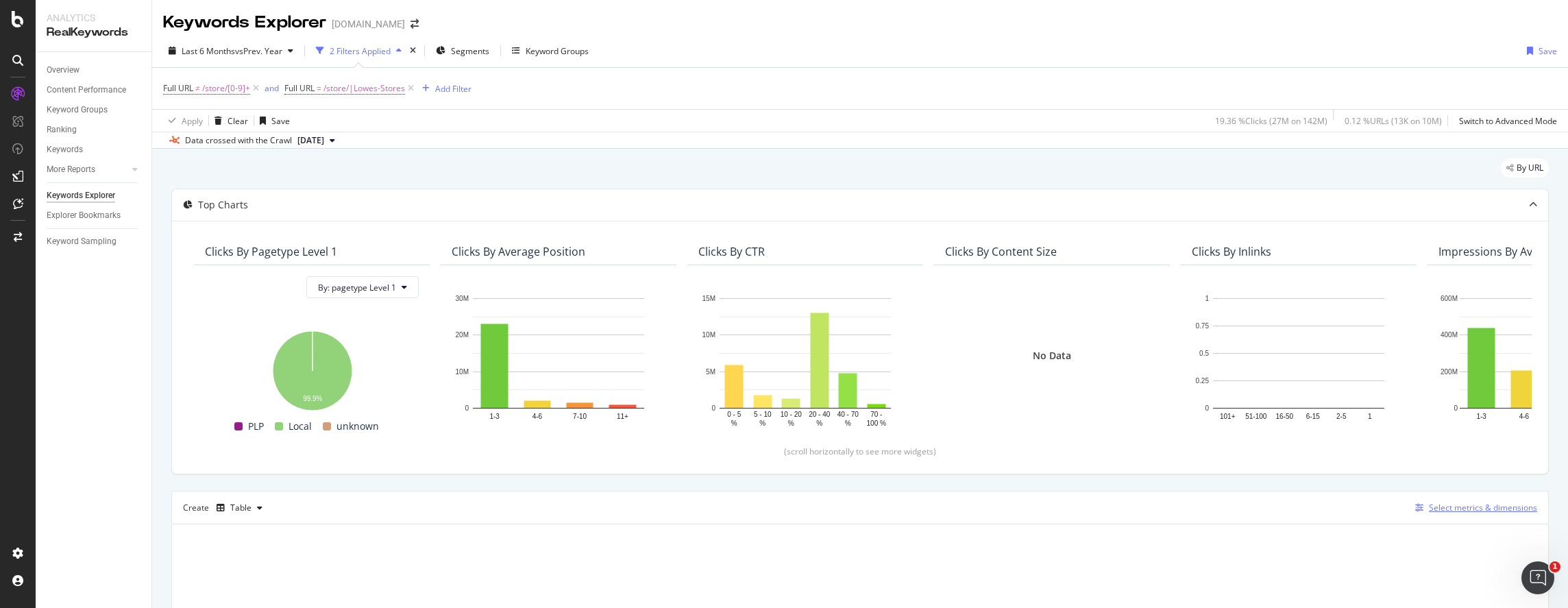
click at [1389, 512] on div "Select metrics & dimensions" at bounding box center [1483, 507] width 108 height 12
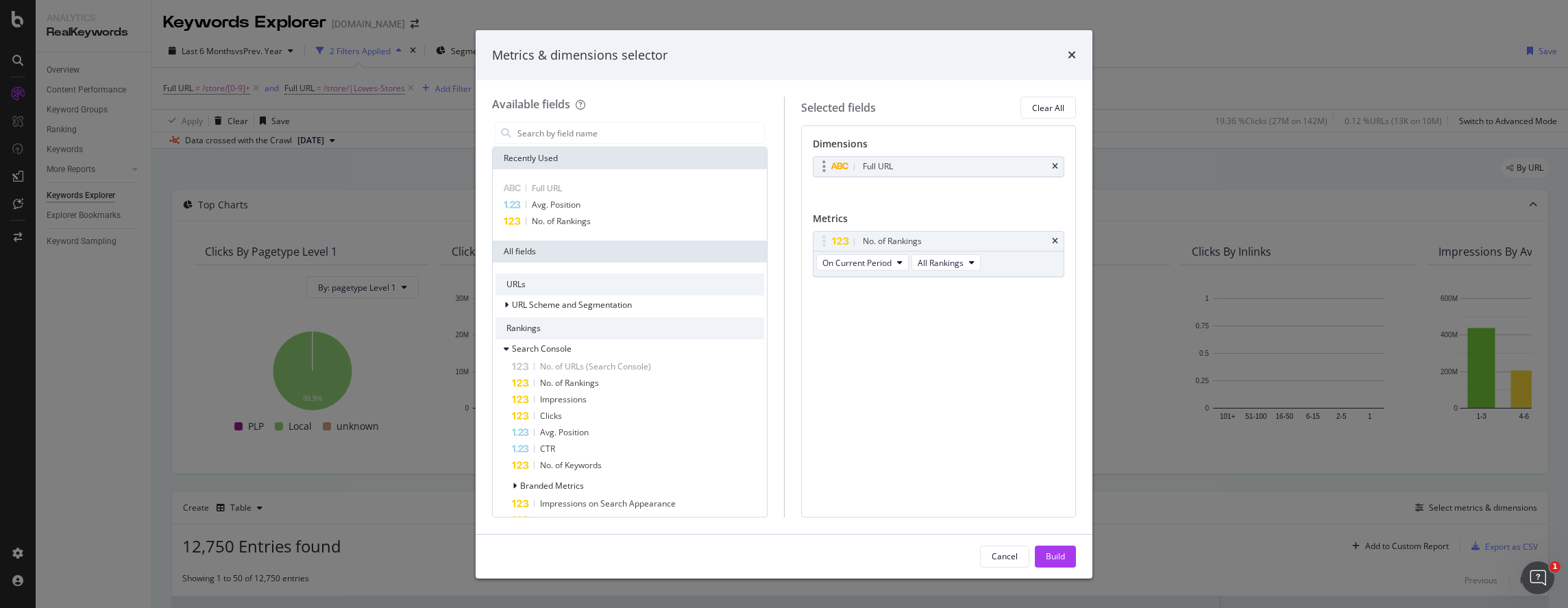
click at [1058, 172] on div "Full URL" at bounding box center [939, 166] width 251 height 19
click at [1057, 240] on icon "times" at bounding box center [1055, 241] width 6 height 8
click at [571, 136] on input "modal" at bounding box center [640, 133] width 249 height 21
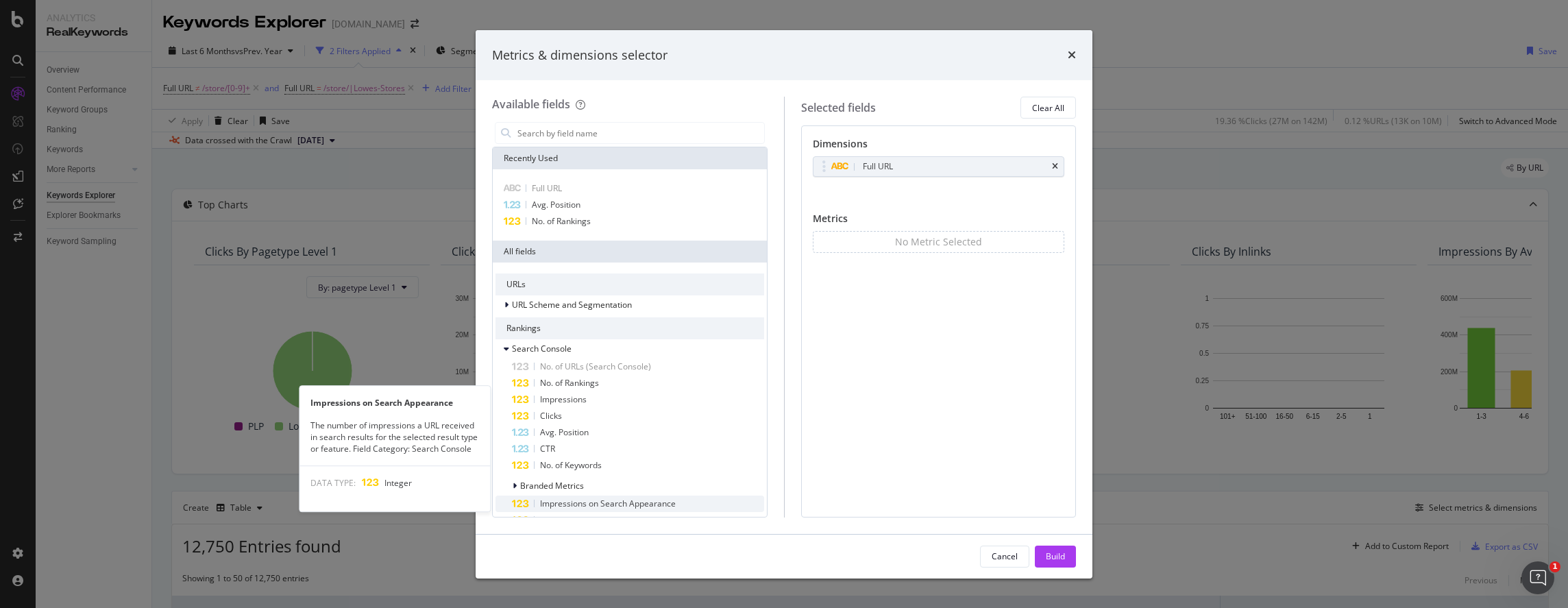
click at [585, 502] on span "Impressions on Search Appearance" at bounding box center [607, 504] width 135 height 12
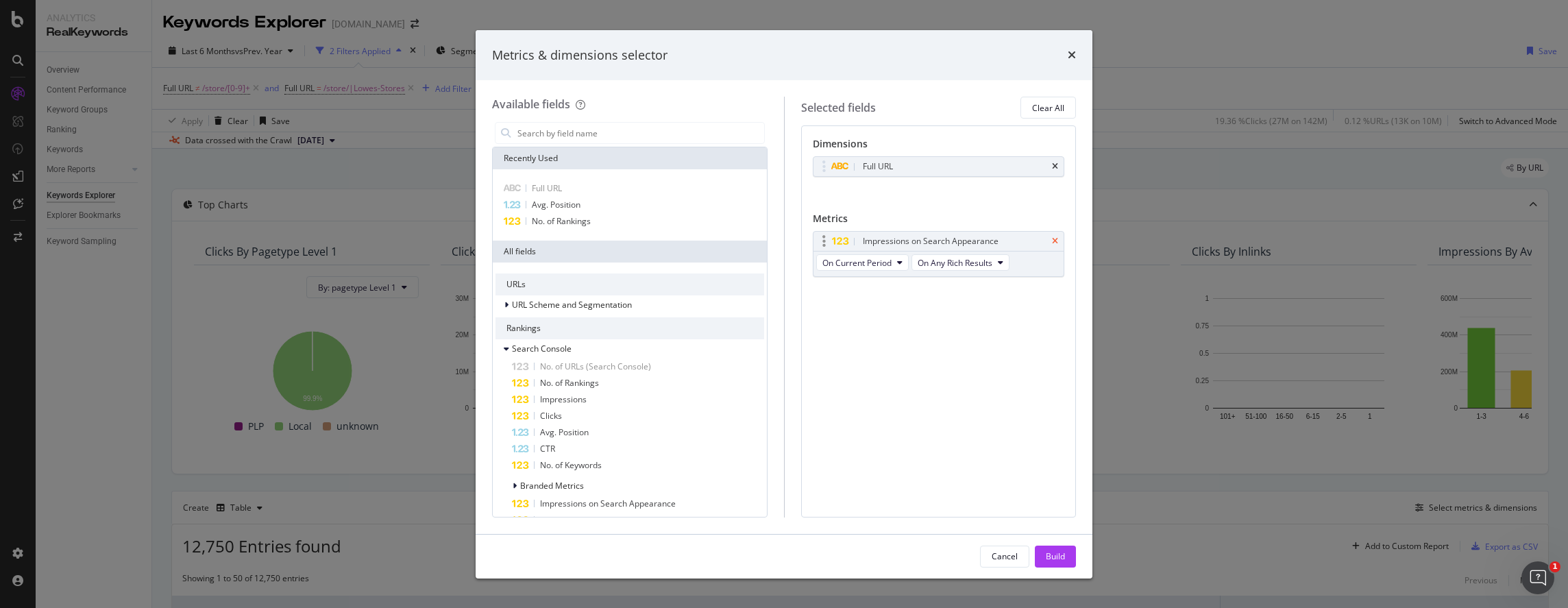
click at [1056, 241] on icon "times" at bounding box center [1055, 241] width 6 height 8
click at [592, 136] on input "modal" at bounding box center [640, 133] width 249 height 21
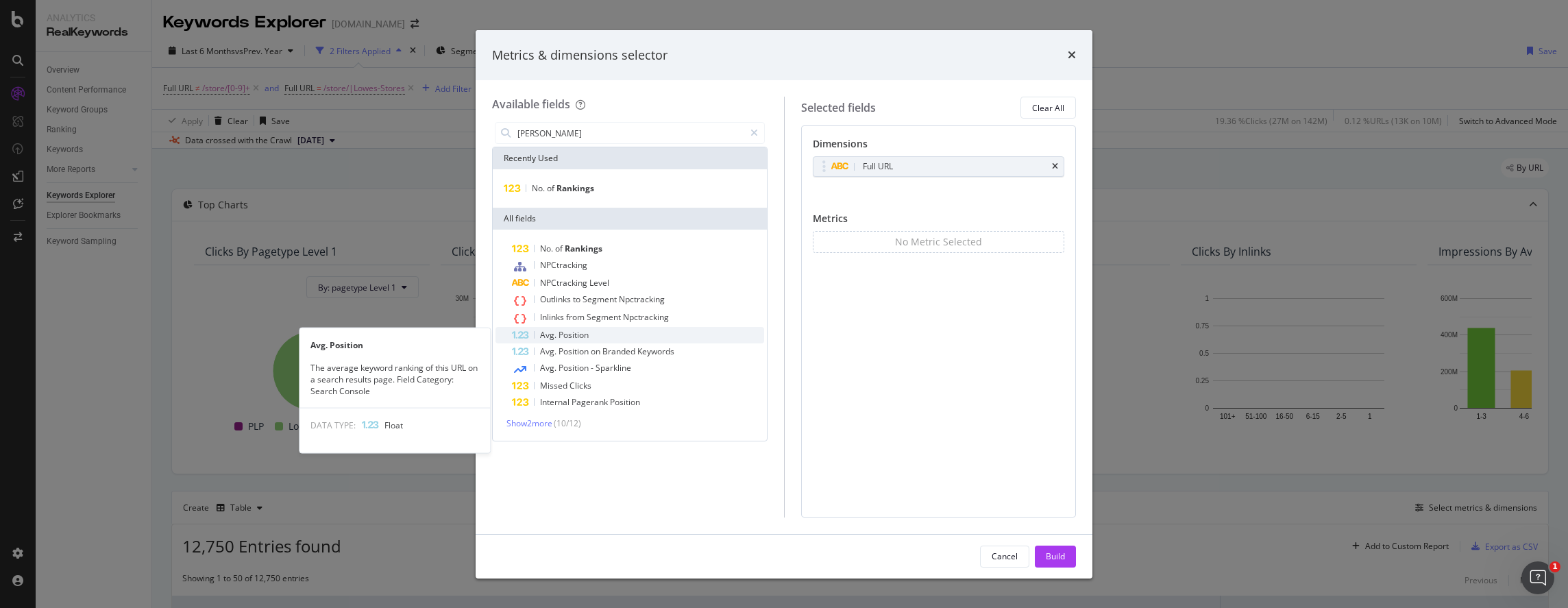
click at [583, 339] on span "Position" at bounding box center [574, 335] width 30 height 12
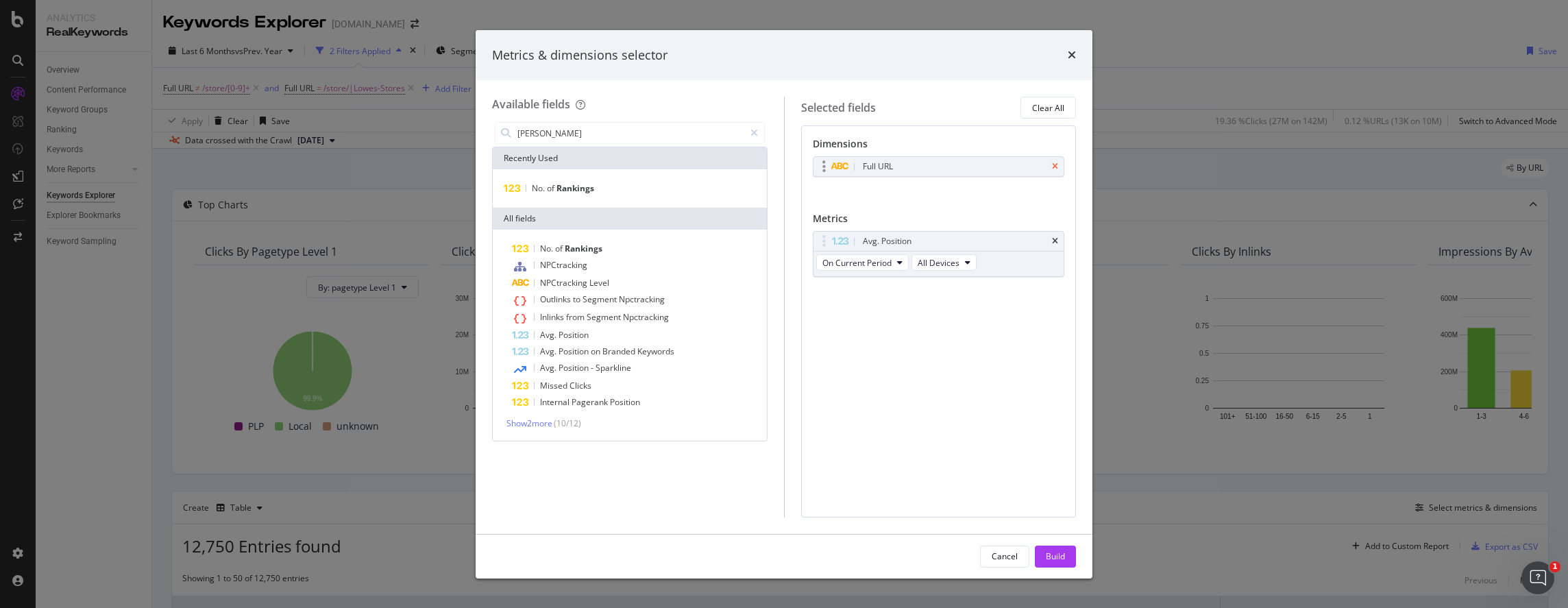
click at [1057, 164] on icon "times" at bounding box center [1055, 166] width 6 height 8
click at [622, 132] on input "rankin" at bounding box center [630, 133] width 228 height 21
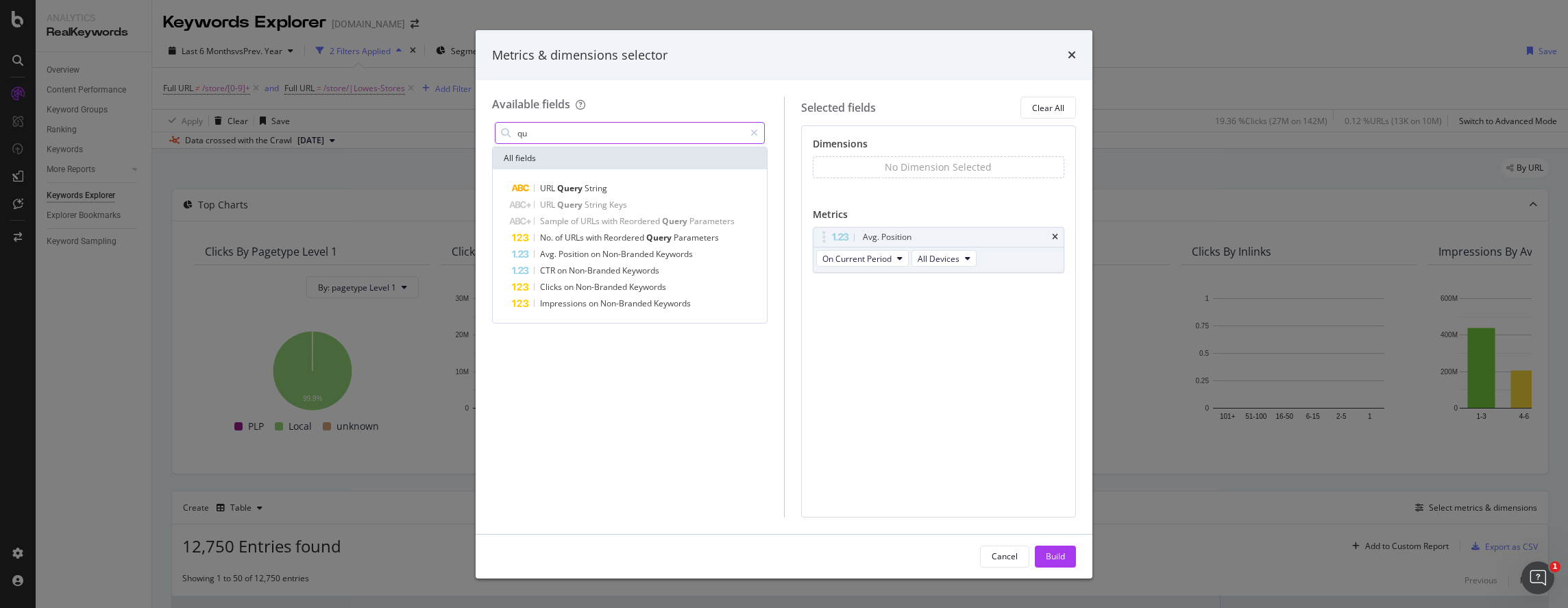
type input "q"
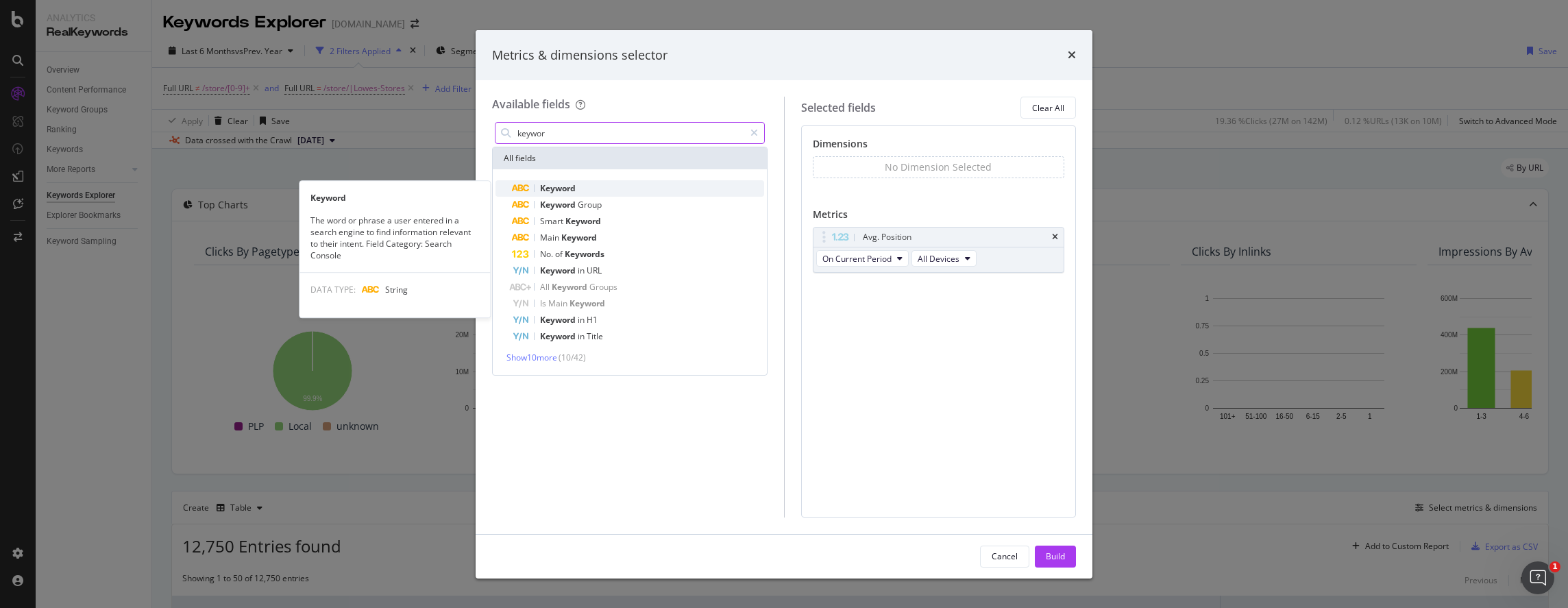
type input "keywor"
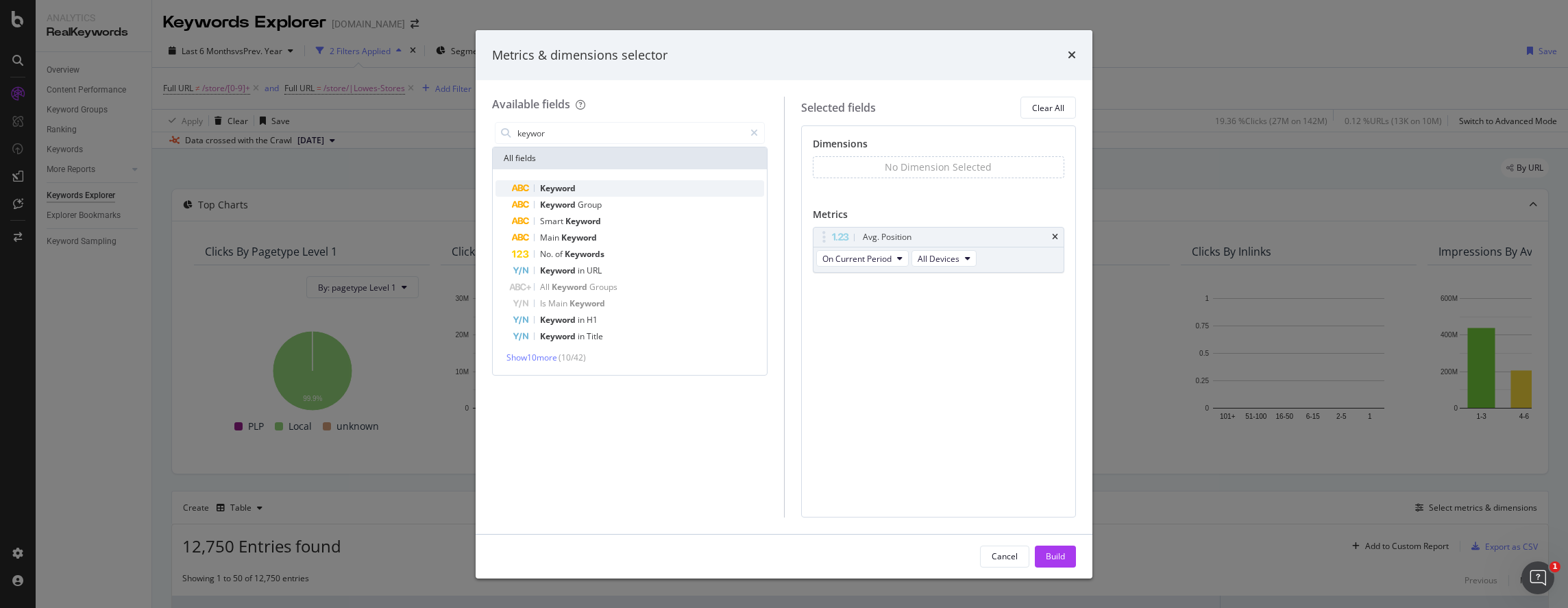
click at [610, 193] on div "Keyword" at bounding box center [638, 188] width 252 height 17
click at [1056, 559] on div "Build" at bounding box center [1056, 556] width 19 height 12
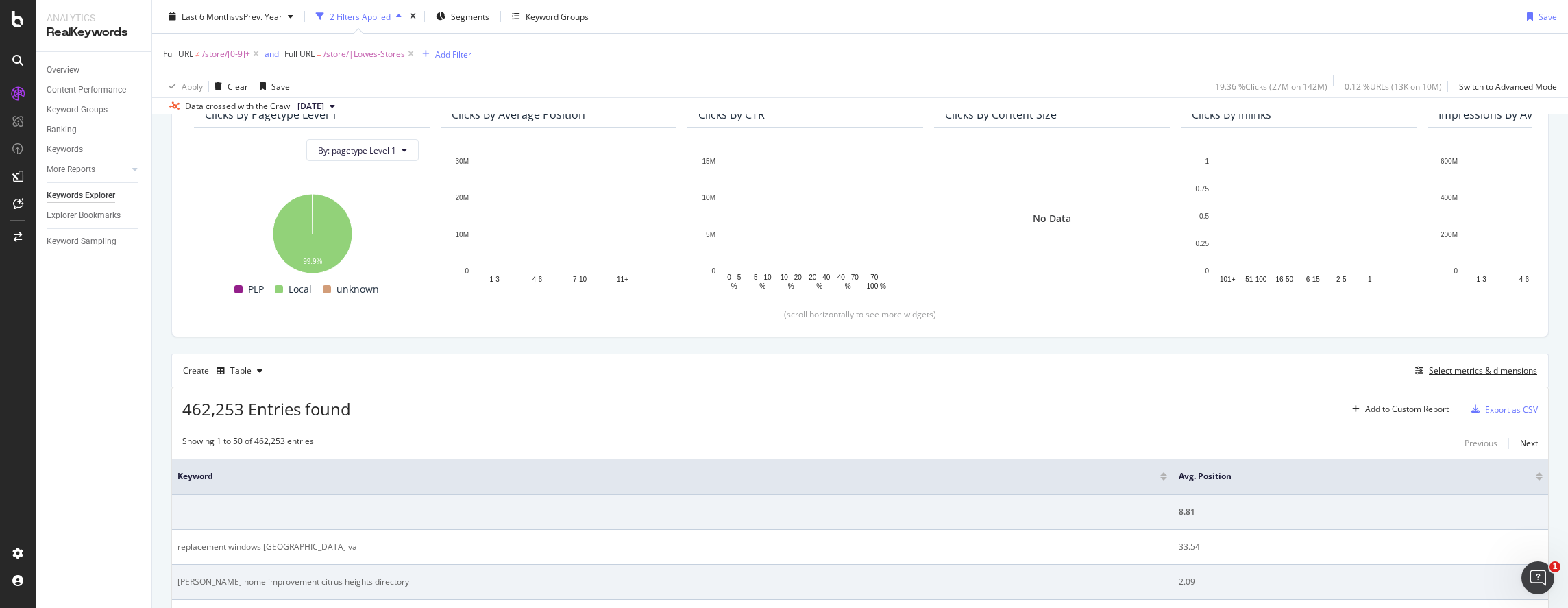
scroll to position [274, 0]
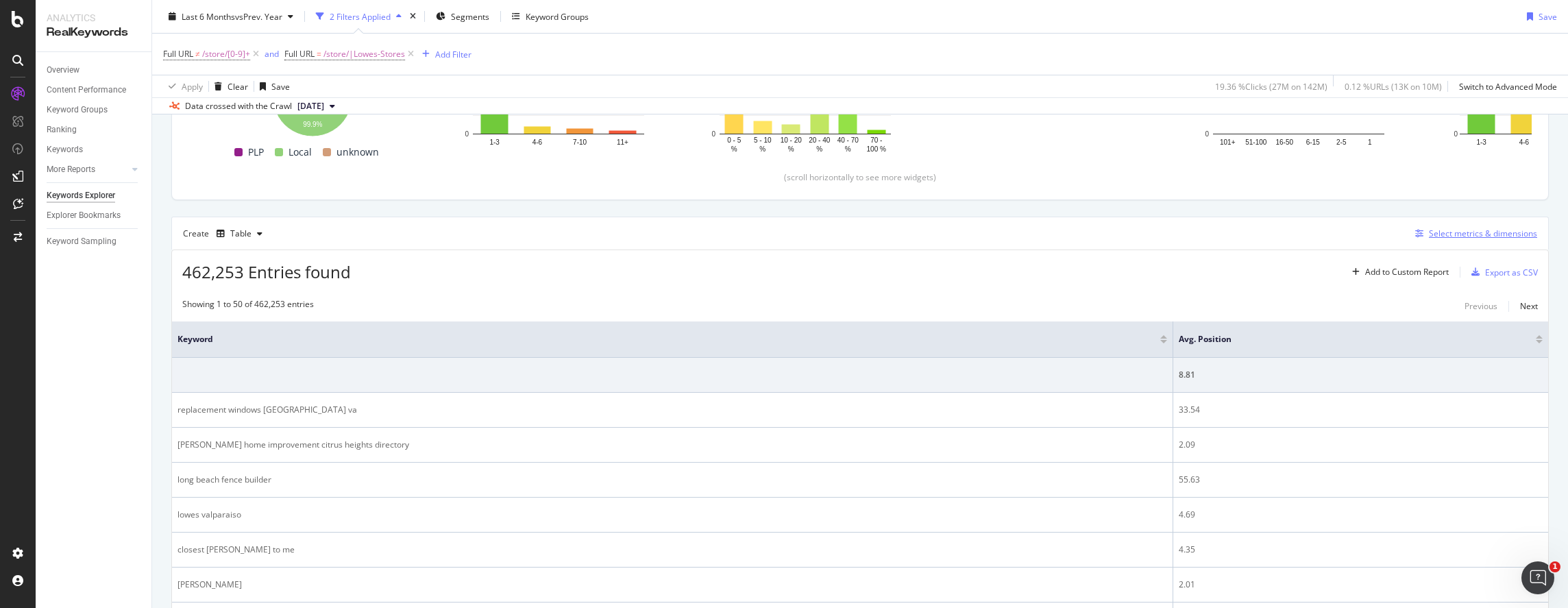
click at [1389, 235] on div "Select metrics & dimensions" at bounding box center [1483, 234] width 108 height 12
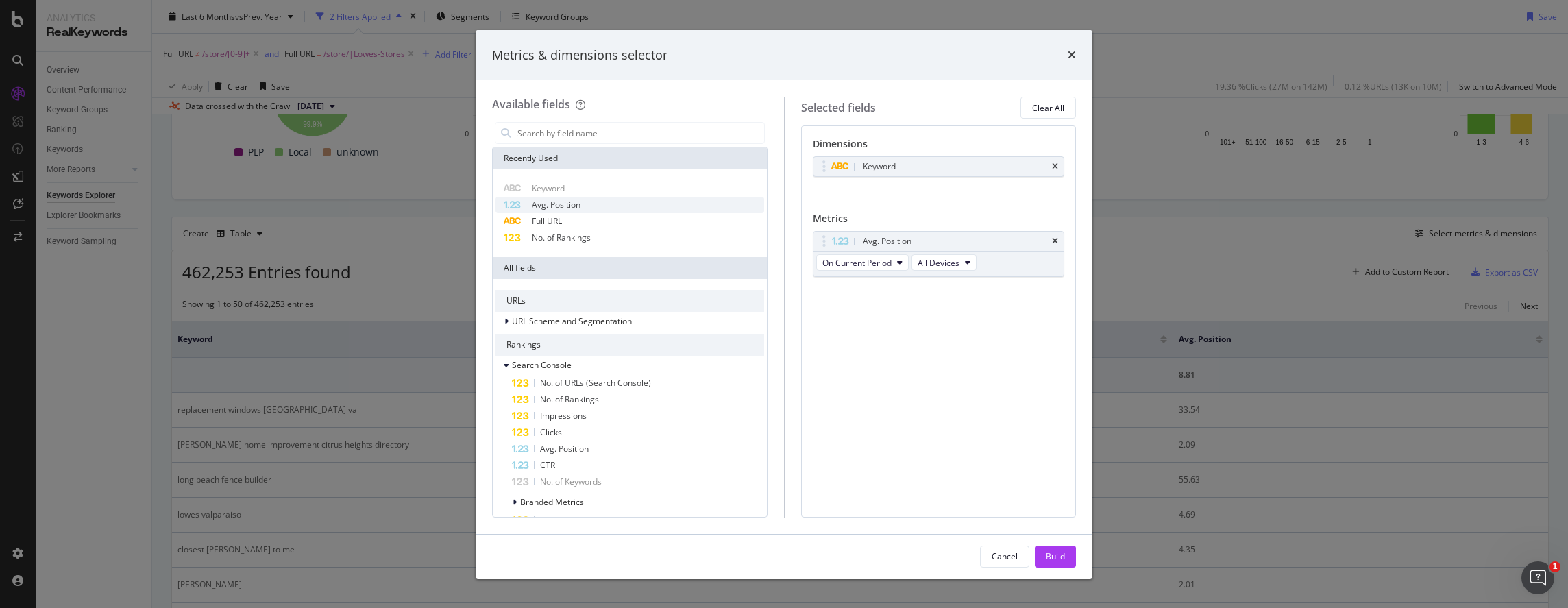
click at [584, 207] on div "Avg. Position" at bounding box center [629, 205] width 268 height 17
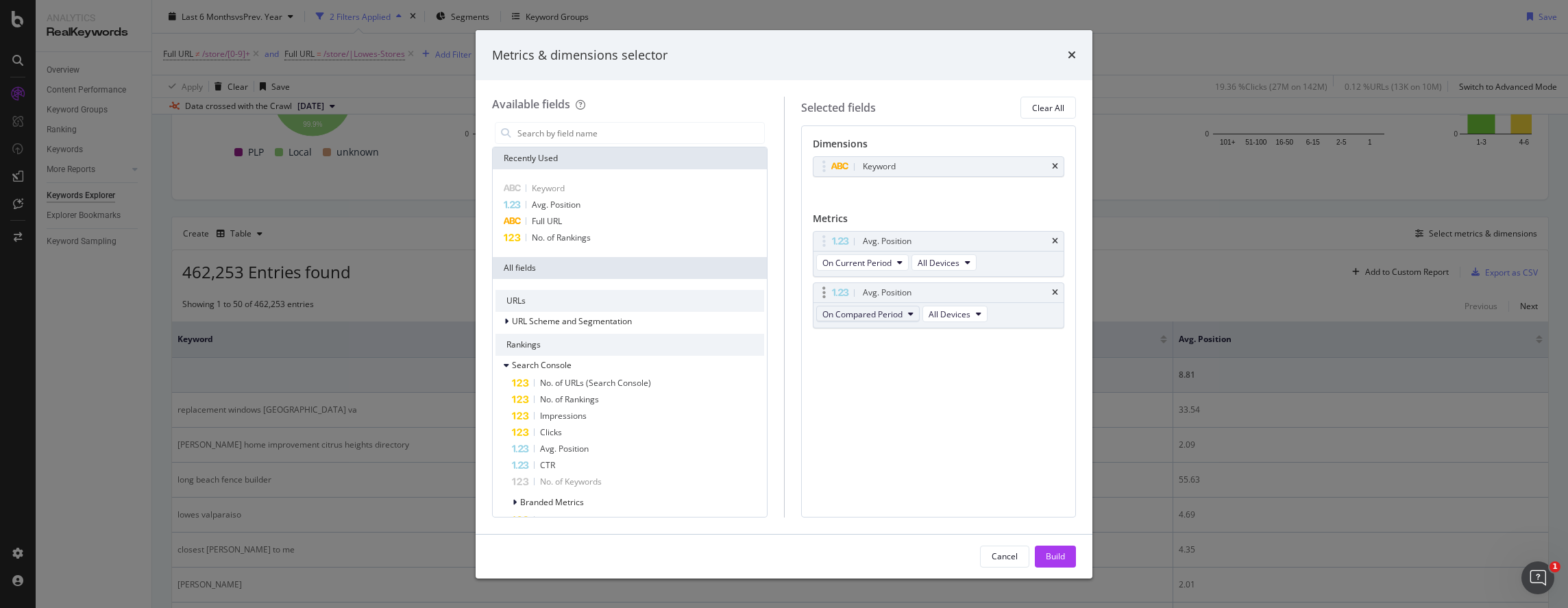
click at [894, 317] on span "On Compared Period" at bounding box center [862, 314] width 80 height 12
click at [894, 317] on span "On Compared Period" at bounding box center [862, 314] width 80 height 12
click at [1057, 555] on div "Build" at bounding box center [1056, 556] width 19 height 12
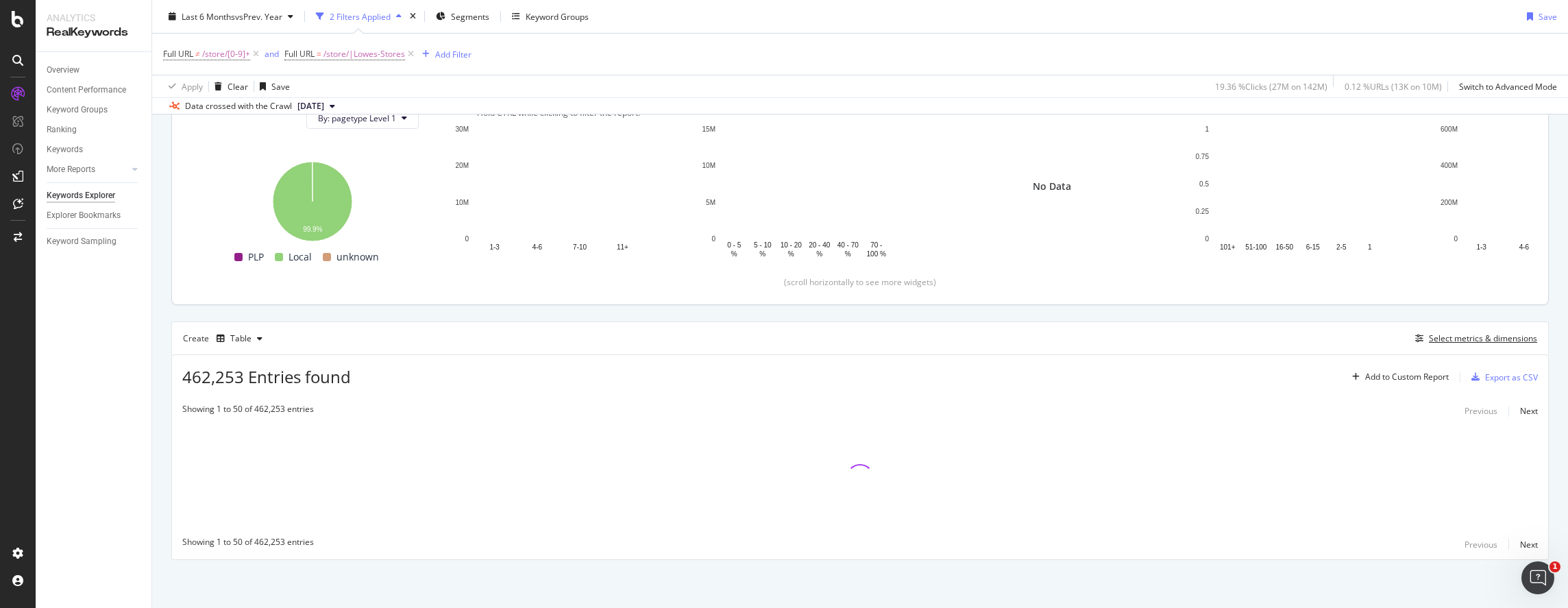
scroll to position [168, 0]
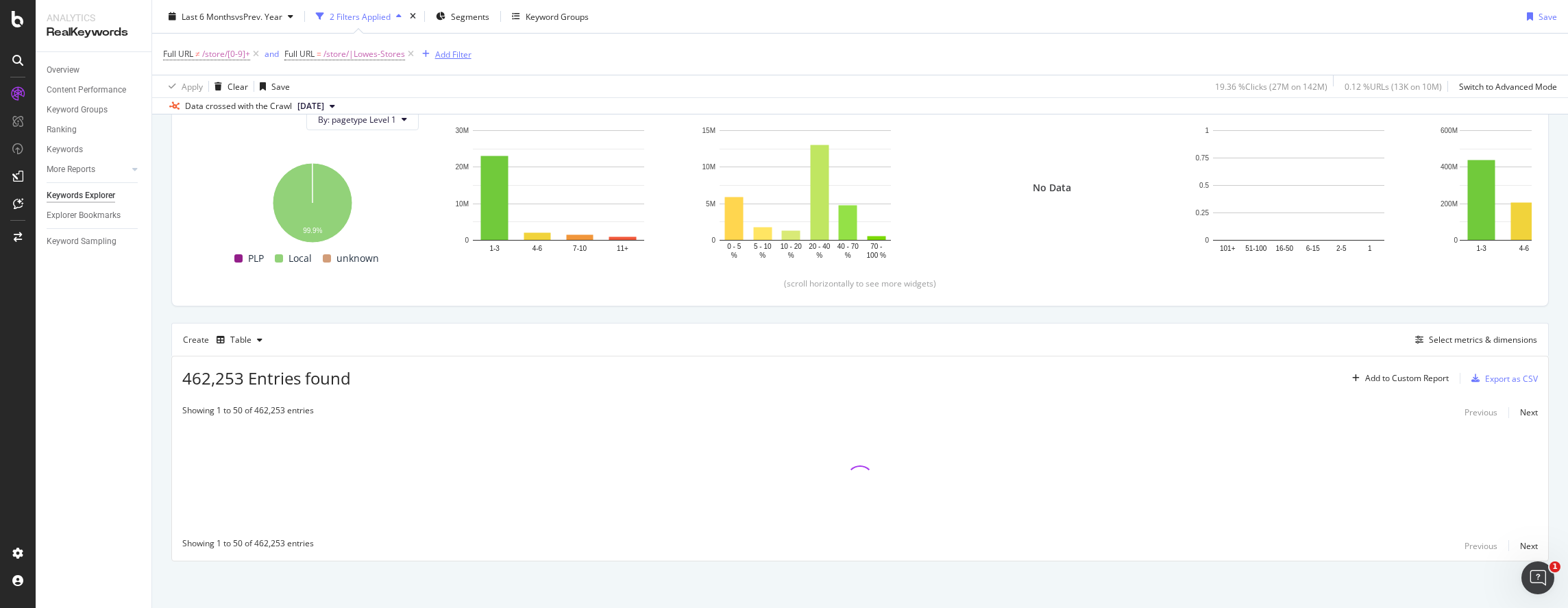
click at [449, 54] on div "Add Filter" at bounding box center [454, 54] width 36 height 12
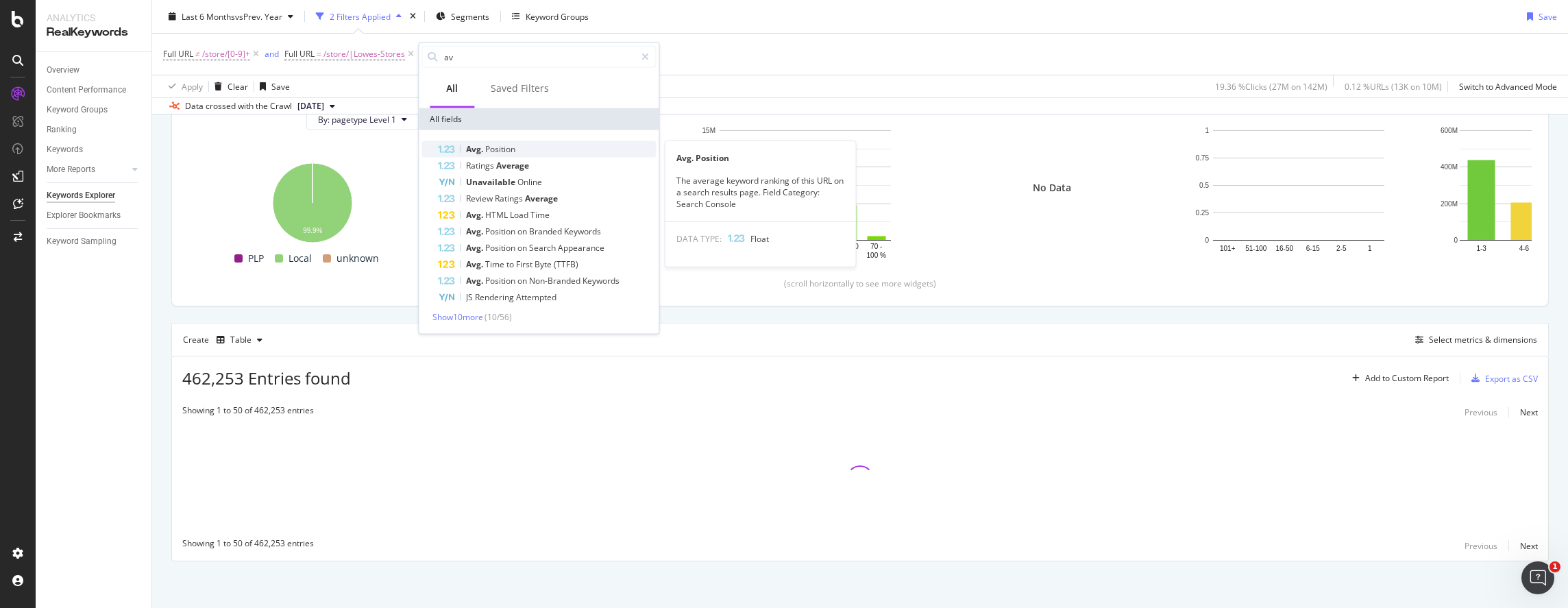
type input "av"
click at [514, 150] on span "Position" at bounding box center [500, 149] width 30 height 12
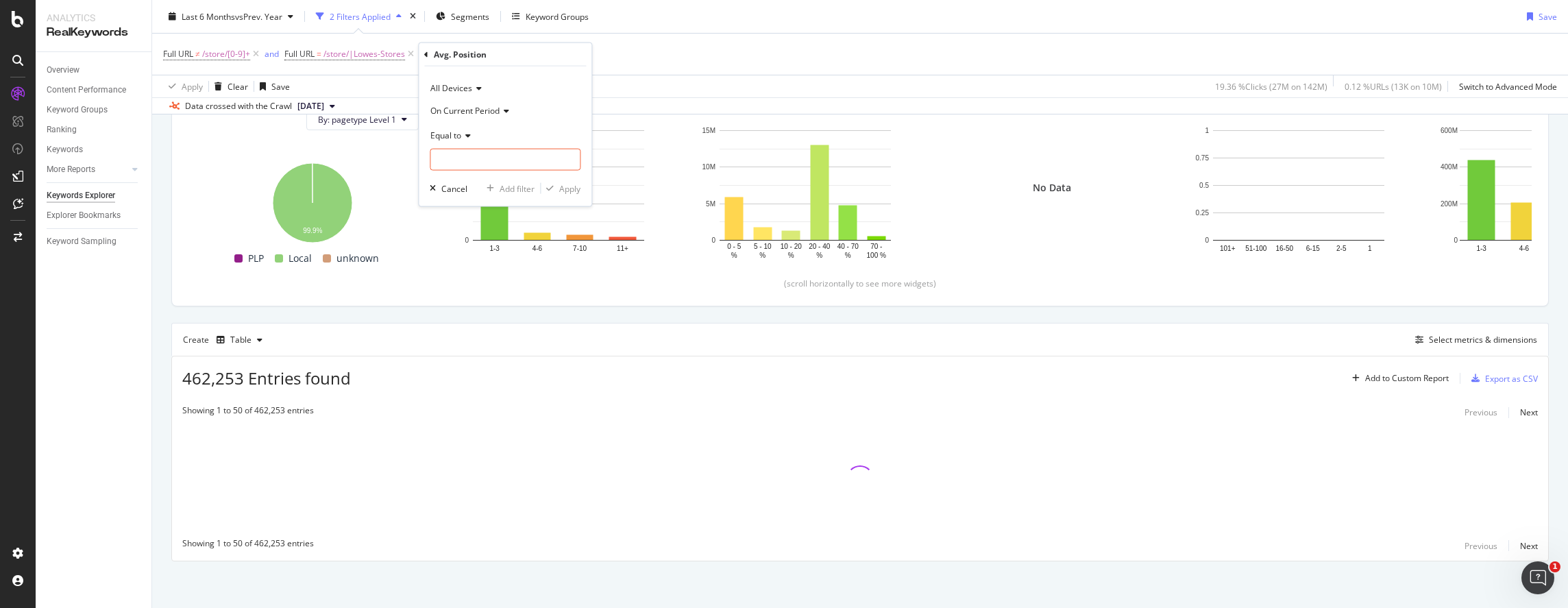
click at [502, 111] on icon at bounding box center [504, 110] width 9 height 8
click at [503, 156] on span "On Compared Period" at bounding box center [476, 156] width 80 height 12
click at [458, 135] on span "Equal to" at bounding box center [446, 135] width 31 height 12
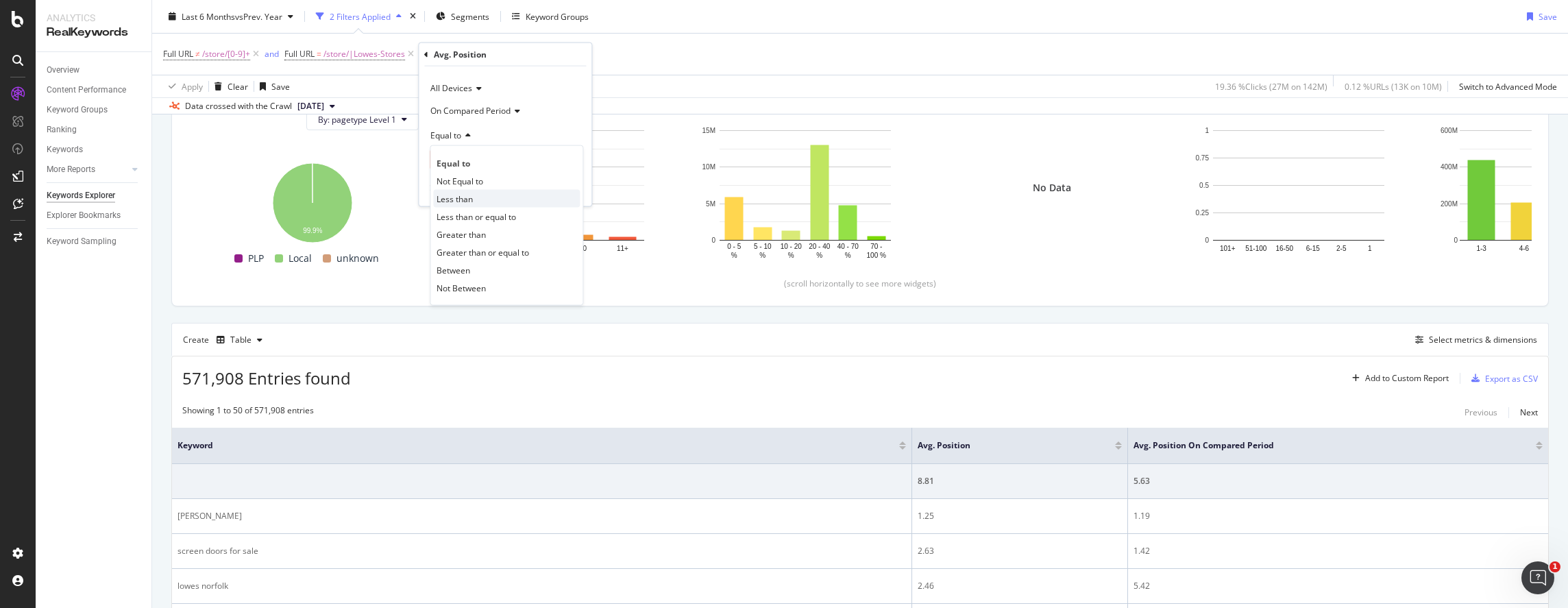
click at [480, 197] on div "Less than" at bounding box center [506, 199] width 146 height 18
drag, startPoint x: 493, startPoint y: 159, endPoint x: 518, endPoint y: 158, distance: 25.0
click at [494, 159] on input "number" at bounding box center [505, 160] width 151 height 22
type input "6"
click at [569, 188] on div "Apply" at bounding box center [570, 188] width 21 height 12
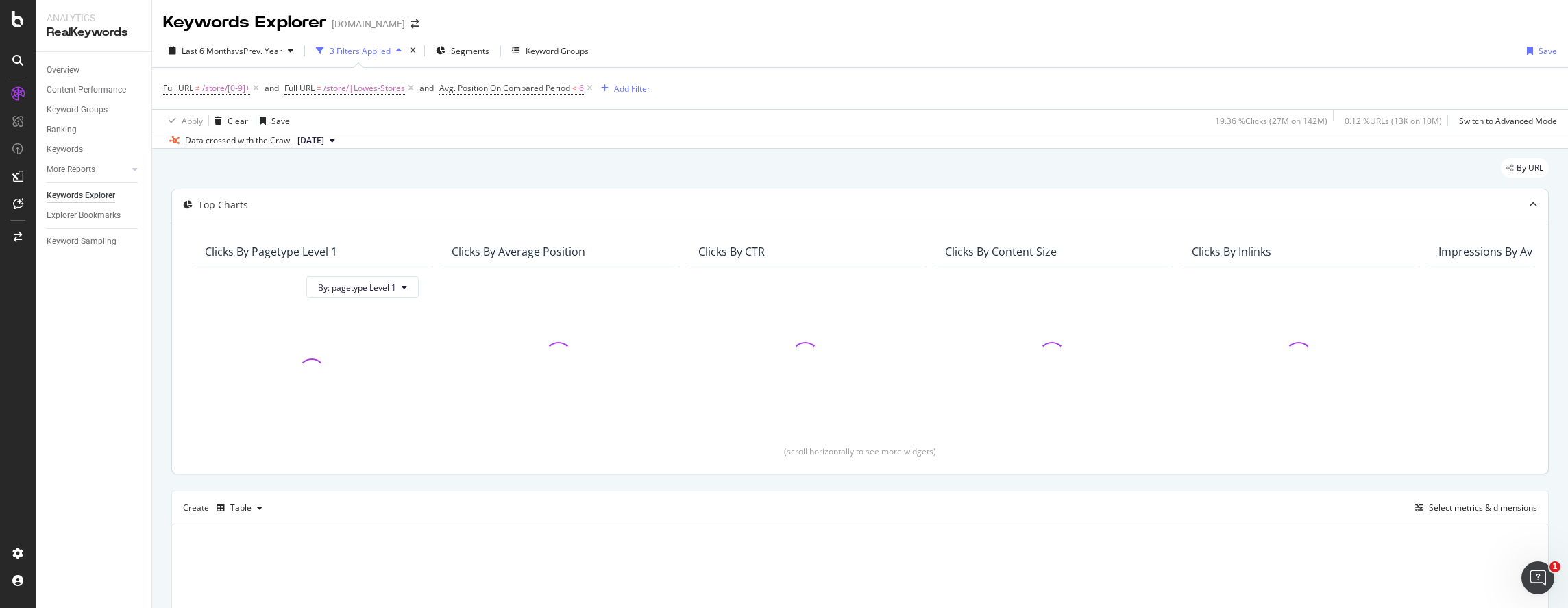
click at [217, 207] on div "Top Charts" at bounding box center [222, 204] width 50 height 13
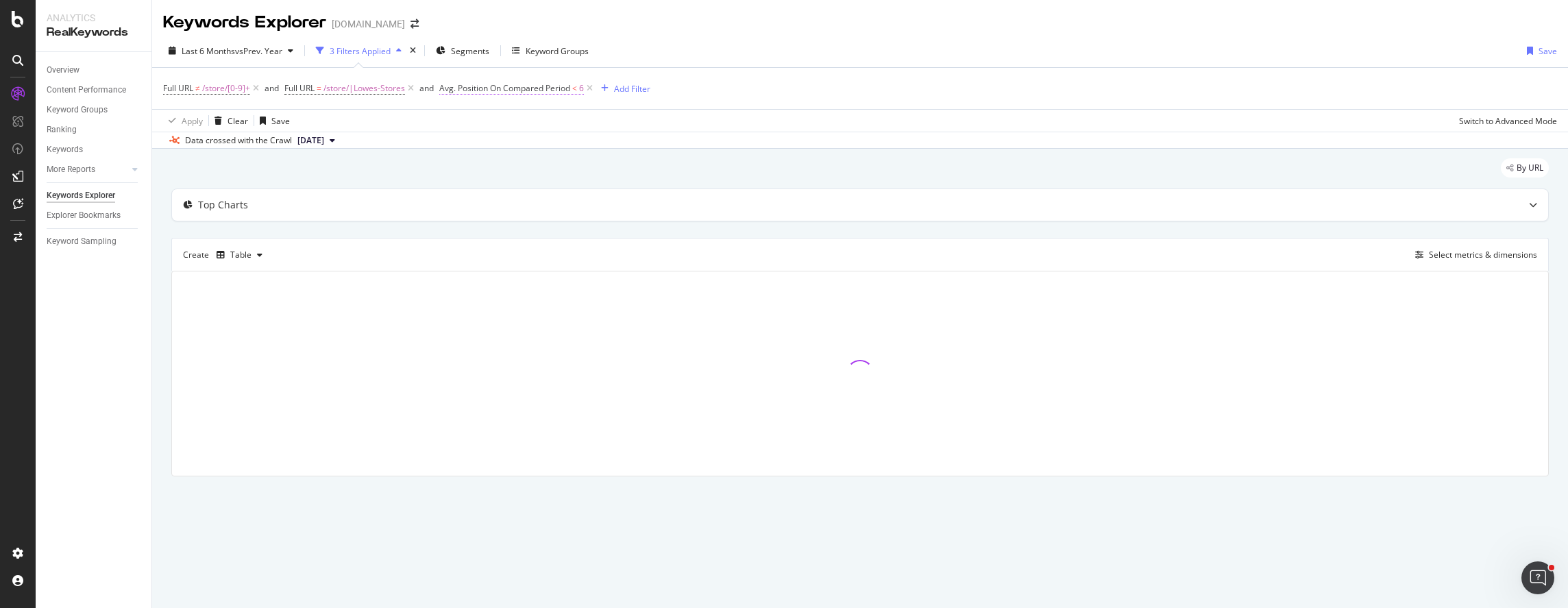
click at [535, 87] on span "Avg. Position On Compared Period" at bounding box center [504, 88] width 131 height 12
click at [672, 69] on div "Full URL ≠ /store/[0-9]+ and Full URL = /store/|Lowes-Stores and Avg. Position …" at bounding box center [860, 89] width 1395 height 41
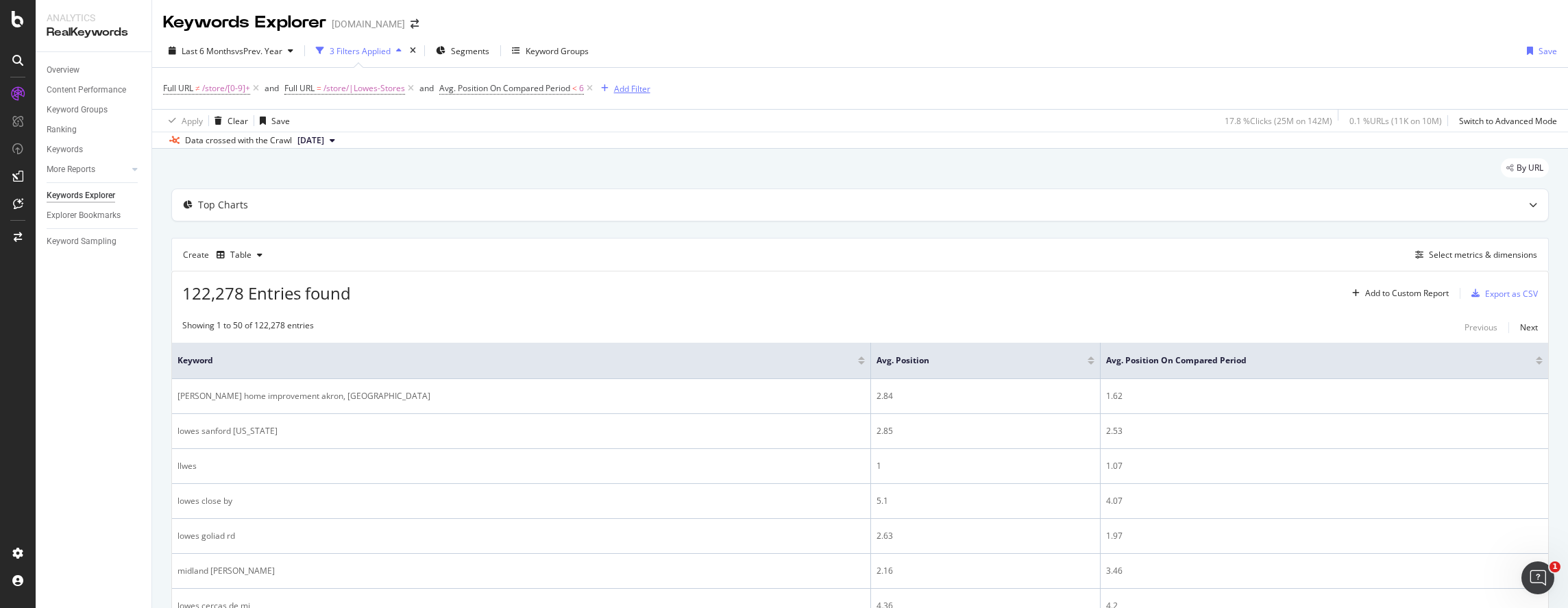
click at [636, 90] on div "Add Filter" at bounding box center [632, 89] width 36 height 12
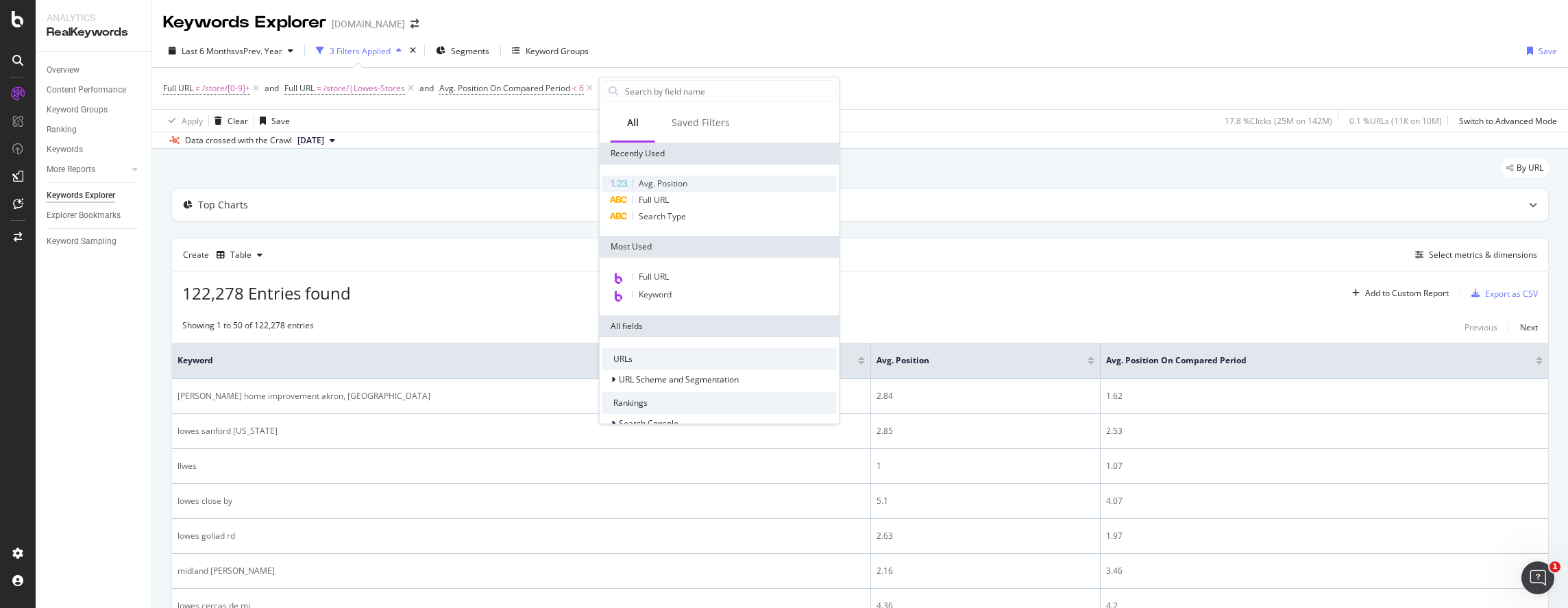
click at [675, 181] on span "Avg. Position" at bounding box center [663, 183] width 48 height 12
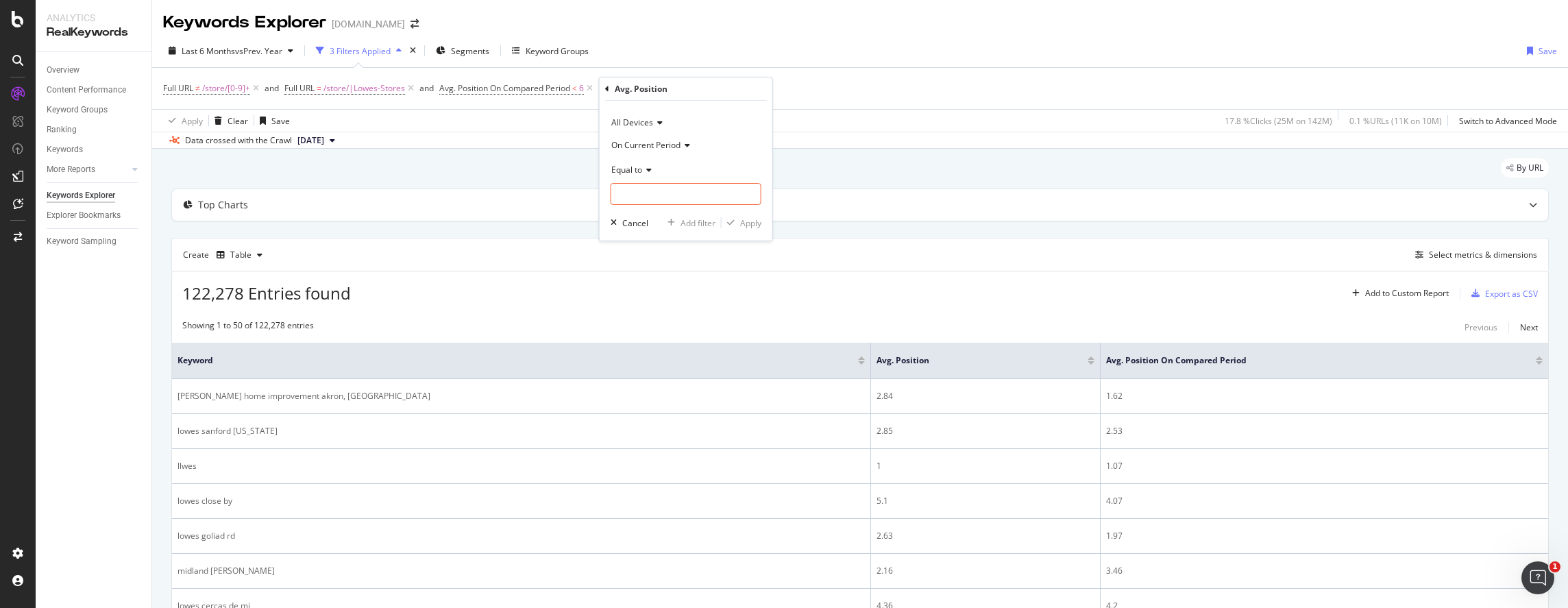
click at [643, 169] on icon at bounding box center [647, 170] width 9 height 8
click at [668, 274] on div "Greater than" at bounding box center [687, 268] width 146 height 18
drag, startPoint x: 663, startPoint y: 196, endPoint x: 677, endPoint y: 195, distance: 14.0
click at [663, 195] on input "number" at bounding box center [686, 194] width 151 height 22
type input "5.99"
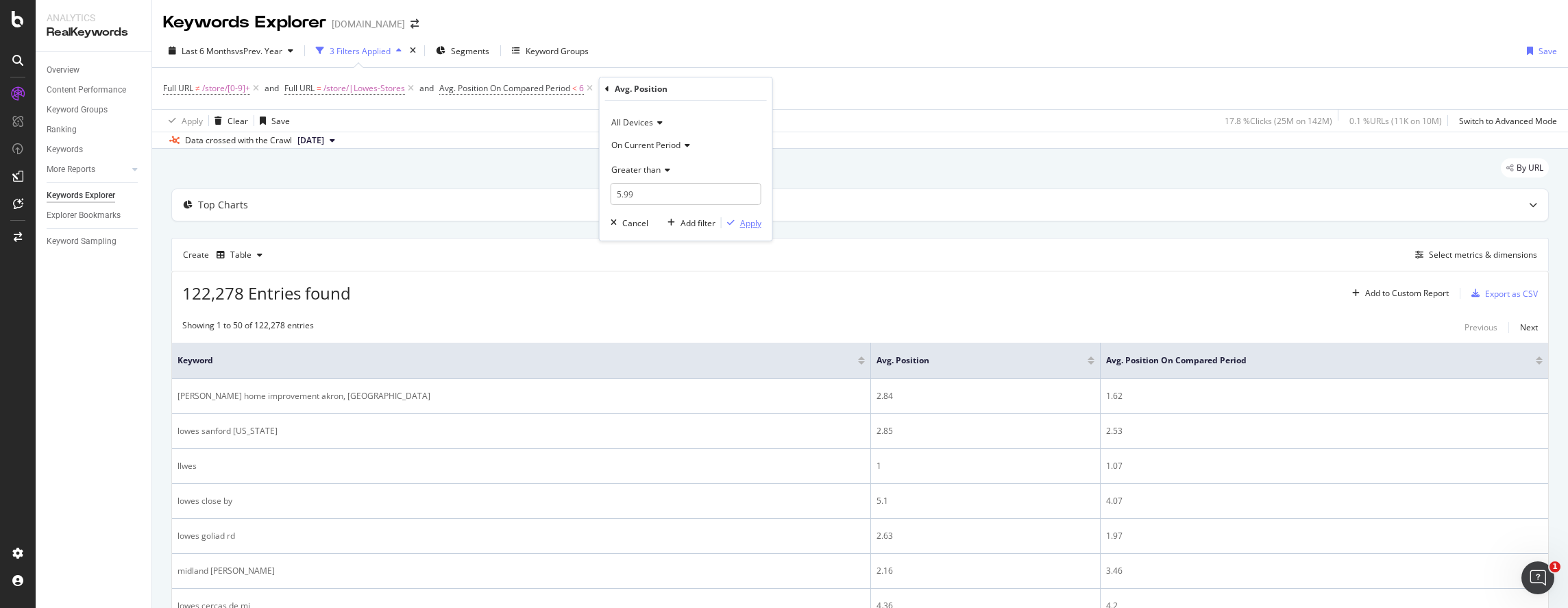
click at [745, 222] on div "Apply" at bounding box center [750, 223] width 21 height 12
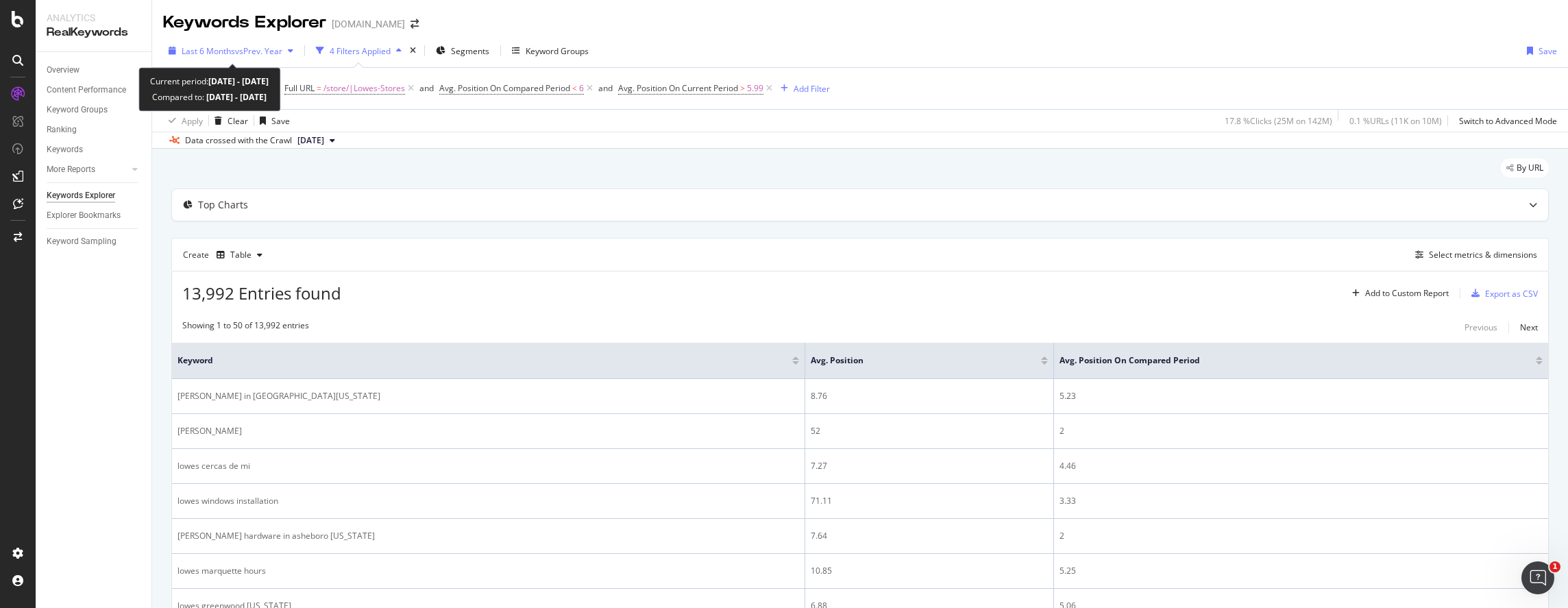
click at [243, 54] on span "vs Prev. Year" at bounding box center [259, 51] width 47 height 12
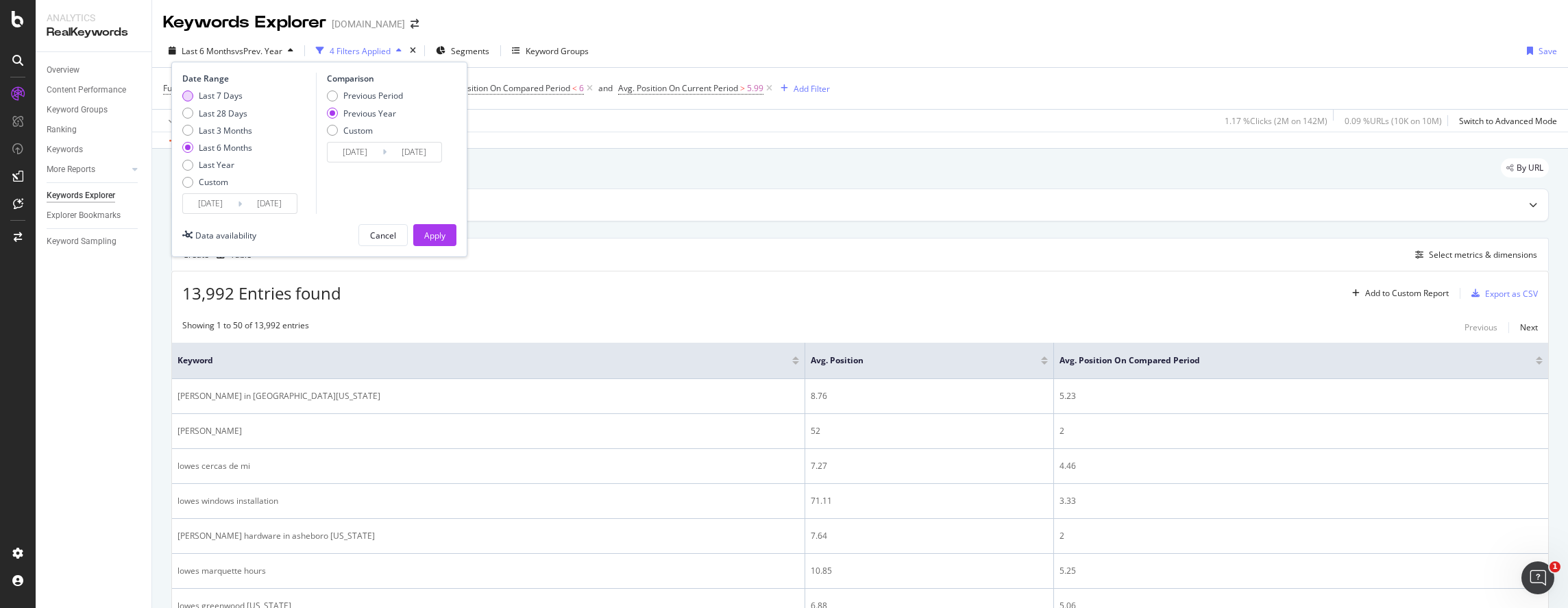
click at [190, 100] on div "Last 7 Days" at bounding box center [188, 96] width 11 height 11
type input "2025/08/12"
type input "2024/08/13"
click at [211, 202] on input "2025/08/12" at bounding box center [210, 203] width 55 height 19
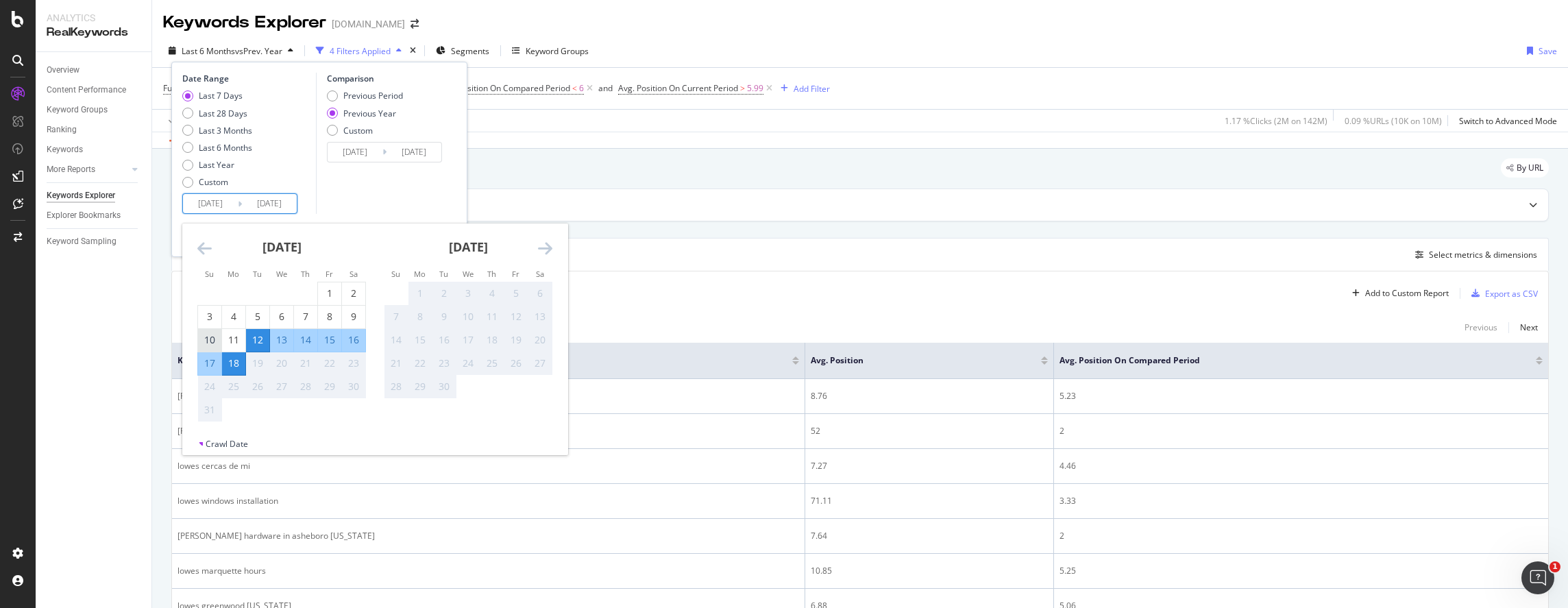
click at [207, 336] on div "10" at bounding box center [209, 340] width 23 height 13
type input "2025/08/10"
type input "2024/08/11"
click at [355, 340] on div "16" at bounding box center [353, 340] width 23 height 13
type input "2025/08/16"
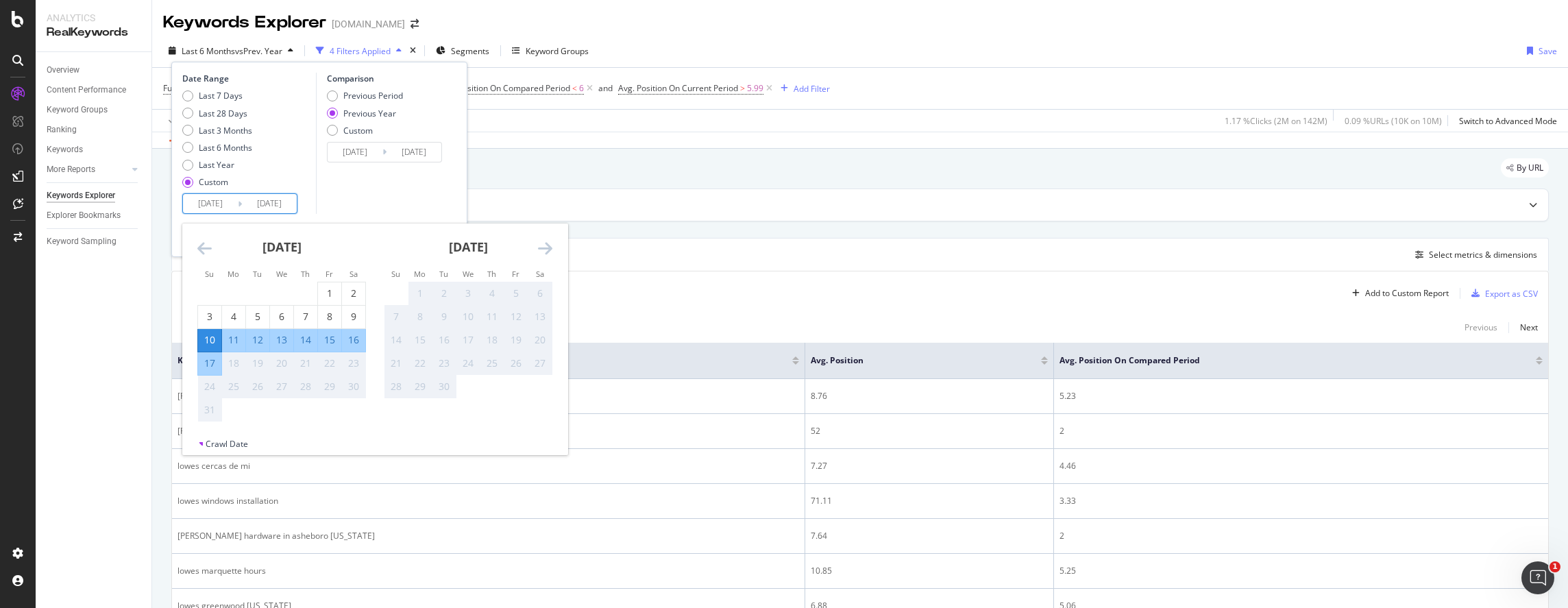
type input "2024/08/17"
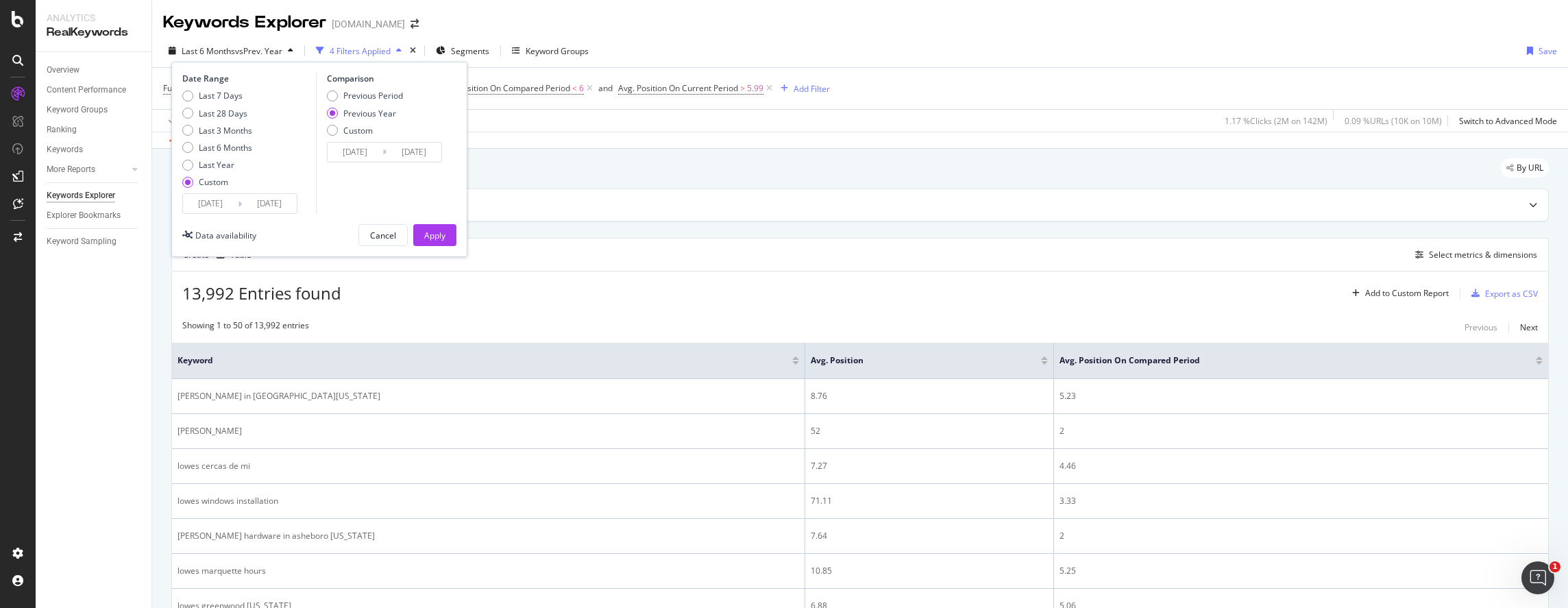
click at [345, 153] on input "2024/08/11" at bounding box center [355, 152] width 55 height 19
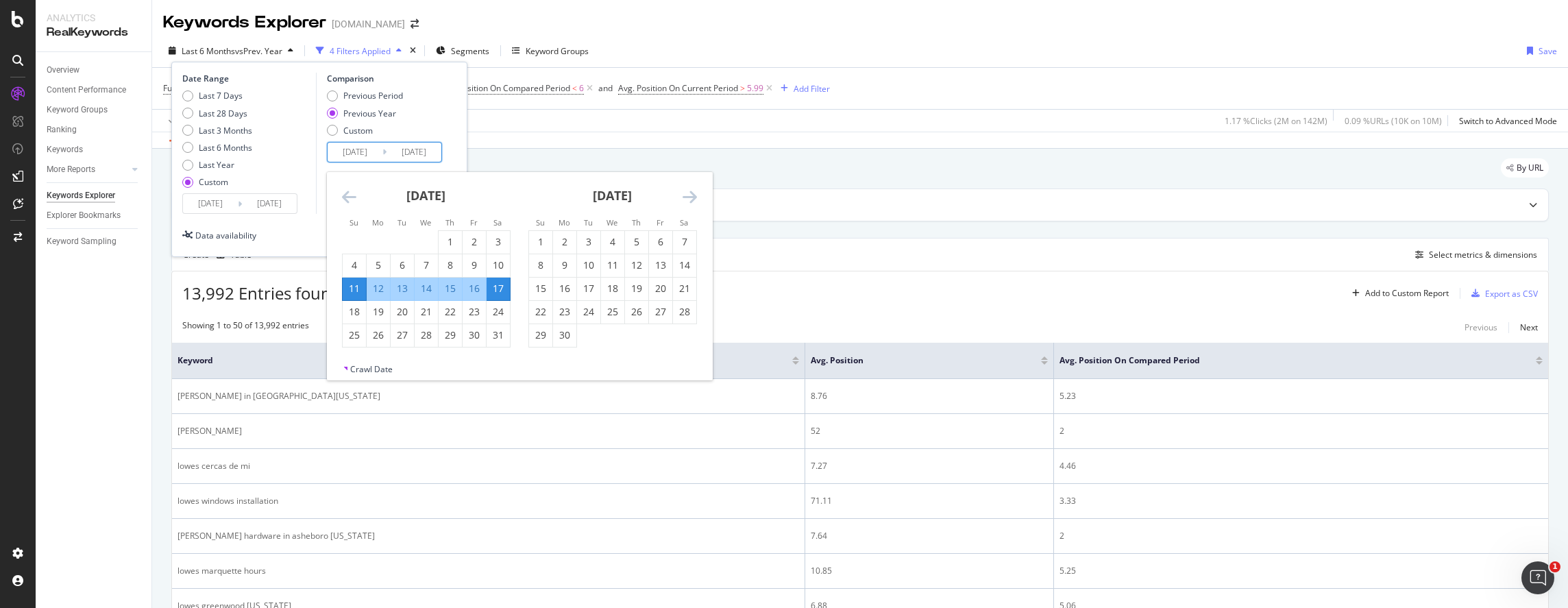
click at [342, 194] on icon "Move backward to switch to the previous month." at bounding box center [349, 196] width 14 height 17
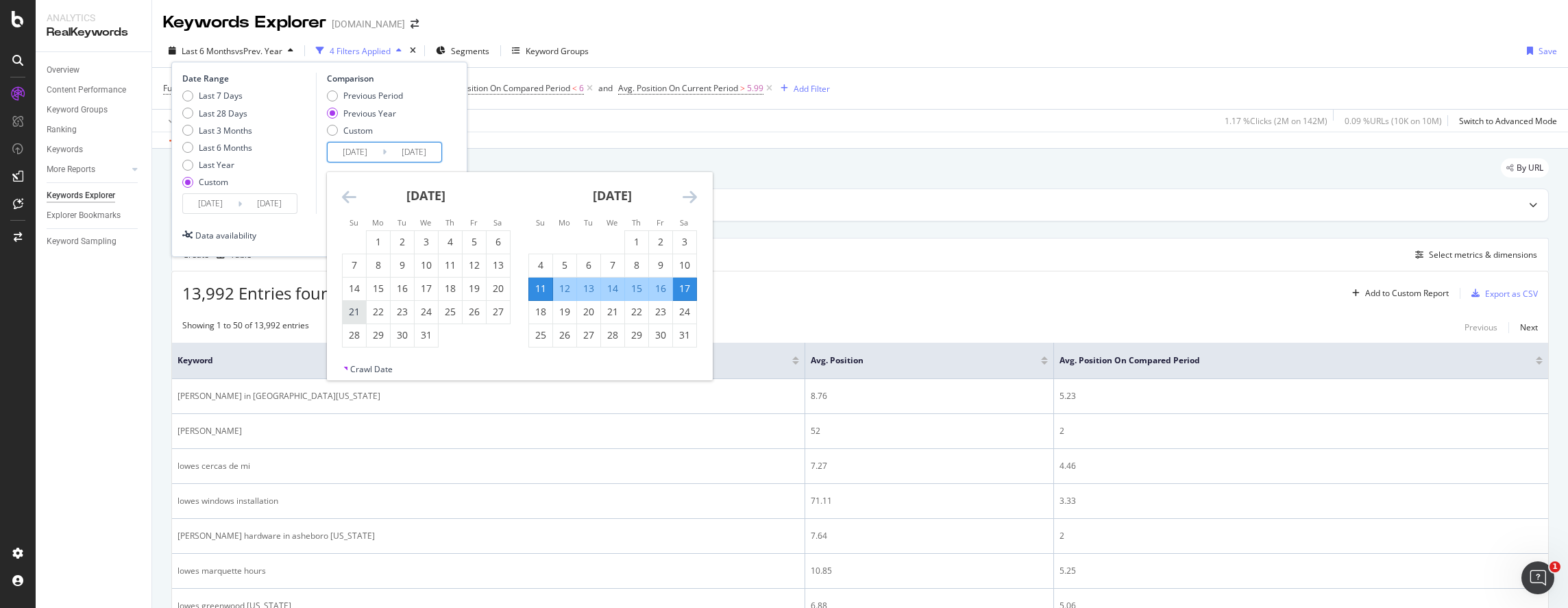
click at [351, 312] on div "21" at bounding box center [354, 311] width 23 height 13
type input "2024/07/21"
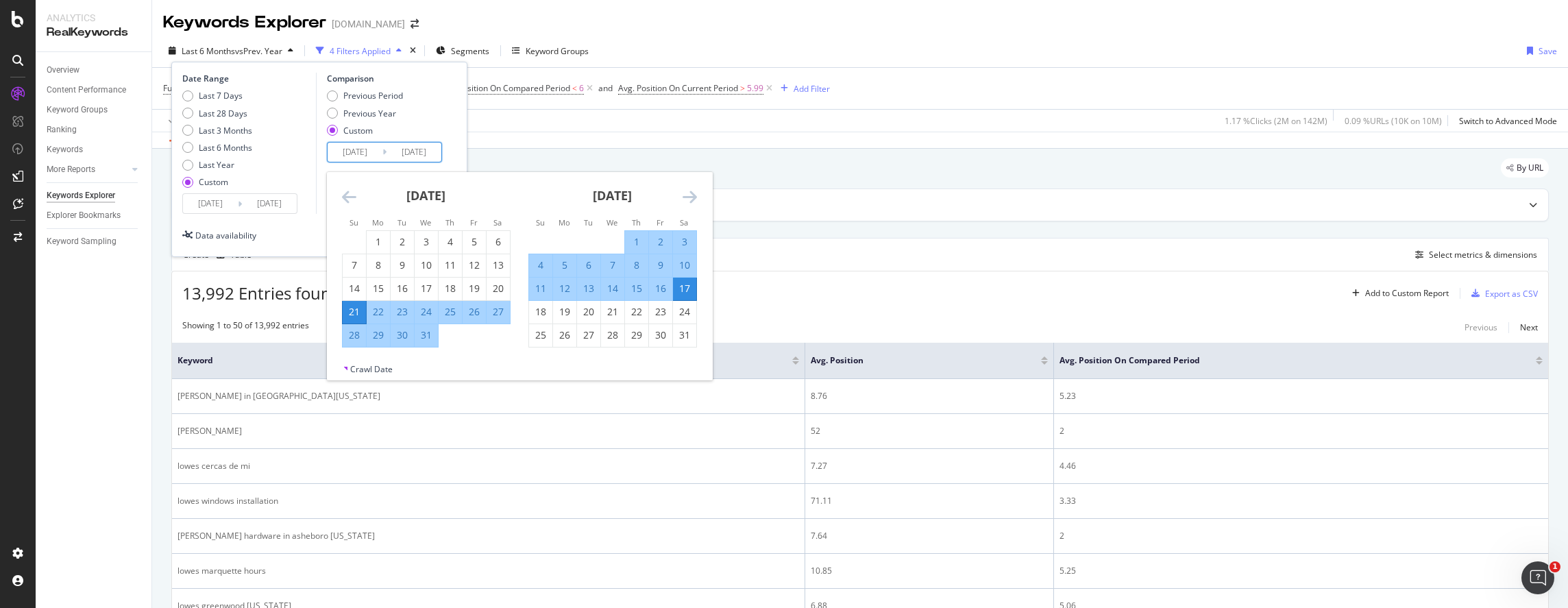
click at [492, 312] on div "27" at bounding box center [498, 311] width 23 height 13
type input "2024/07/27"
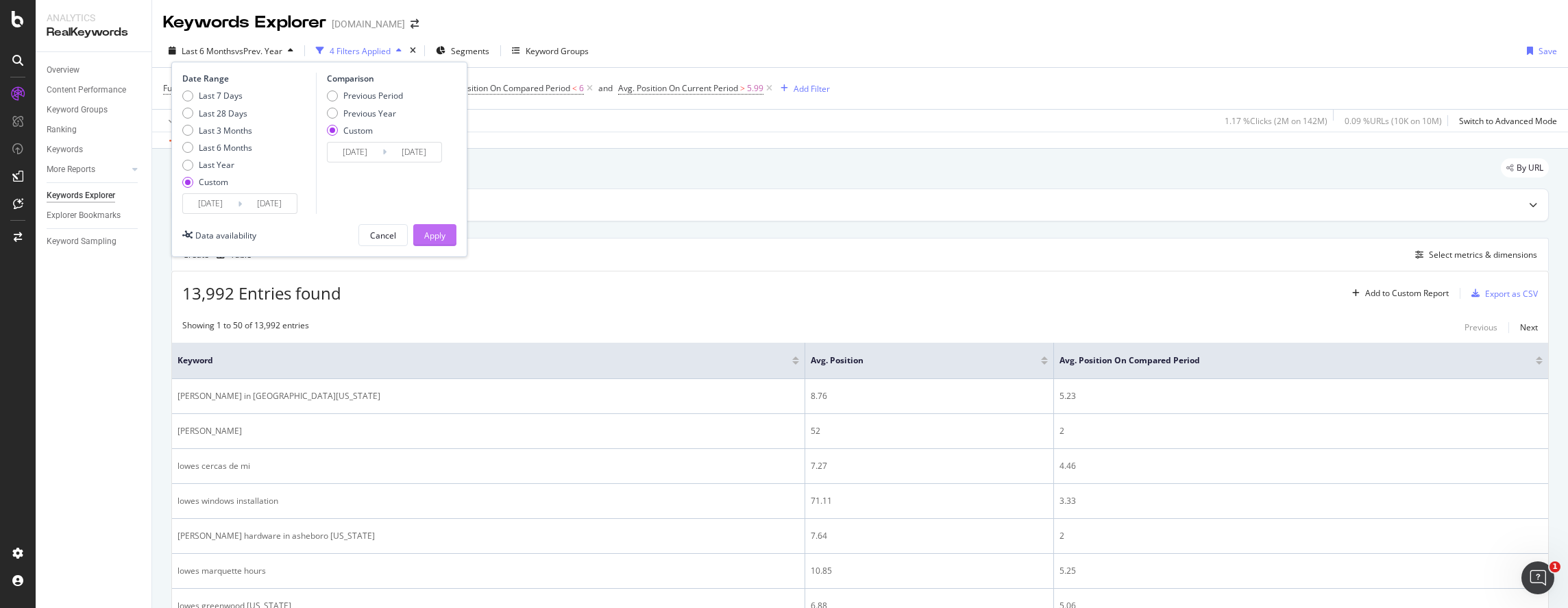
click at [446, 238] on button "Apply" at bounding box center [435, 235] width 44 height 22
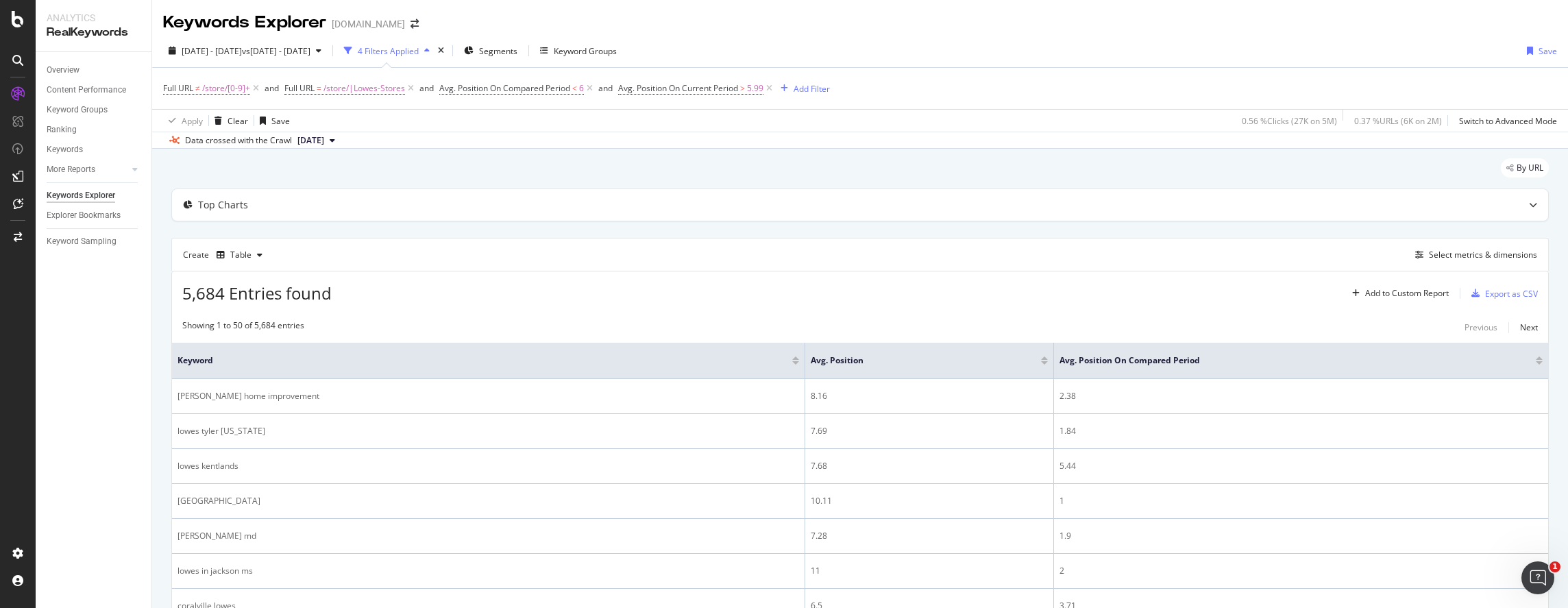
click at [545, 91] on span "Avg. Position On Compared Period" at bounding box center [504, 88] width 131 height 12
click at [494, 166] on icon at bounding box center [495, 167] width 9 height 8
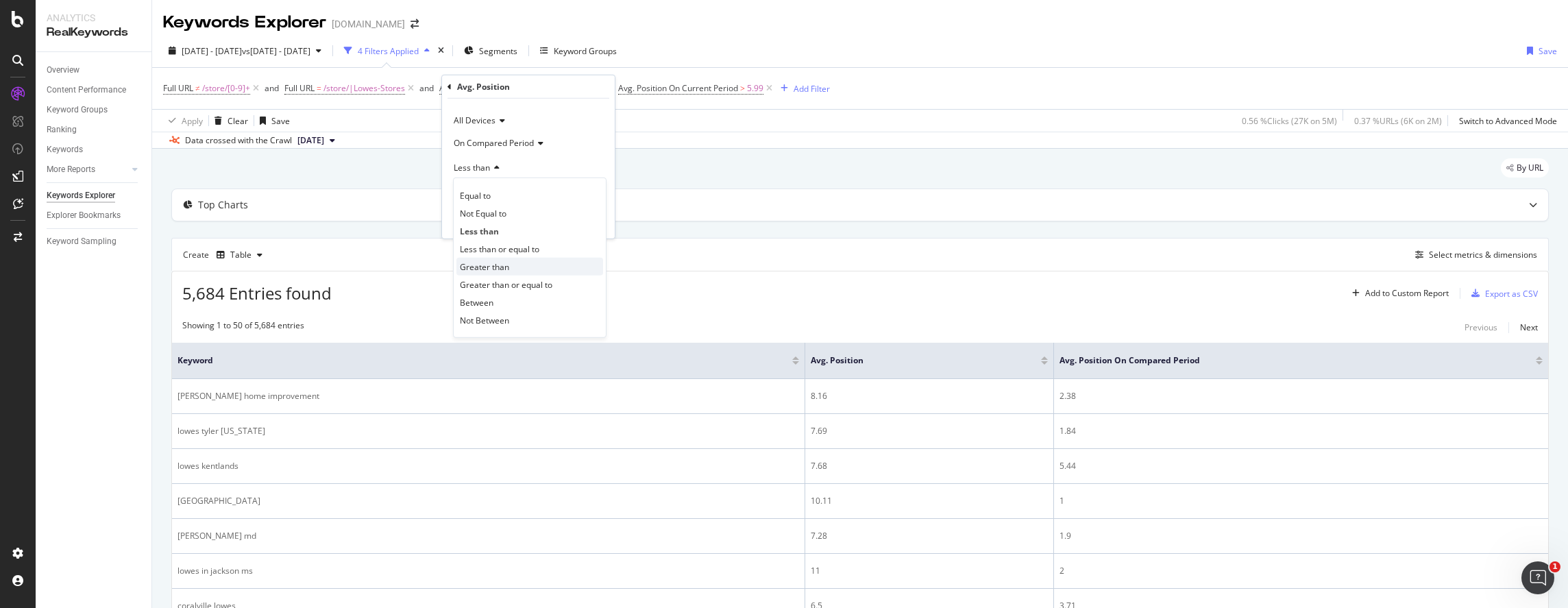
click at [509, 264] on div "Greater than" at bounding box center [530, 267] width 146 height 18
click at [509, 193] on input "6" at bounding box center [528, 192] width 151 height 22
click at [587, 218] on div "Apply" at bounding box center [593, 220] width 21 height 12
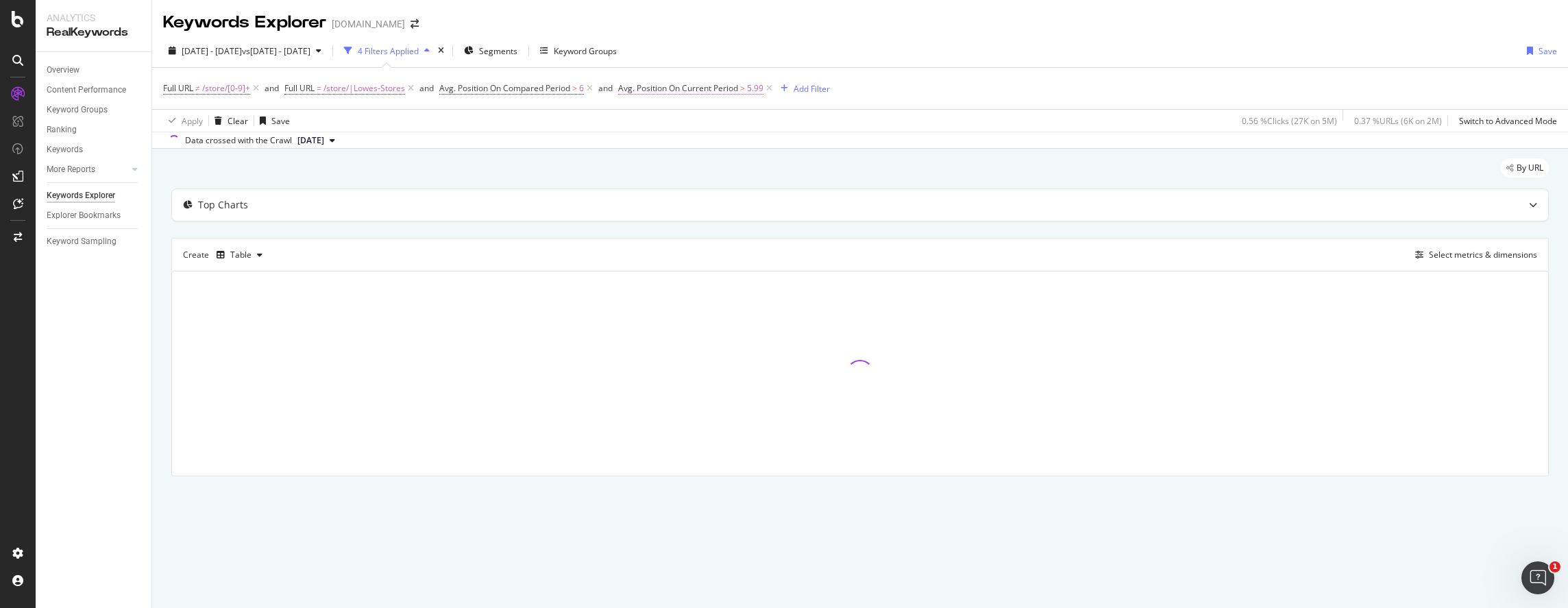
click at [735, 89] on span "Avg. Position On Current Period" at bounding box center [678, 88] width 120 height 12
click at [672, 168] on span "Greater than" at bounding box center [659, 167] width 49 height 12
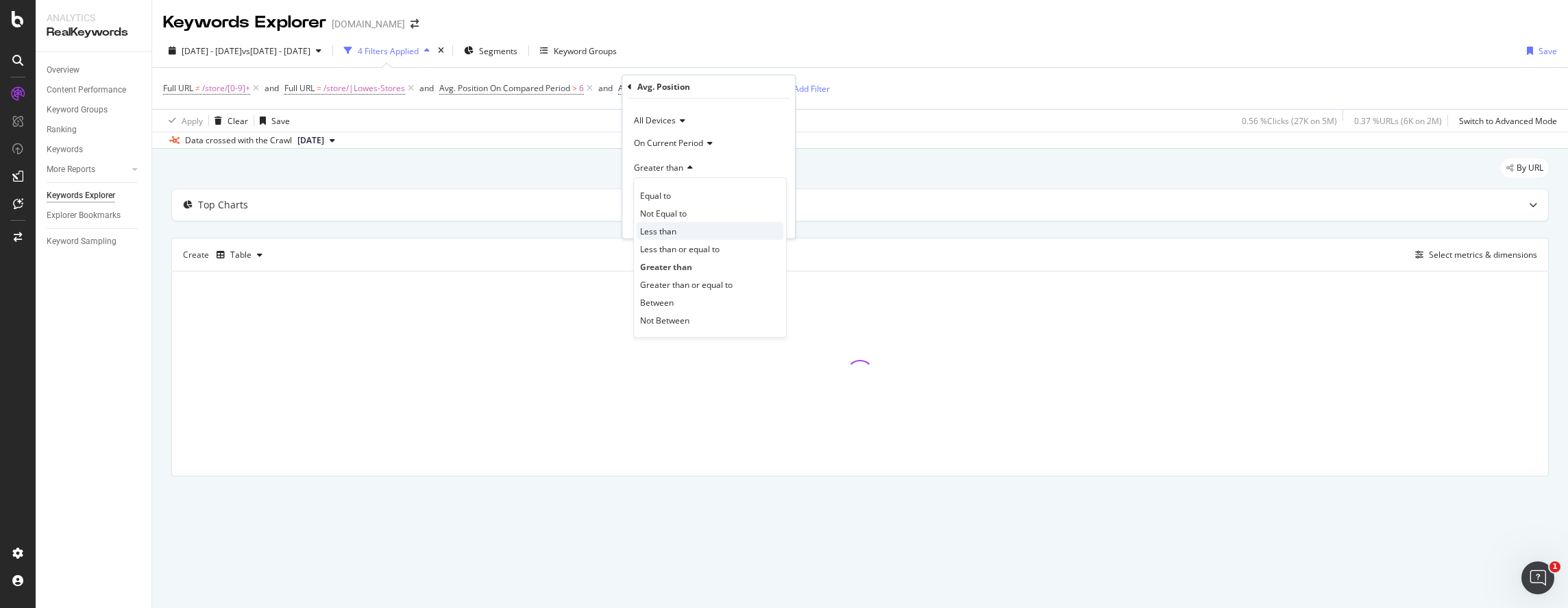
click at [674, 233] on span "Less than" at bounding box center [659, 230] width 36 height 12
click at [767, 218] on div "Apply" at bounding box center [773, 220] width 21 height 12
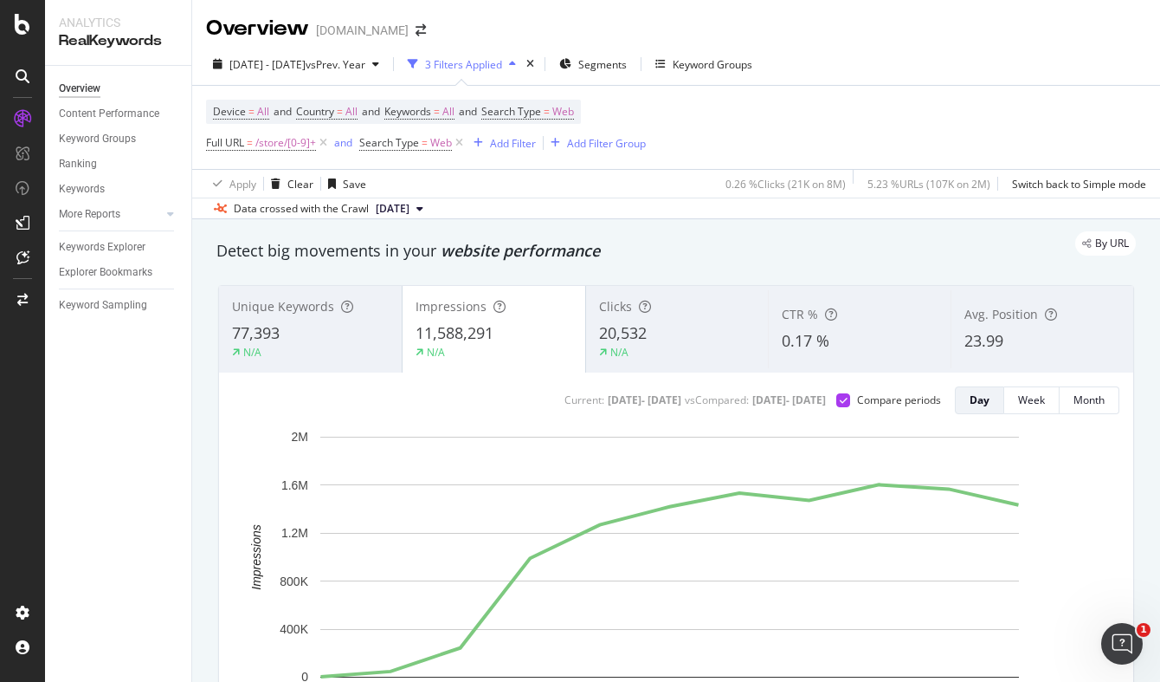
scroll to position [577, 0]
